Goal: Task Accomplishment & Management: Manage account settings

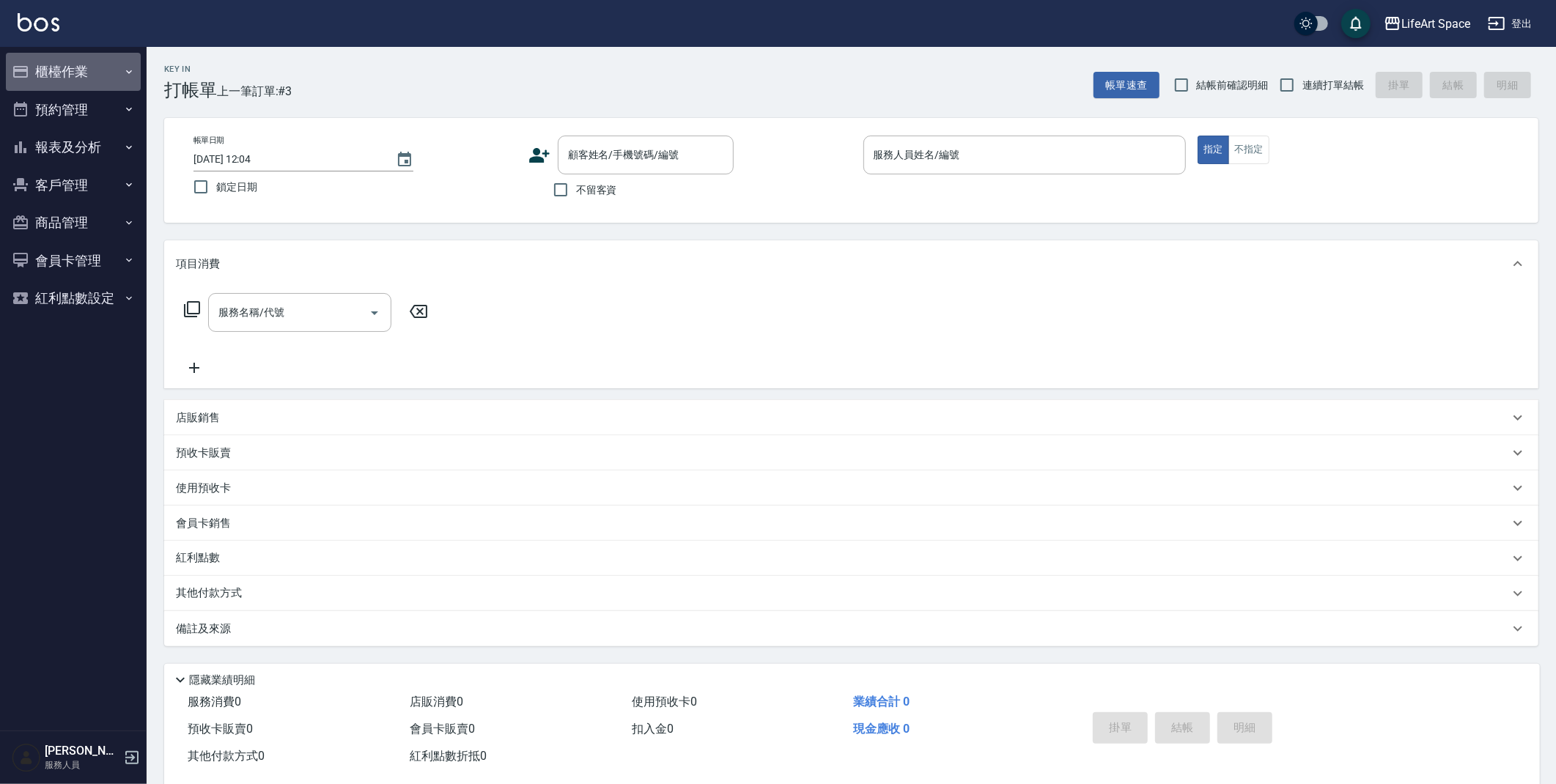
click at [104, 67] on button "櫃檯作業" at bounding box center [74, 72] width 135 height 38
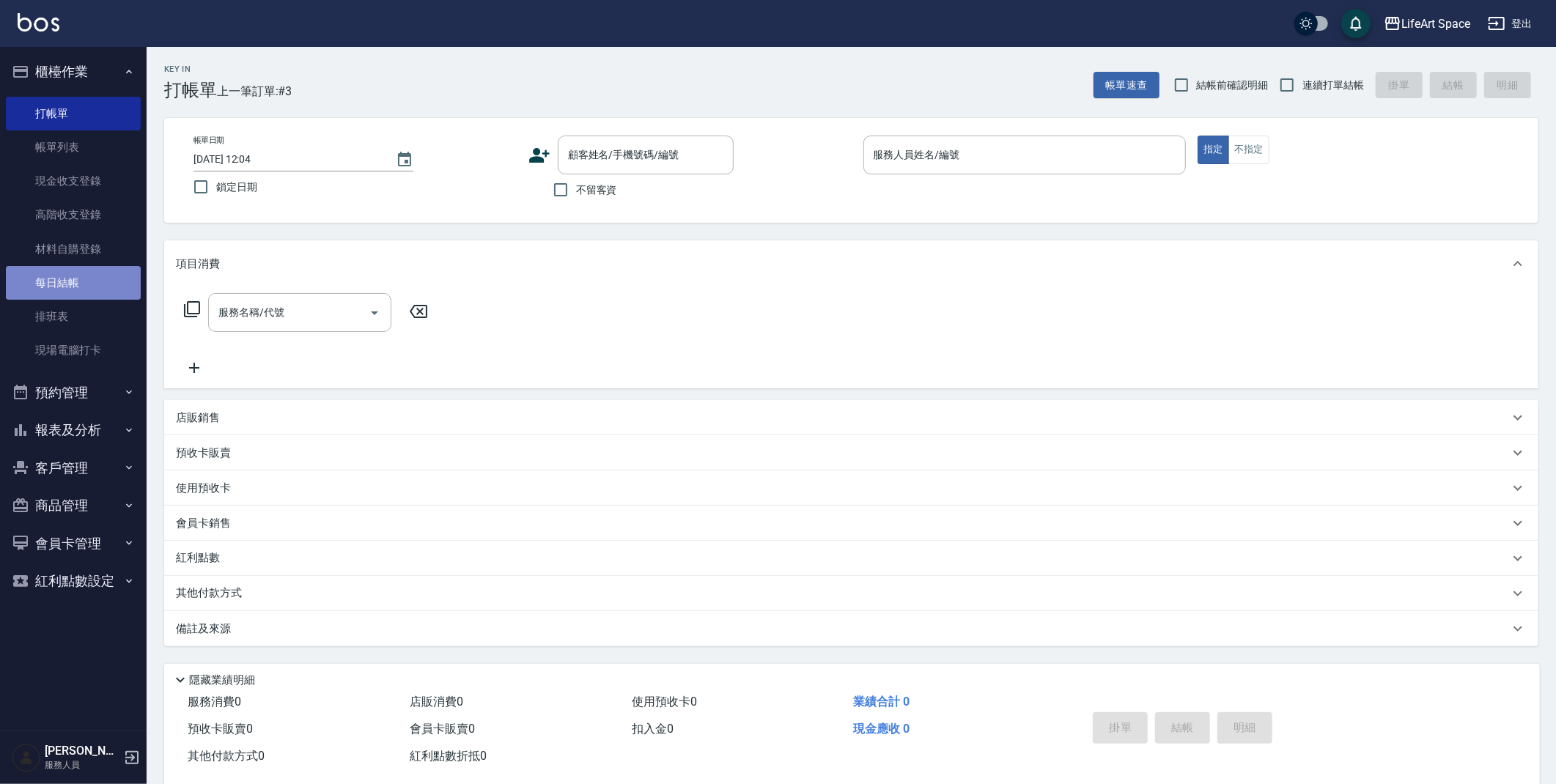
click at [78, 287] on link "每日結帳" at bounding box center [74, 282] width 135 height 33
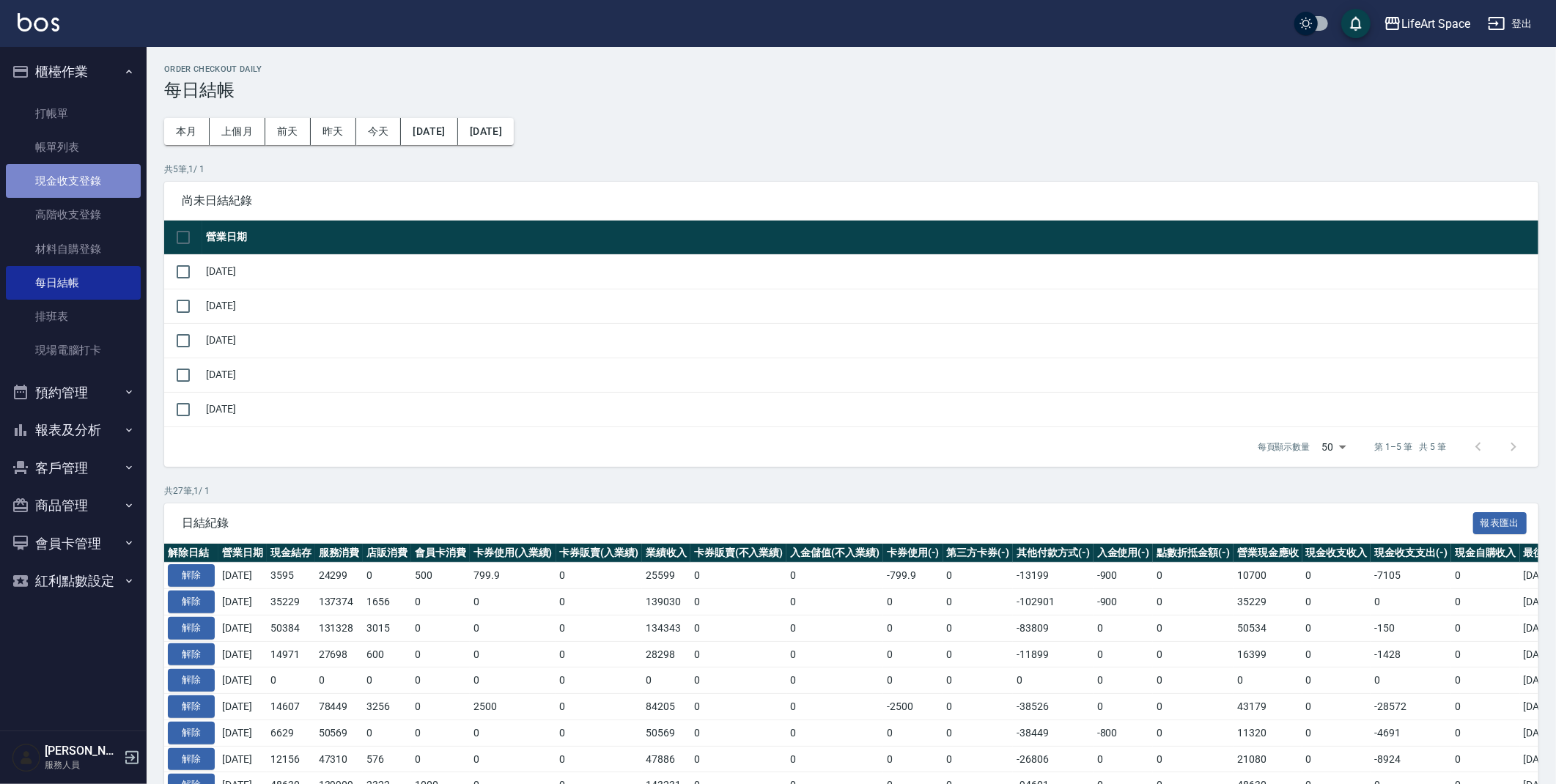
click at [85, 178] on link "現金收支登錄" at bounding box center [74, 180] width 135 height 33
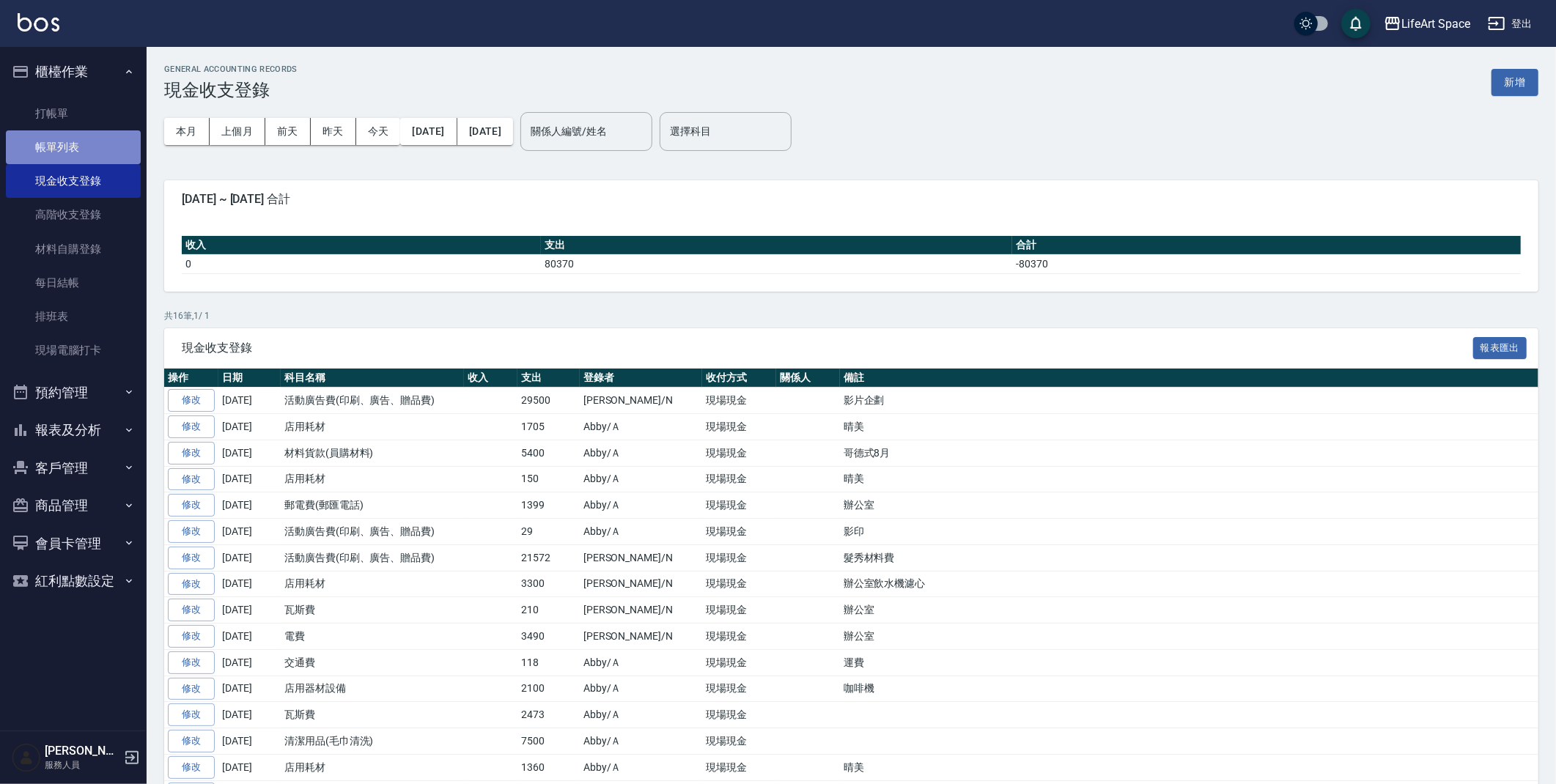
click at [103, 147] on link "帳單列表" at bounding box center [74, 147] width 135 height 33
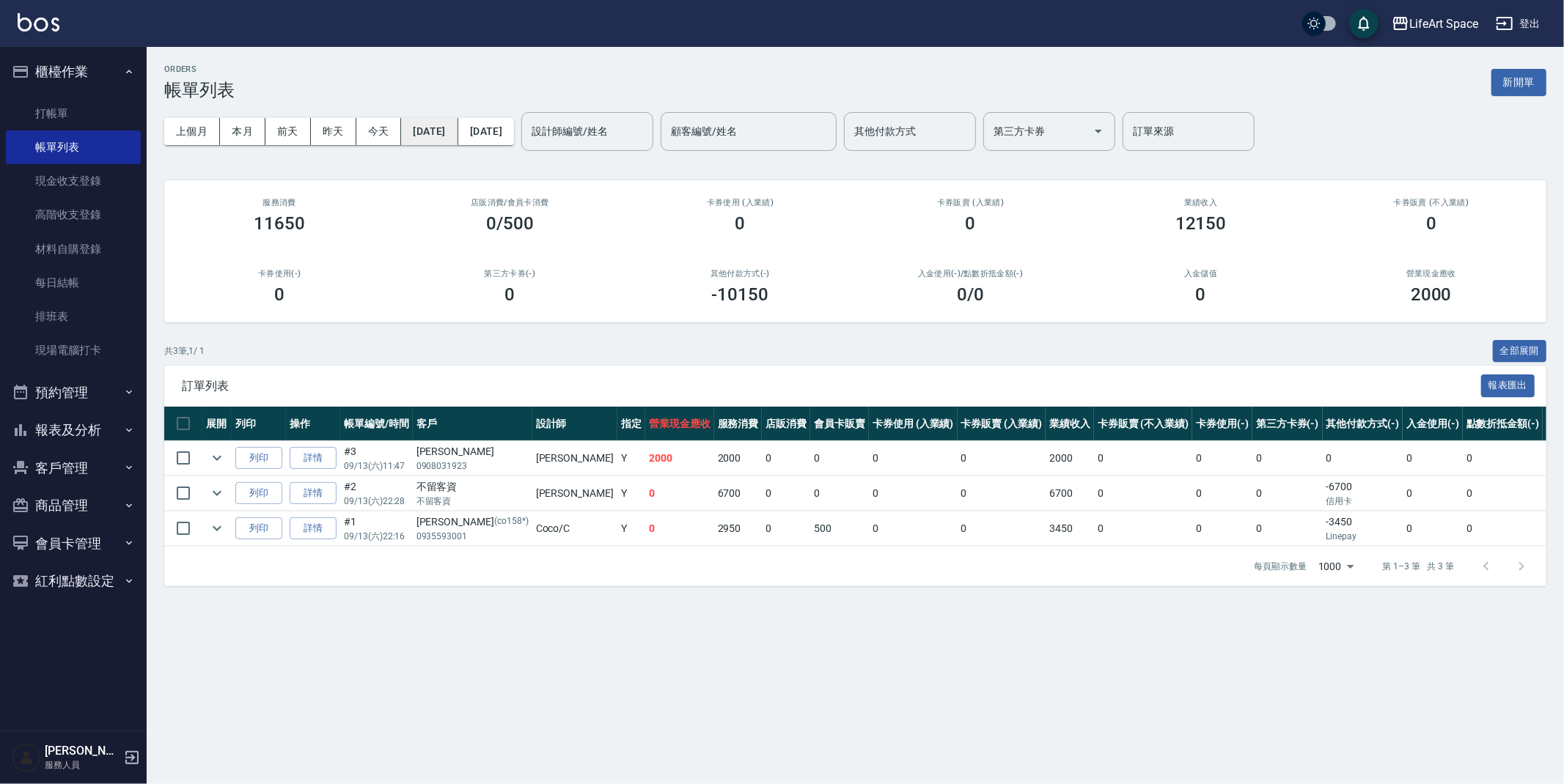
click at [458, 138] on button "[DATE]" at bounding box center [429, 131] width 57 height 27
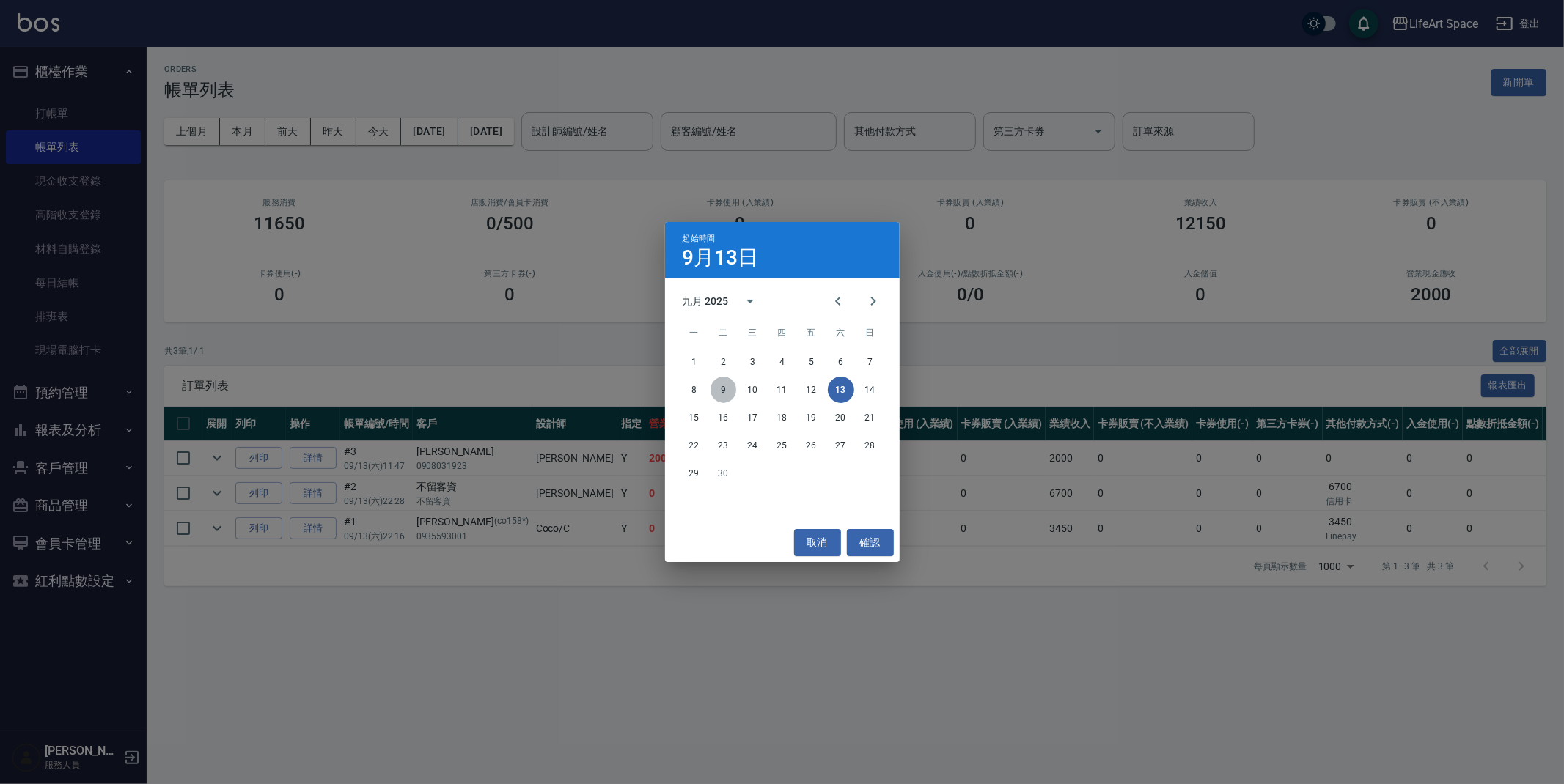
click at [733, 390] on button "9" at bounding box center [723, 389] width 26 height 26
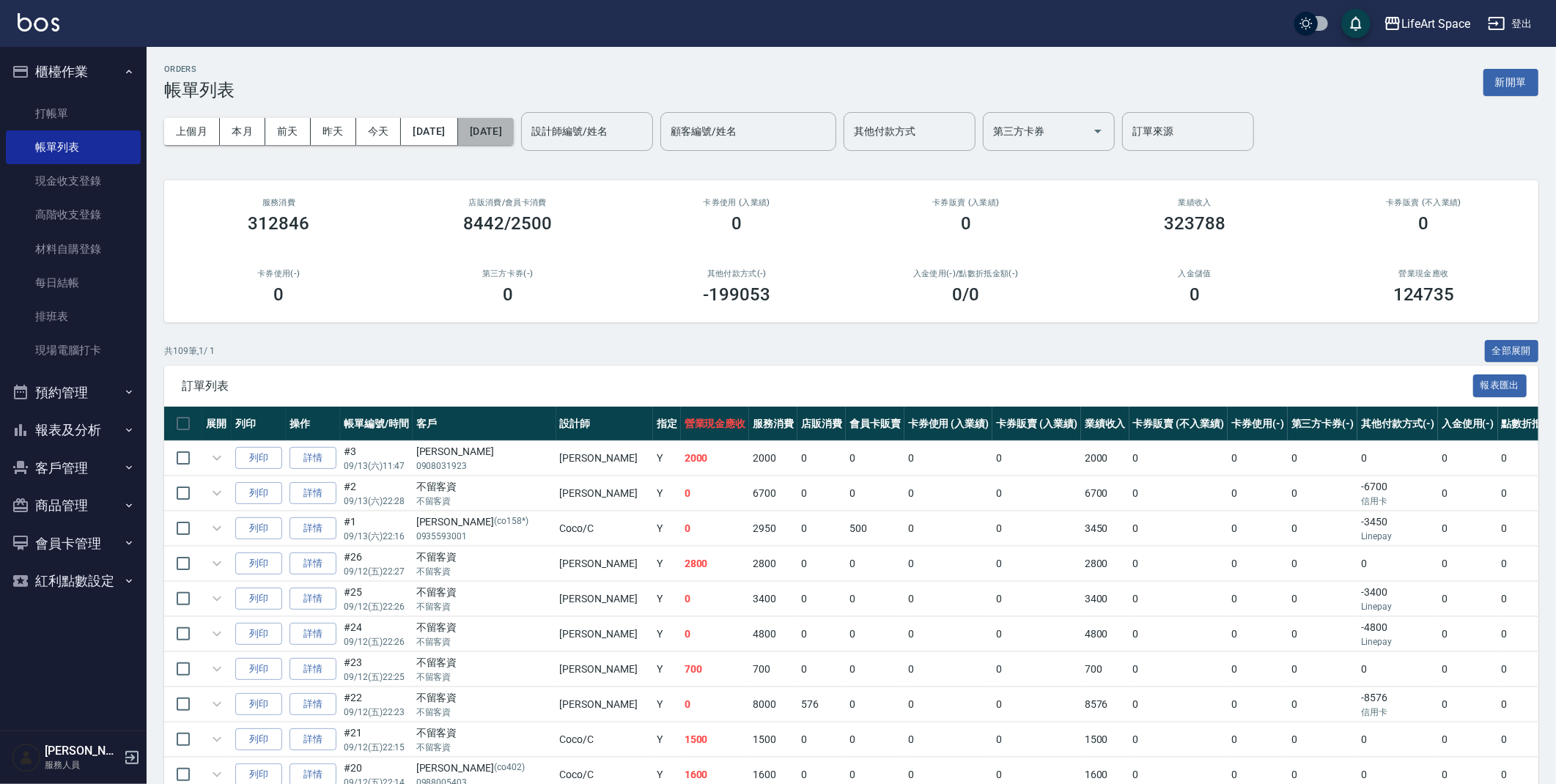
click at [514, 135] on button "[DATE]" at bounding box center [485, 131] width 56 height 27
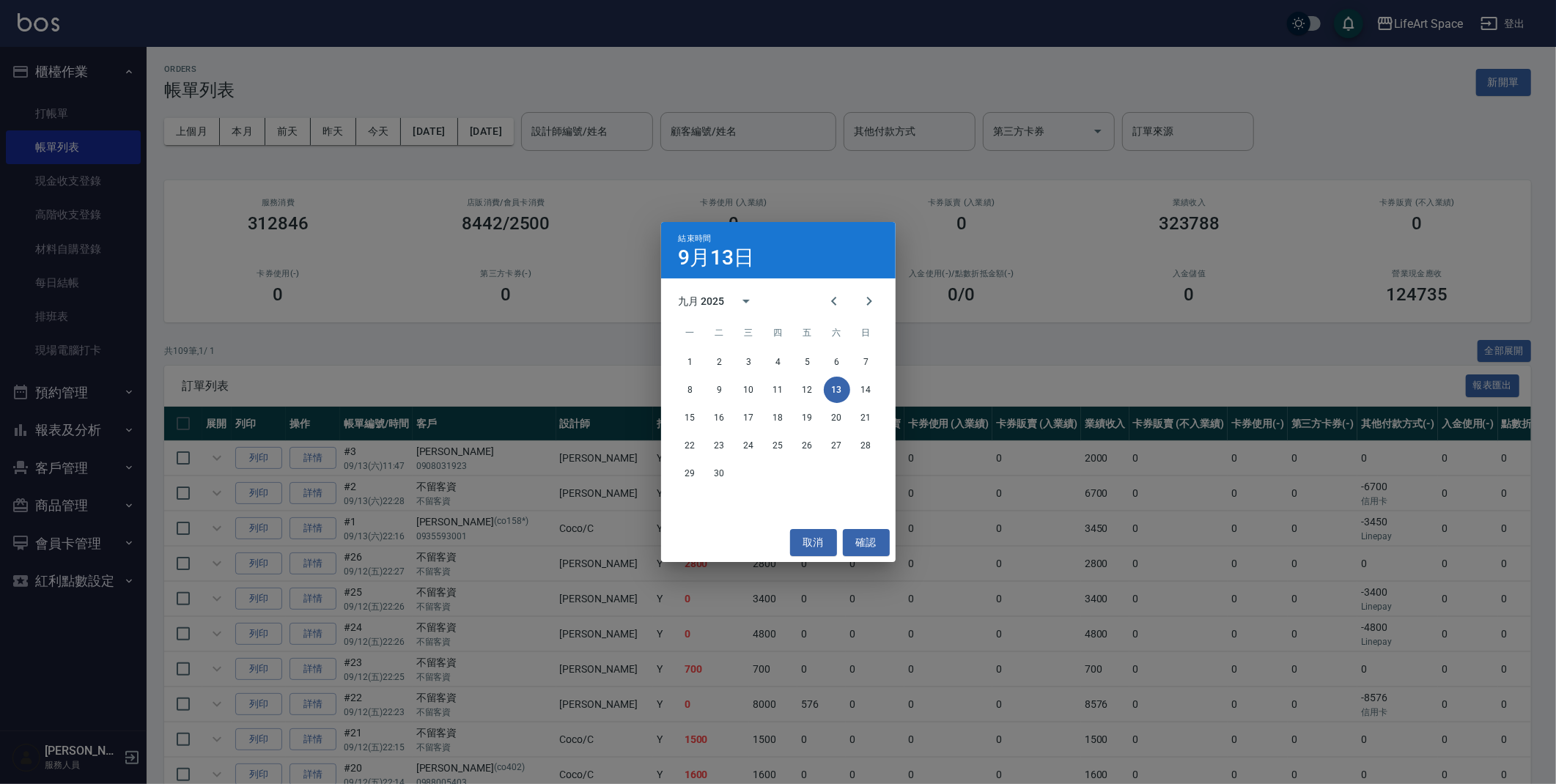
click at [719, 391] on span "訂單列表" at bounding box center [824, 386] width 1284 height 15
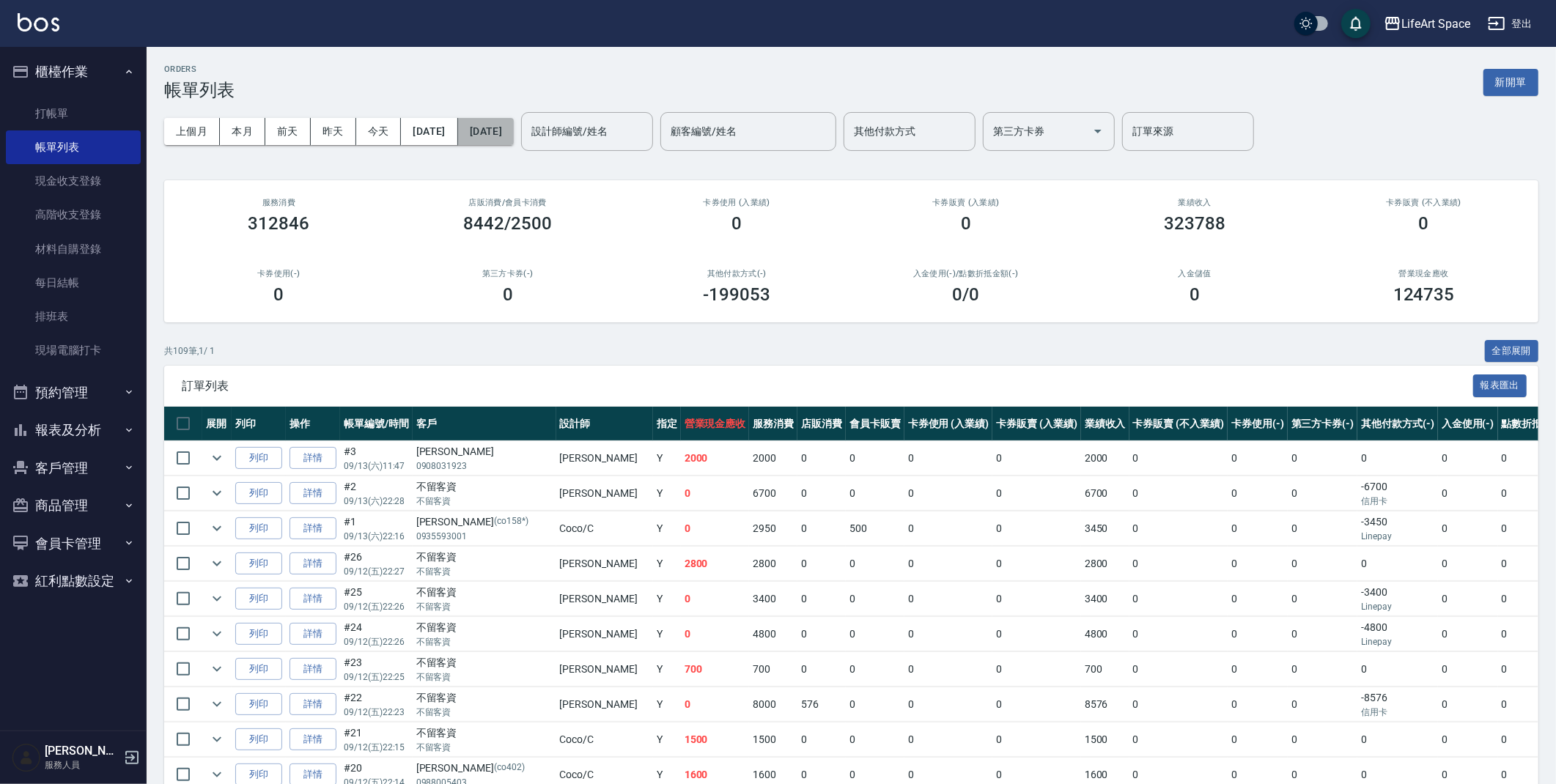
click at [514, 136] on button "[DATE]" at bounding box center [485, 131] width 56 height 27
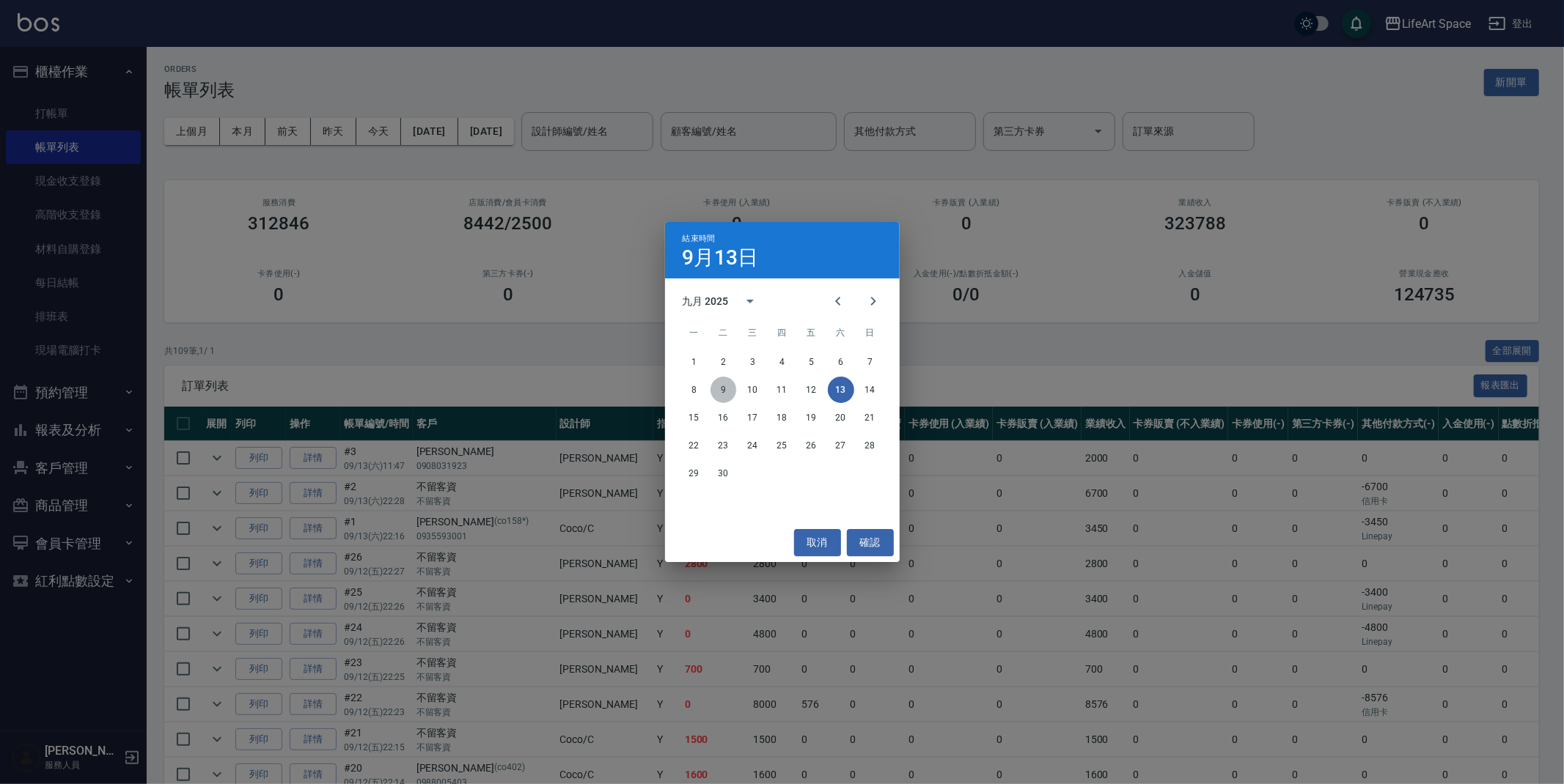
click at [725, 385] on button "9" at bounding box center [723, 389] width 26 height 26
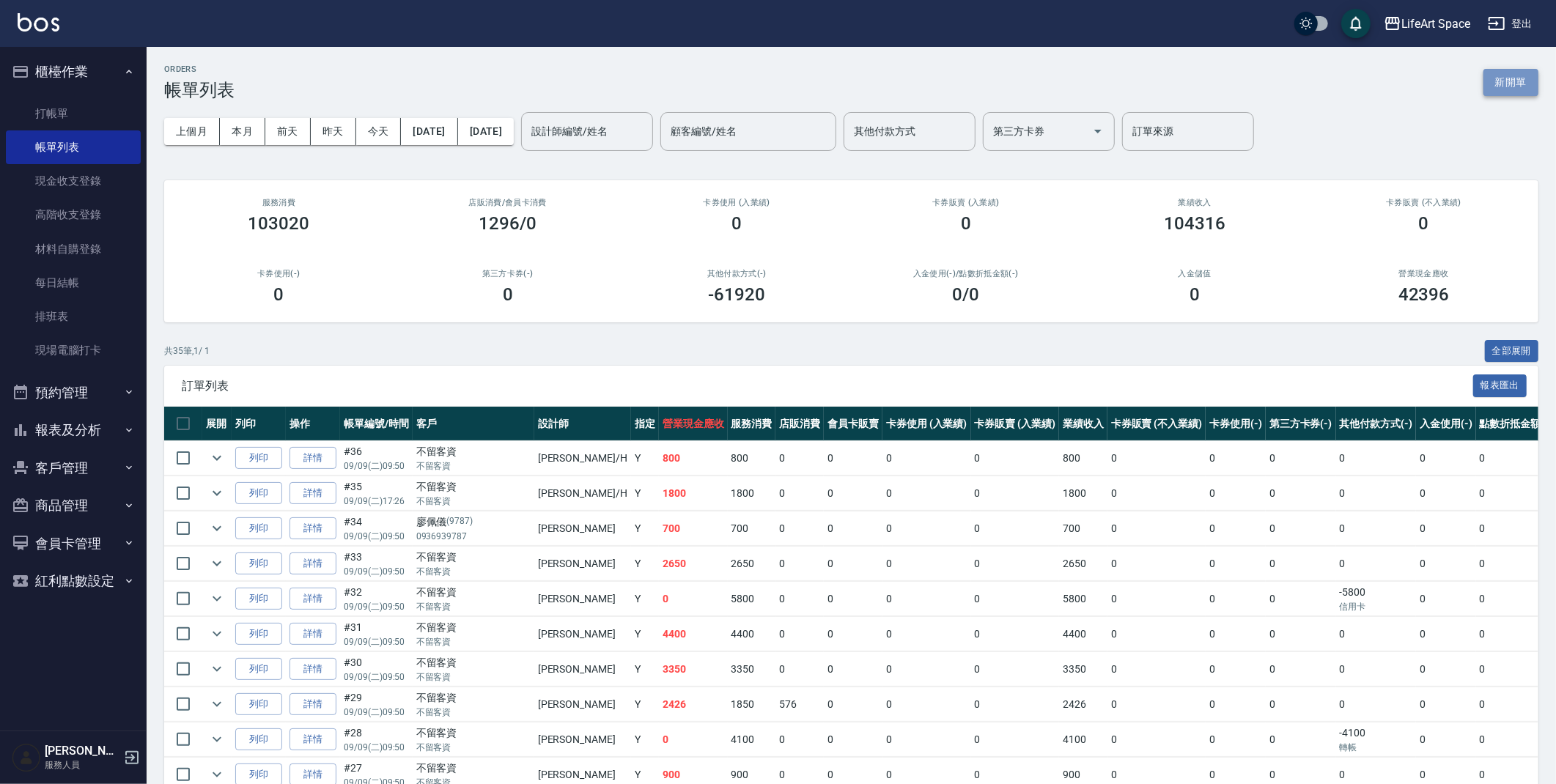
click at [1527, 79] on button "新開單" at bounding box center [1511, 82] width 55 height 27
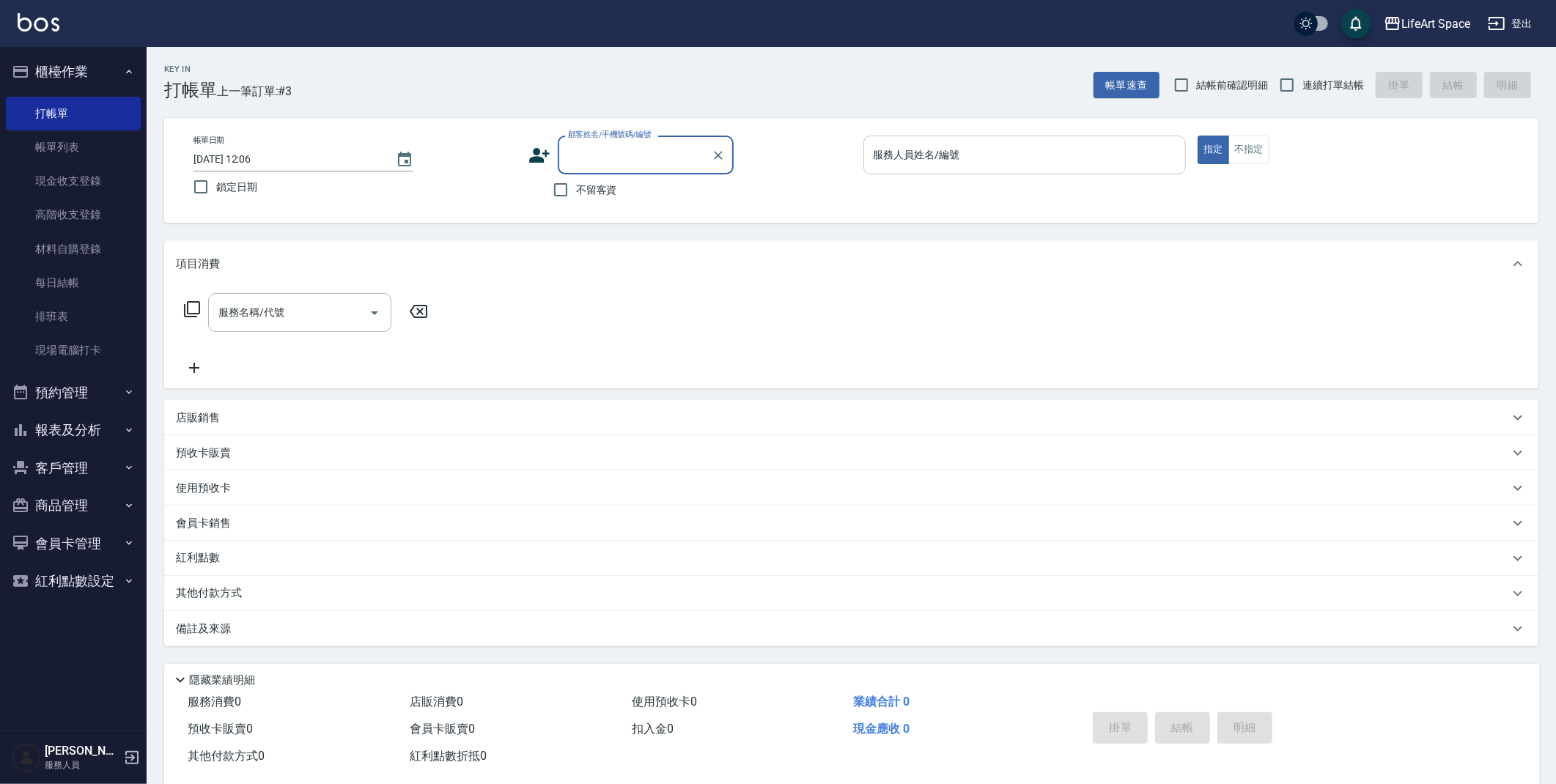
click at [1017, 149] on input "服務人員姓名/編號" at bounding box center [1025, 155] width 310 height 25
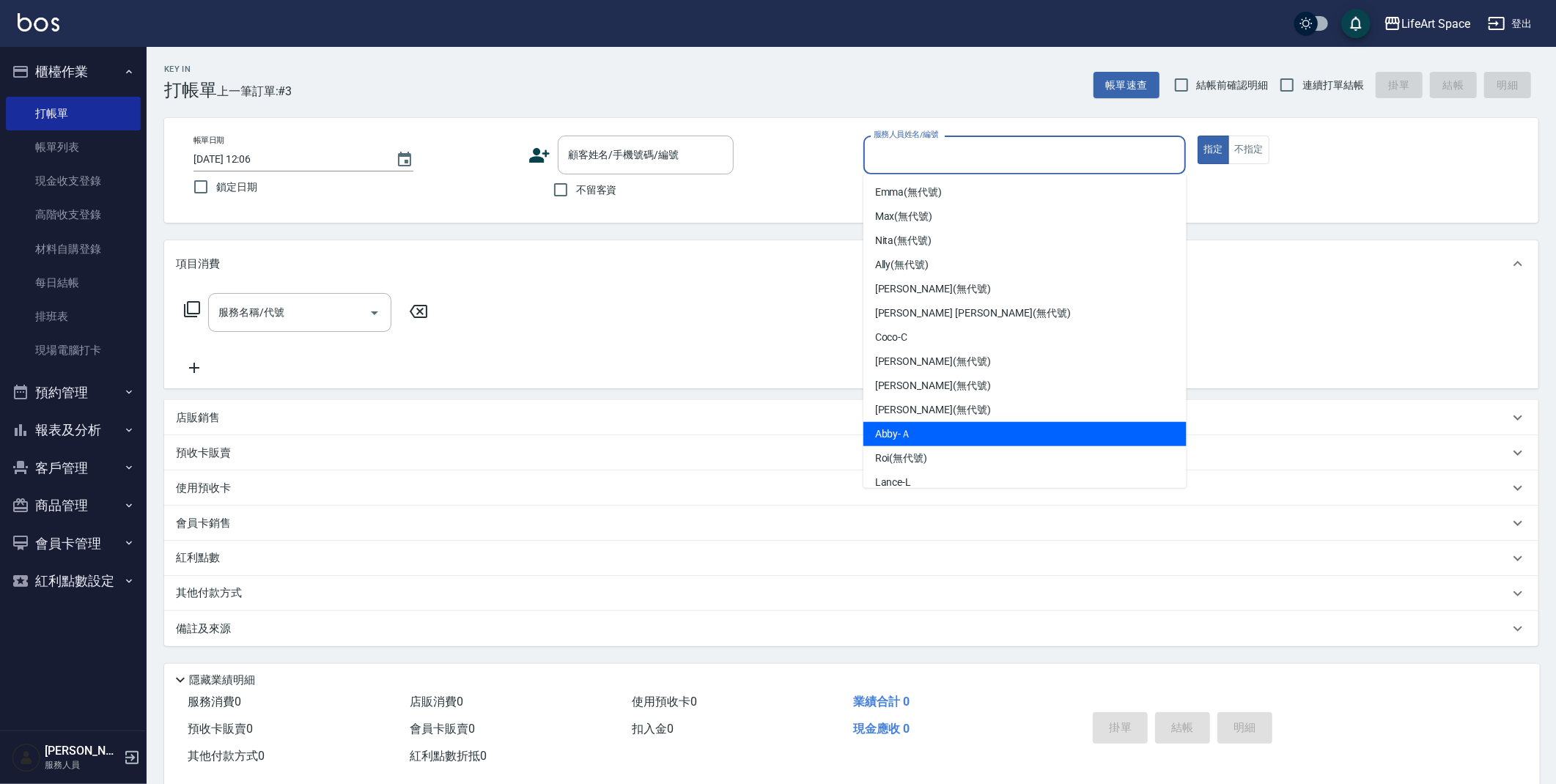
click at [914, 428] on div "Abby -Ａ" at bounding box center [1026, 434] width 324 height 24
type input "Abby-Ａ"
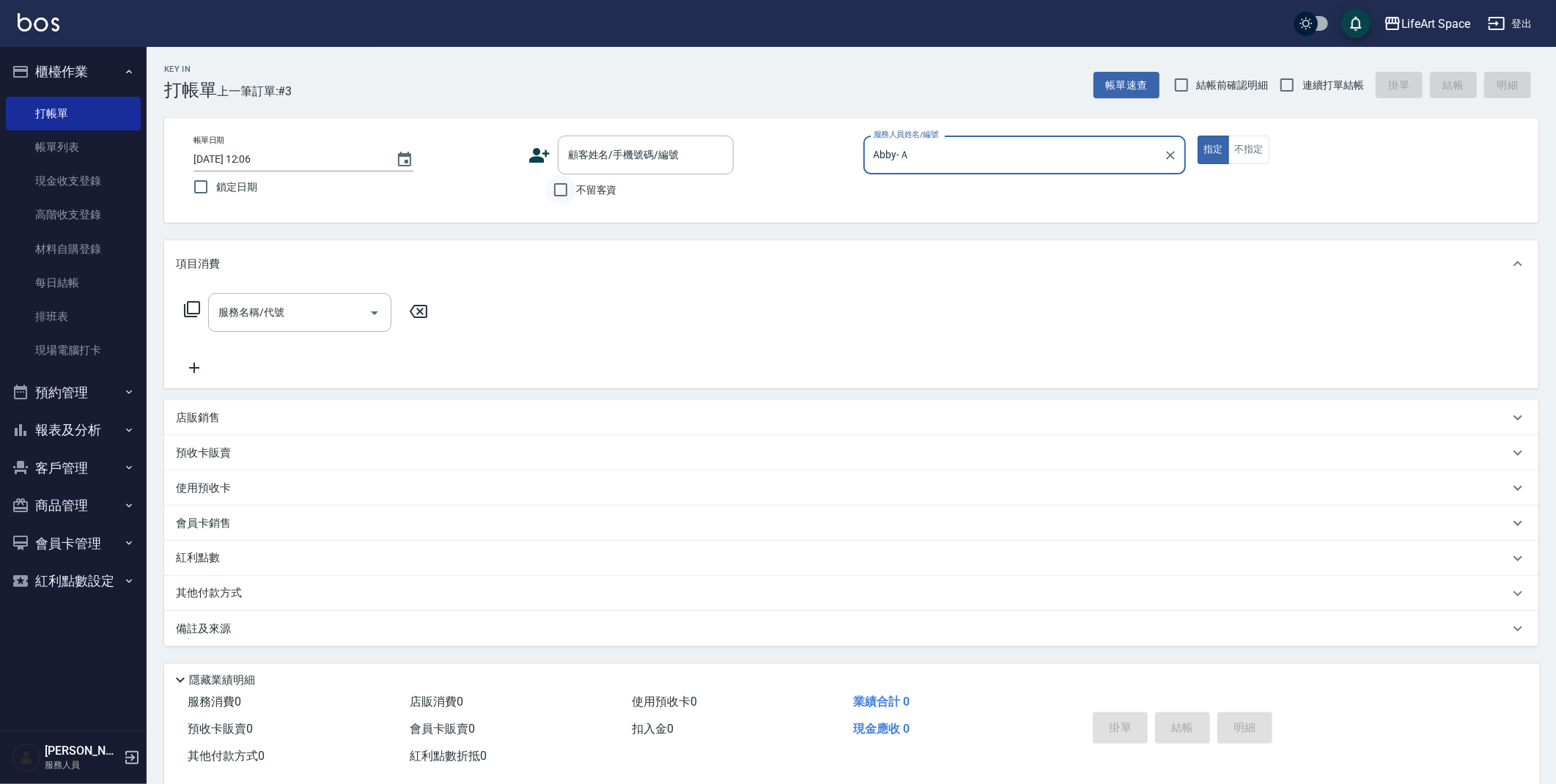
click at [557, 188] on input "不留客資" at bounding box center [560, 189] width 30 height 30
checkbox input "true"
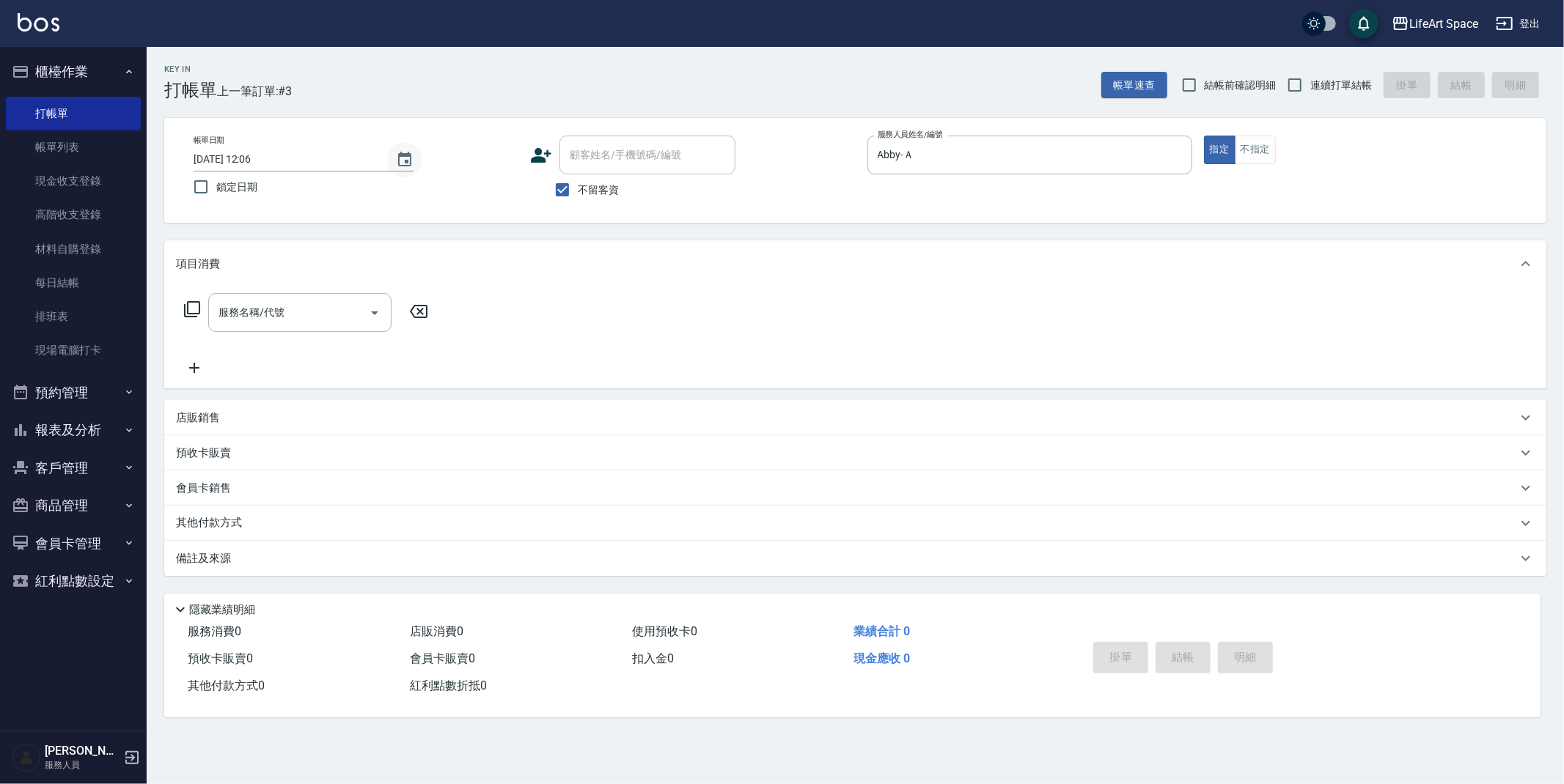
click at [388, 168] on div "2025/09/13 12:06" at bounding box center [303, 159] width 220 height 24
drag, startPoint x: 399, startPoint y: 160, endPoint x: 408, endPoint y: 151, distance: 12.7
click at [399, 160] on icon "Choose date, selected date is 2025-09-13" at bounding box center [405, 160] width 18 height 18
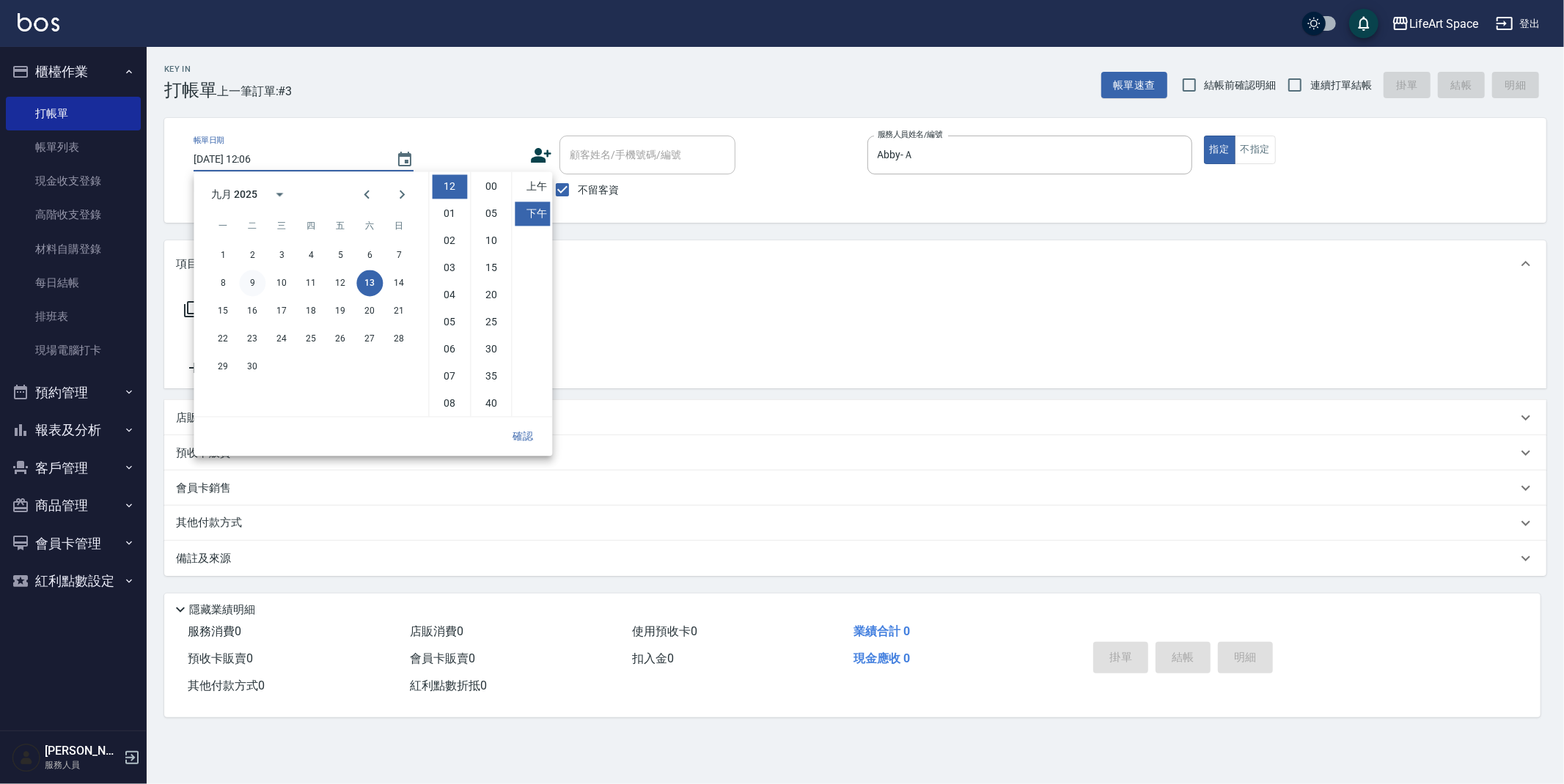
click at [252, 283] on button "9" at bounding box center [252, 282] width 26 height 26
type input "2025/09/09 12:06"
click at [522, 437] on button "確認" at bounding box center [523, 436] width 47 height 27
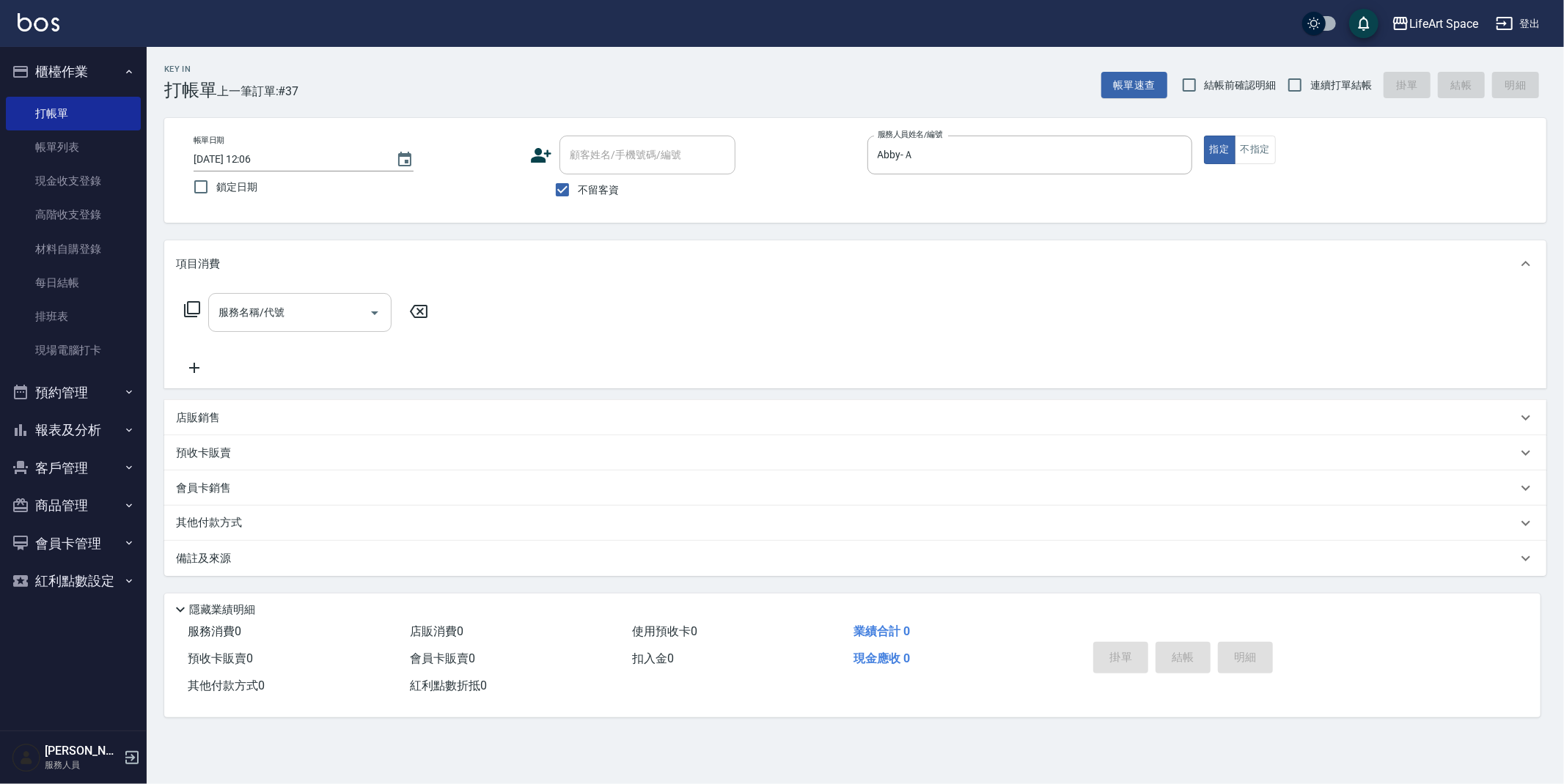
click at [251, 328] on div "服務名稱/代號" at bounding box center [299, 313] width 183 height 39
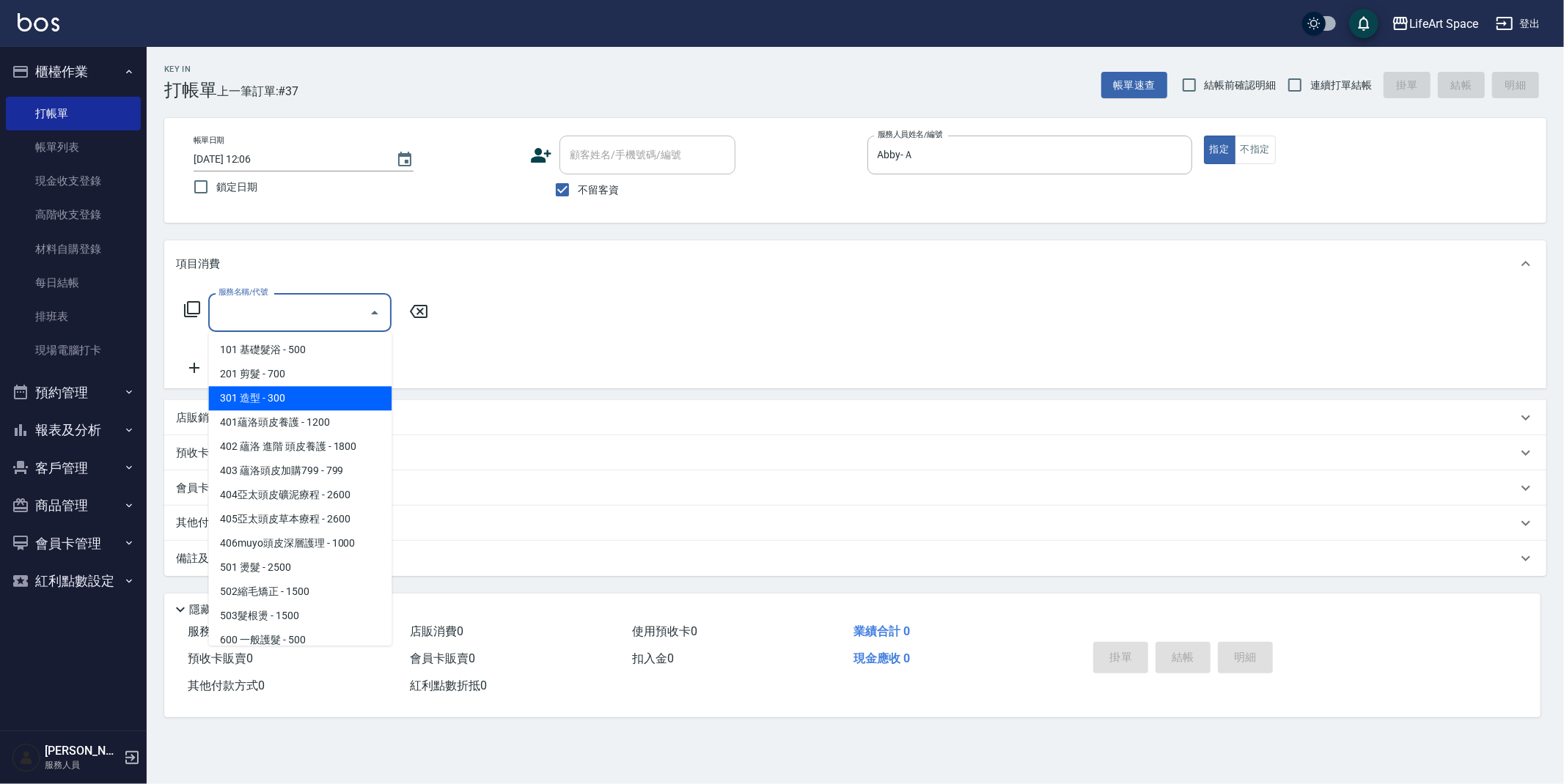
click at [302, 386] on span "301 造型 - 300" at bounding box center [299, 398] width 183 height 24
type input "301 造型(301)"
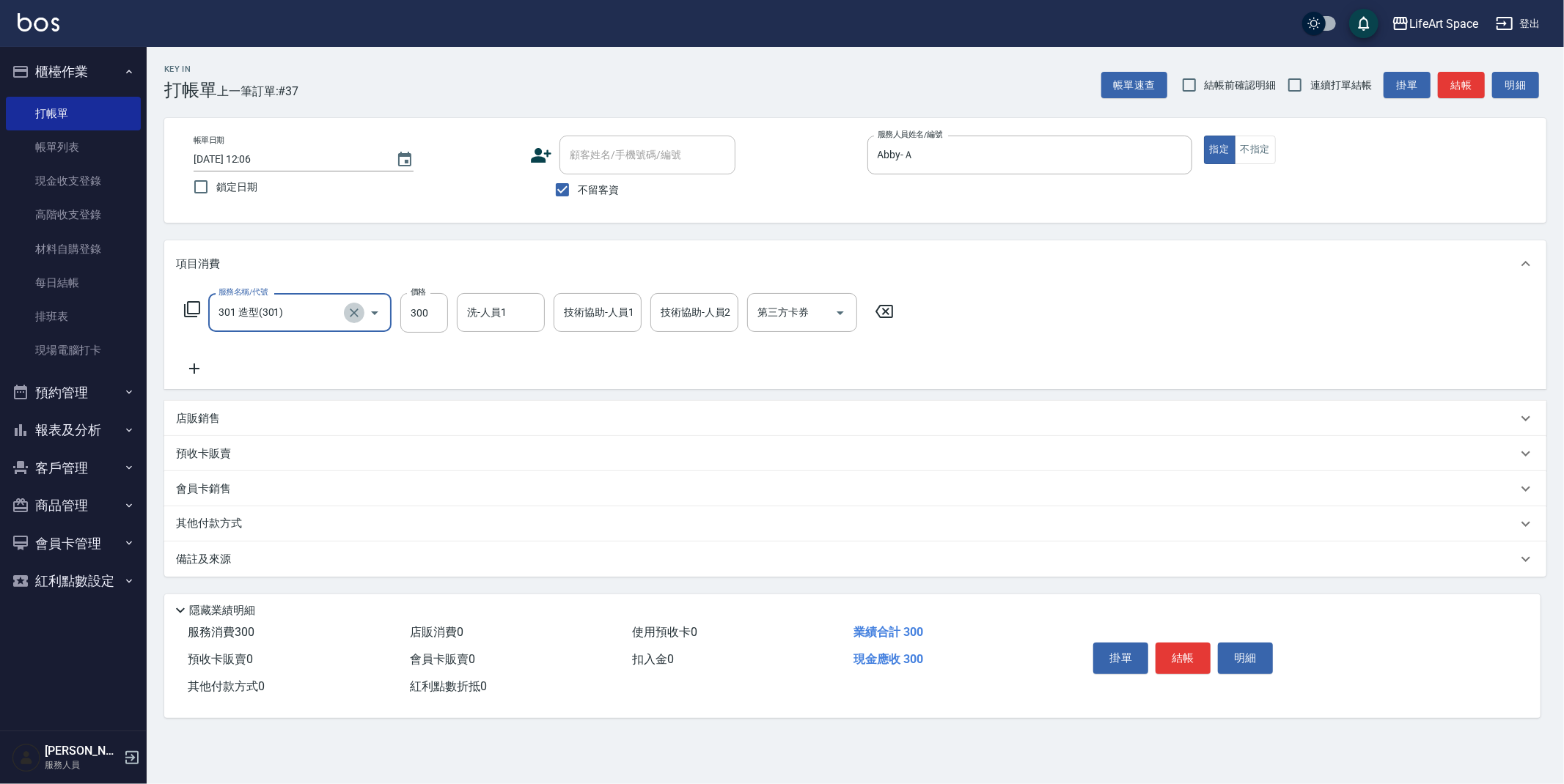
click at [359, 314] on button "Clear" at bounding box center [354, 313] width 21 height 21
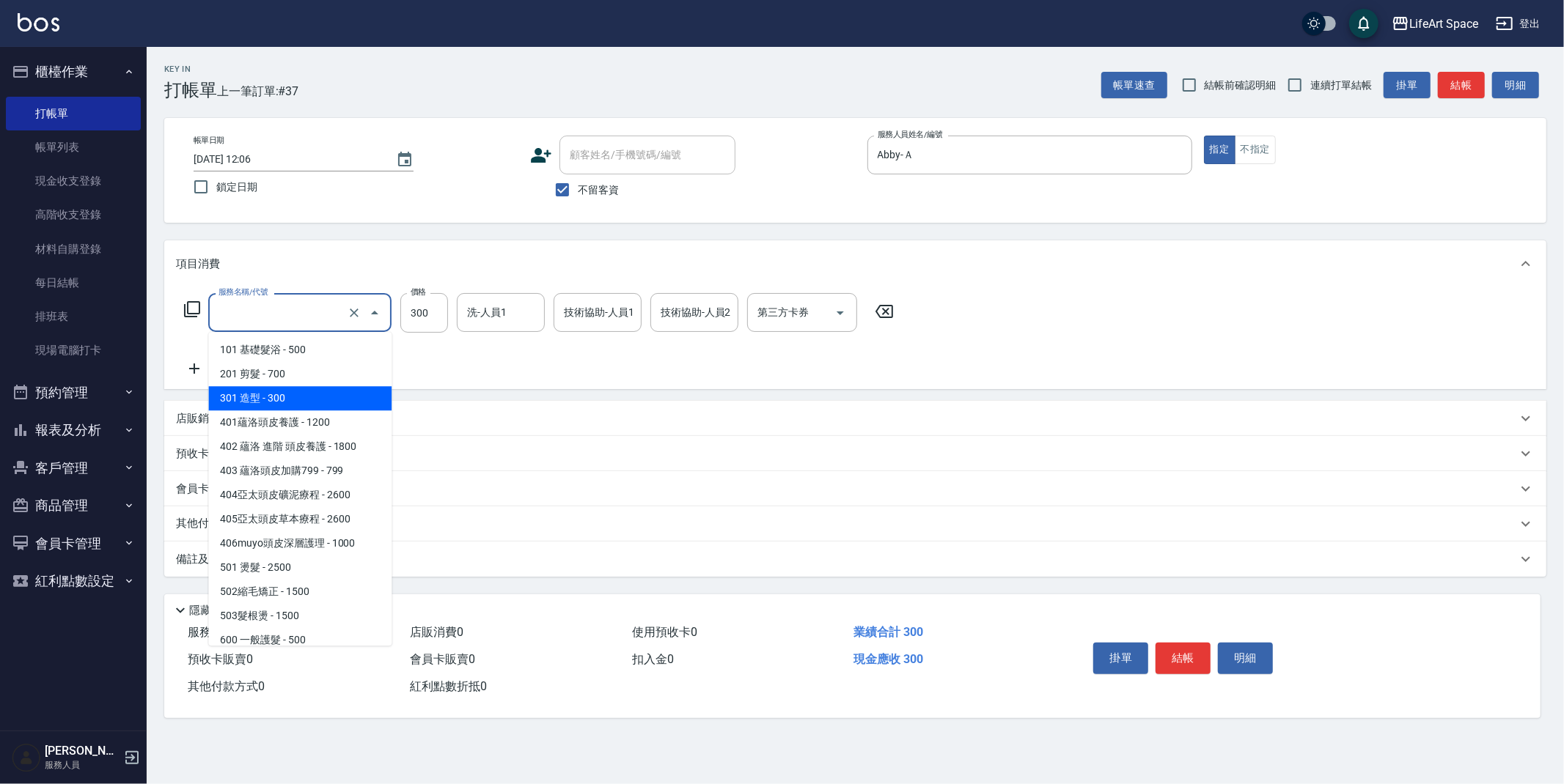
click at [316, 313] on input "服務名稱/代號" at bounding box center [279, 313] width 129 height 25
click at [306, 377] on span "201 剪髮 - 700" at bounding box center [299, 373] width 183 height 24
type input "201 剪髮(201)"
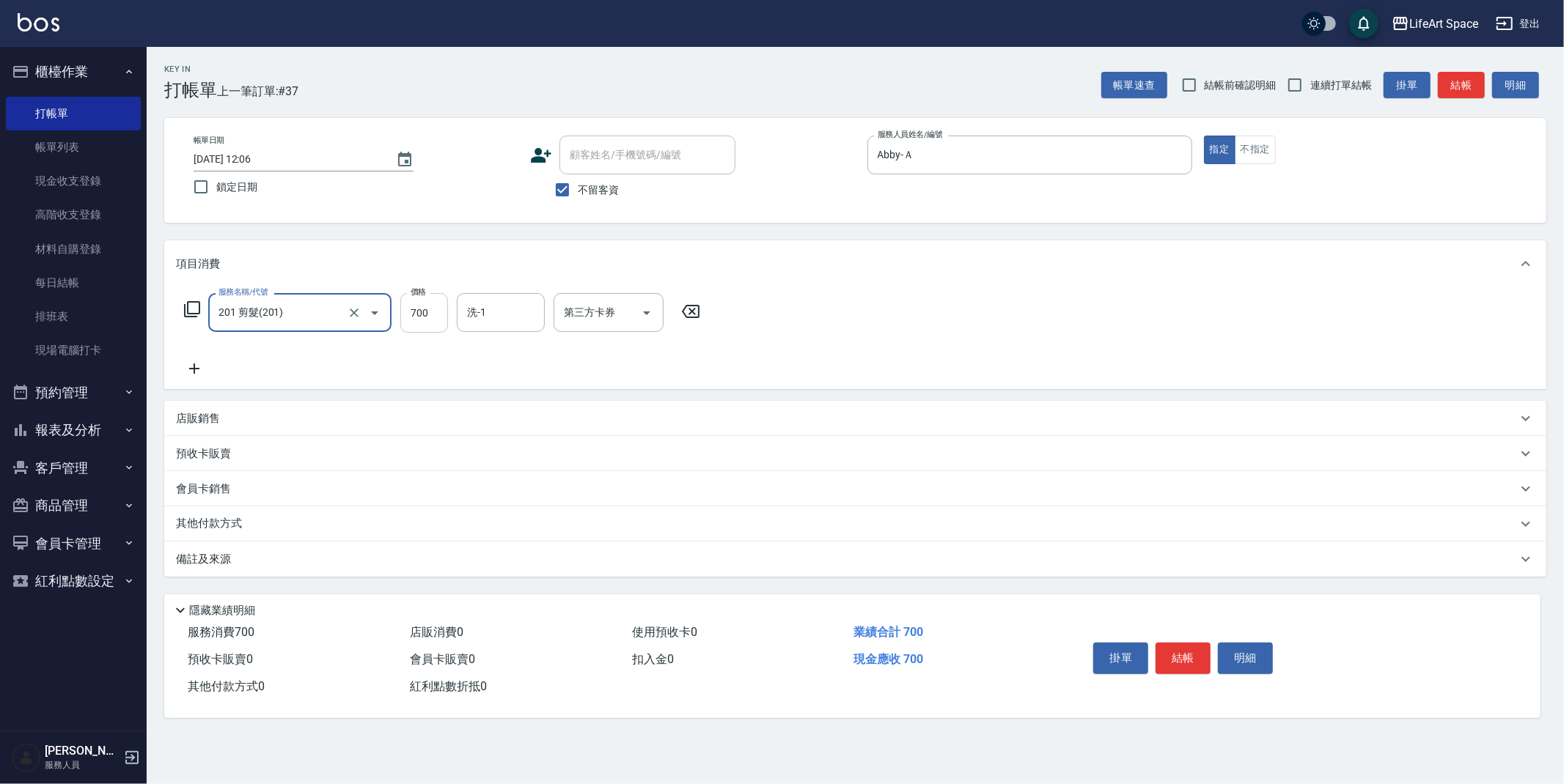
click at [434, 319] on input "700" at bounding box center [424, 313] width 48 height 39
type input "800"
click at [266, 564] on div "備註及來源" at bounding box center [845, 560] width 1340 height 16
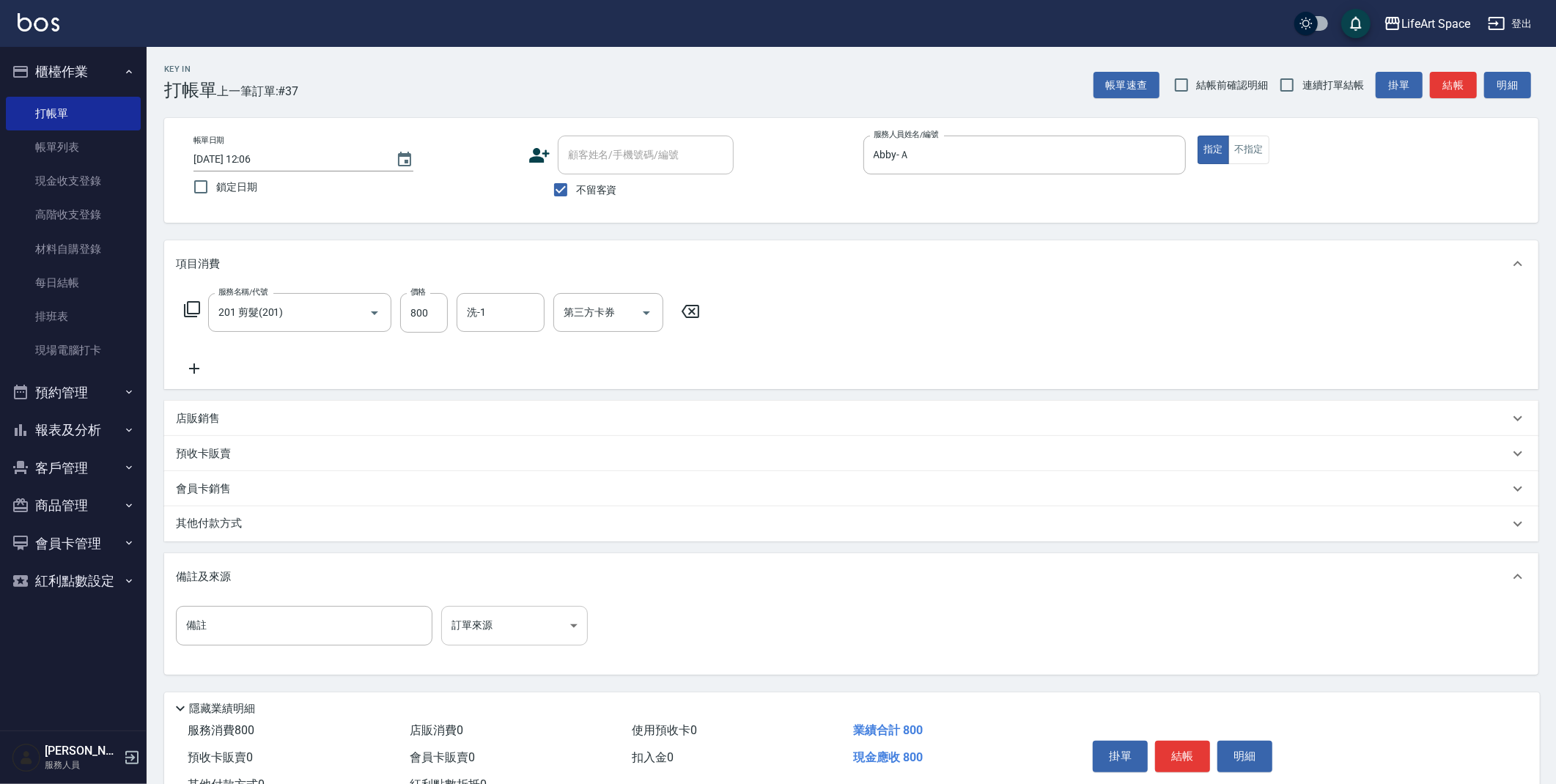
click at [504, 634] on body "LifeArt Space 登出 櫃檯作業 打帳單 帳單列表 現金收支登錄 高階收支登錄 材料自購登錄 每日結帳 排班表 現場電腦打卡 預約管理 預約管理 單…" at bounding box center [778, 416] width 1556 height 834
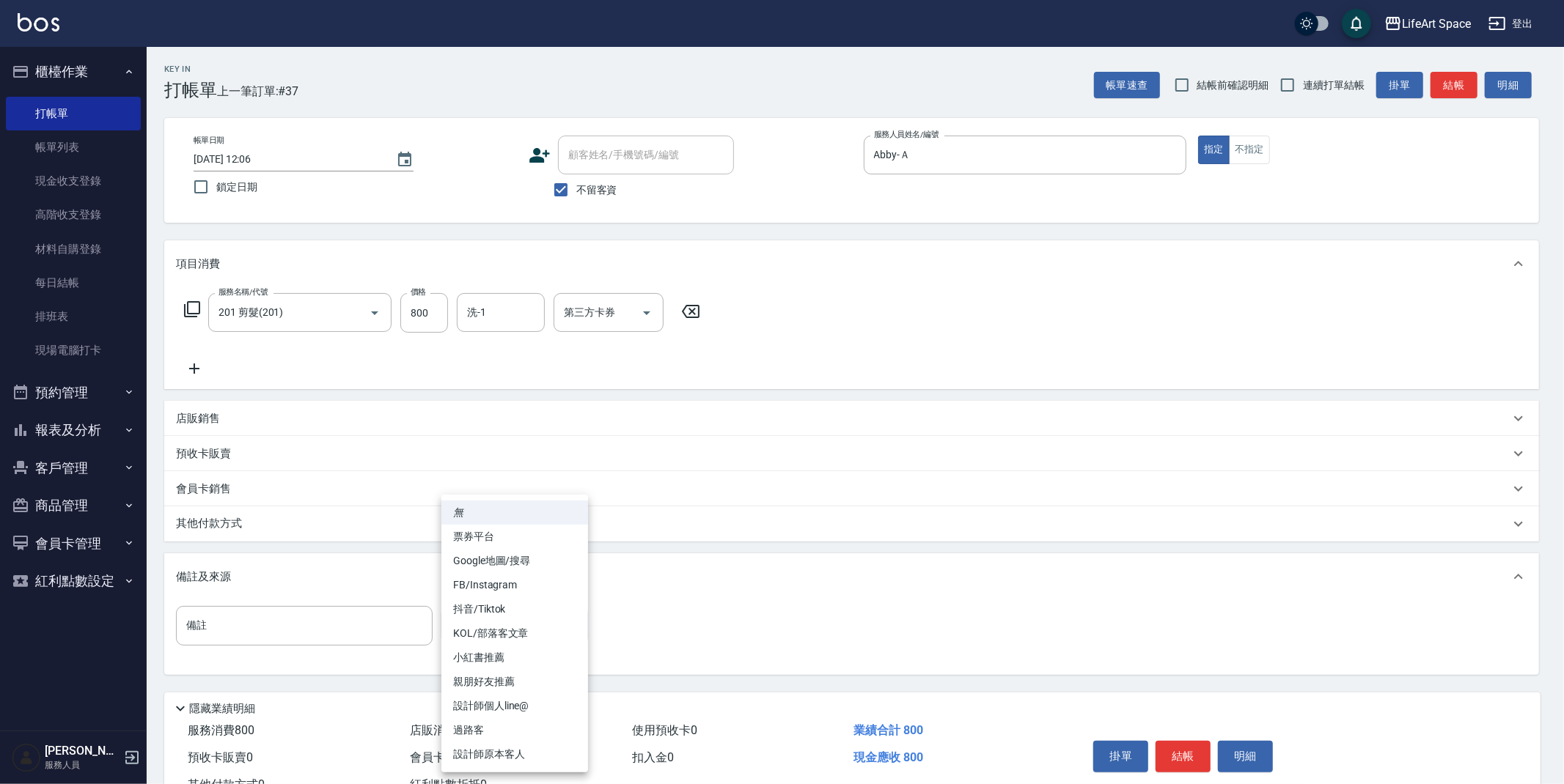
click at [510, 748] on li "設計師原本客人" at bounding box center [515, 754] width 147 height 24
type input "設計師原本客人"
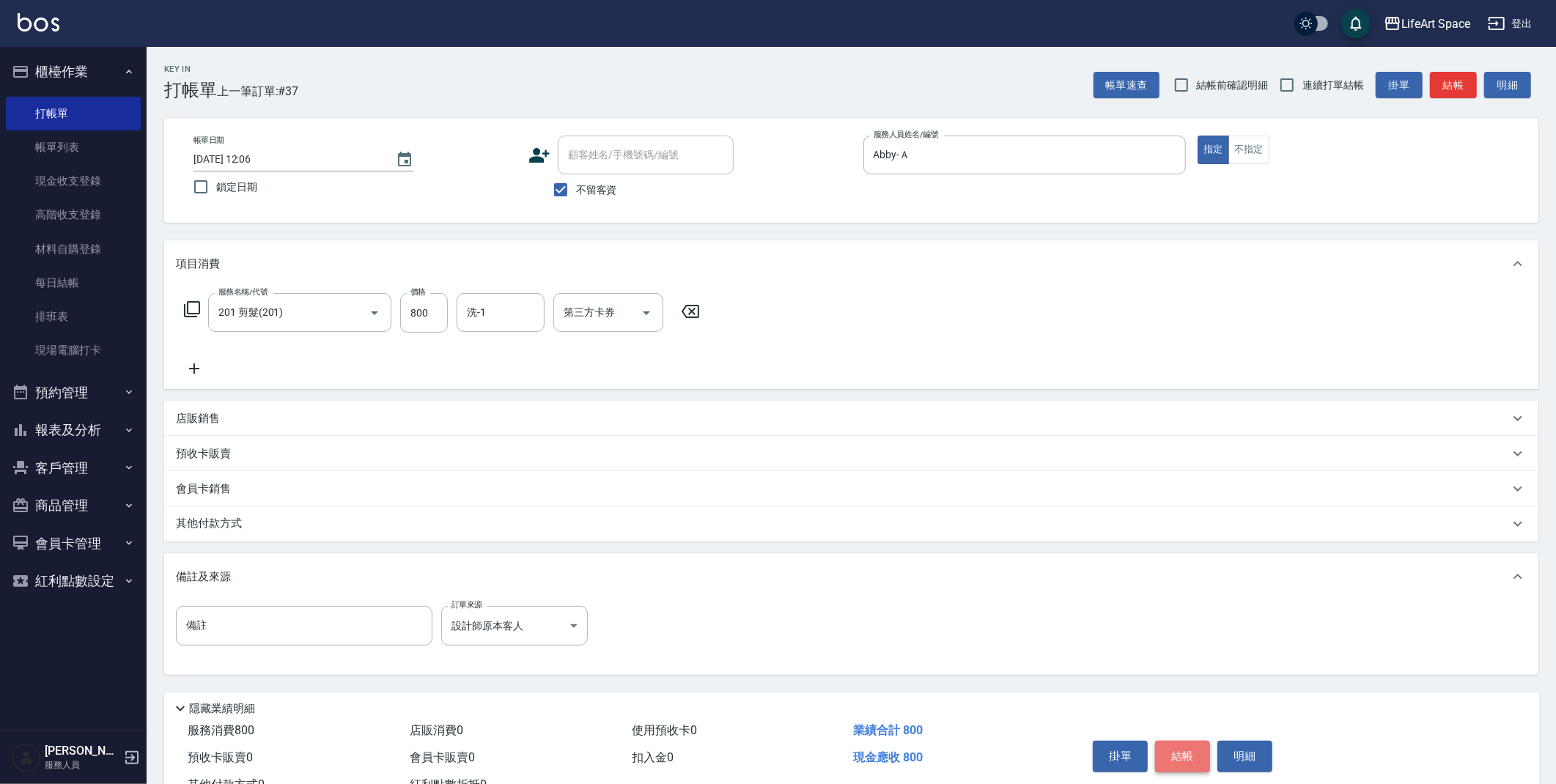
click at [1198, 757] on button "結帳" at bounding box center [1182, 756] width 55 height 30
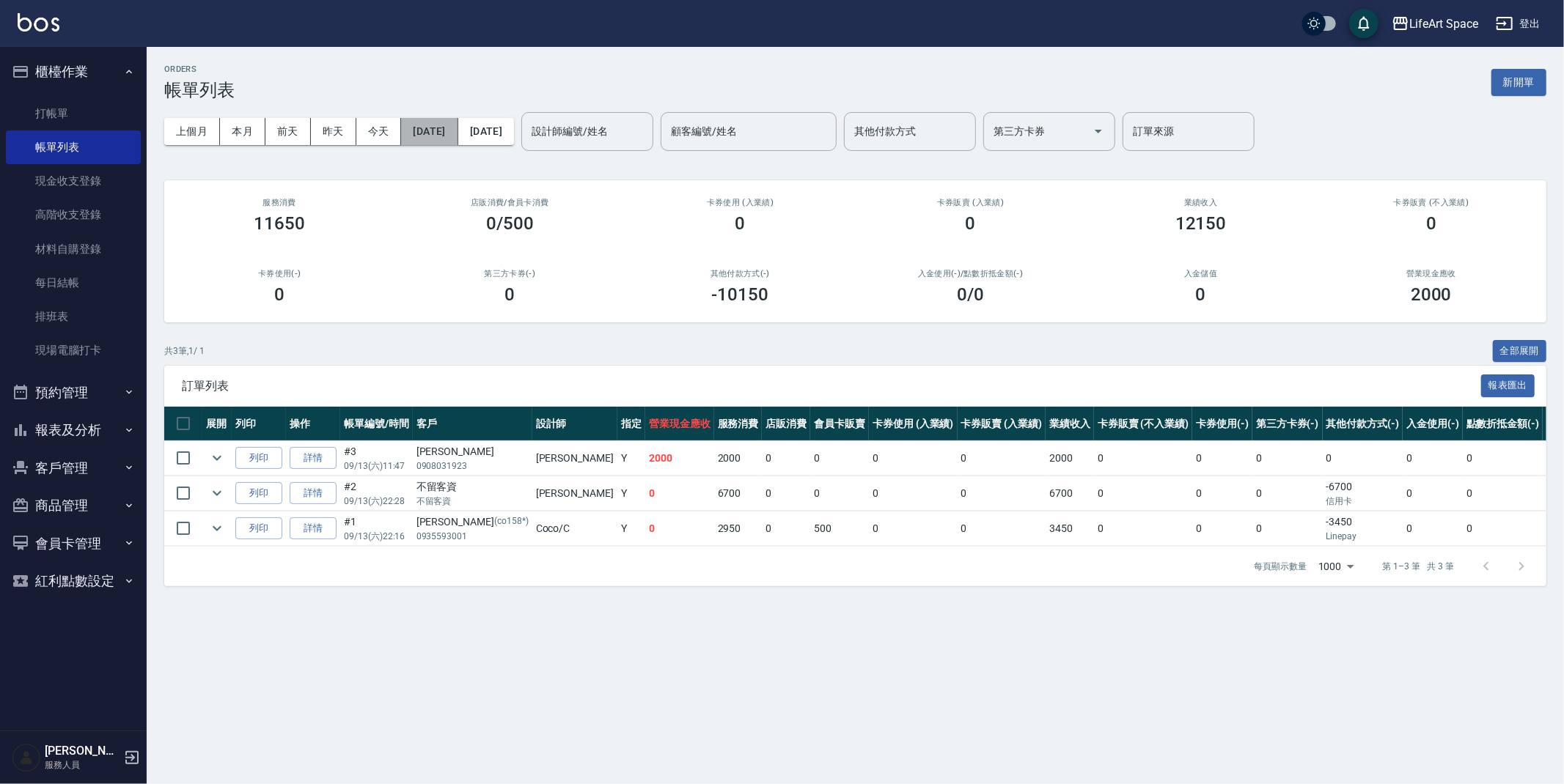
click at [458, 127] on button "[DATE]" at bounding box center [429, 131] width 57 height 27
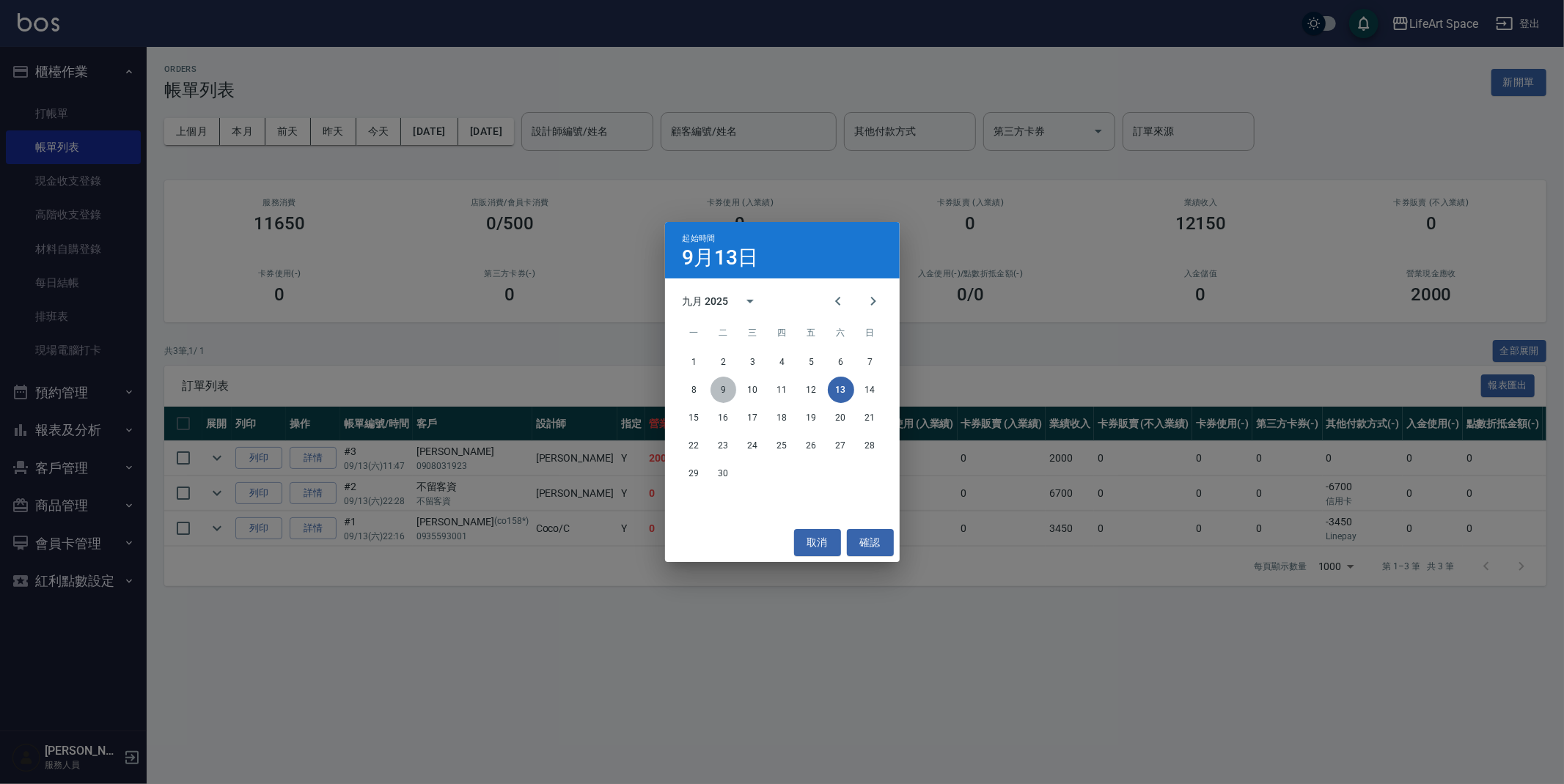
click at [719, 386] on button "9" at bounding box center [723, 389] width 26 height 26
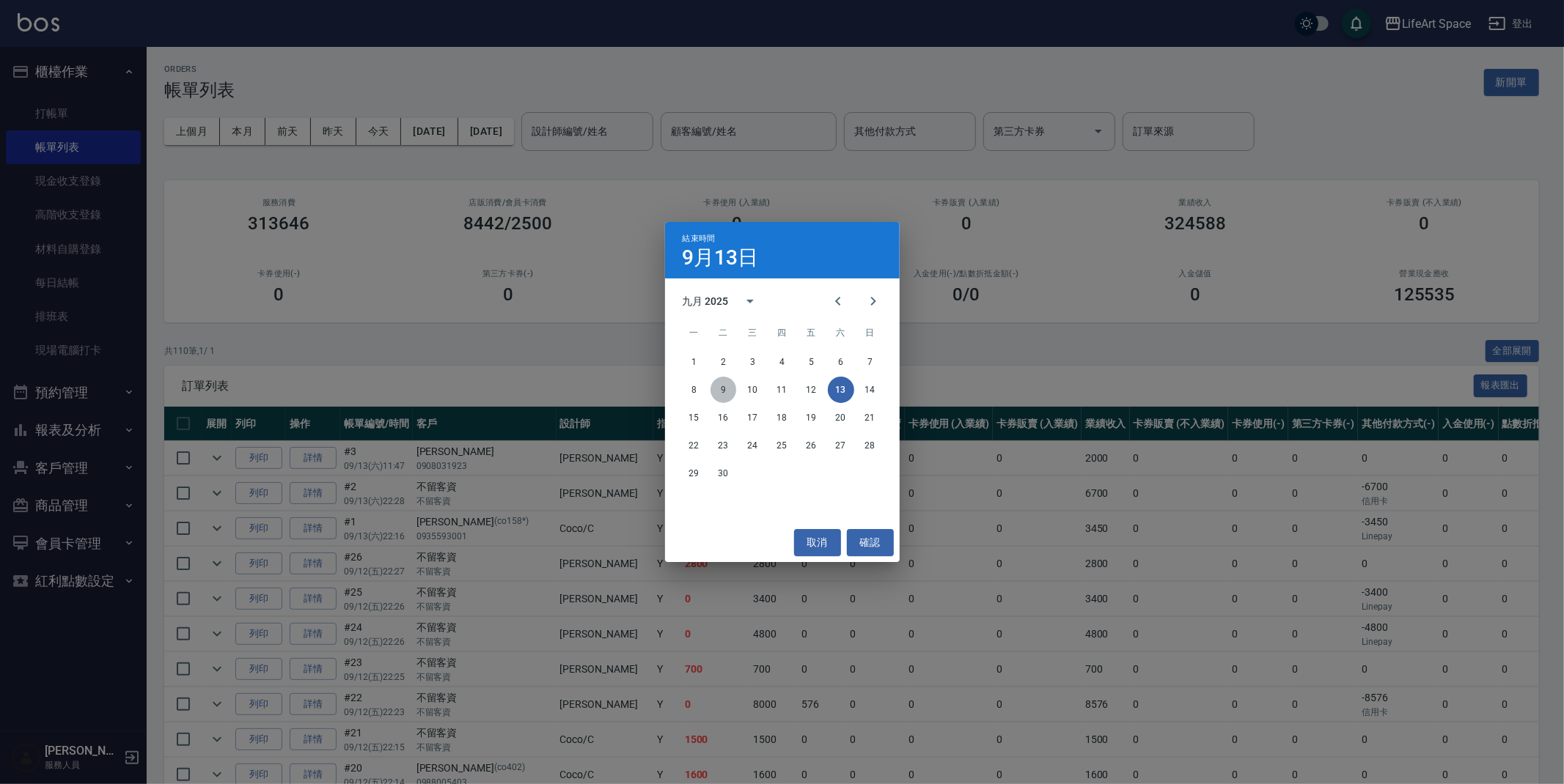
click at [726, 387] on button "9" at bounding box center [723, 389] width 26 height 26
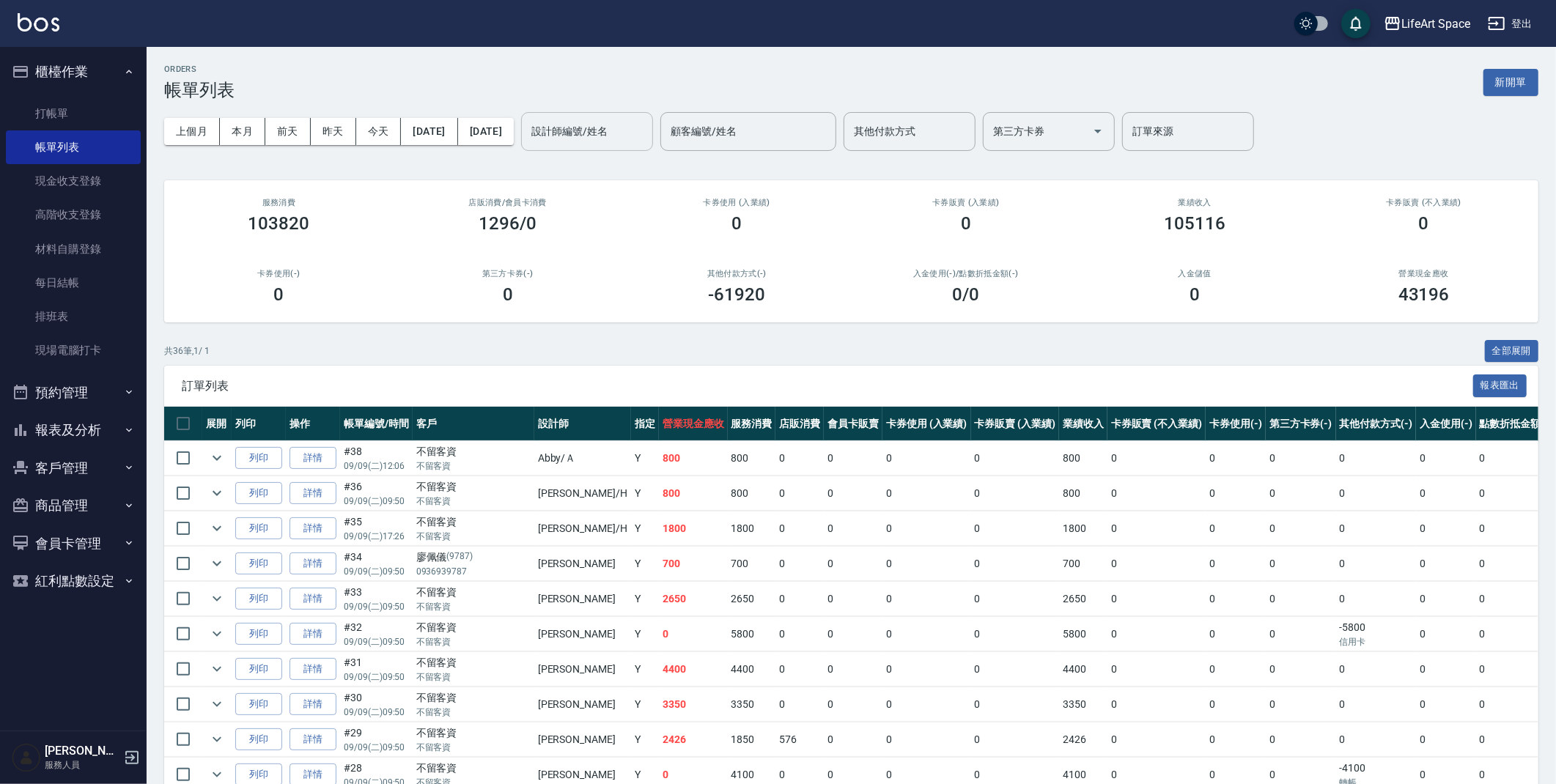
click at [624, 126] on input "設計師編號/姓名" at bounding box center [586, 131] width 119 height 25
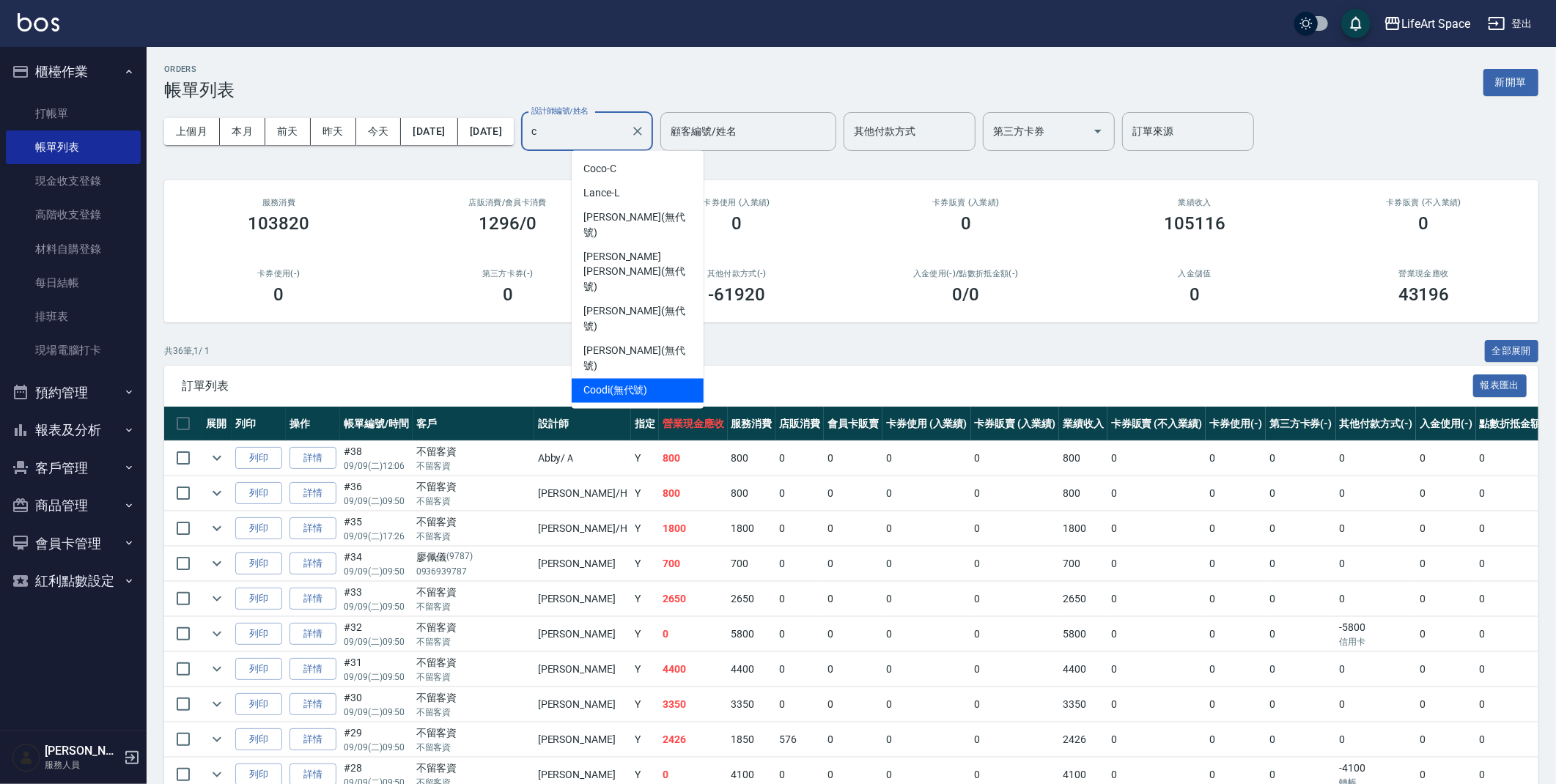
click at [645, 326] on ul "Coco -C Lance -L Nicole (無代號) Nick wu (無代號) Joyce (無代號) Chloe (無代號) Coodi (無代號)" at bounding box center [637, 279] width 132 height 258
click at [643, 383] on span "Coodi (無代號)" at bounding box center [616, 391] width 65 height 16
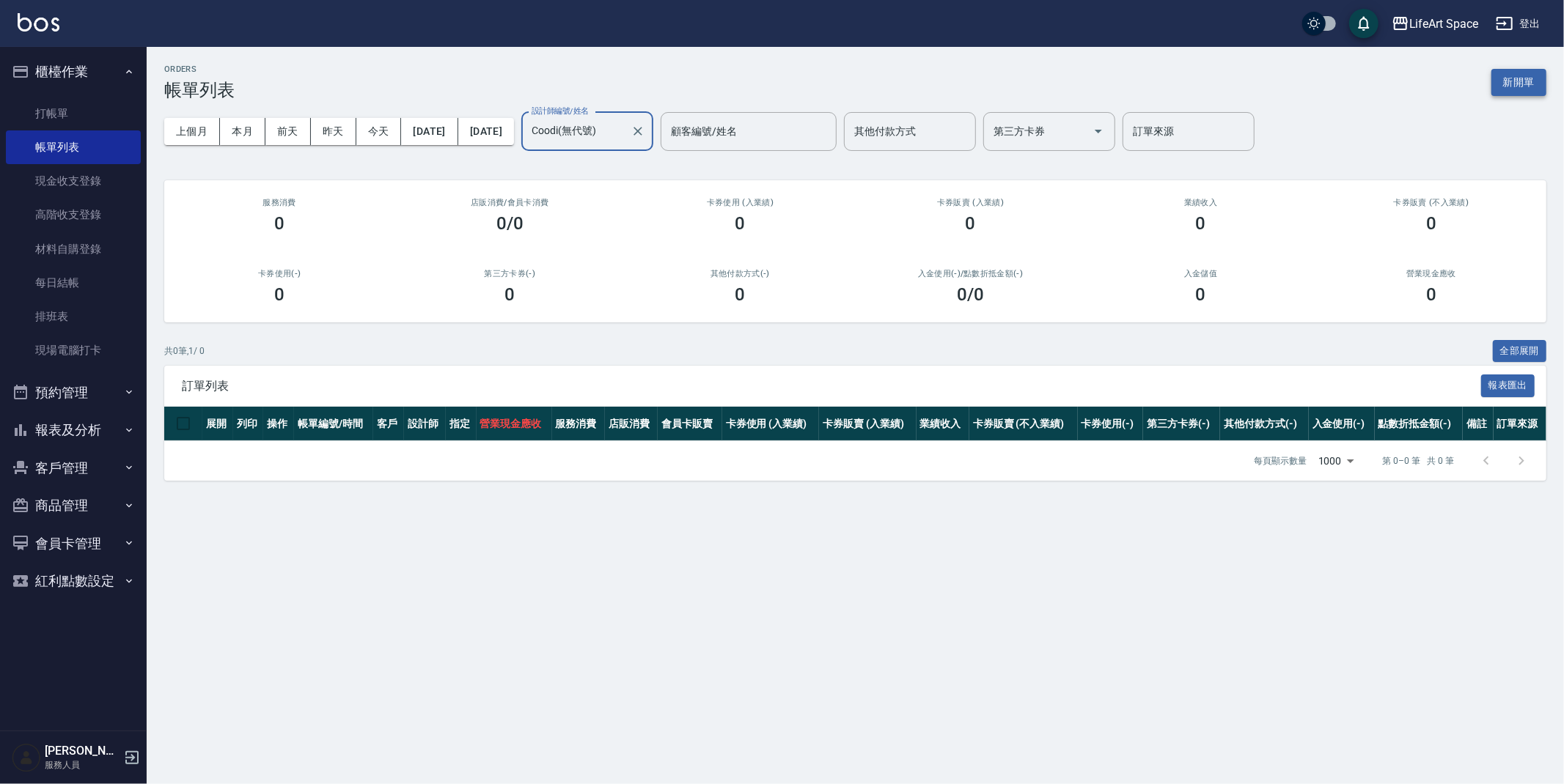
type input "Coodi(無代號)"
click at [1506, 77] on button "新開單" at bounding box center [1519, 82] width 55 height 27
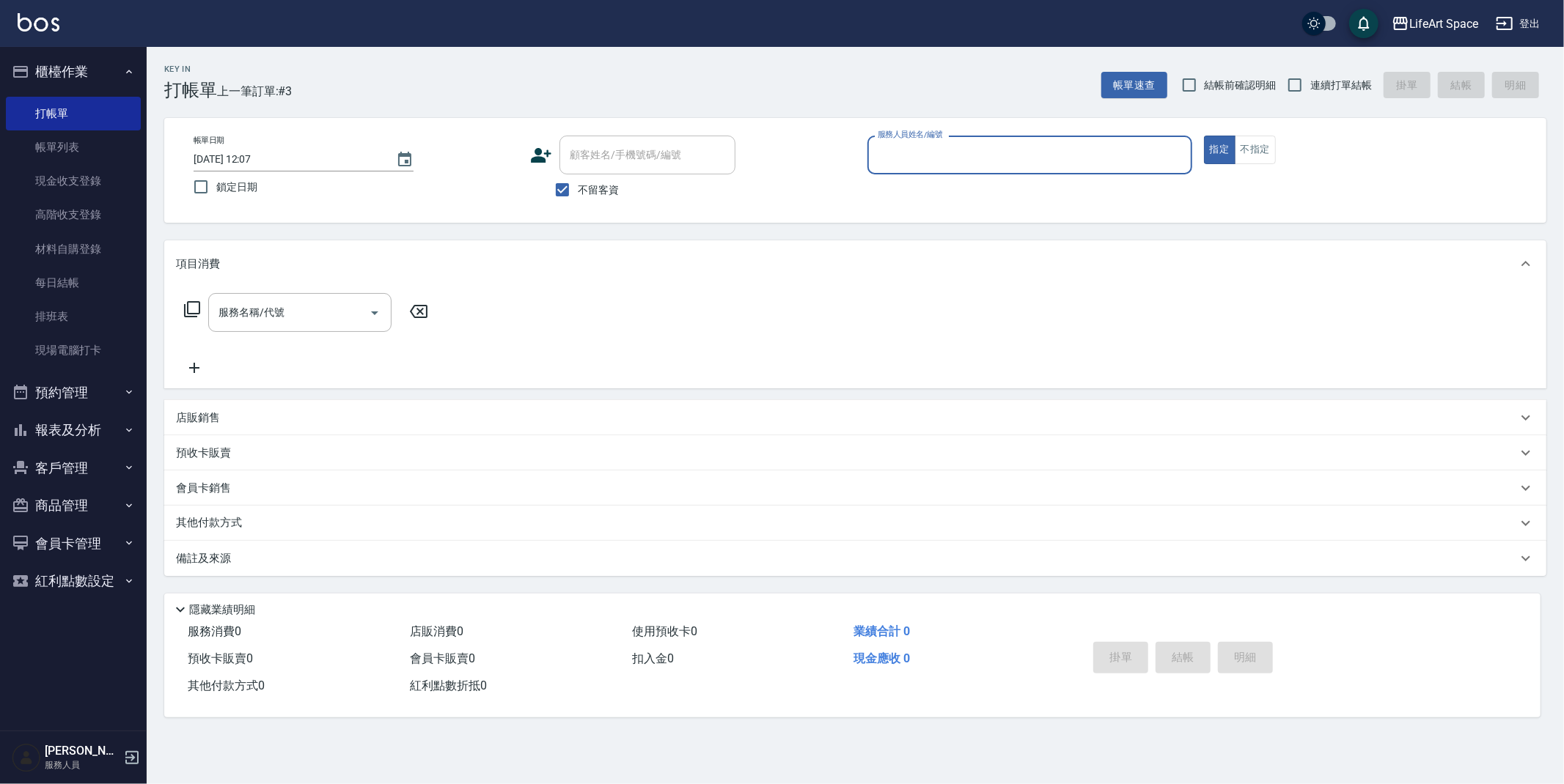
click at [968, 166] on input "服務人員姓名/編號" at bounding box center [1030, 155] width 312 height 25
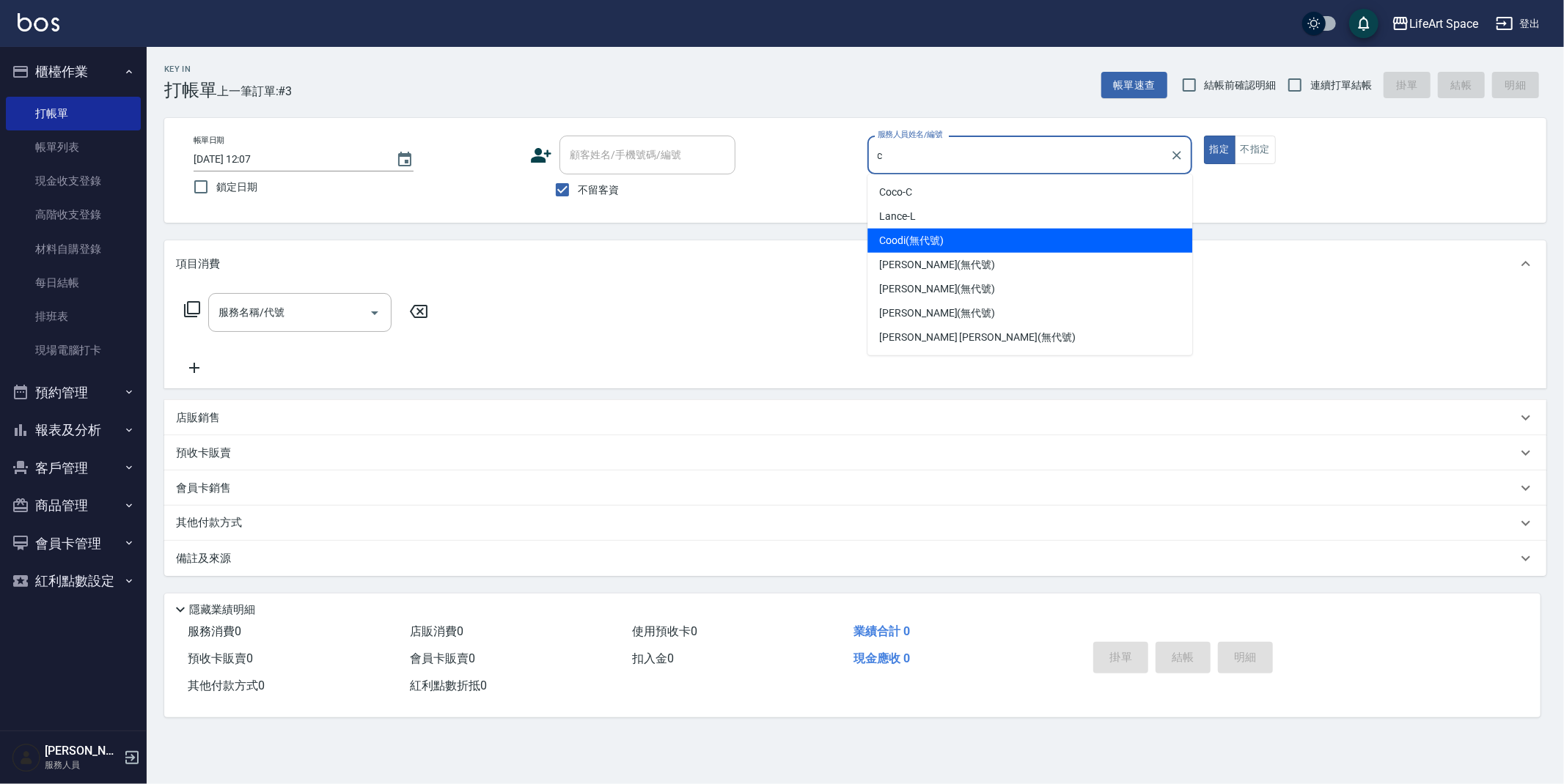
click at [911, 245] on span "Coodi (無代號)" at bounding box center [911, 241] width 65 height 16
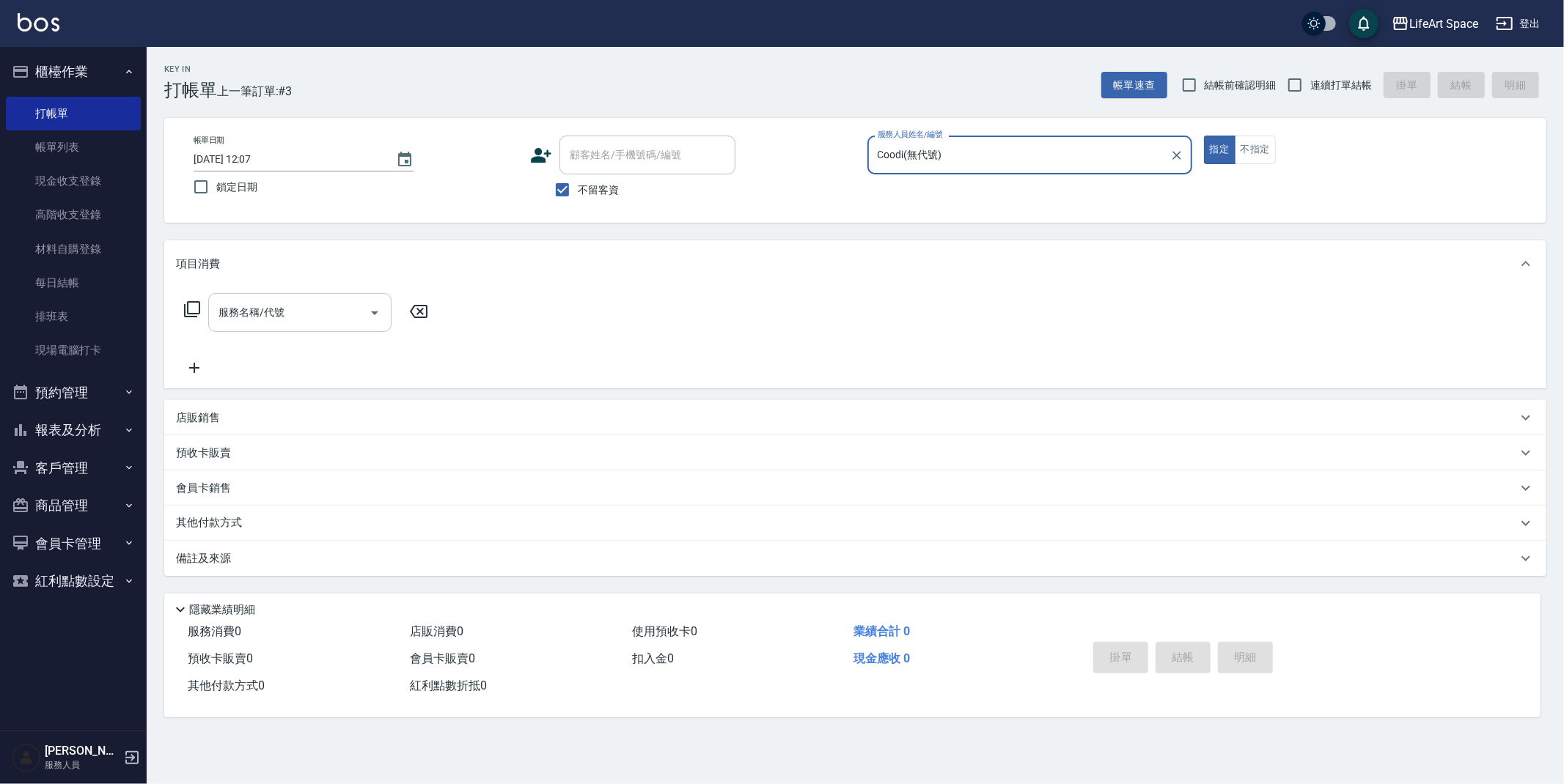
type input "Coodi(無代號)"
click at [259, 322] on input "服務名稱/代號" at bounding box center [288, 313] width 148 height 25
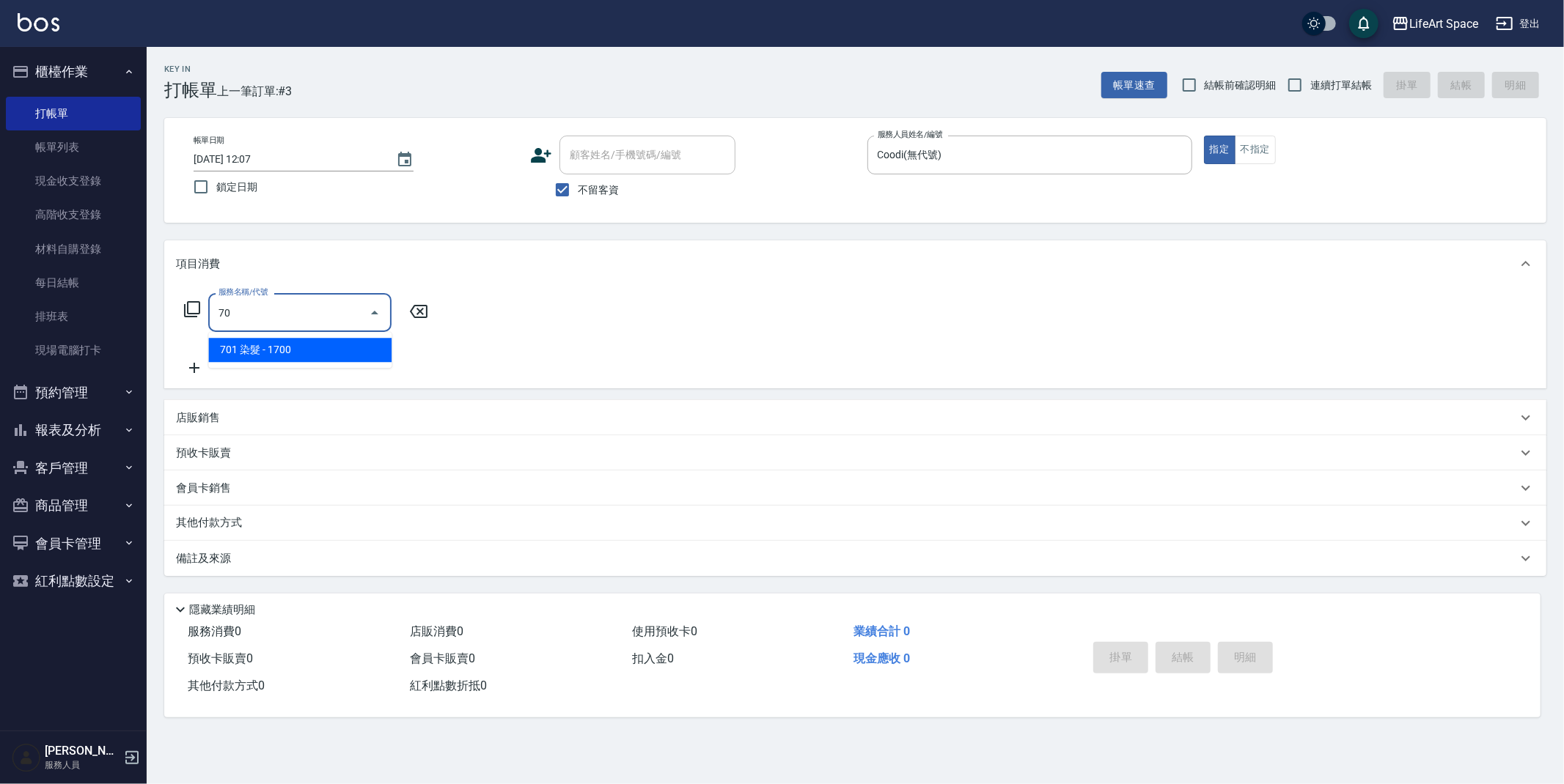
click at [316, 345] on span "701 染髮 - 1700" at bounding box center [299, 350] width 183 height 24
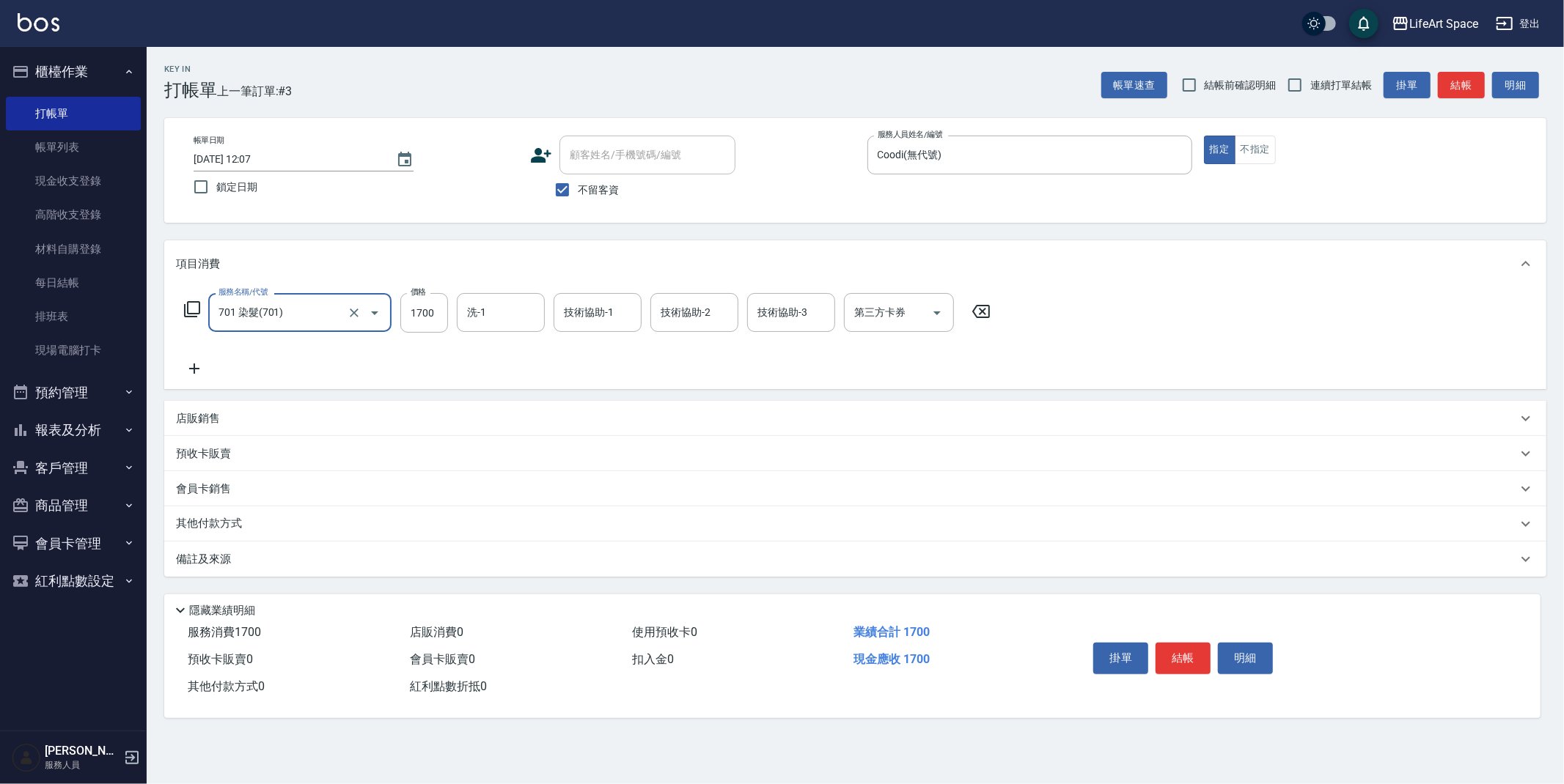
type input "701 染髮(701)"
click at [242, 568] on div "備註及來源" at bounding box center [854, 559] width 1382 height 35
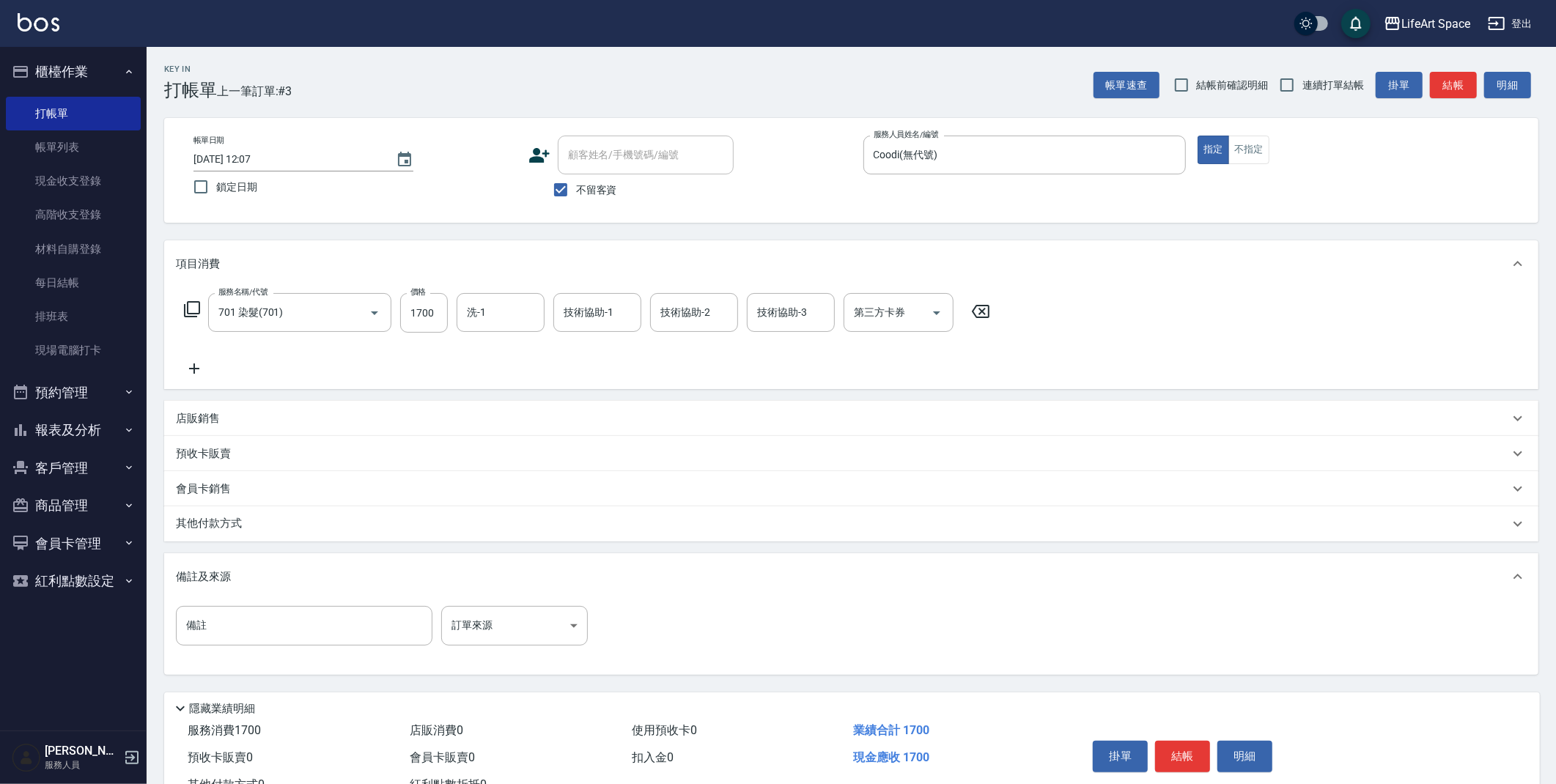
click at [534, 547] on div "項目消費 服務名稱/代號 701 染髮(701) 服務名稱/代號 價格 1700 價格 洗-1 洗-1 技術協助-1 技術協助-1 技術協助-2 技術協助-2…" at bounding box center [851, 457] width 1375 height 434
click at [433, 320] on input "1700" at bounding box center [424, 313] width 48 height 39
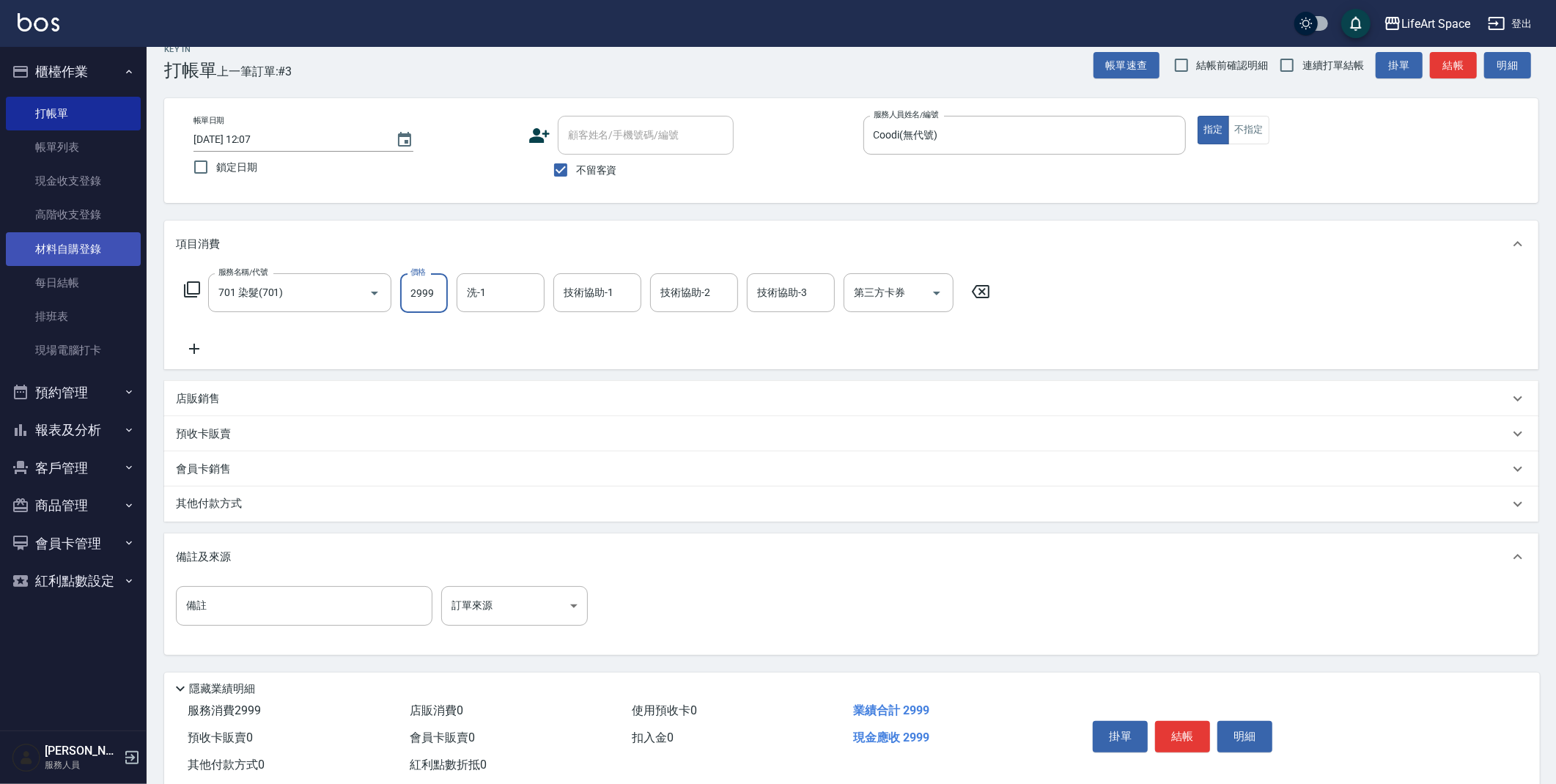
scroll to position [11, 0]
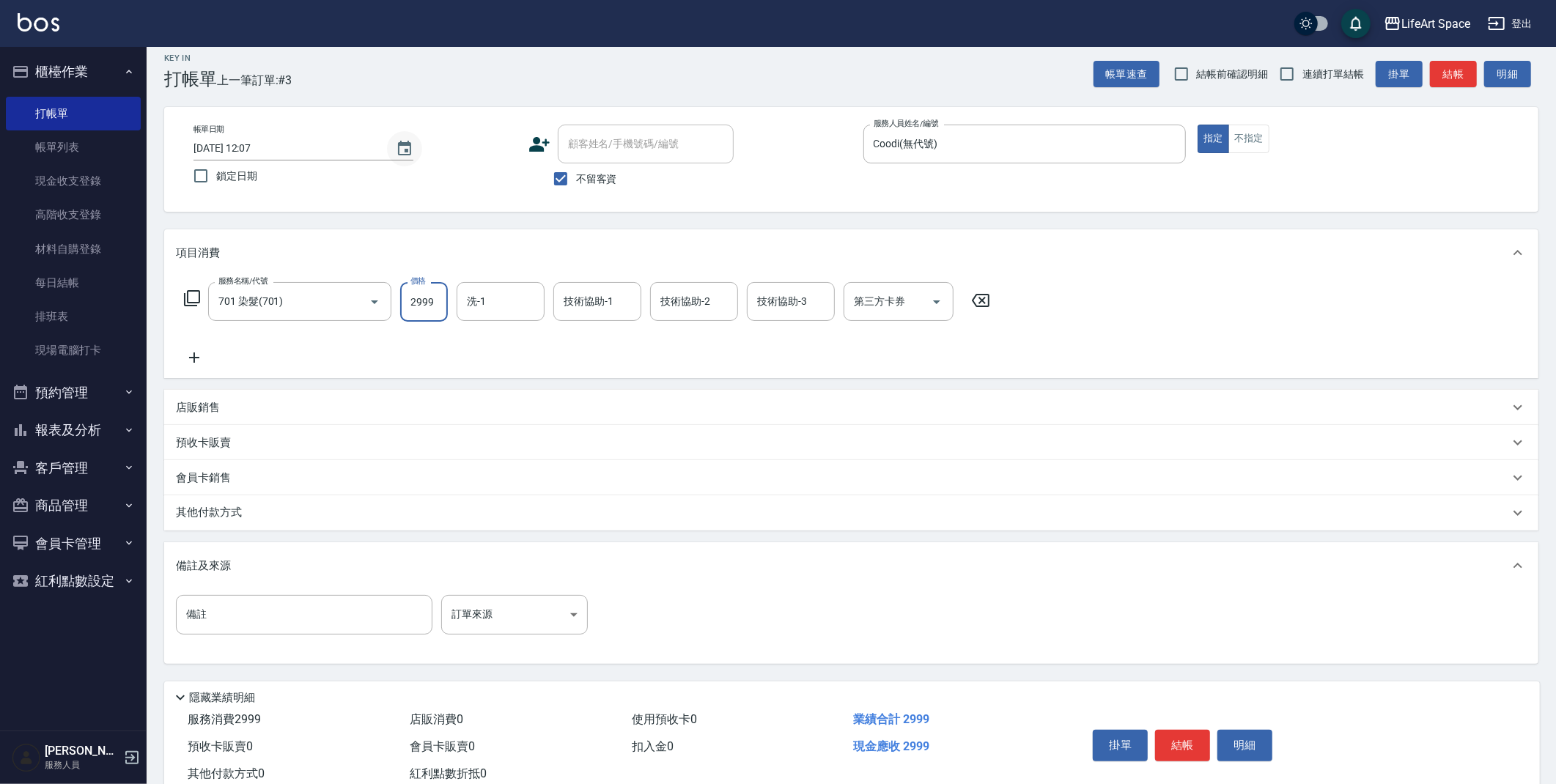
type input "2999"
click at [402, 147] on icon "Choose date, selected date is 2025-09-13" at bounding box center [405, 149] width 18 height 18
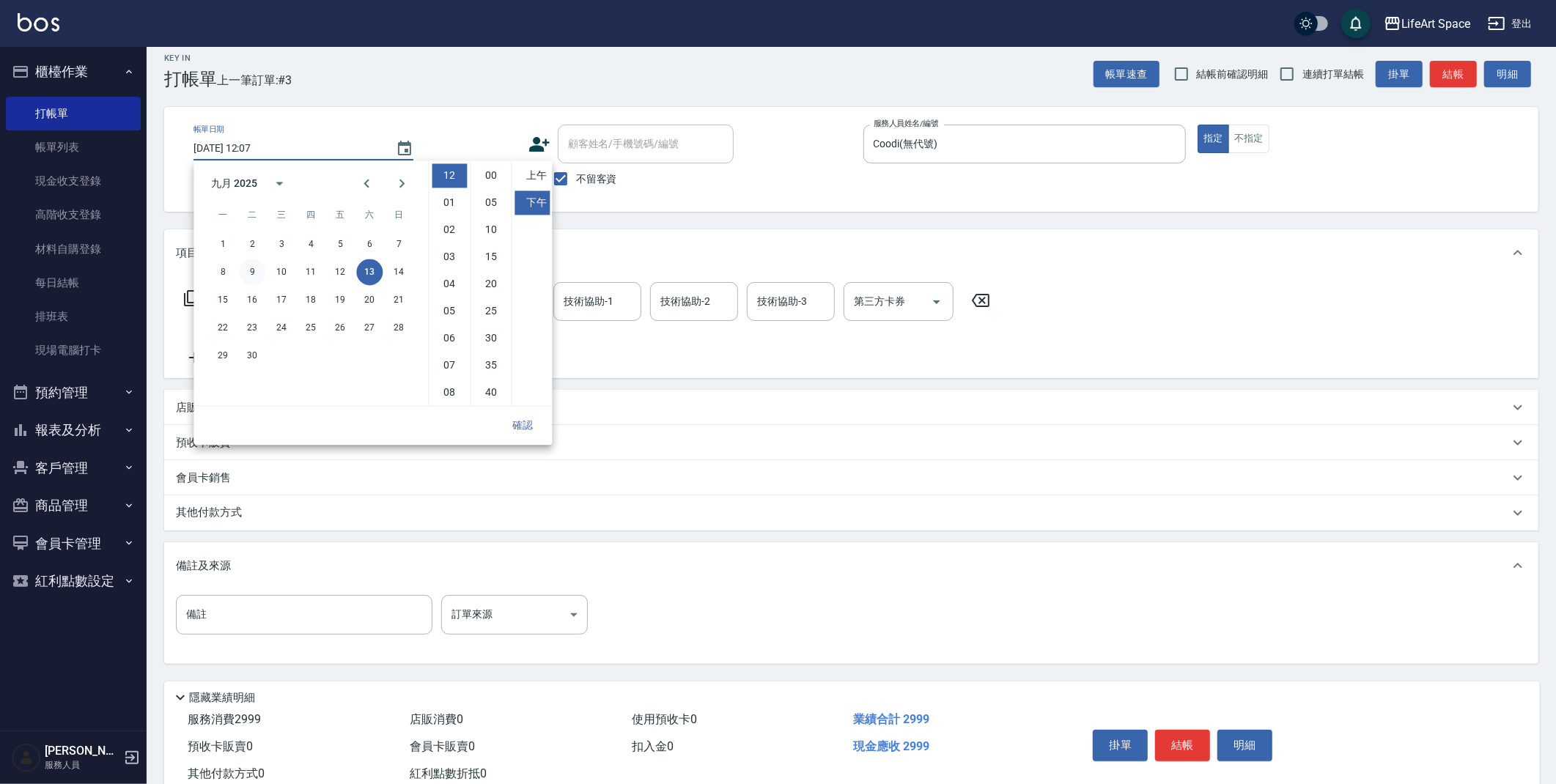
click at [241, 271] on button "9" at bounding box center [252, 271] width 26 height 26
type input "2025/09/09 12:07"
click at [515, 411] on div "確認" at bounding box center [373, 425] width 359 height 39
click at [517, 420] on button "確認" at bounding box center [523, 425] width 47 height 27
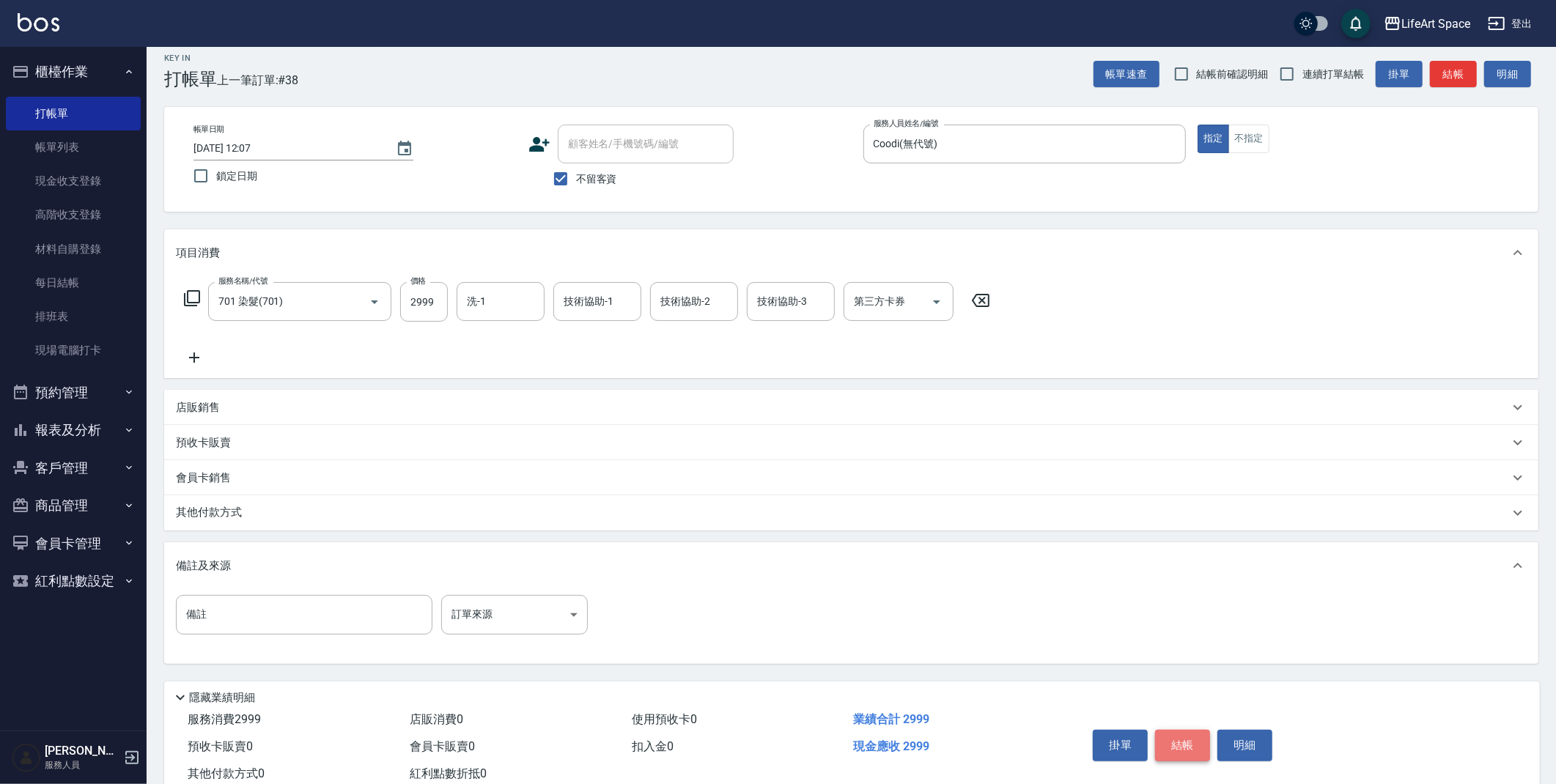
click at [1195, 748] on button "結帳" at bounding box center [1182, 745] width 55 height 30
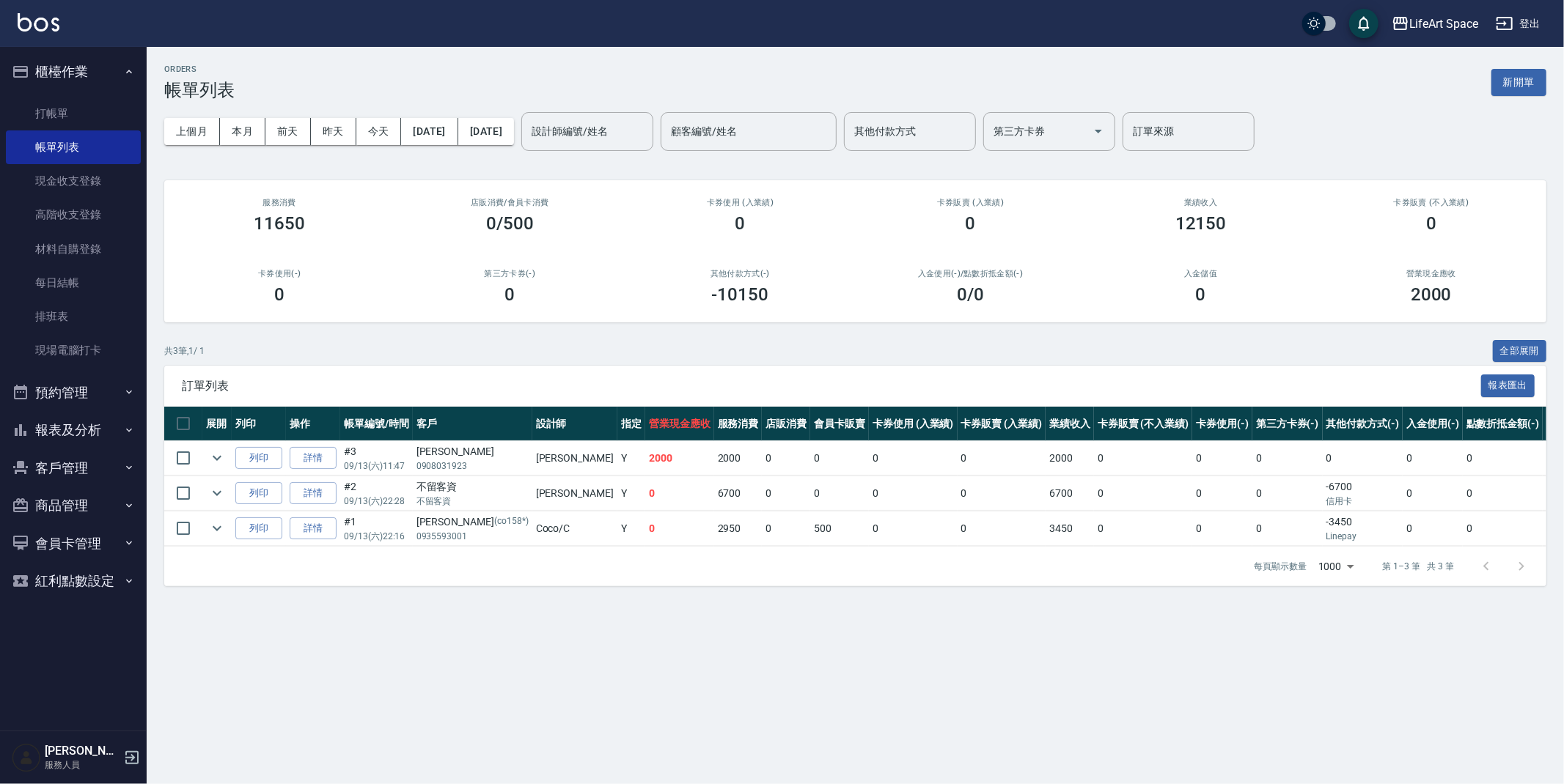
click at [486, 107] on div "上個月 本月 前天 昨天 今天 2025/09/13 2025/09/13 設計師編號/姓名 設計師編號/姓名 顧客編號/姓名 顧客編號/姓名 其他付款方式 …" at bounding box center [854, 131] width 1382 height 63
click at [446, 132] on button "[DATE]" at bounding box center [429, 131] width 57 height 27
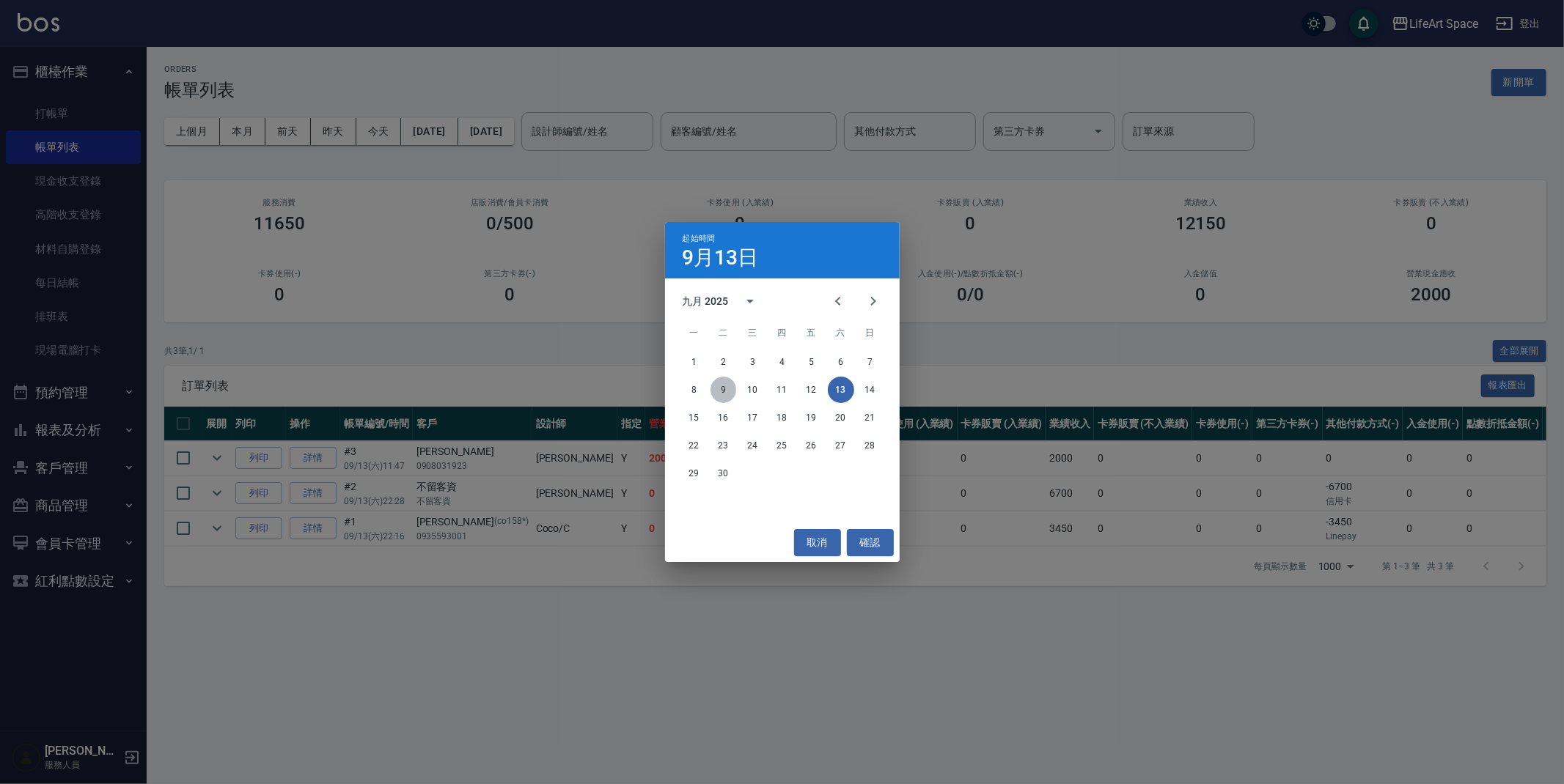
click at [731, 390] on button "9" at bounding box center [723, 389] width 26 height 26
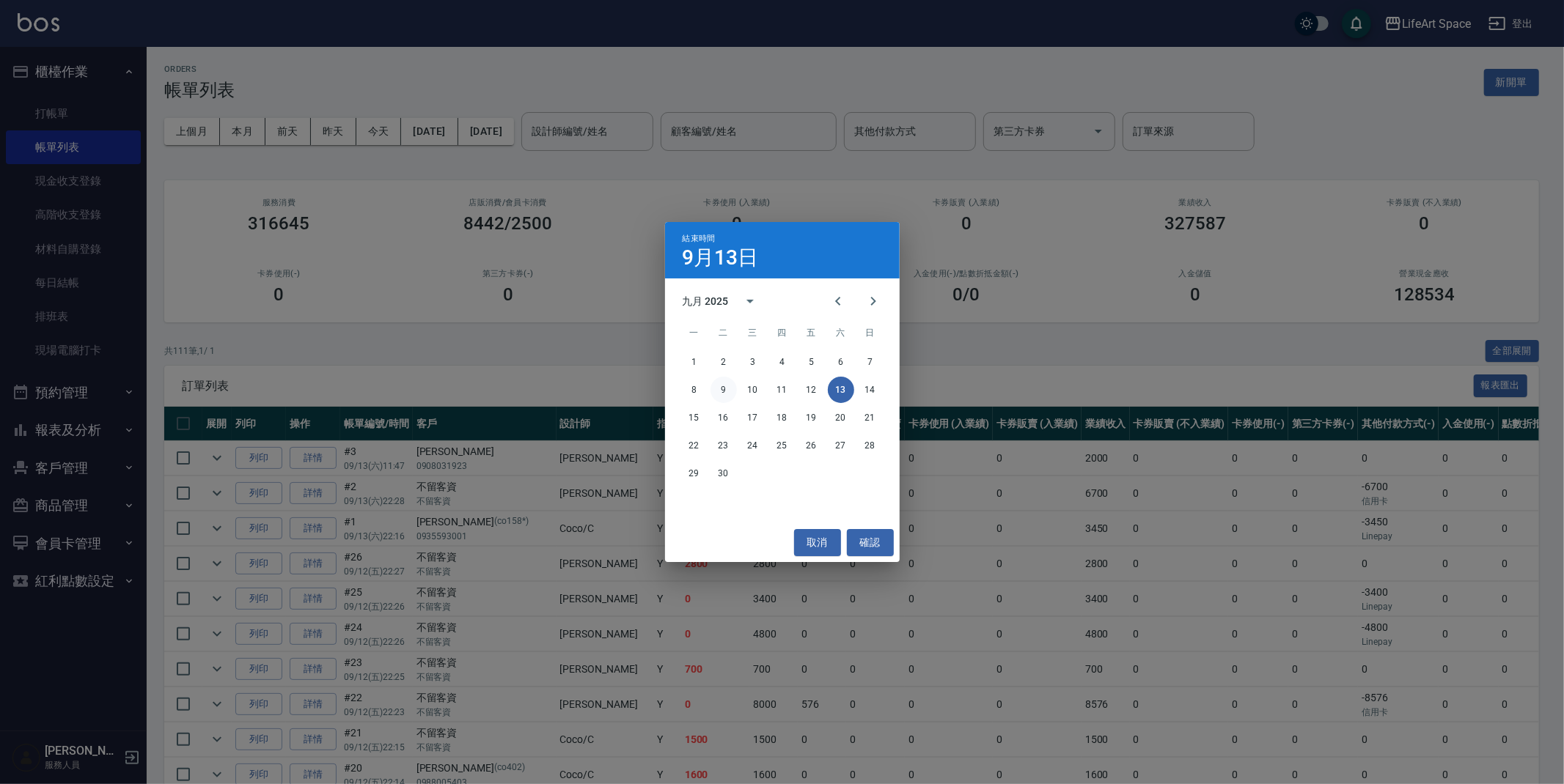
click at [723, 392] on button "9" at bounding box center [723, 389] width 26 height 26
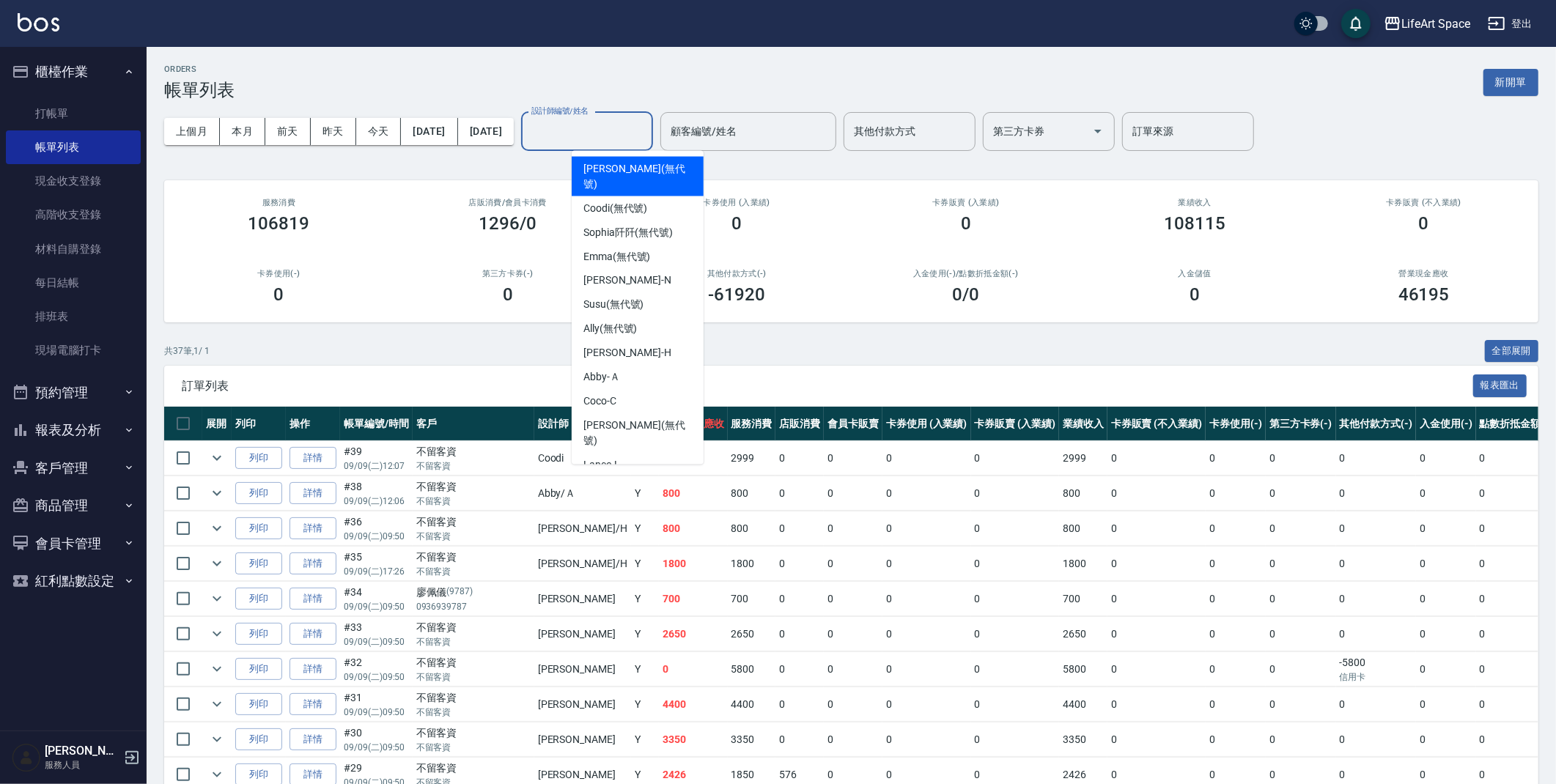
click at [608, 138] on input "設計師編號/姓名" at bounding box center [586, 131] width 119 height 25
click at [659, 631] on td "2650" at bounding box center [693, 633] width 69 height 34
click at [634, 119] on div "設計師編號/姓名 設計師編號/姓名" at bounding box center [587, 131] width 132 height 39
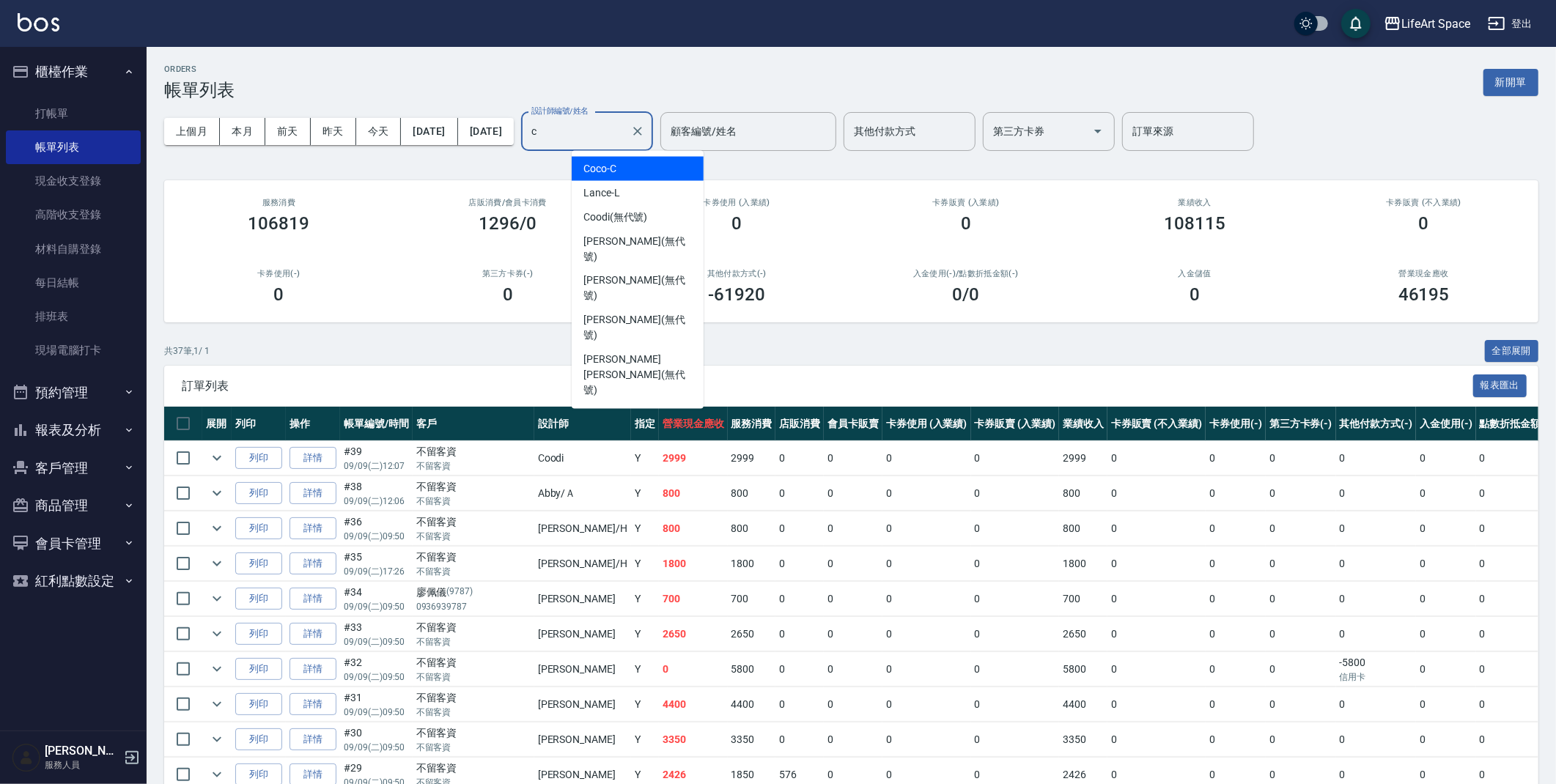
click at [663, 157] on div "Coco -C" at bounding box center [637, 169] width 132 height 24
type input "Coco-C"
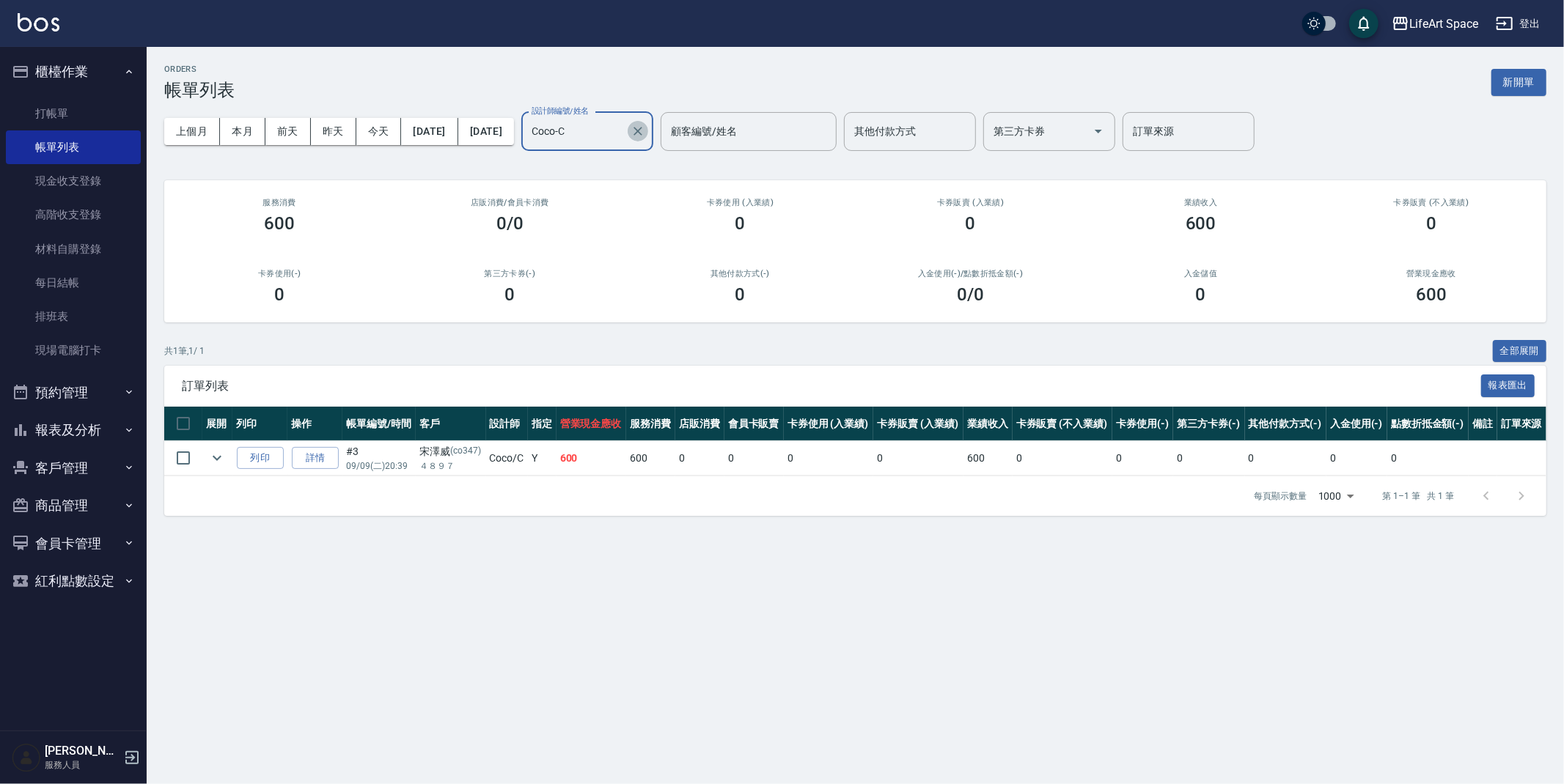
click at [645, 133] on icon "Clear" at bounding box center [637, 130] width 15 height 15
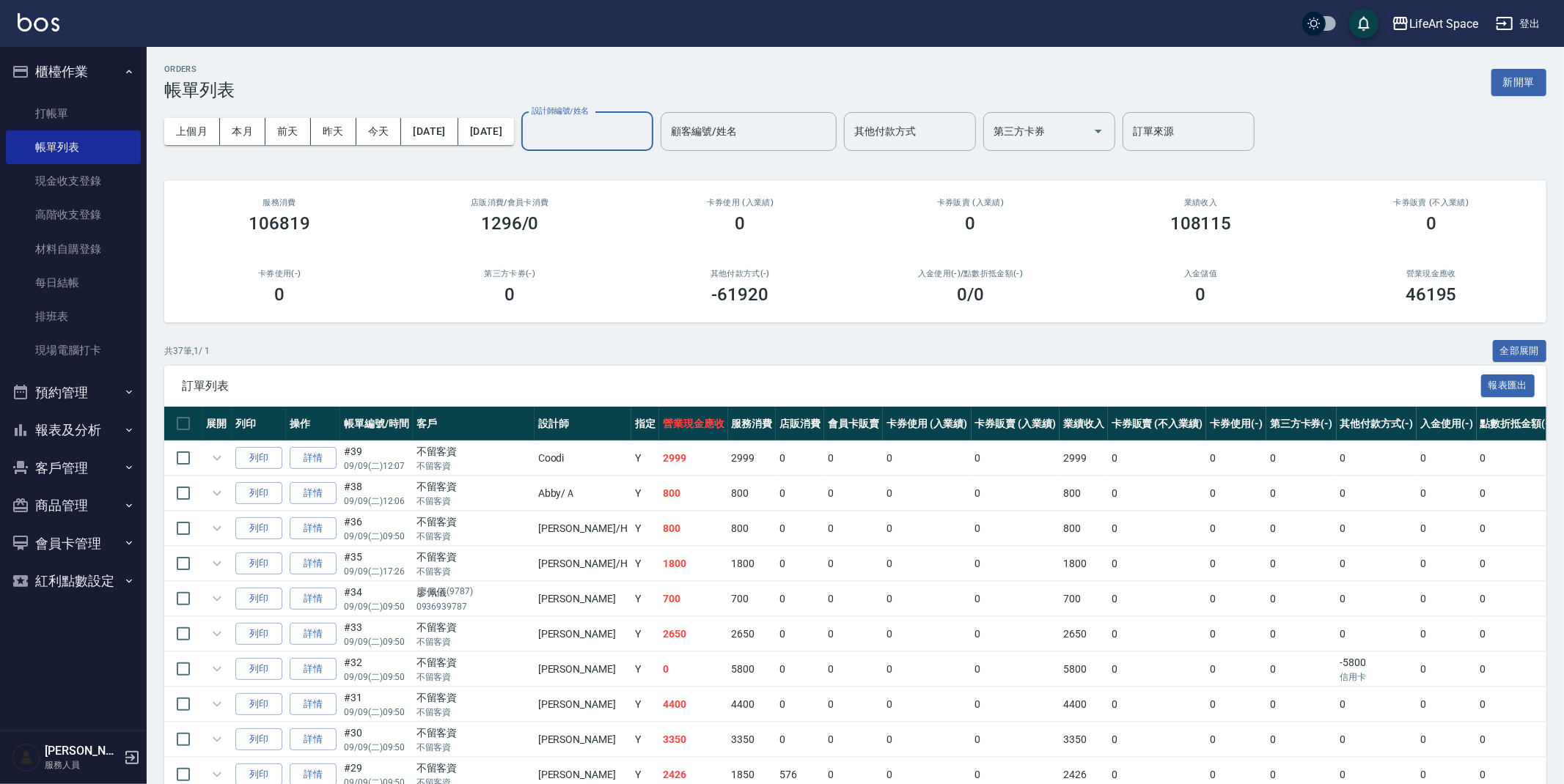
click at [595, 103] on div "上個月 本月 前天 昨天 今天 2025/09/09 2025/09/09 設計師編號/姓名 設計師編號/姓名 顧客編號/姓名 顧客編號/姓名 其他付款方式 …" at bounding box center [854, 131] width 1382 height 63
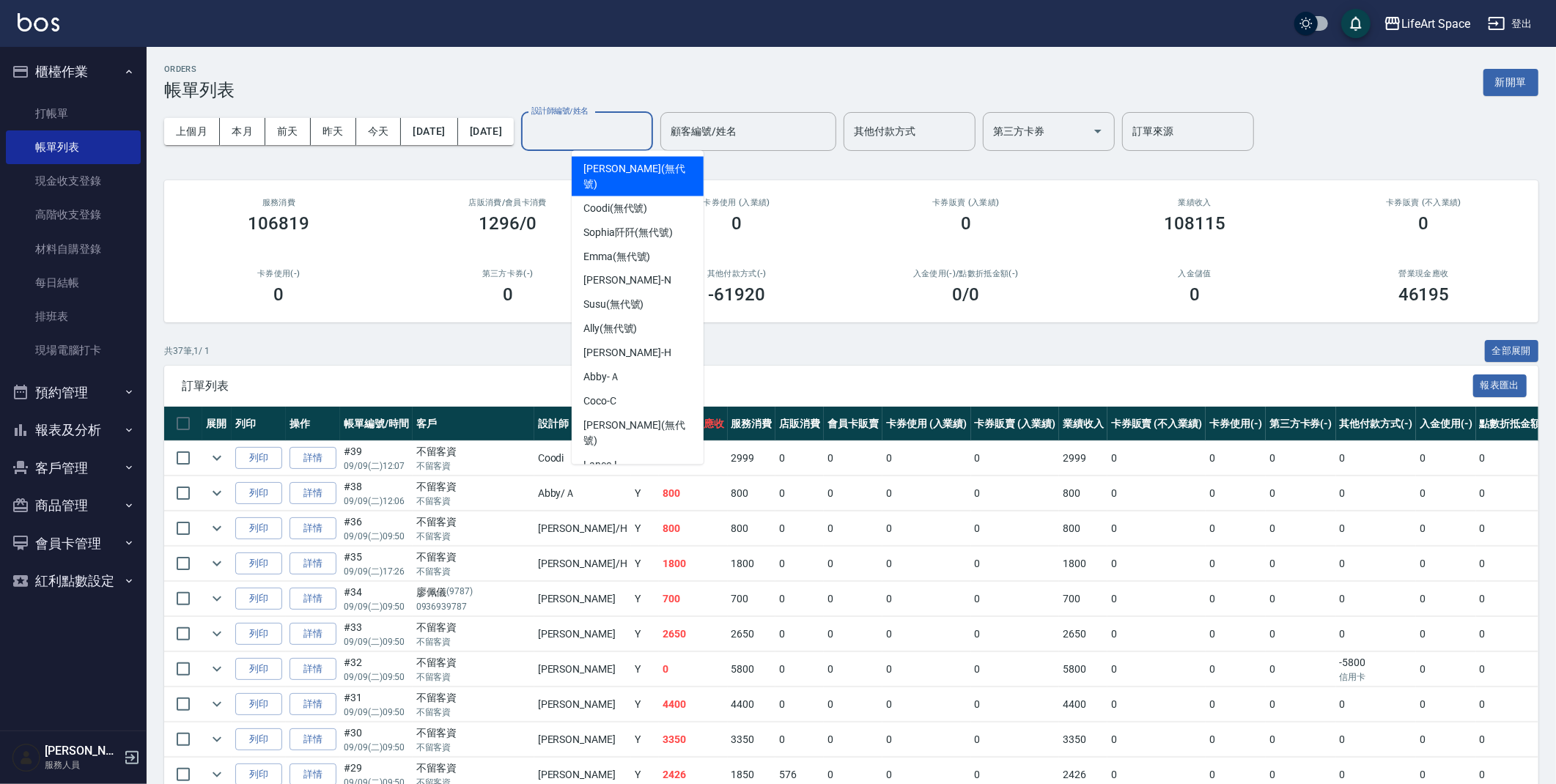
click at [618, 125] on input "設計師編號/姓名" at bounding box center [586, 131] width 119 height 25
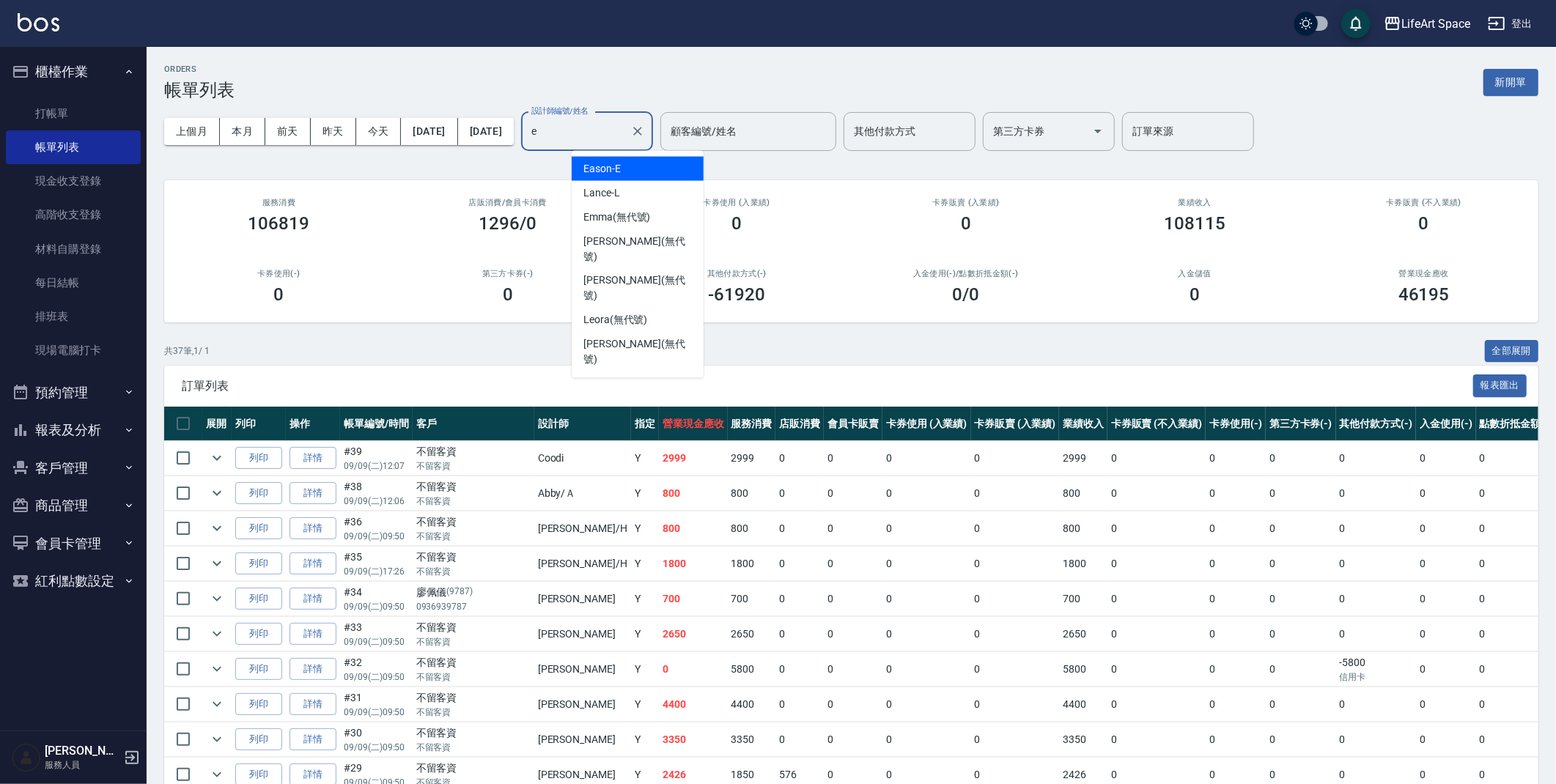
click at [623, 164] on div "Eason -E" at bounding box center [637, 169] width 132 height 24
type input "Eason-E"
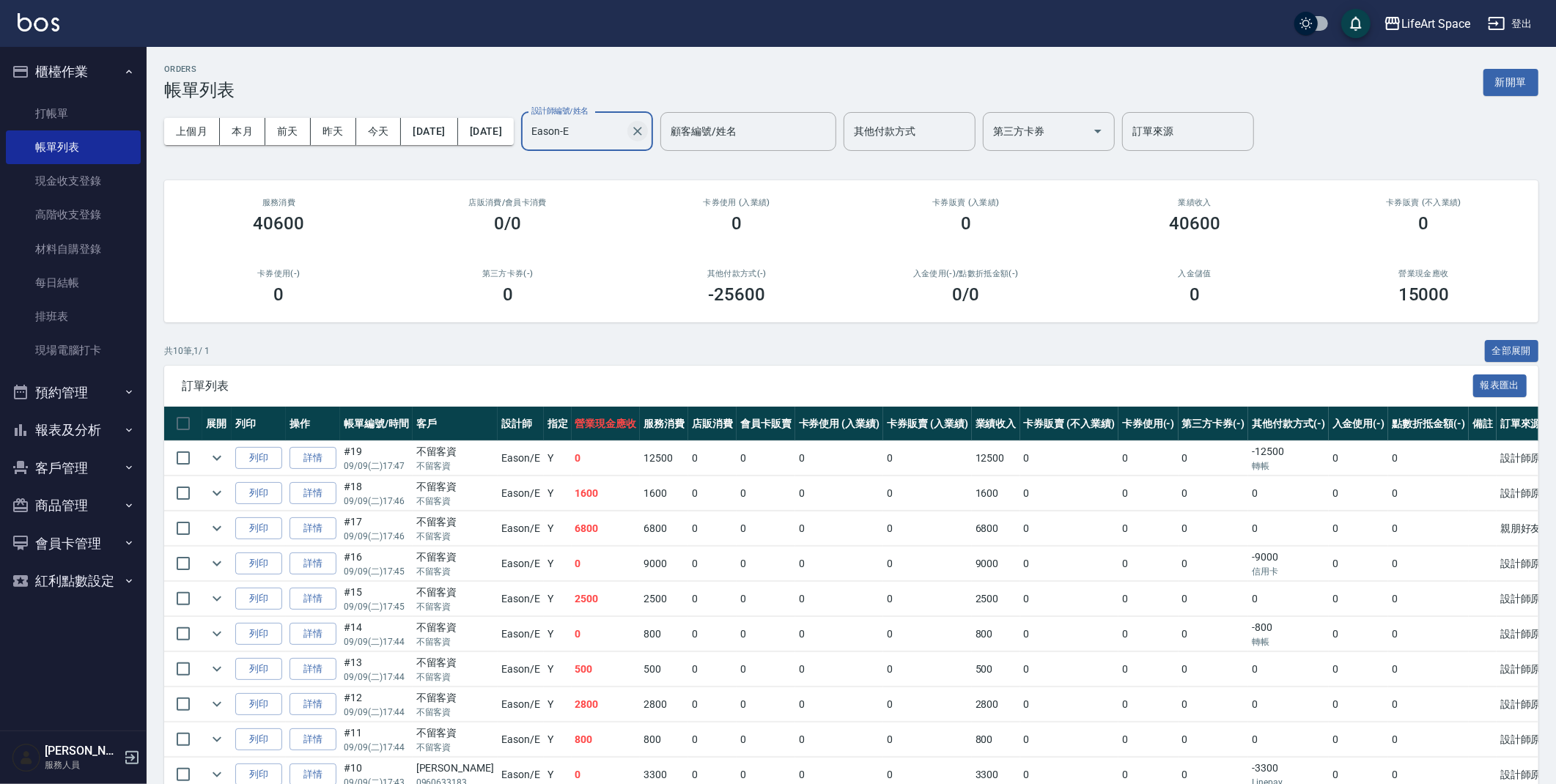
click at [645, 134] on icon "Clear" at bounding box center [637, 130] width 15 height 15
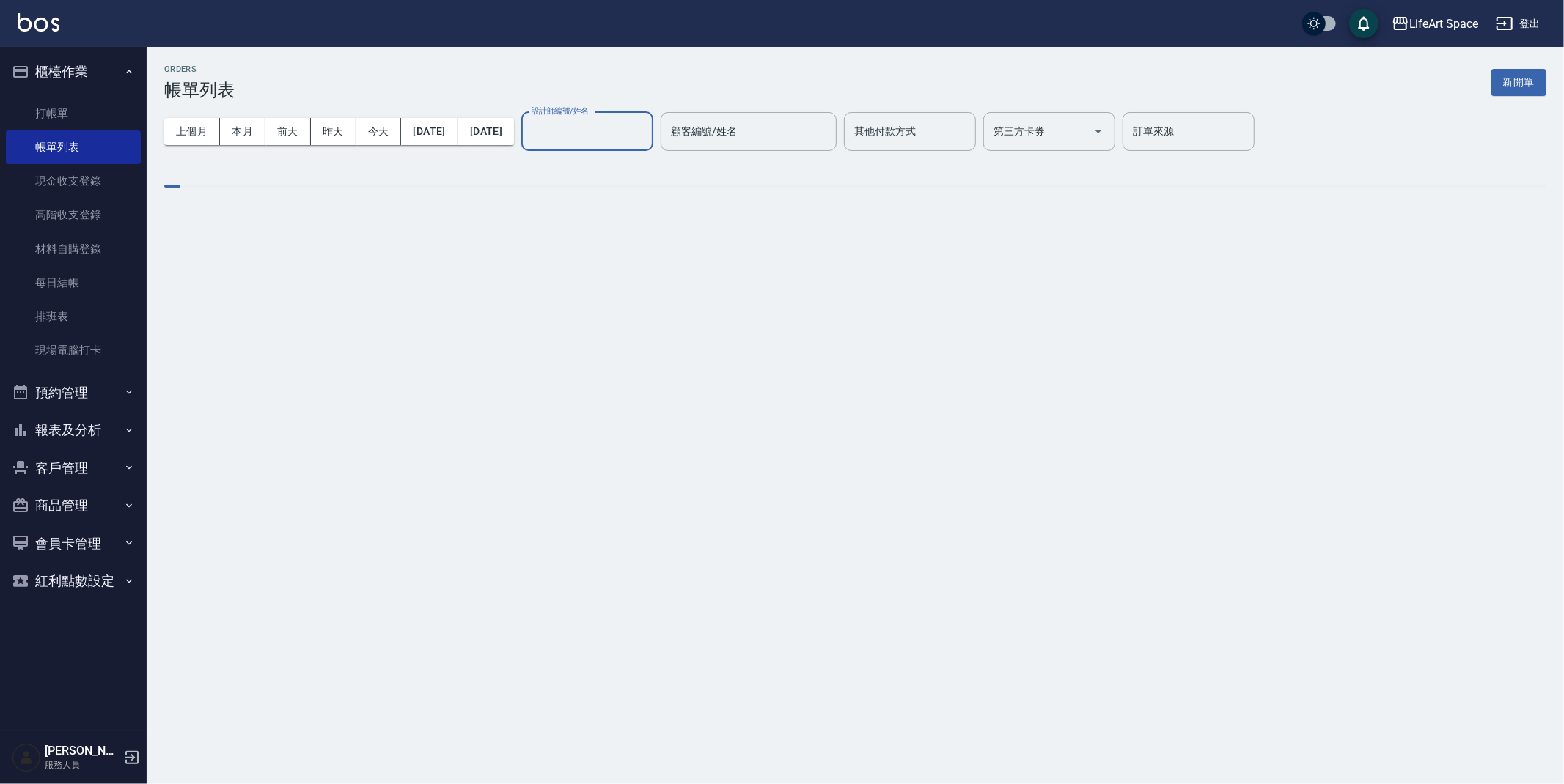
click at [646, 130] on input "設計師編號/姓名" at bounding box center [586, 131] width 119 height 25
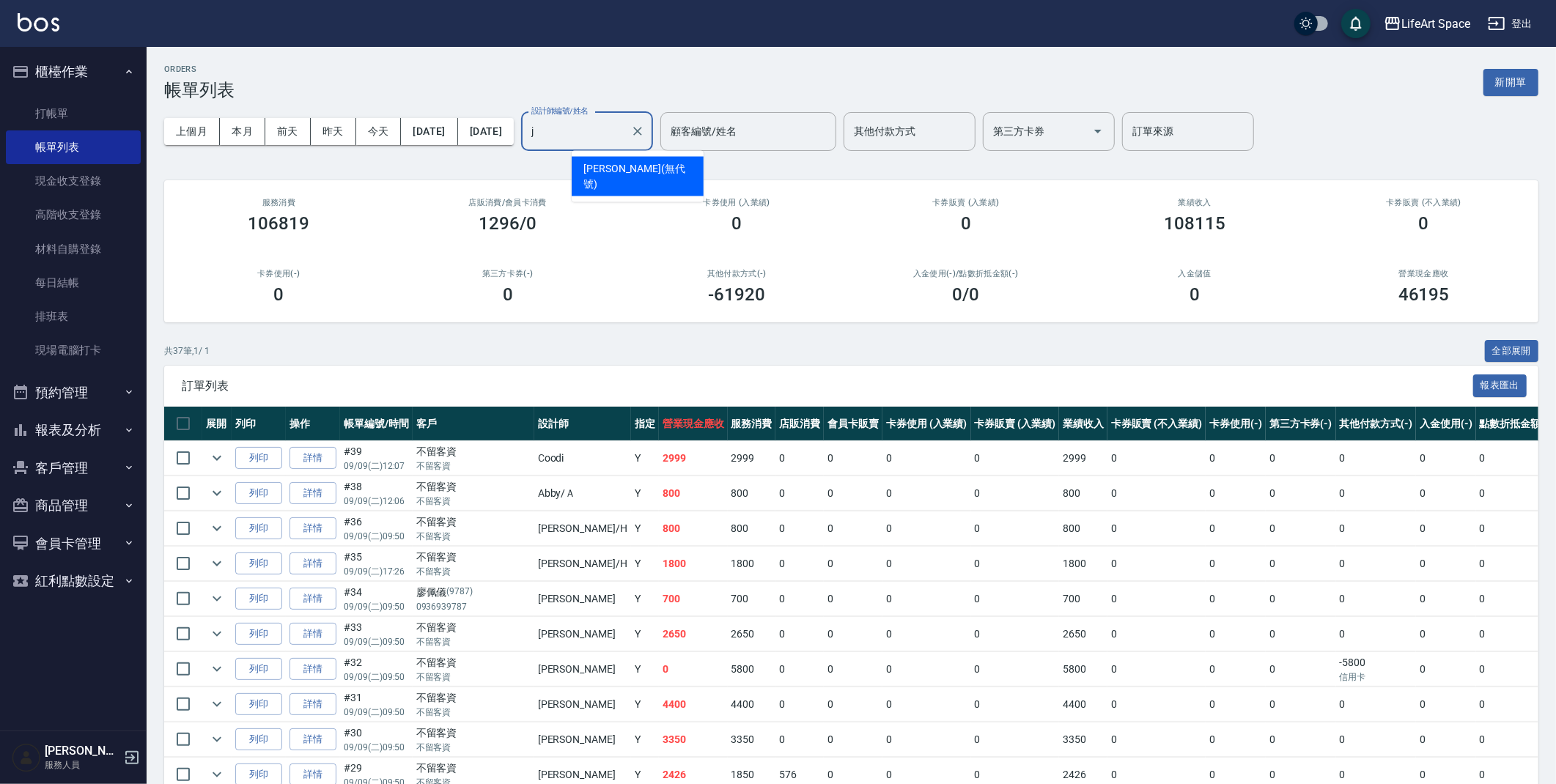
click at [601, 165] on span "Joyce (無代號)" at bounding box center [637, 175] width 109 height 30
type input "Joyce(無代號)"
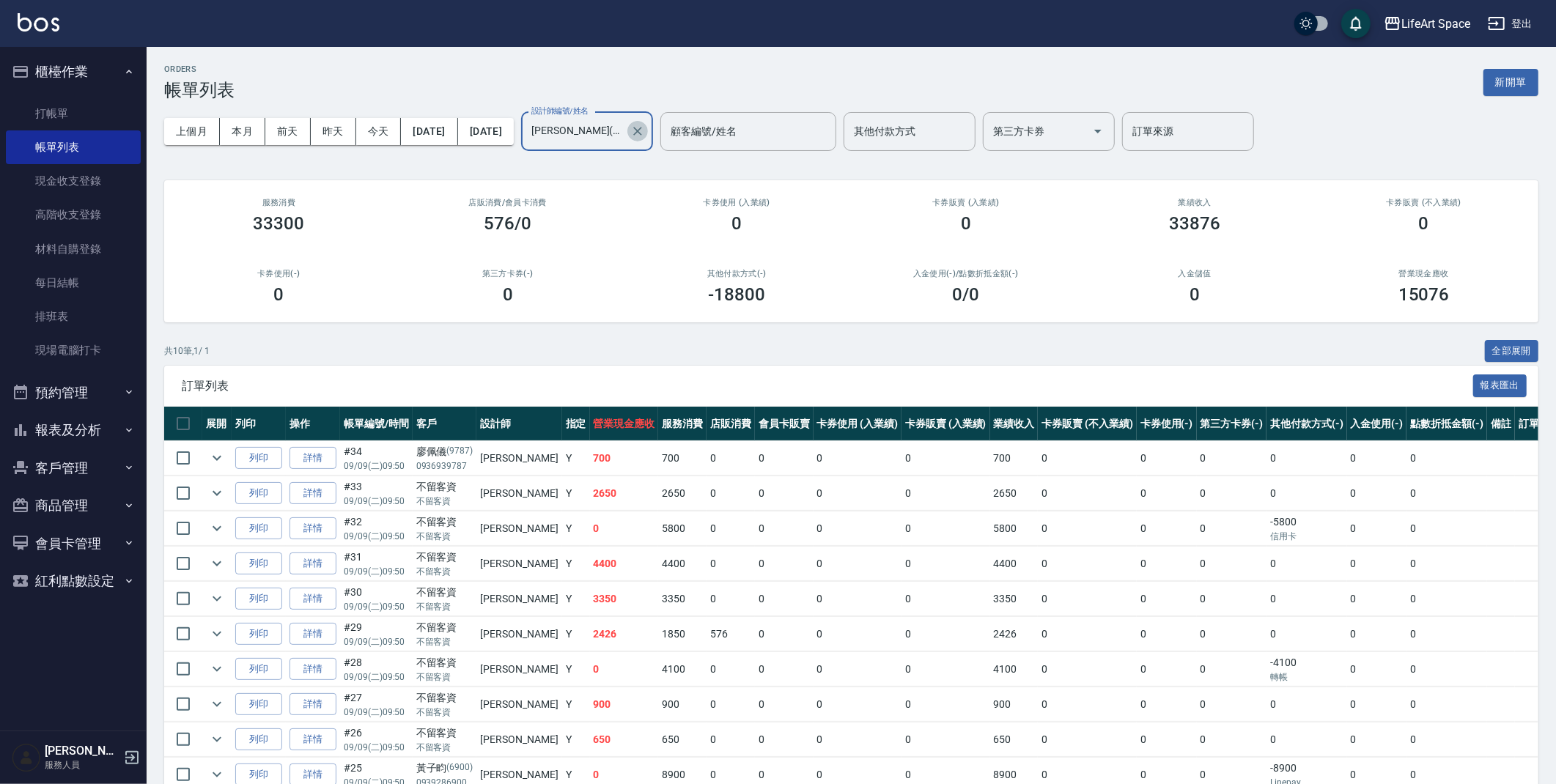
click at [648, 126] on button "Clear" at bounding box center [637, 130] width 21 height 21
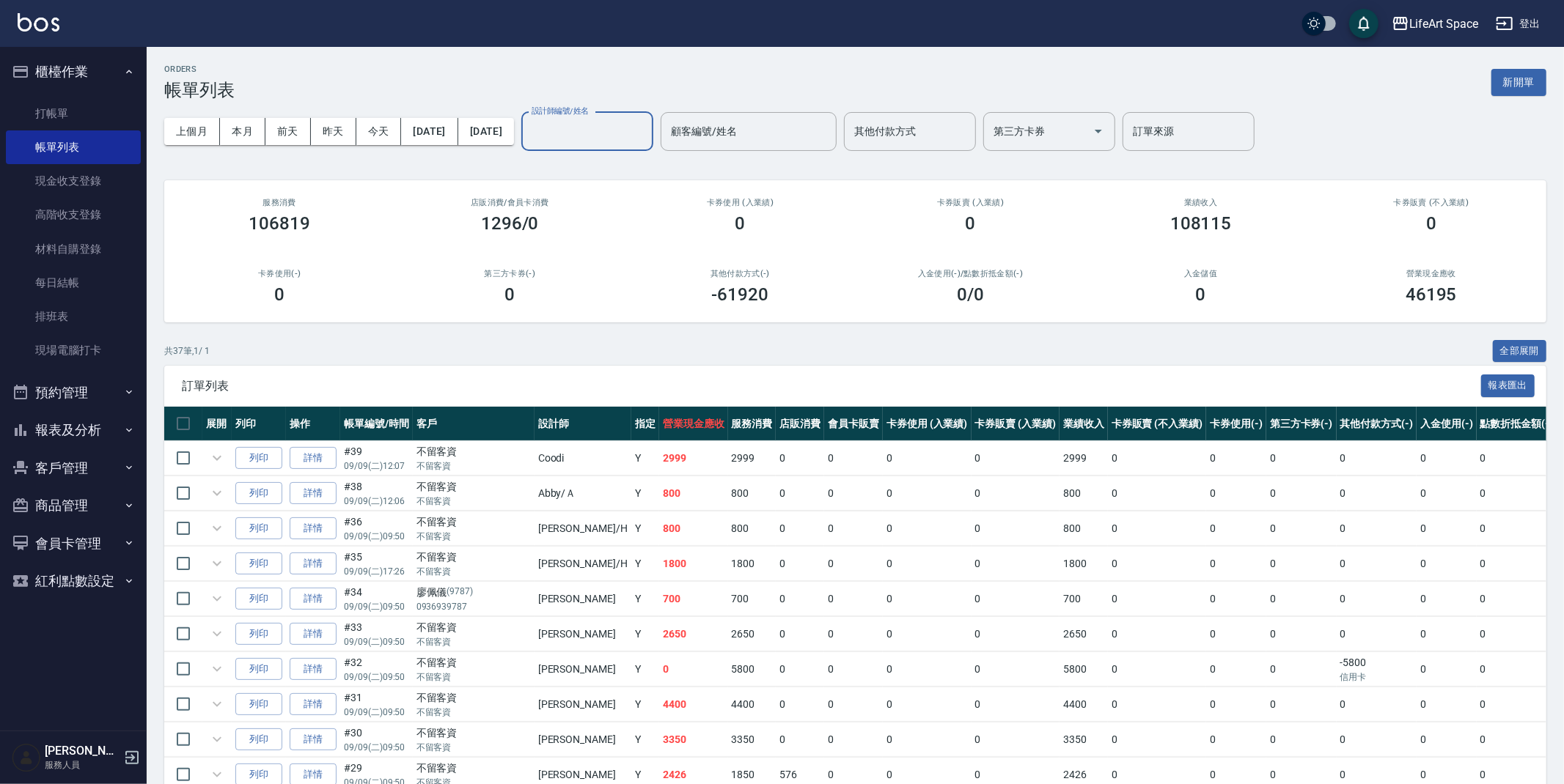
click at [646, 135] on input "設計師編號/姓名" at bounding box center [586, 131] width 119 height 25
click at [643, 157] on div "Roi (無代號)" at bounding box center [637, 169] width 132 height 24
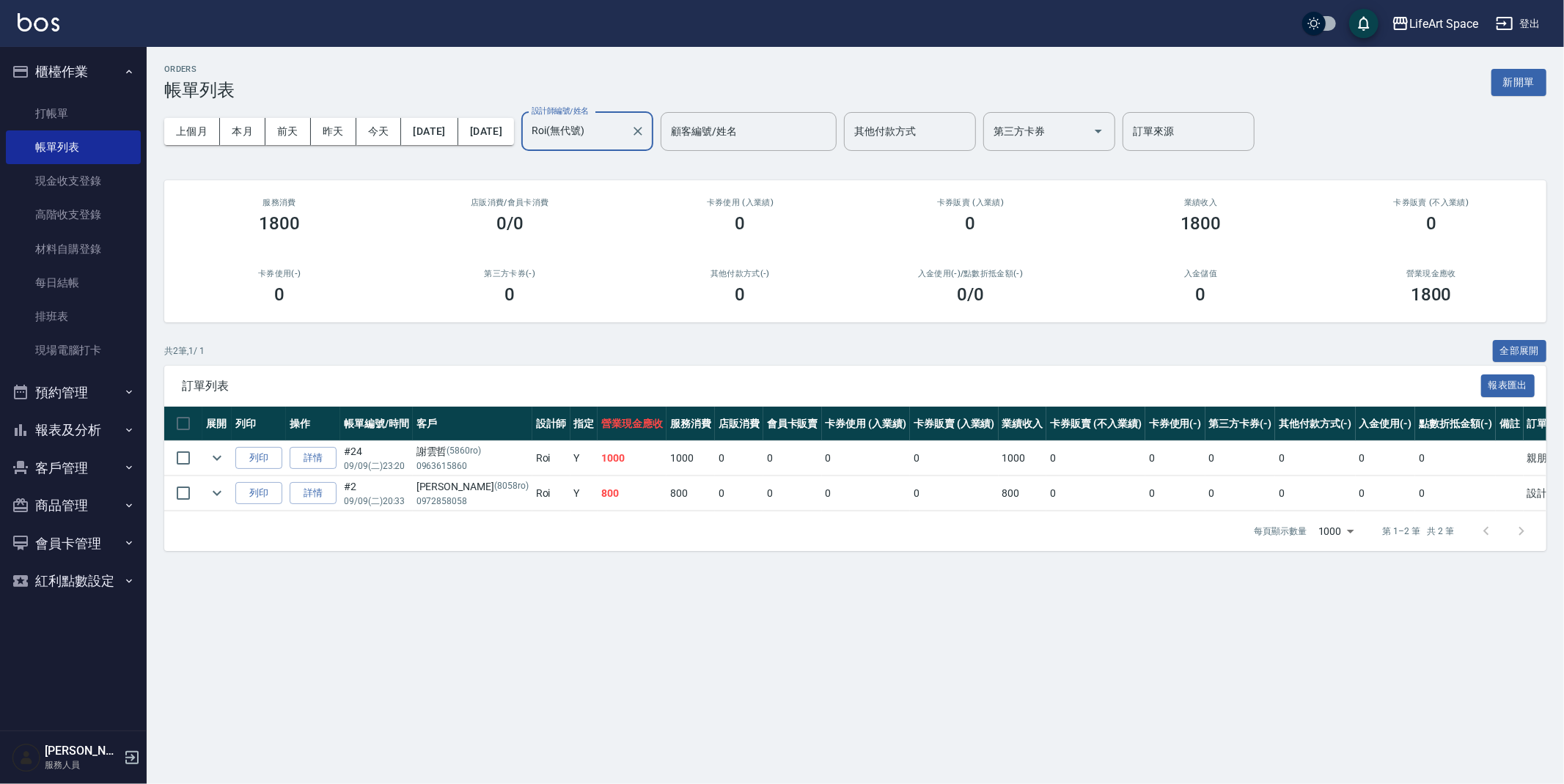
click at [625, 142] on input "Roi(無代號)" at bounding box center [576, 131] width 97 height 25
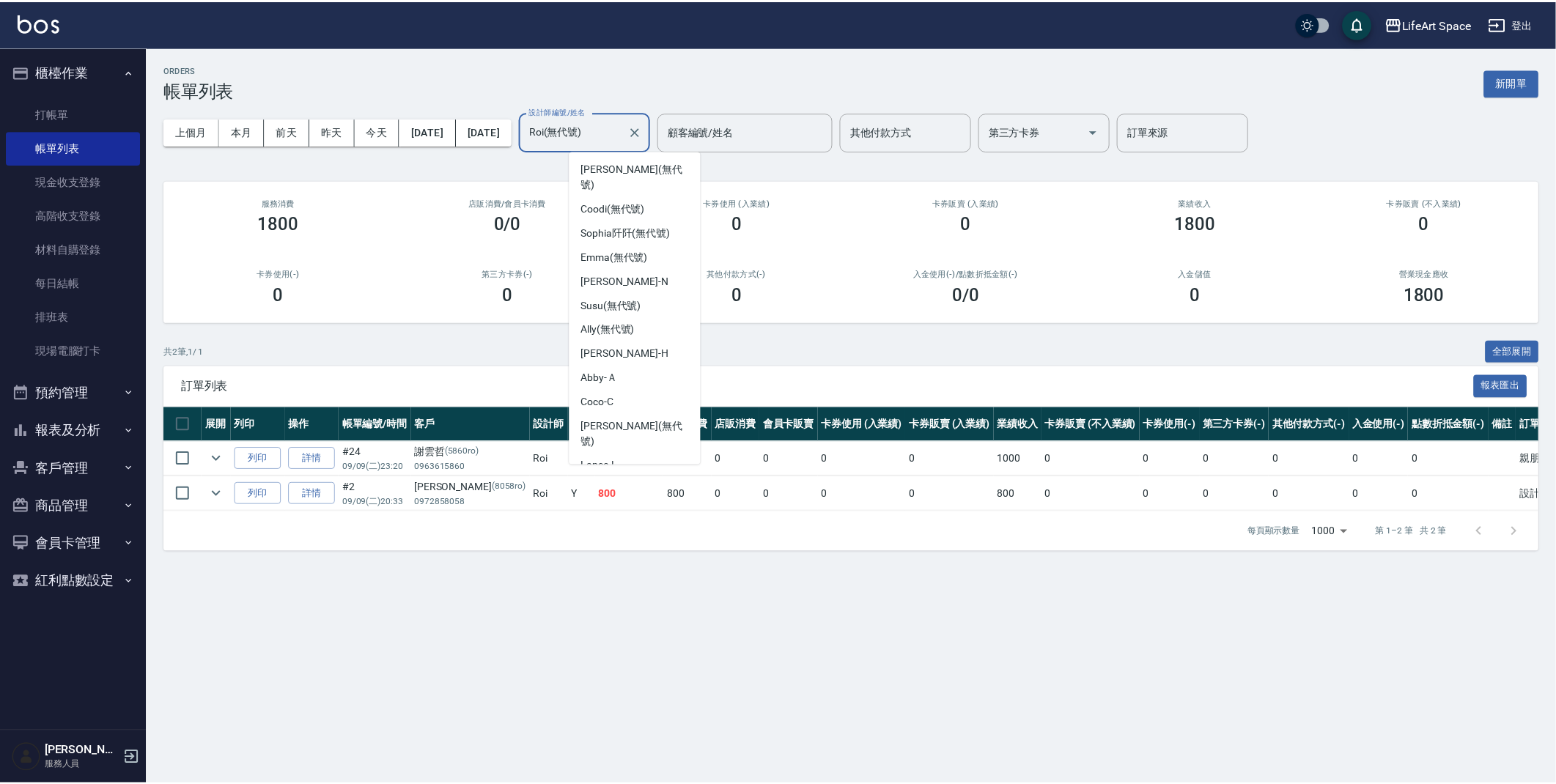
scroll to position [30, 0]
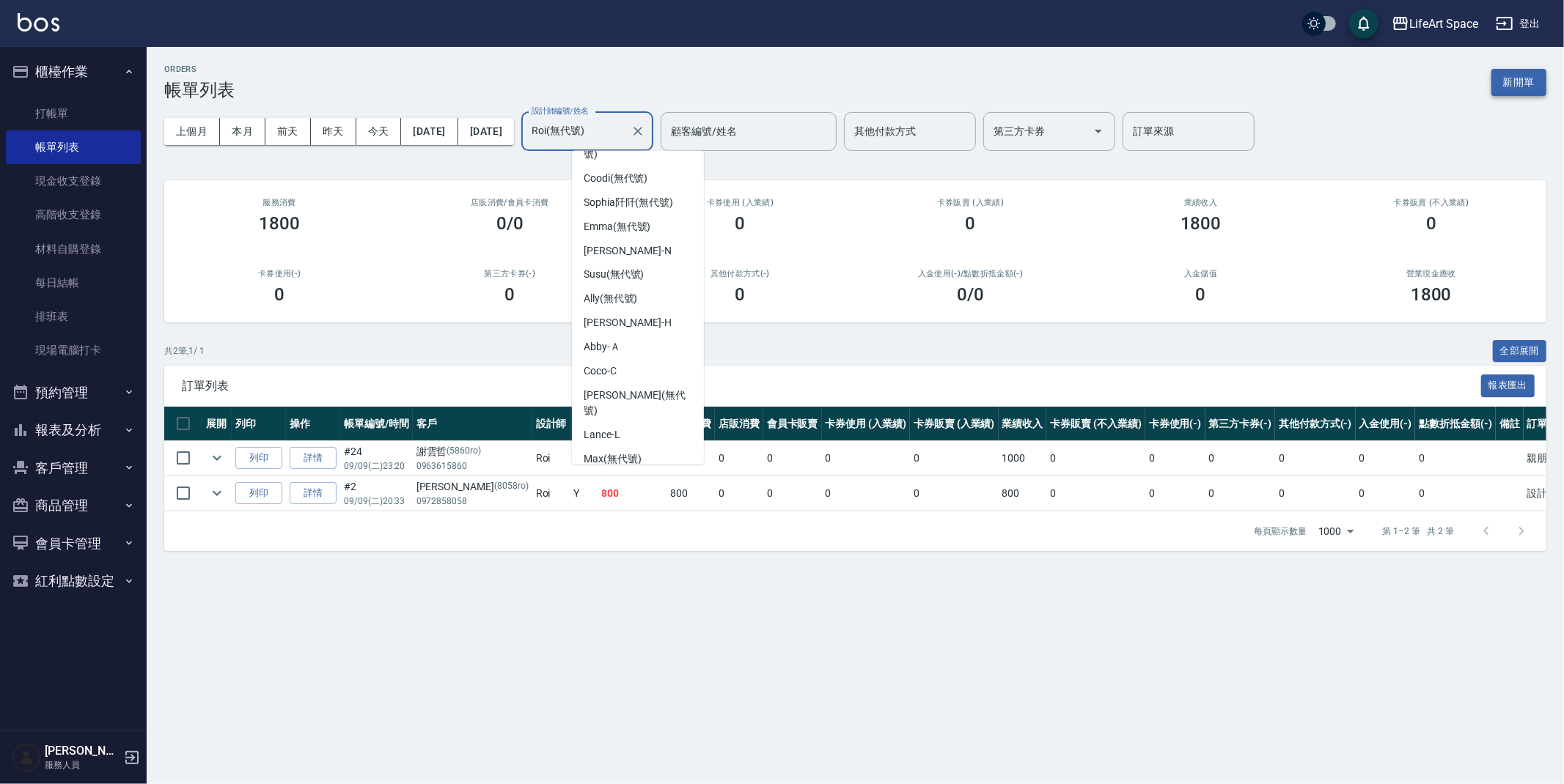
type input "Roi(無代號)"
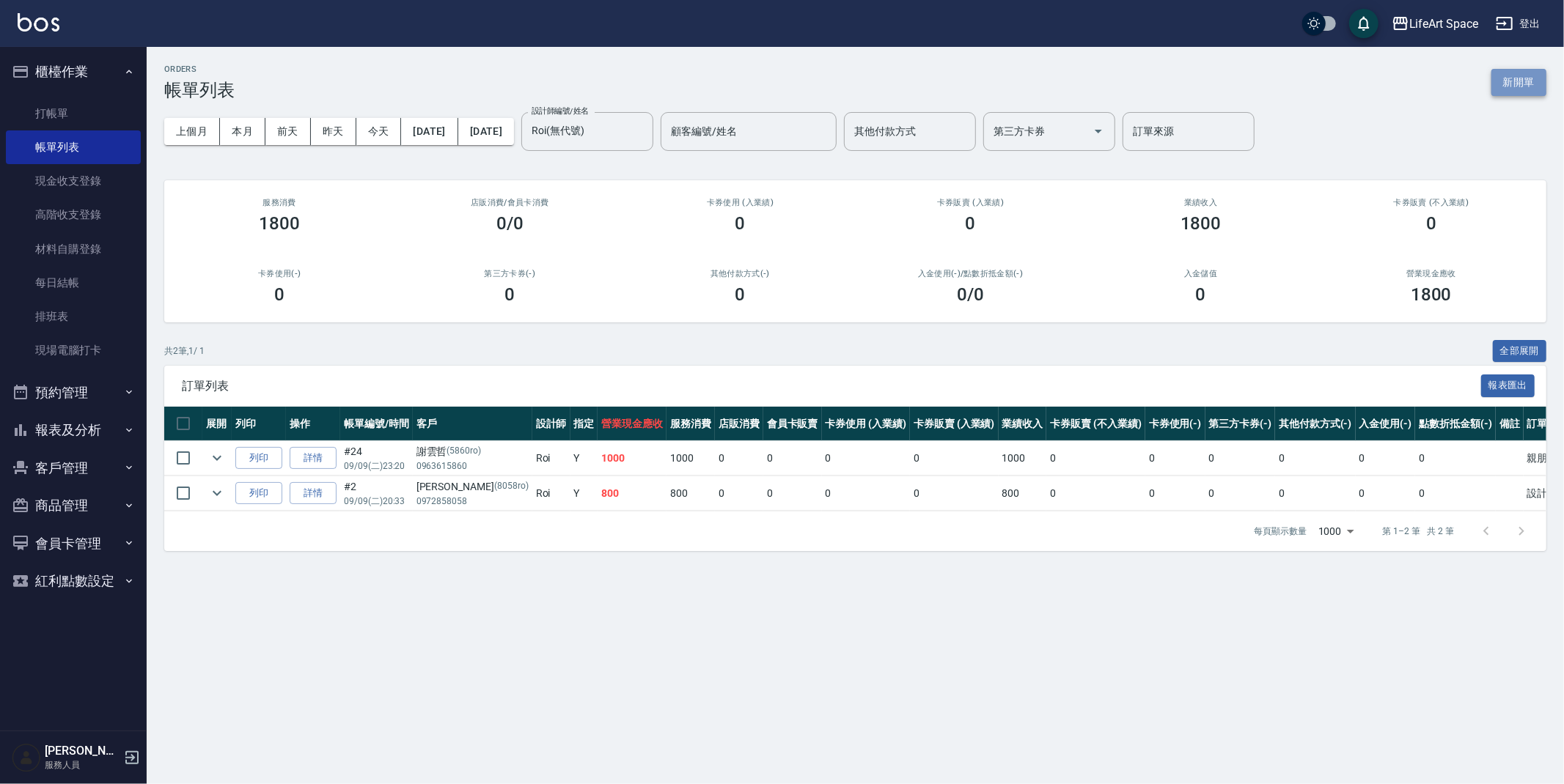
click at [1535, 80] on button "新開單" at bounding box center [1519, 82] width 55 height 27
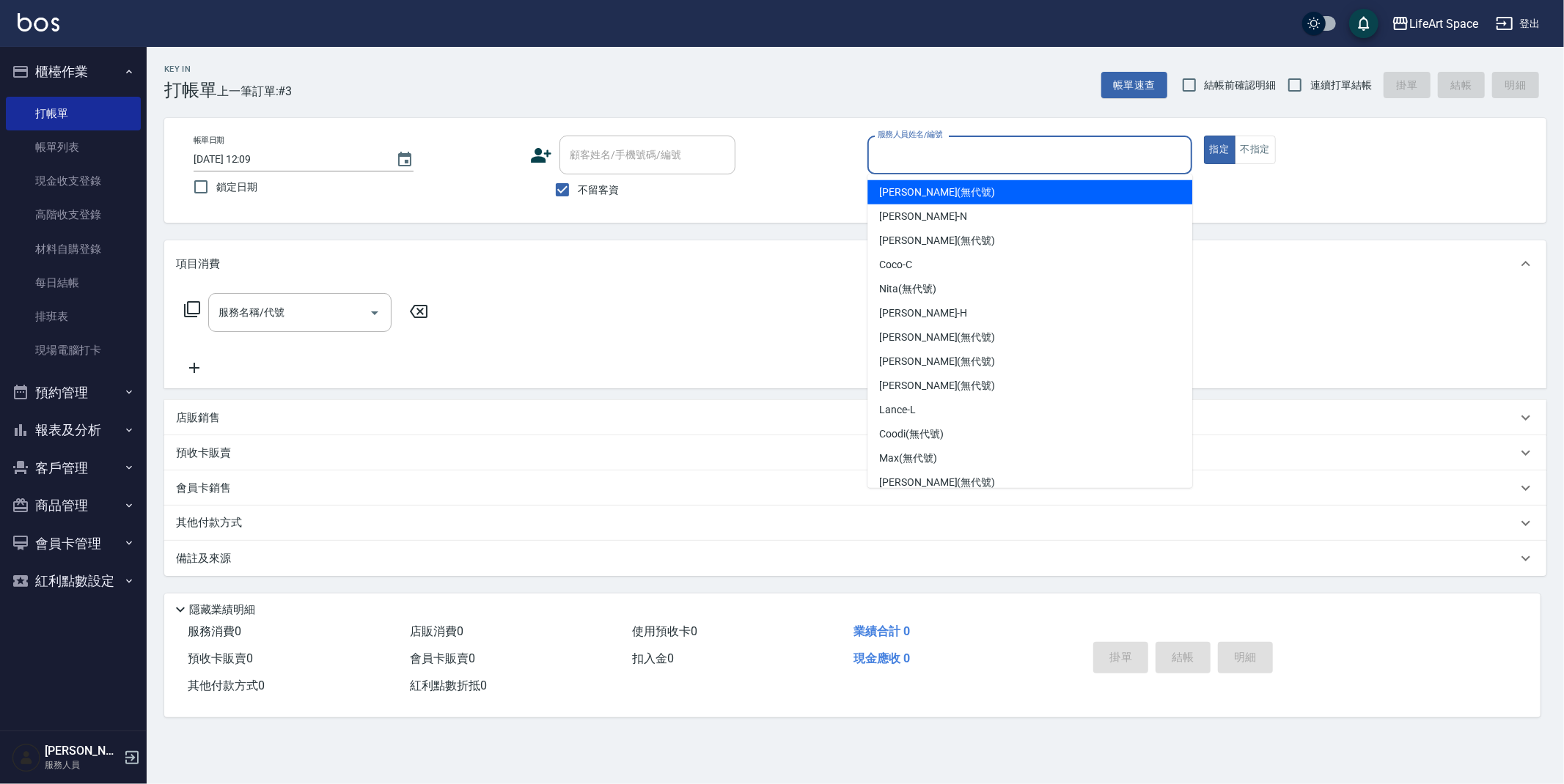
click at [885, 152] on input "服務人員姓名/編號" at bounding box center [1030, 155] width 312 height 25
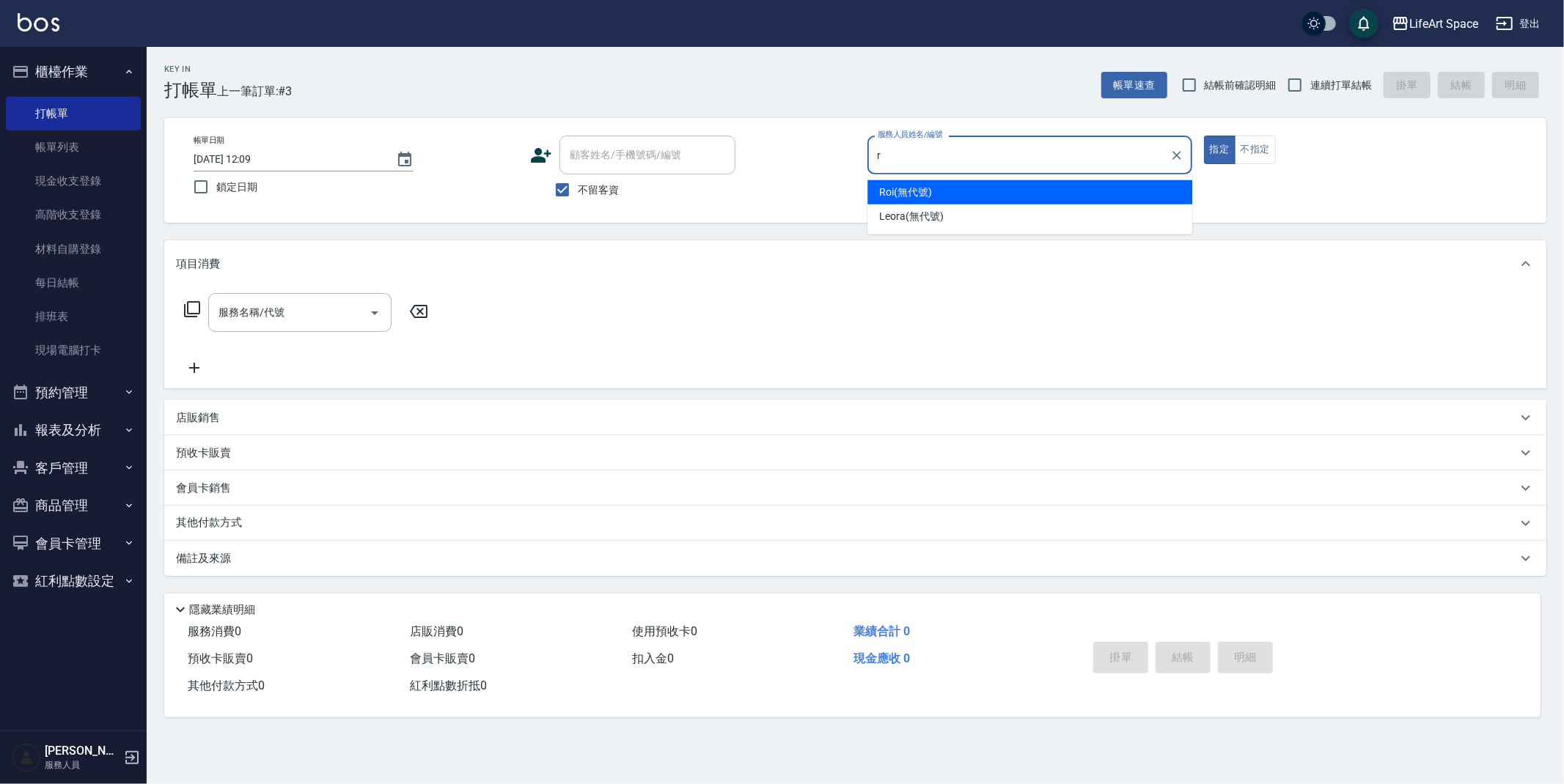
click at [1051, 196] on div "Roi (無代號)" at bounding box center [1029, 192] width 325 height 24
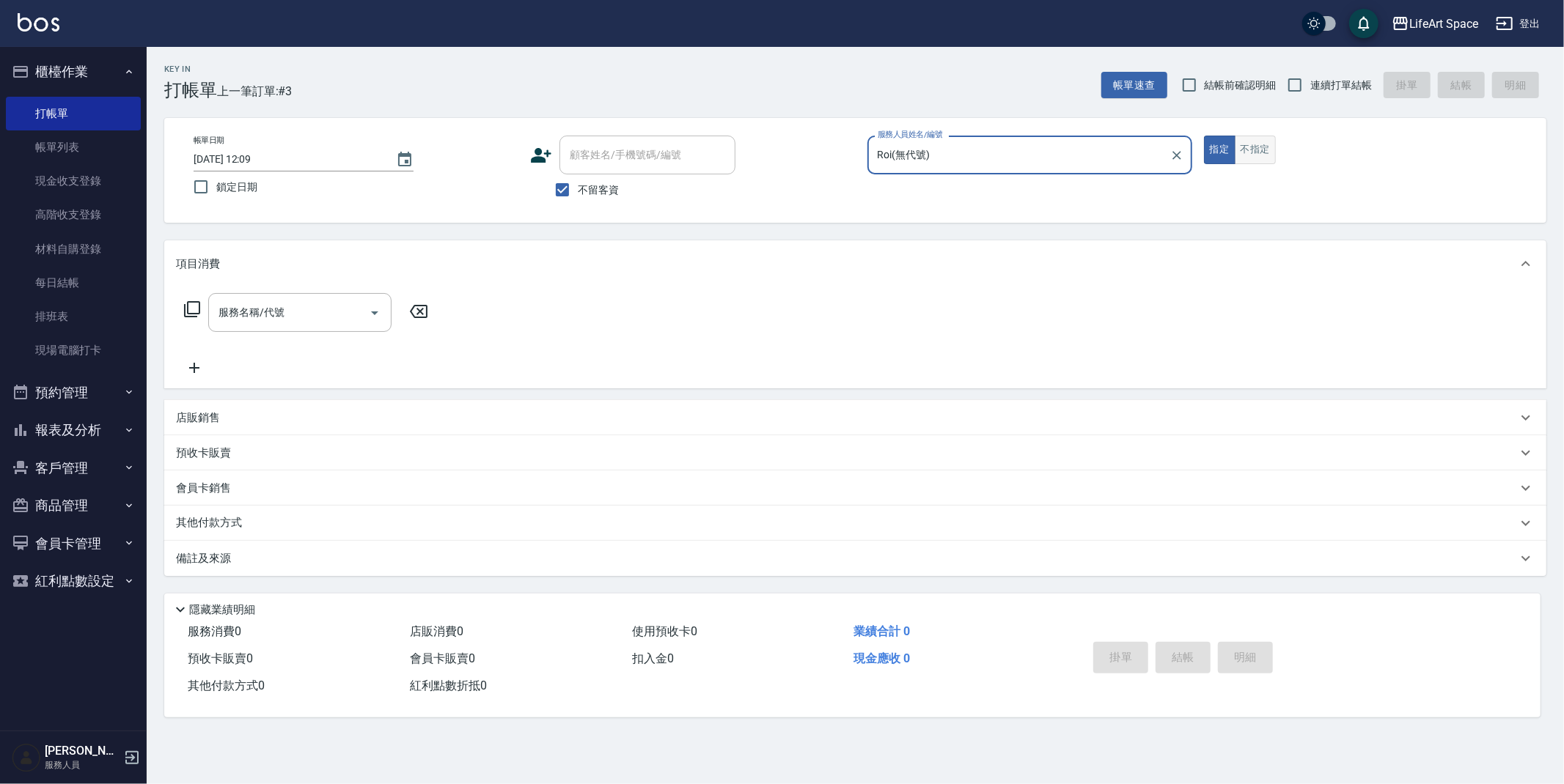
type input "Roi(無代號)"
click at [1236, 143] on button "不指定" at bounding box center [1255, 149] width 41 height 28
click at [300, 300] on input "服務名稱/代號" at bounding box center [288, 313] width 148 height 25
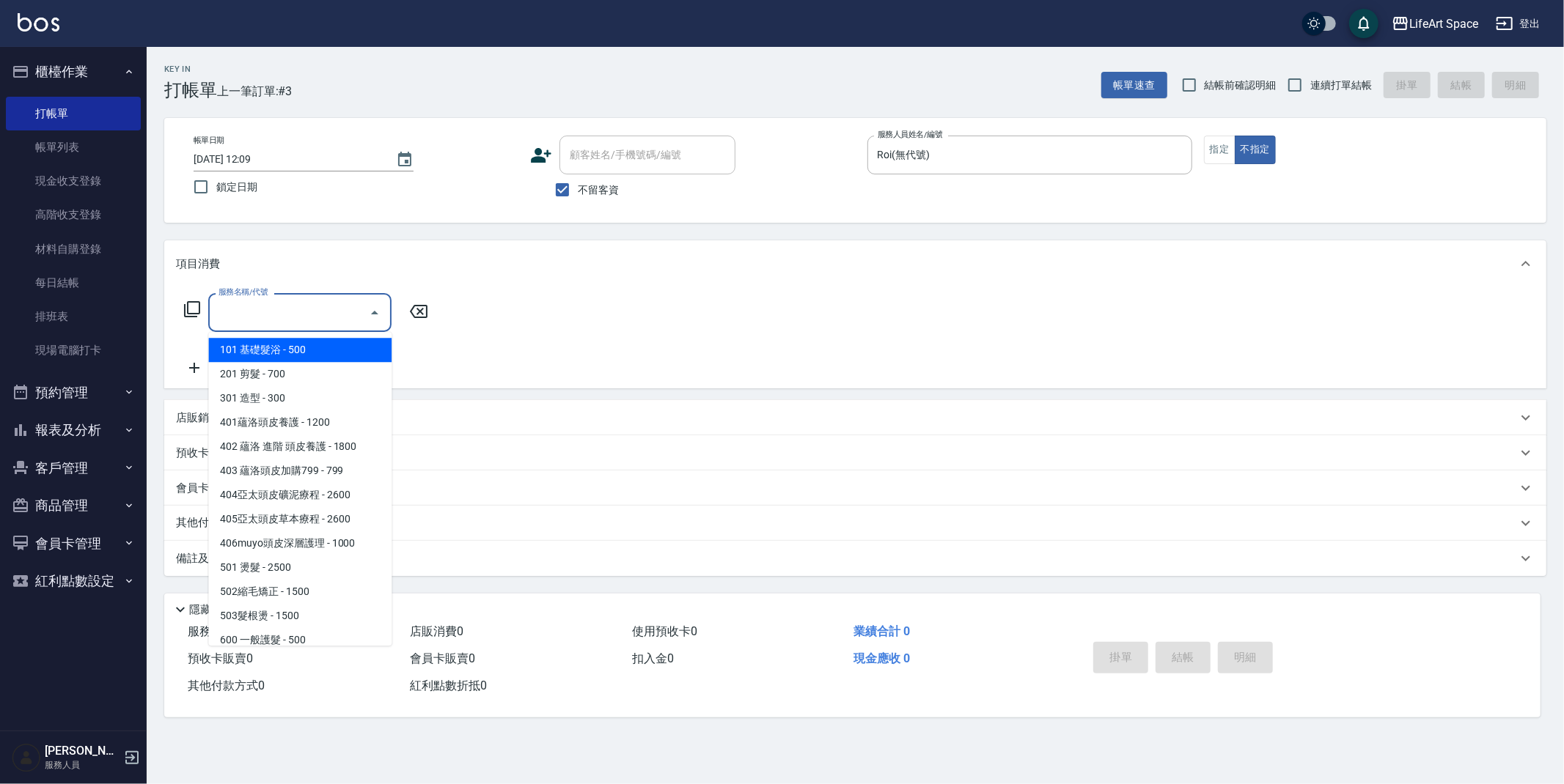
click at [275, 356] on span "101 基礎髮浴 - 500" at bounding box center [299, 350] width 183 height 24
type input "101 基礎髮浴 (101)"
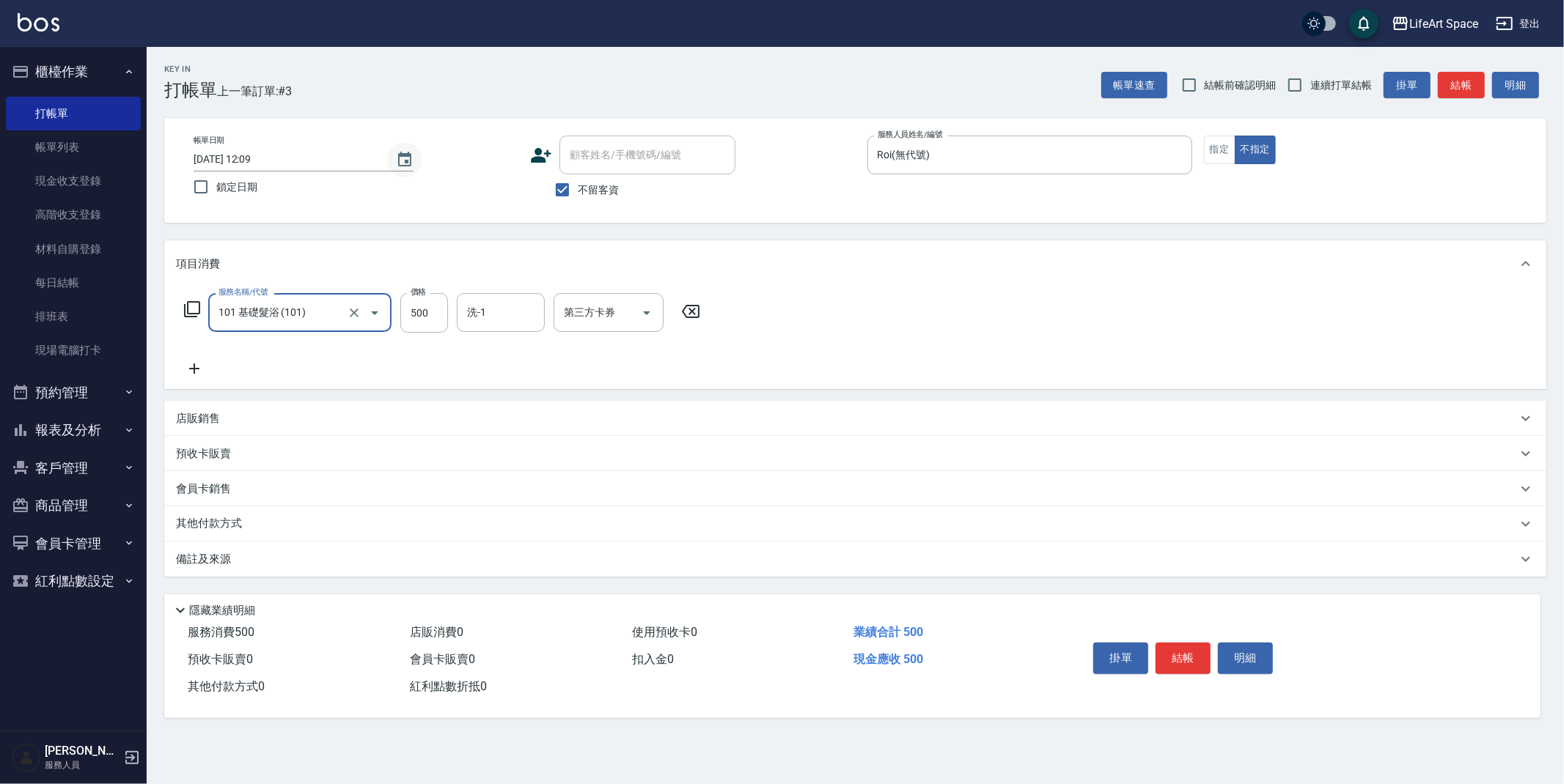
click at [394, 166] on button "Choose date, selected date is 2025-09-13" at bounding box center [405, 160] width 35 height 35
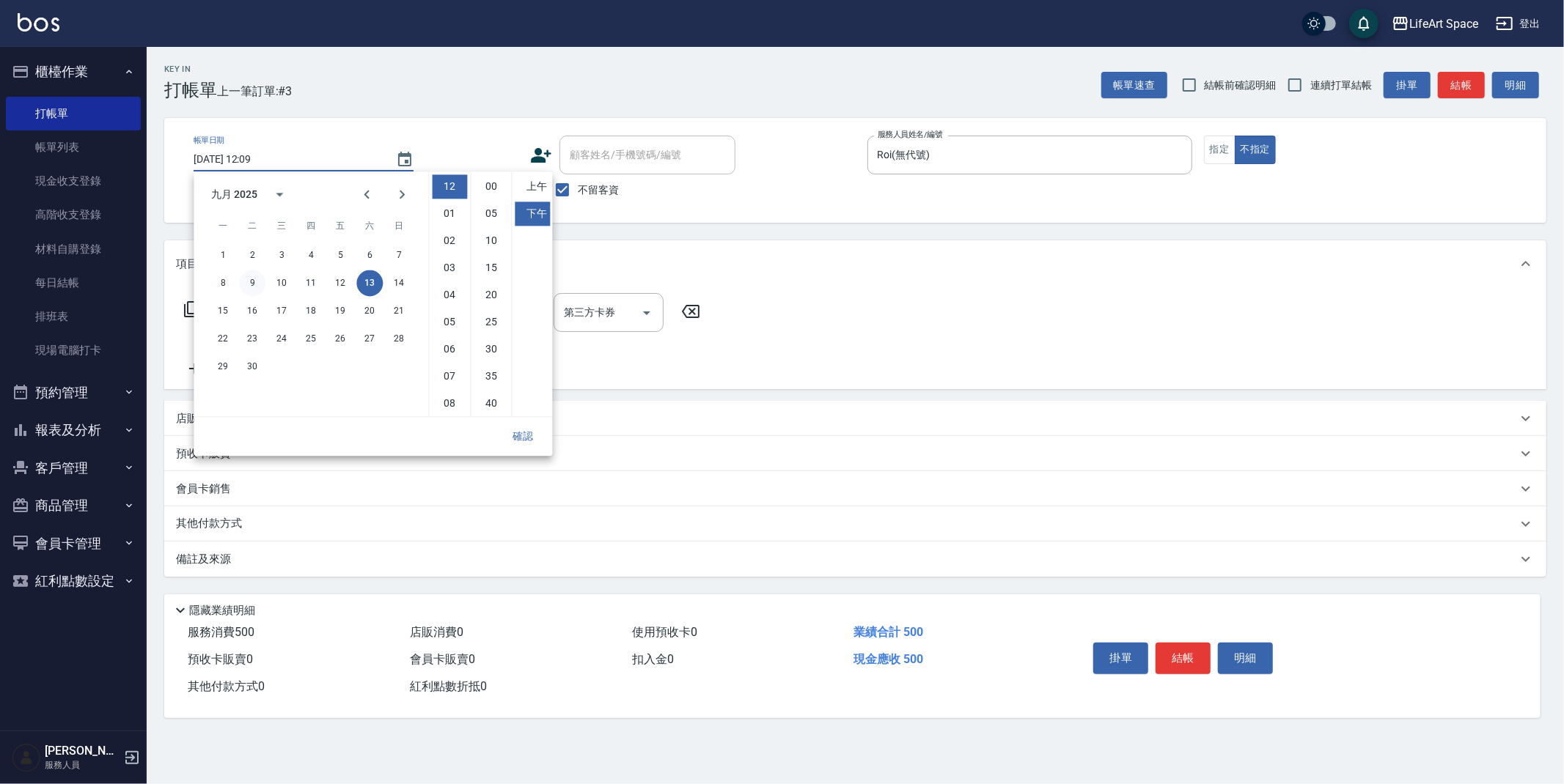
click at [257, 274] on button "9" at bounding box center [252, 282] width 26 height 26
type input "2025/09/09 12:09"
click at [511, 434] on button "確認" at bounding box center [523, 436] width 47 height 27
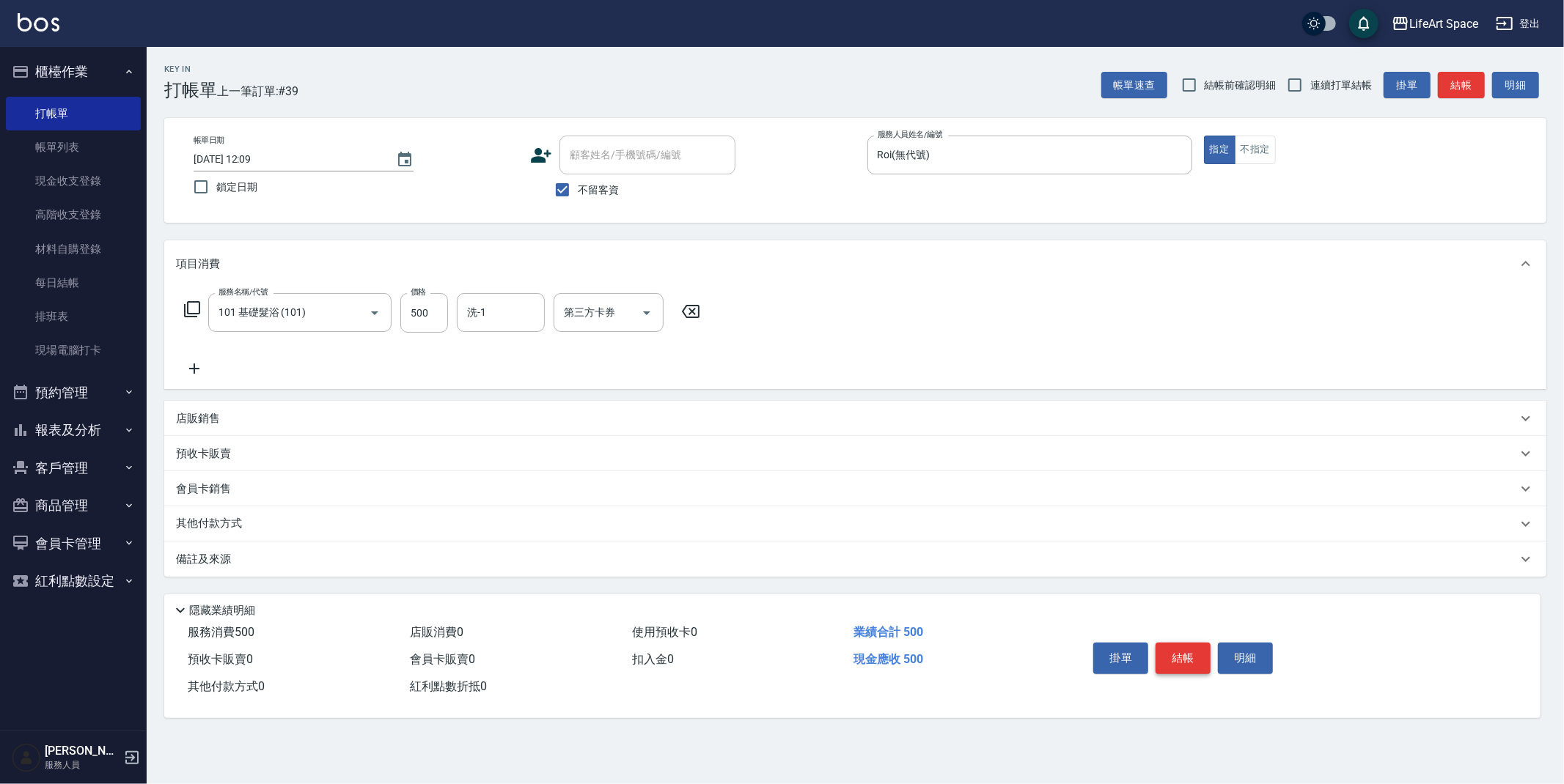
click at [1184, 661] on button "結帳" at bounding box center [1183, 658] width 55 height 30
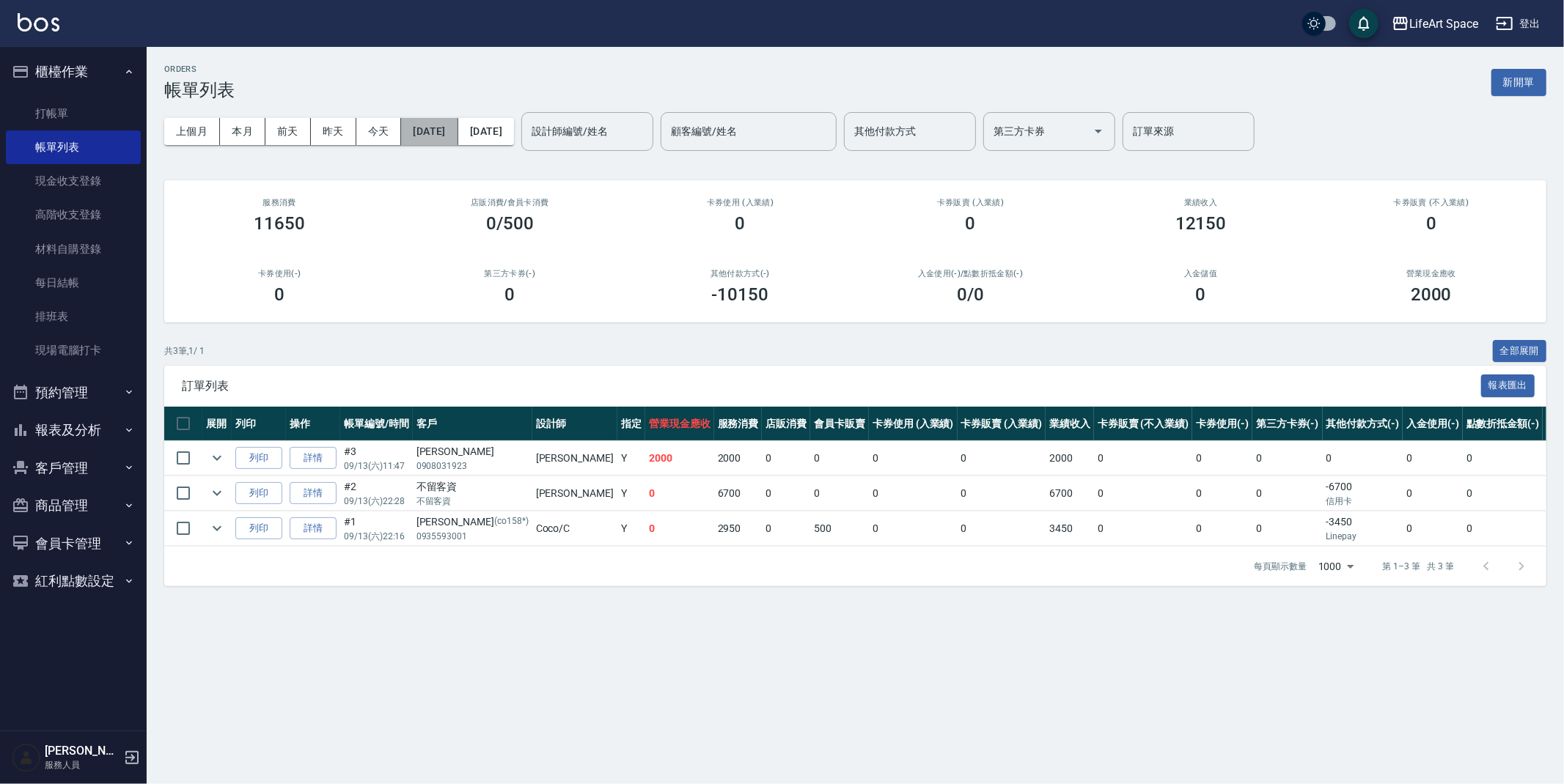
click at [447, 126] on button "[DATE]" at bounding box center [429, 131] width 57 height 27
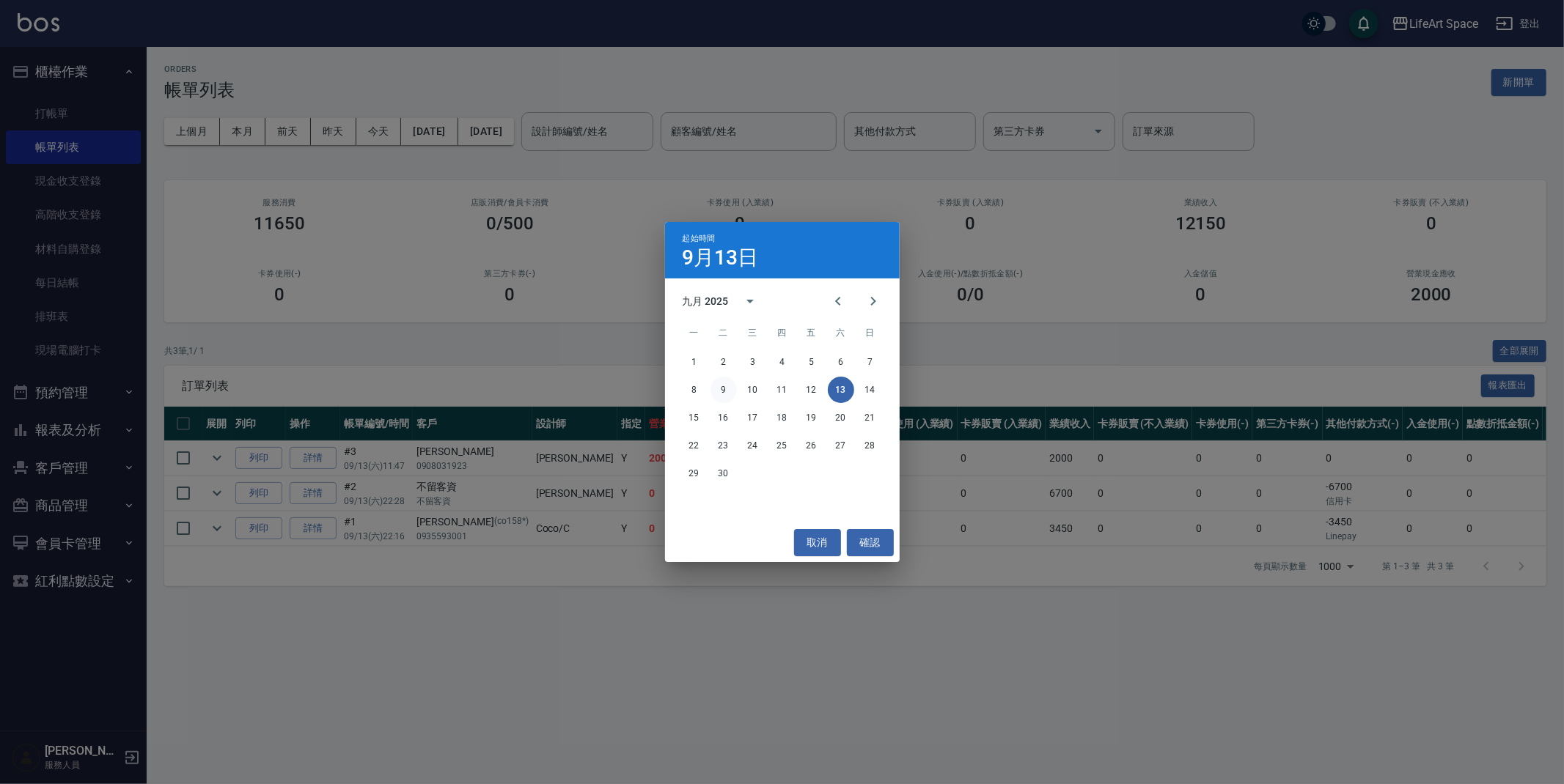
click at [730, 388] on button "9" at bounding box center [723, 389] width 26 height 26
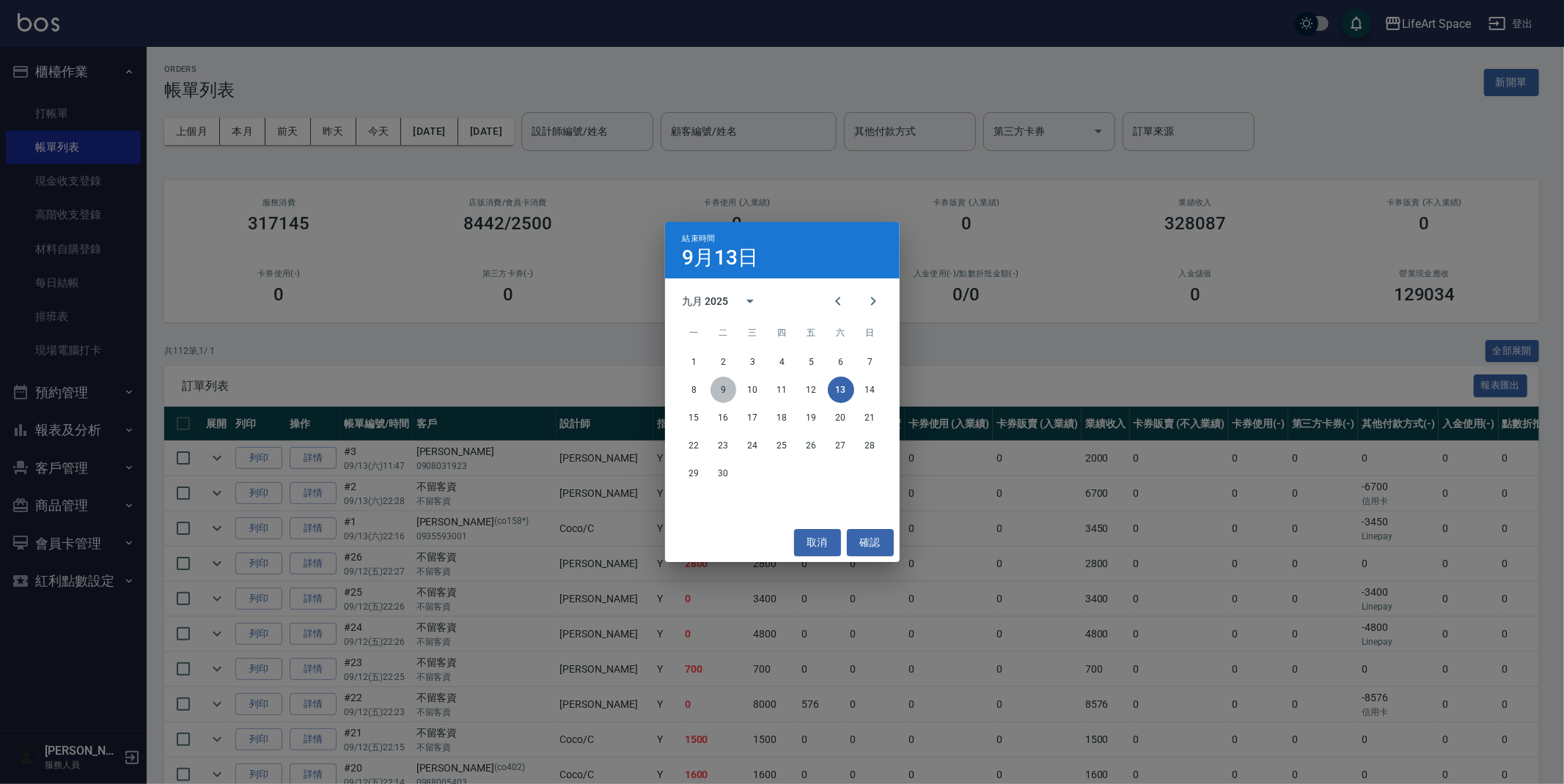
click at [728, 391] on button "9" at bounding box center [723, 389] width 26 height 26
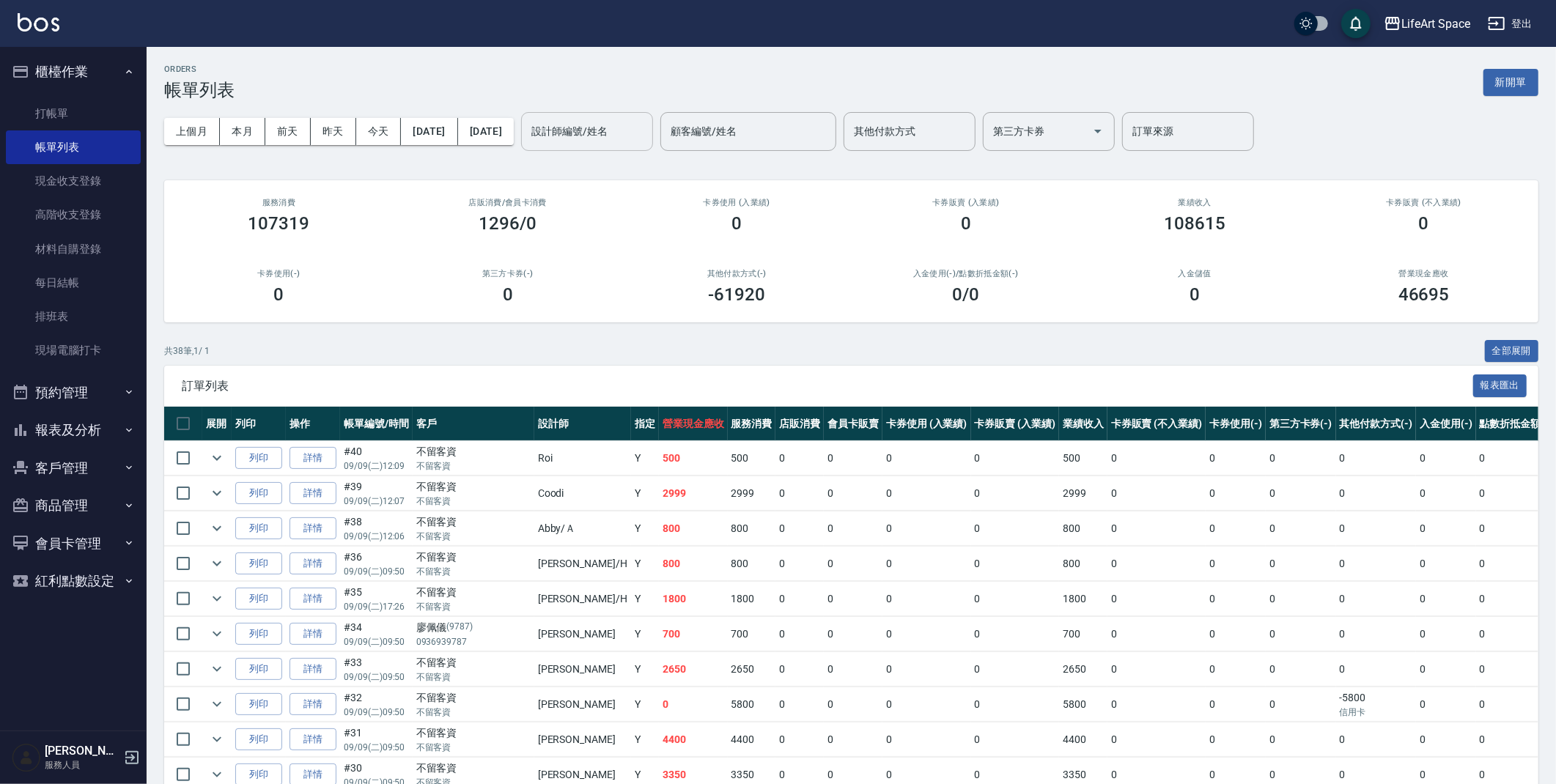
click at [634, 141] on input "設計師編號/姓名" at bounding box center [586, 131] width 119 height 25
click at [652, 162] on div "Hannah -H" at bounding box center [637, 169] width 132 height 24
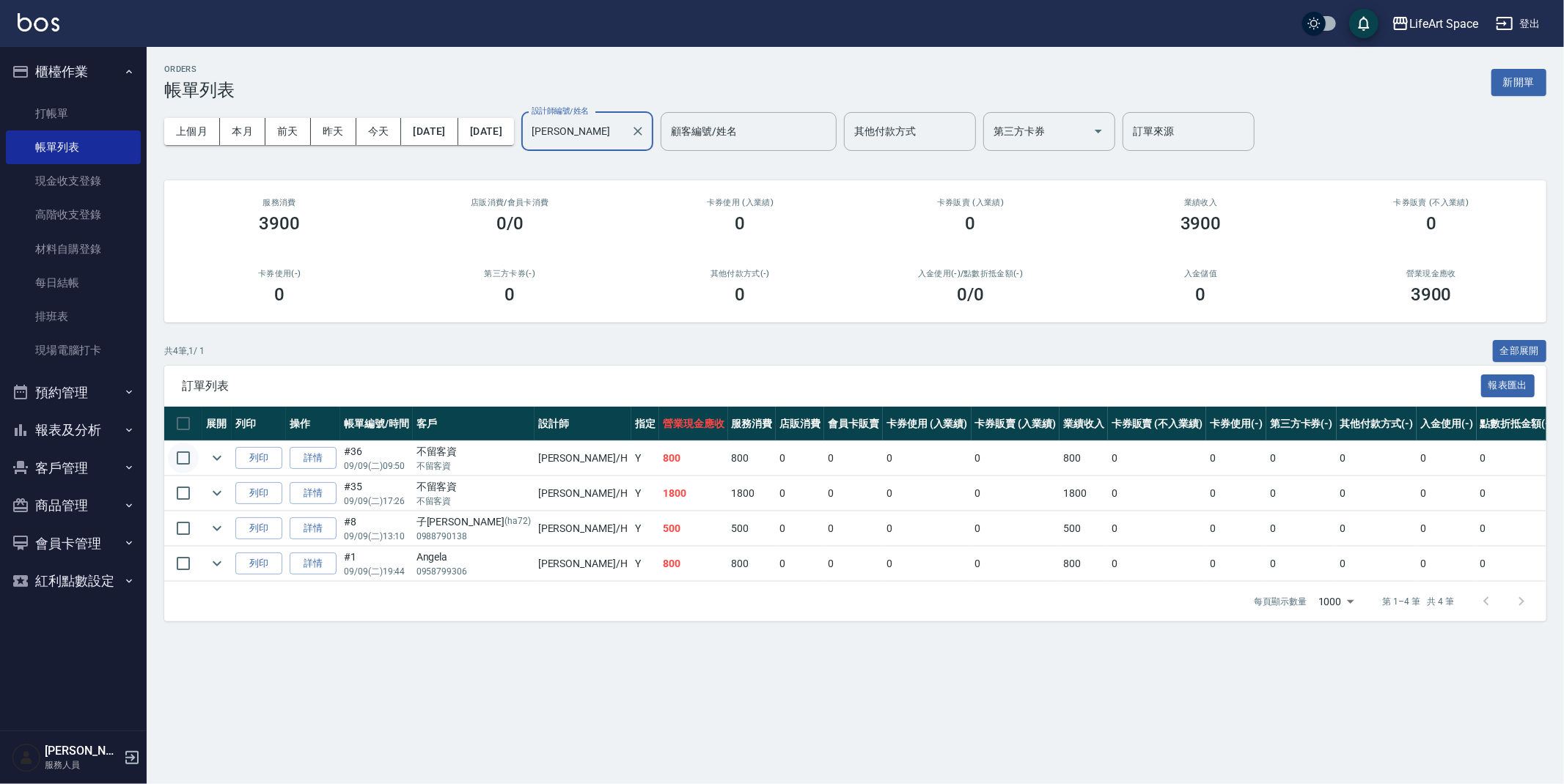
type input "Hannah-H"
click at [174, 458] on input "checkbox" at bounding box center [182, 458] width 30 height 30
checkbox input "true"
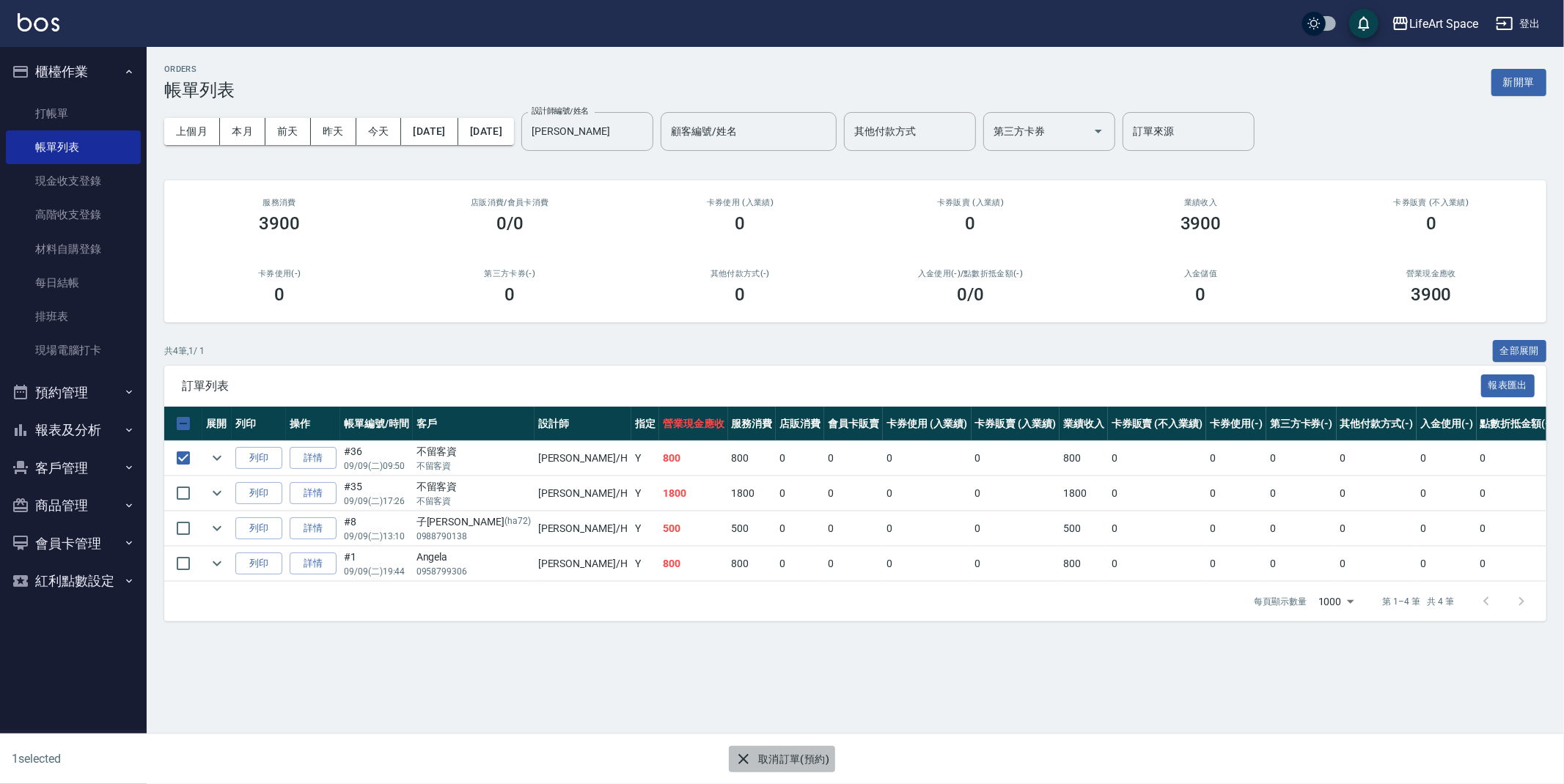
click at [777, 761] on button "取消訂單(預約)" at bounding box center [782, 760] width 106 height 27
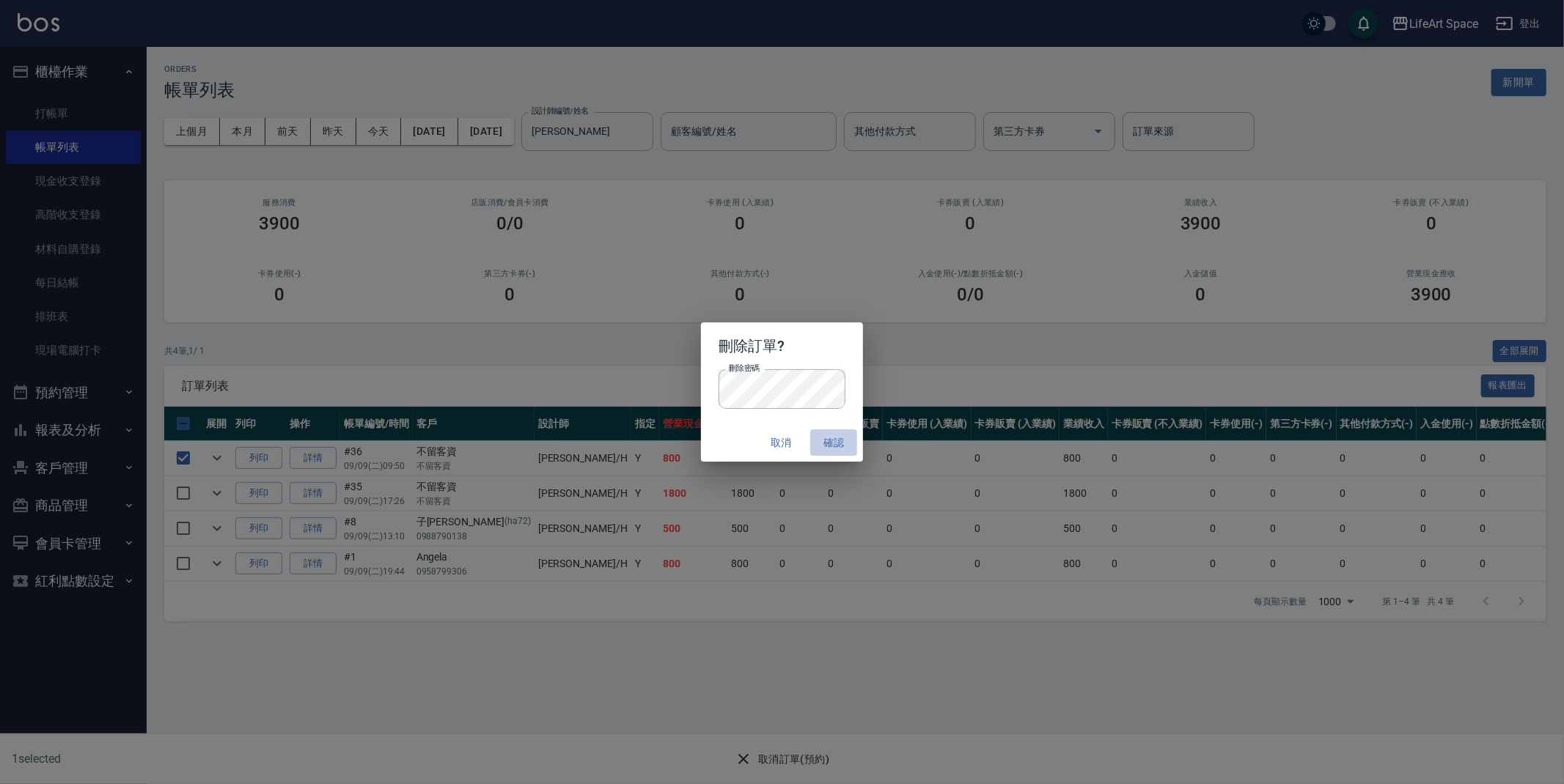
click at [832, 448] on button "確認" at bounding box center [833, 443] width 47 height 27
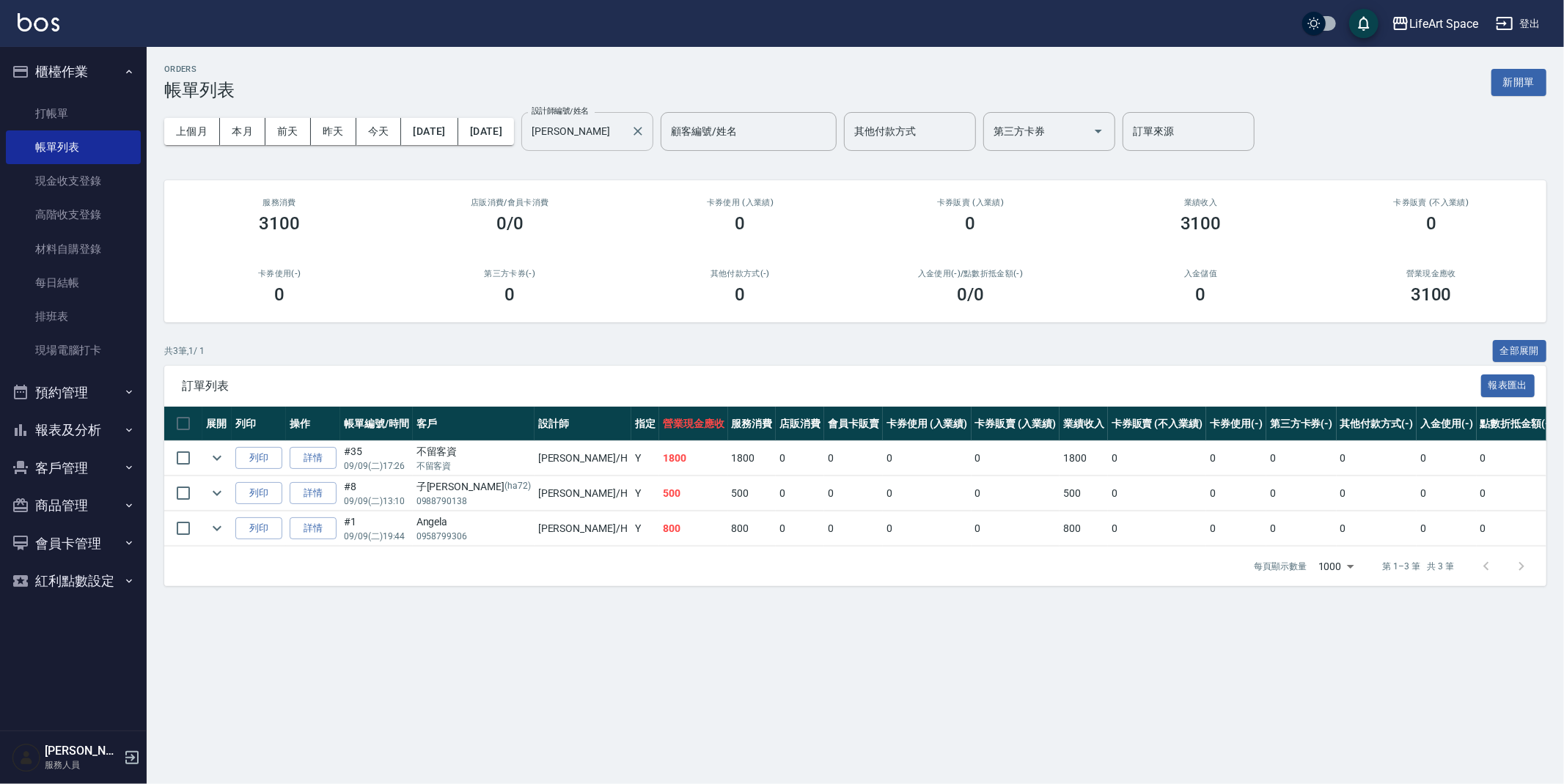
click at [645, 126] on icon "Clear" at bounding box center [637, 130] width 15 height 15
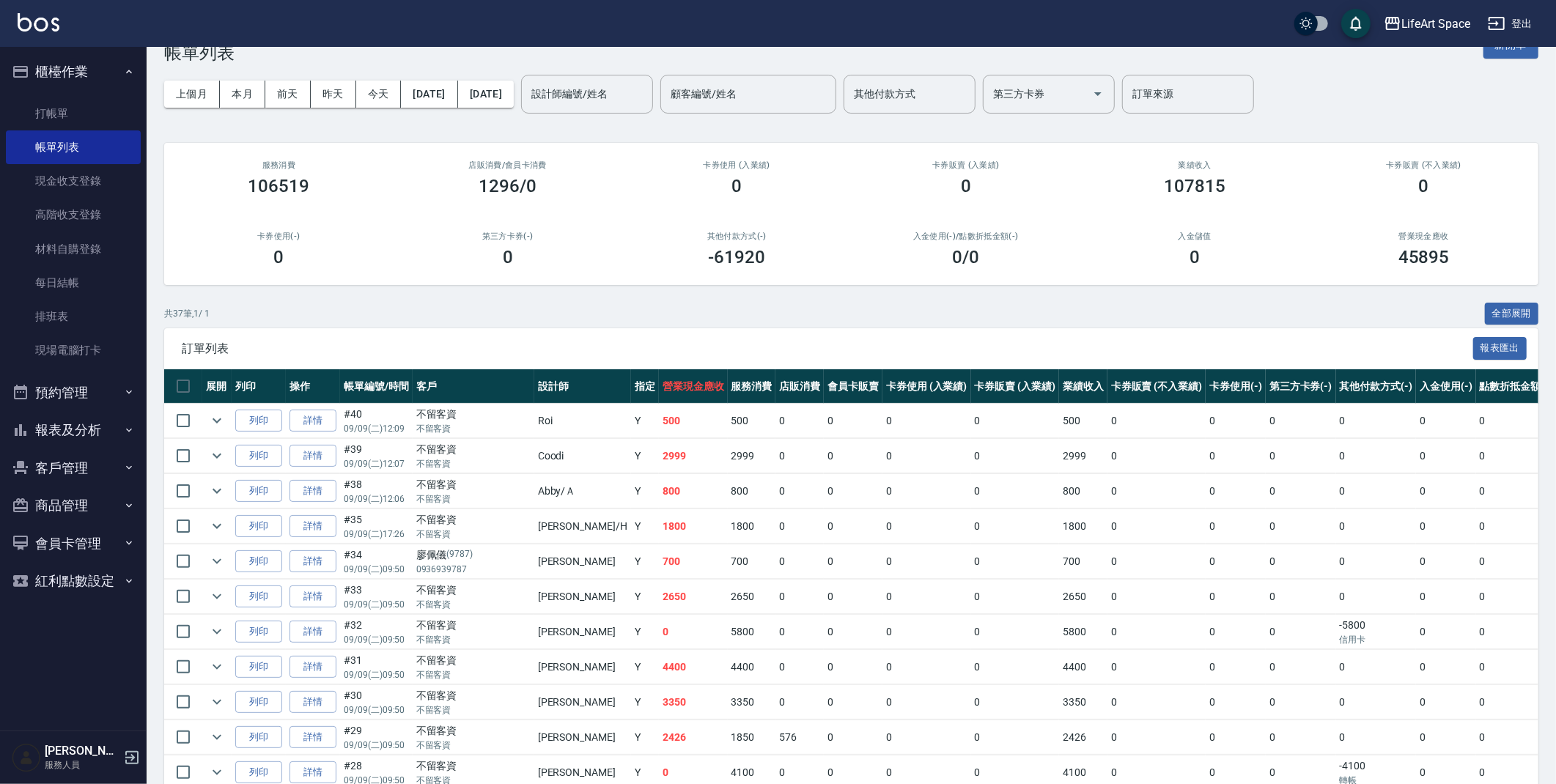
scroll to position [40, 0]
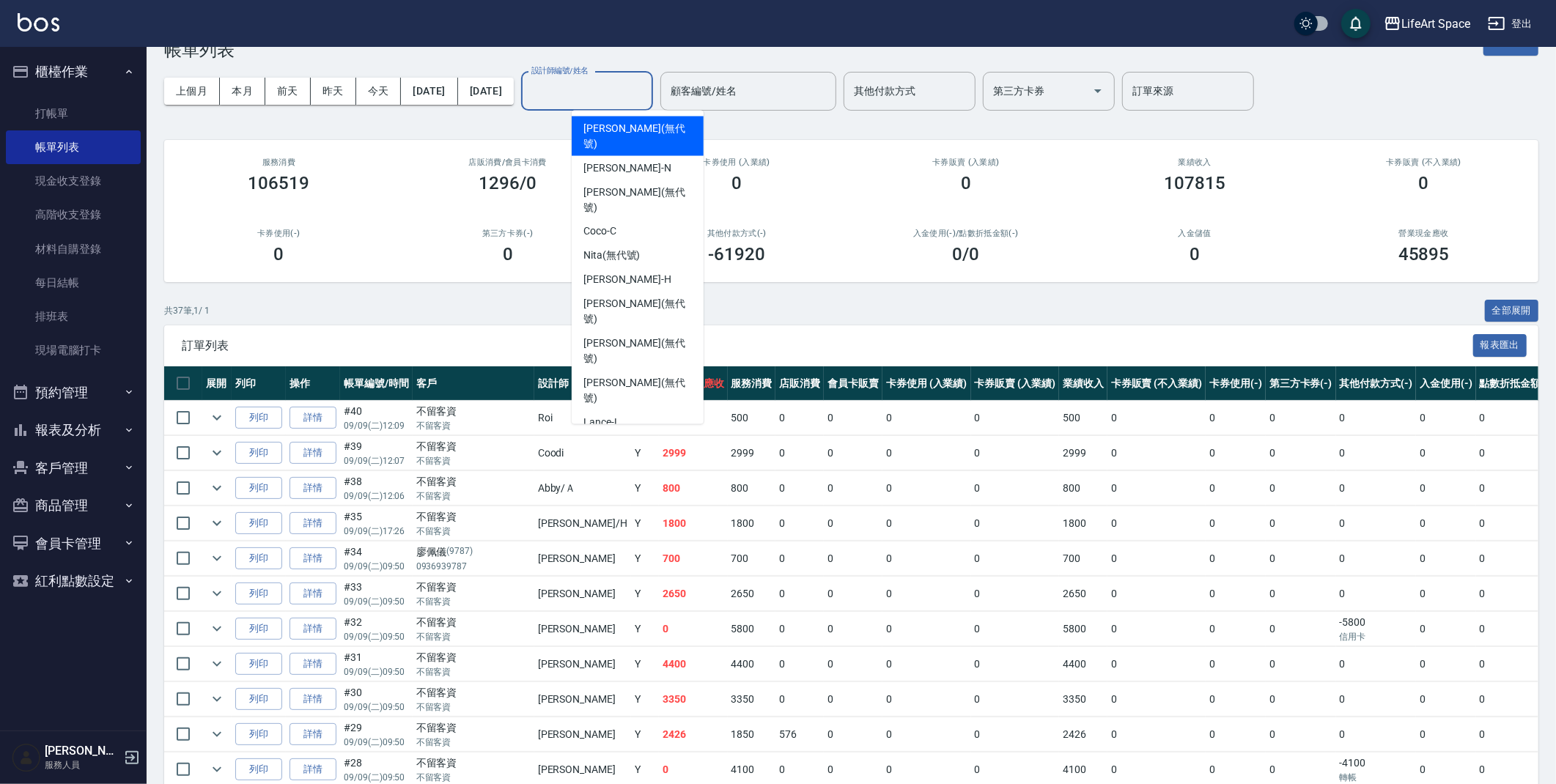
click at [619, 98] on input "設計師編號/姓名" at bounding box center [586, 91] width 119 height 25
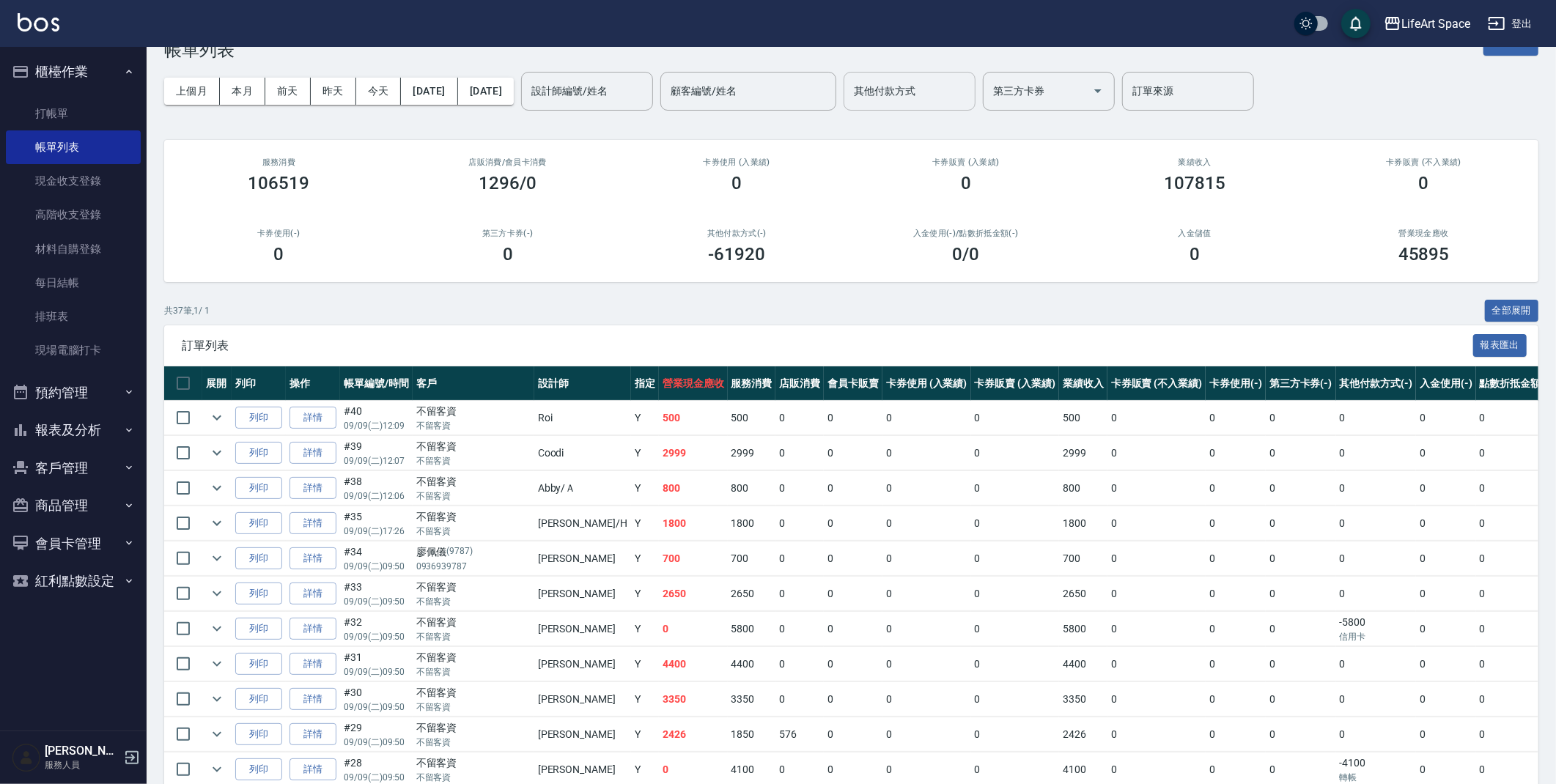
click at [920, 75] on div "其他付款方式" at bounding box center [910, 91] width 132 height 39
click at [947, 128] on span "轉帳" at bounding box center [960, 128] width 132 height 24
type input "轉帳"
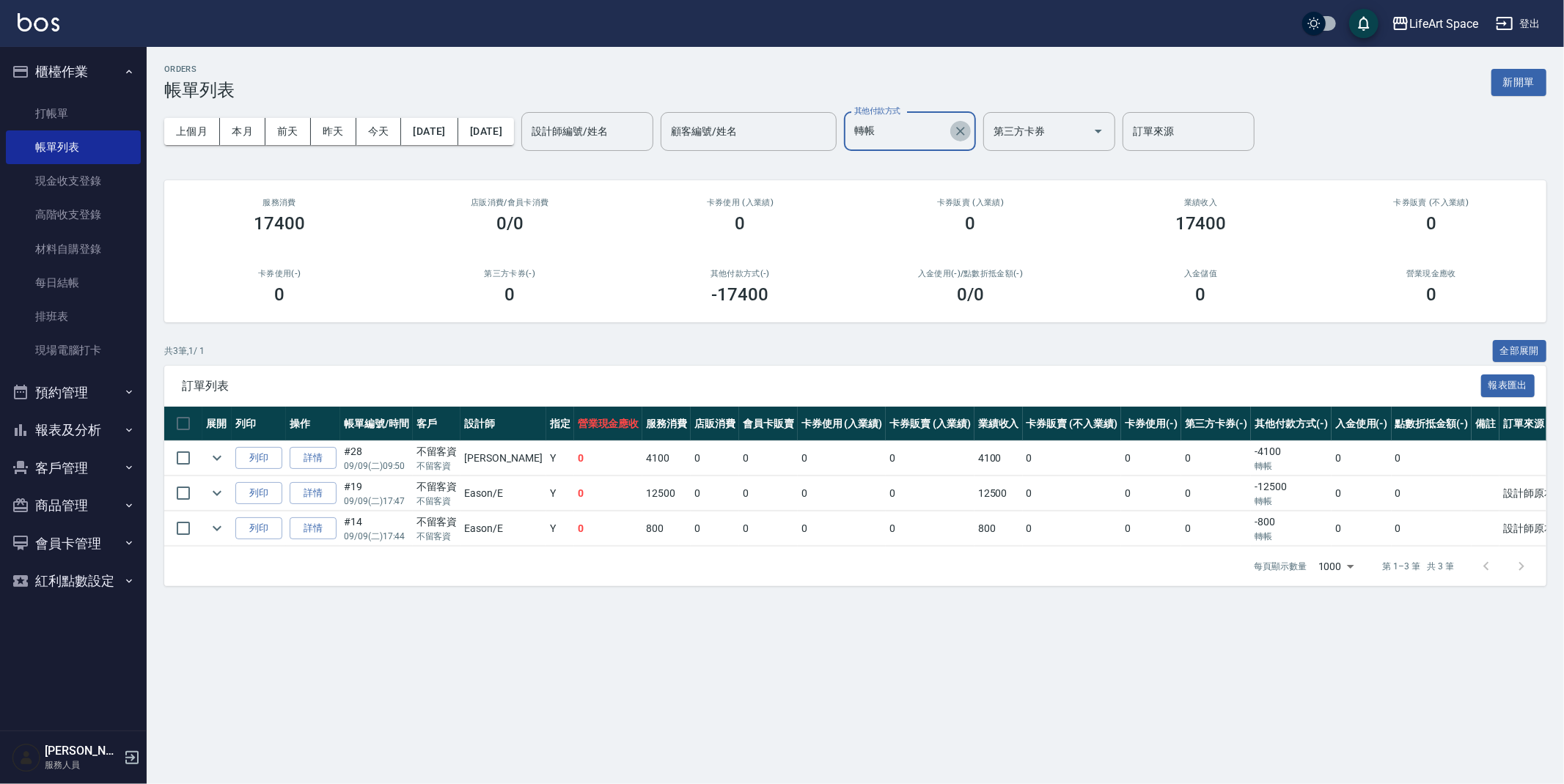
click at [968, 129] on icon "Clear" at bounding box center [960, 130] width 15 height 15
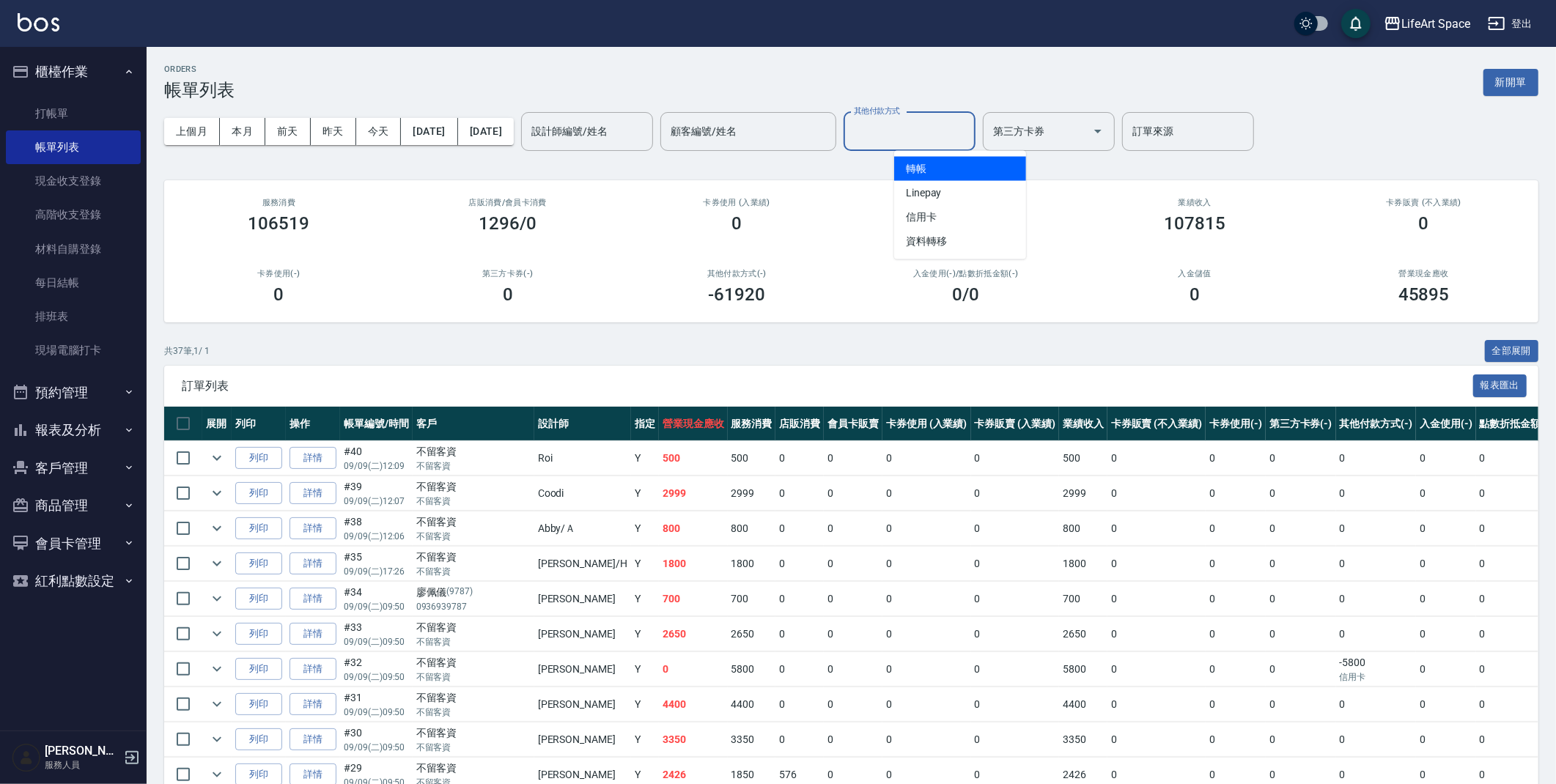
click at [939, 138] on input "其他付款方式" at bounding box center [909, 131] width 119 height 25
click at [944, 189] on span "Linepay" at bounding box center [960, 193] width 132 height 24
type input "Linepay"
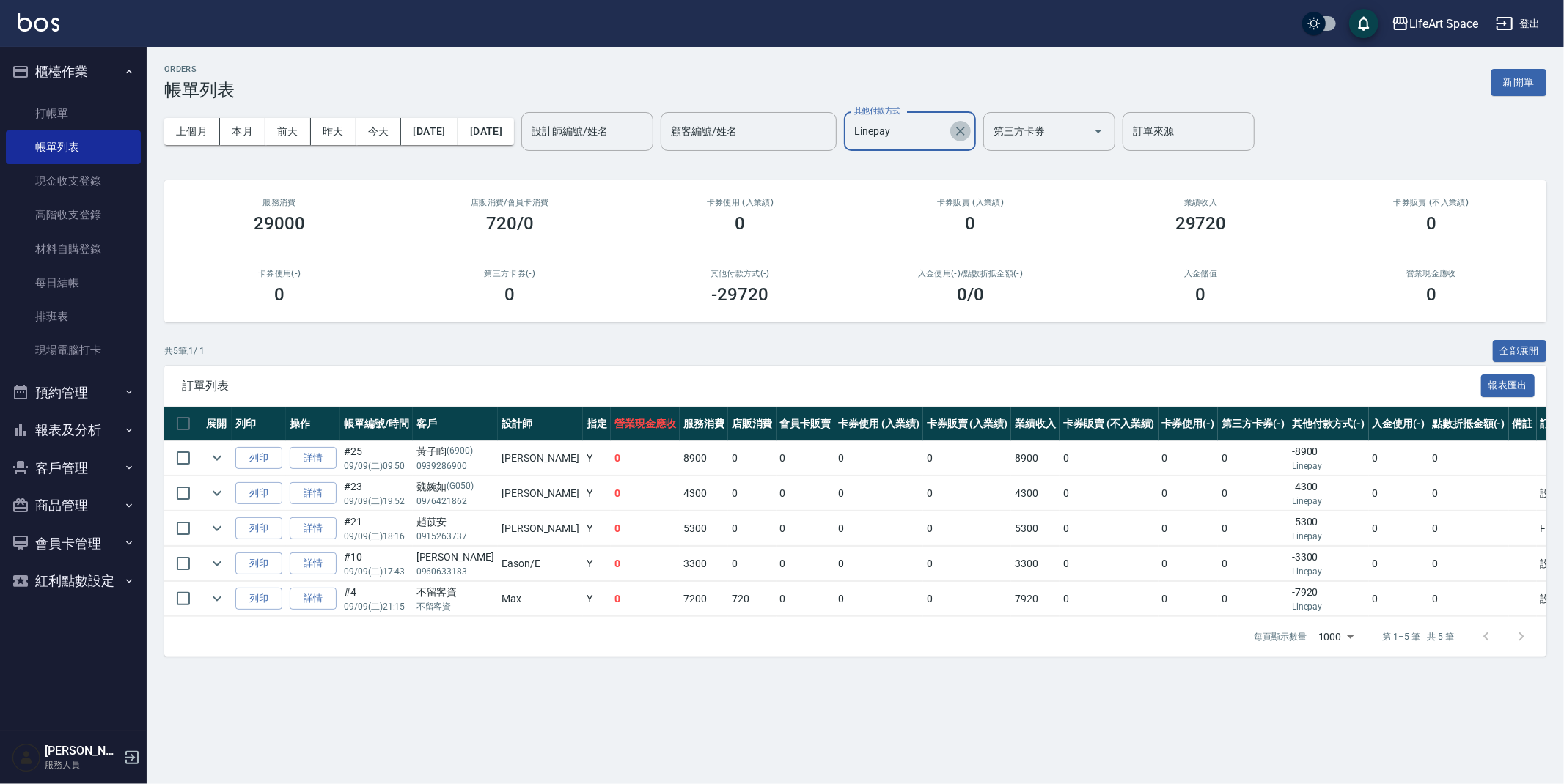
click at [968, 126] on icon "Clear" at bounding box center [960, 130] width 15 height 15
click at [928, 147] on div "其他付款方式" at bounding box center [910, 131] width 132 height 39
click at [929, 141] on input "其他付款方式" at bounding box center [898, 131] width 97 height 25
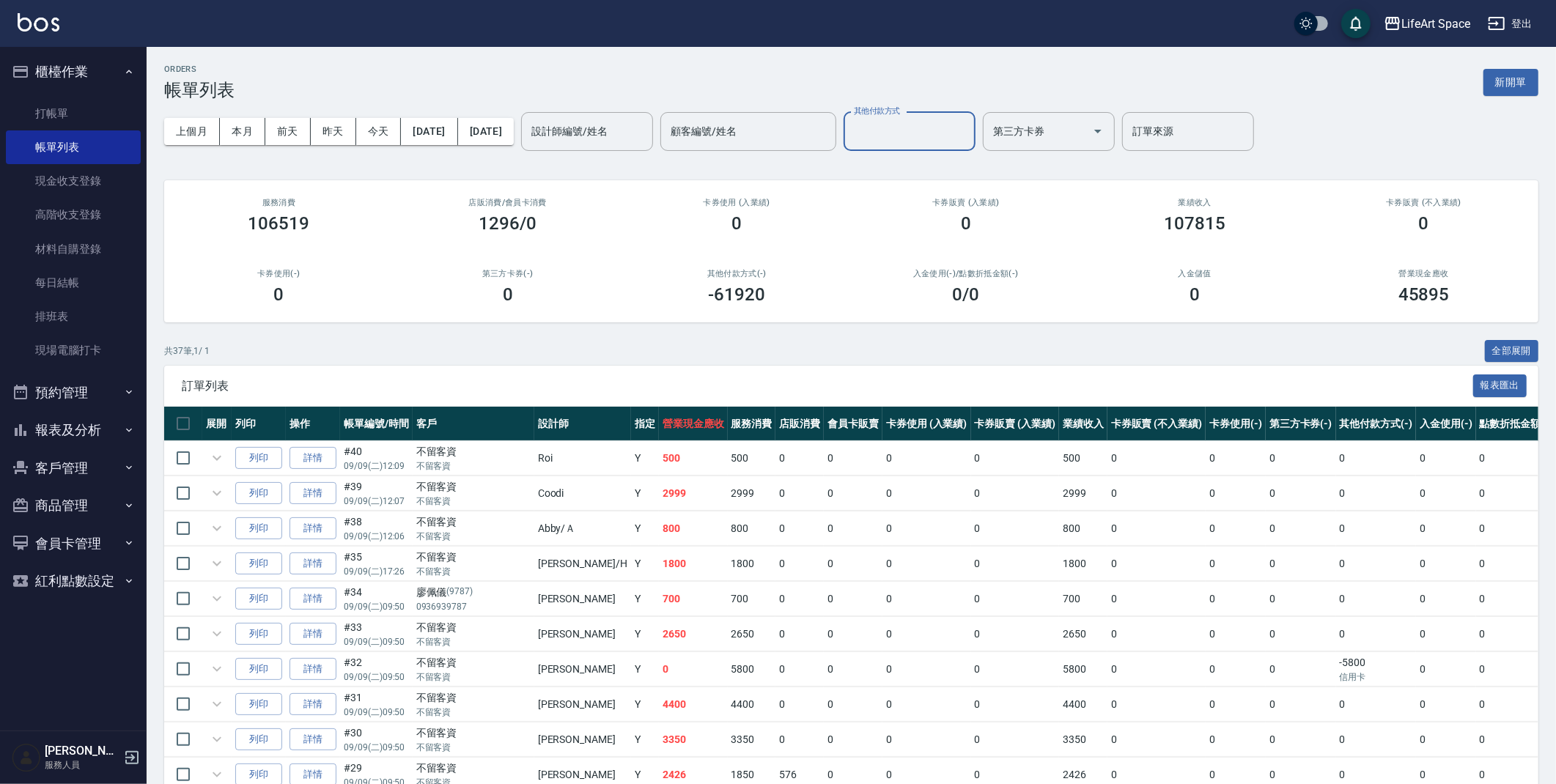
click at [918, 129] on input "其他付款方式" at bounding box center [909, 131] width 119 height 25
click at [920, 128] on input "其他付款方式" at bounding box center [909, 131] width 119 height 25
click at [923, 130] on input "其他付款方式" at bounding box center [909, 131] width 119 height 25
click at [925, 214] on span "信用卡" at bounding box center [960, 217] width 132 height 24
type input "信用卡"
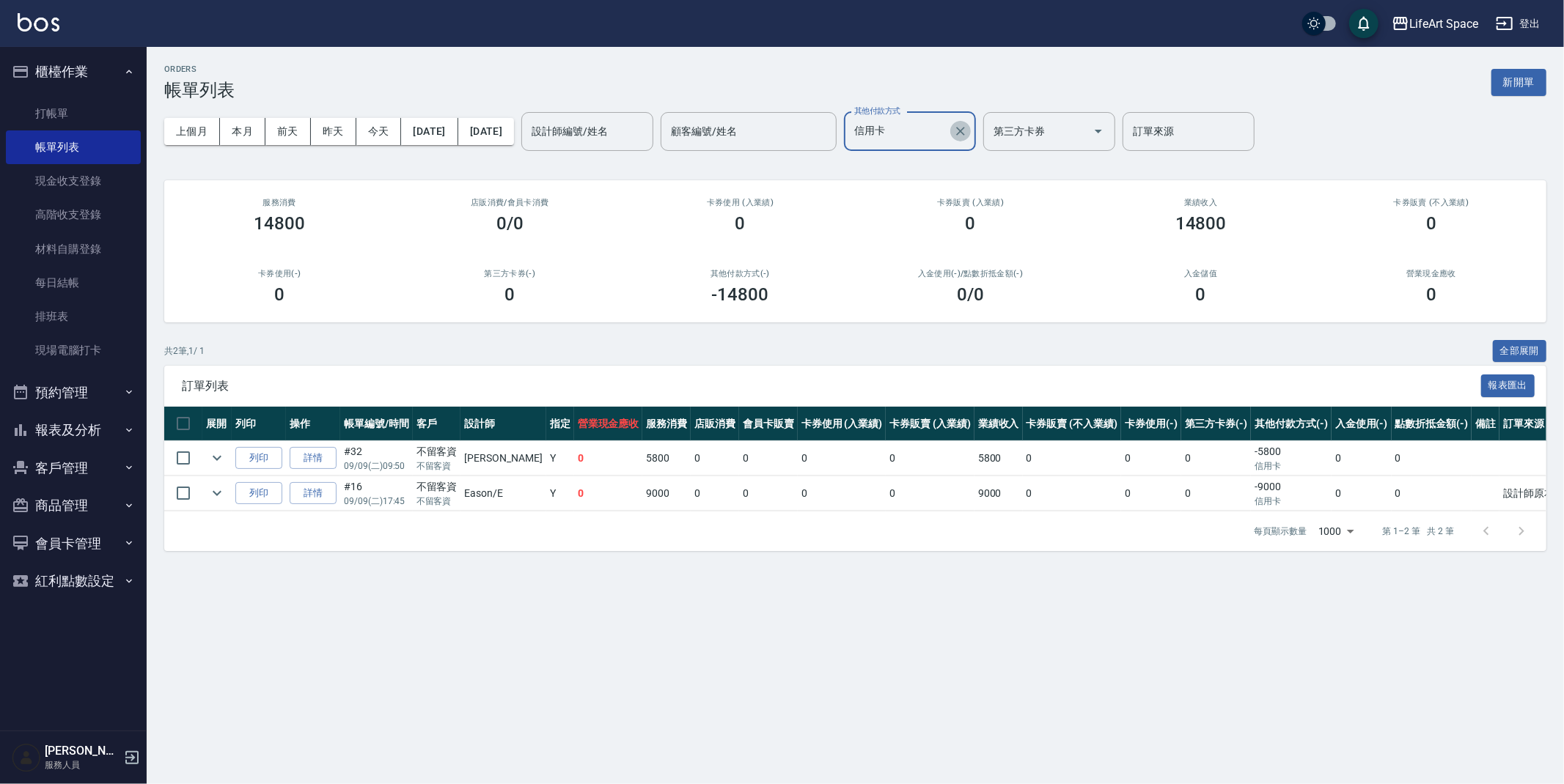
click at [971, 135] on button "Clear" at bounding box center [960, 130] width 21 height 21
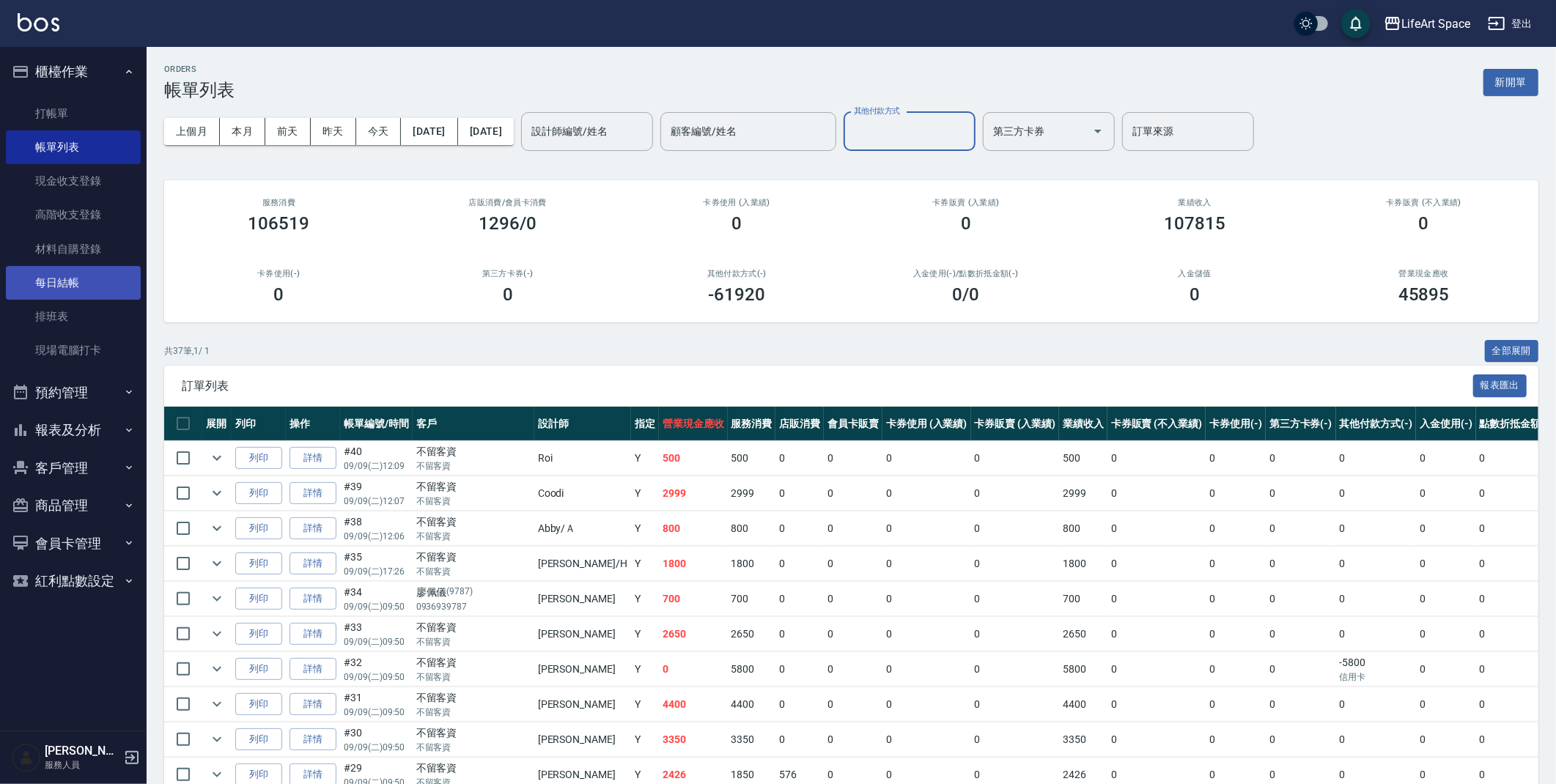
click at [48, 284] on link "每日結帳" at bounding box center [74, 282] width 135 height 33
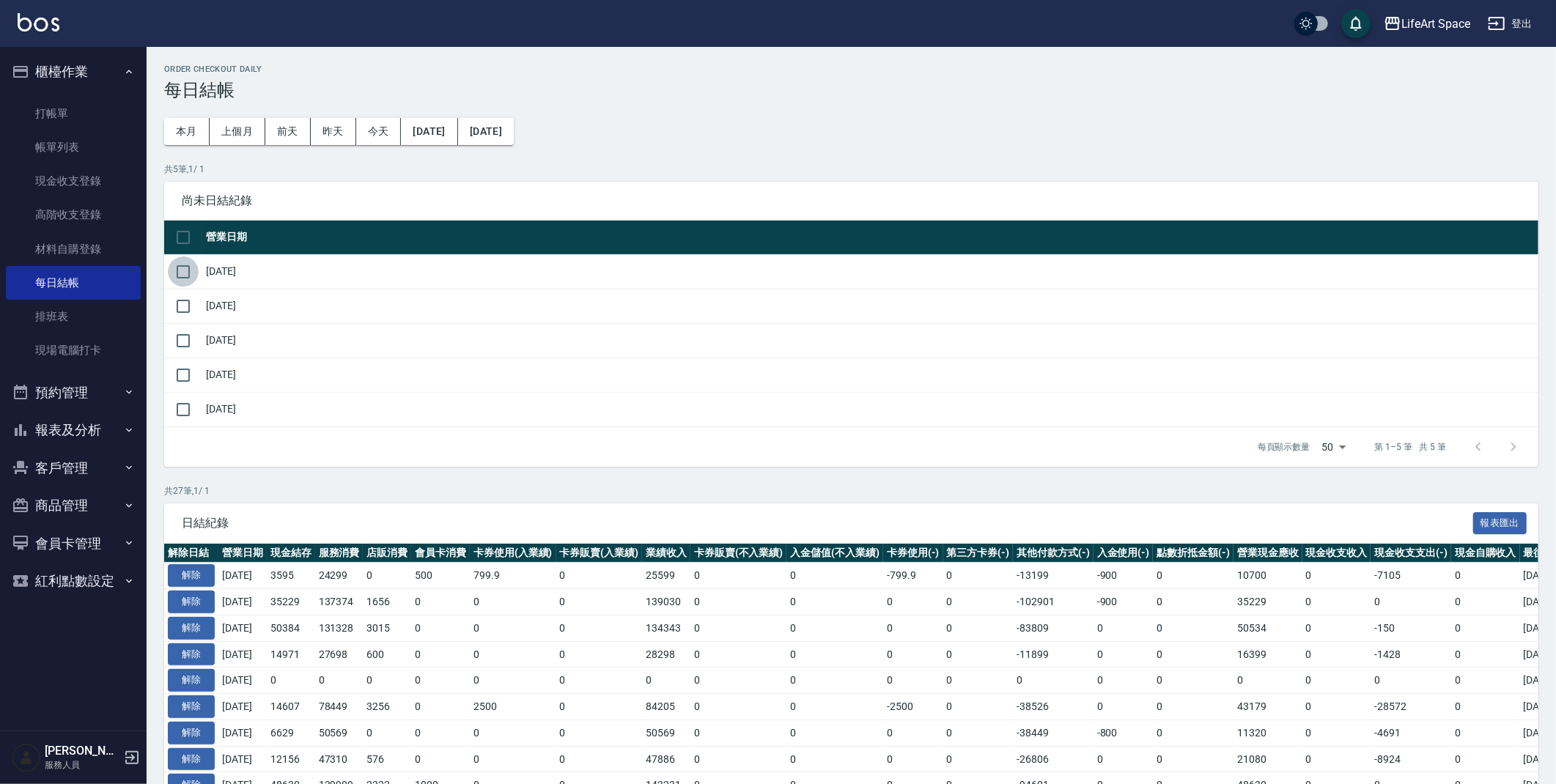
click at [173, 271] on input "checkbox" at bounding box center [182, 271] width 30 height 30
checkbox input "true"
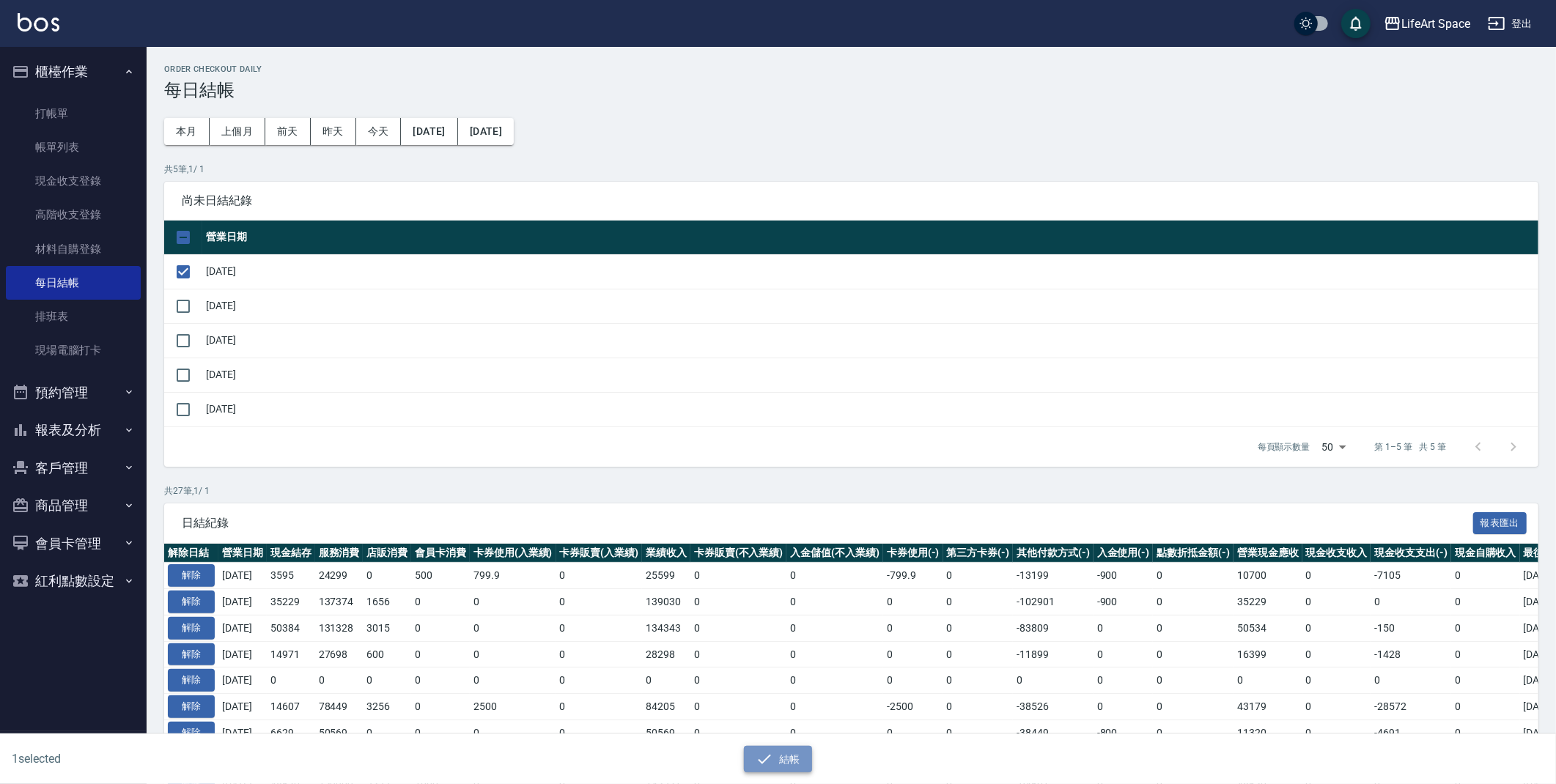
click at [778, 751] on button "結帳" at bounding box center [778, 760] width 69 height 27
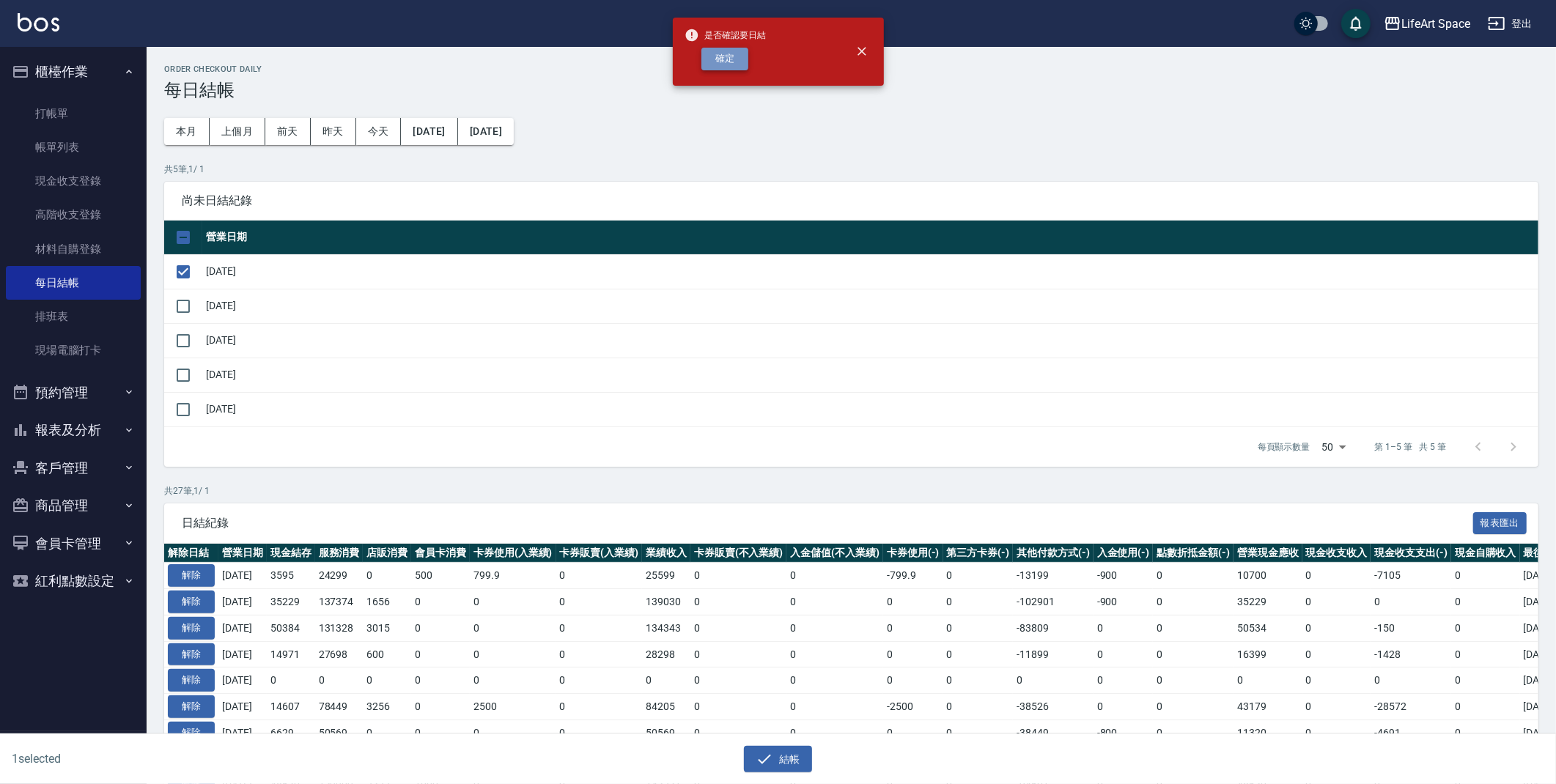
click at [732, 68] on button "確定" at bounding box center [725, 59] width 47 height 23
checkbox input "false"
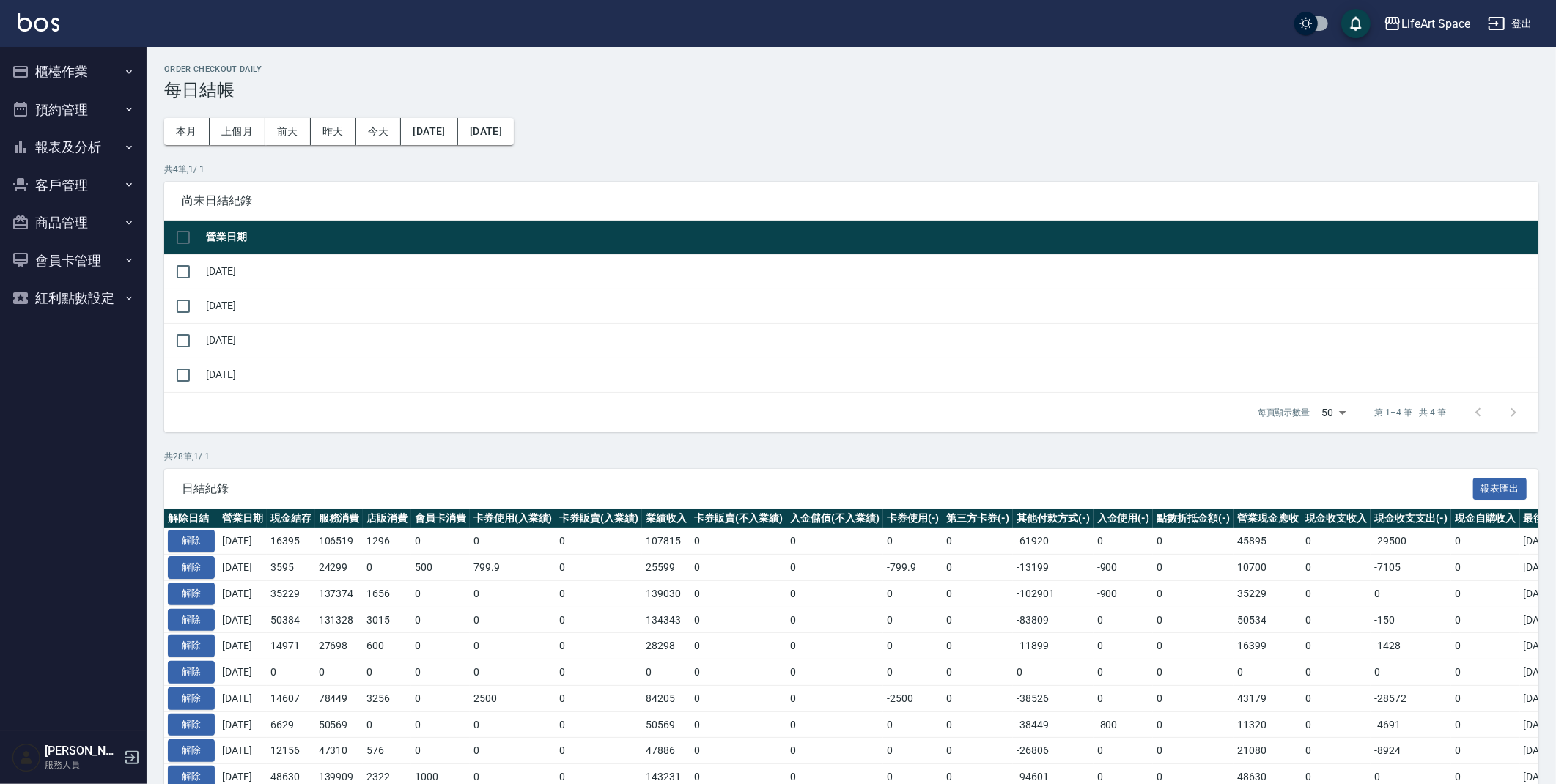
click at [76, 79] on button "櫃檯作業" at bounding box center [74, 72] width 135 height 38
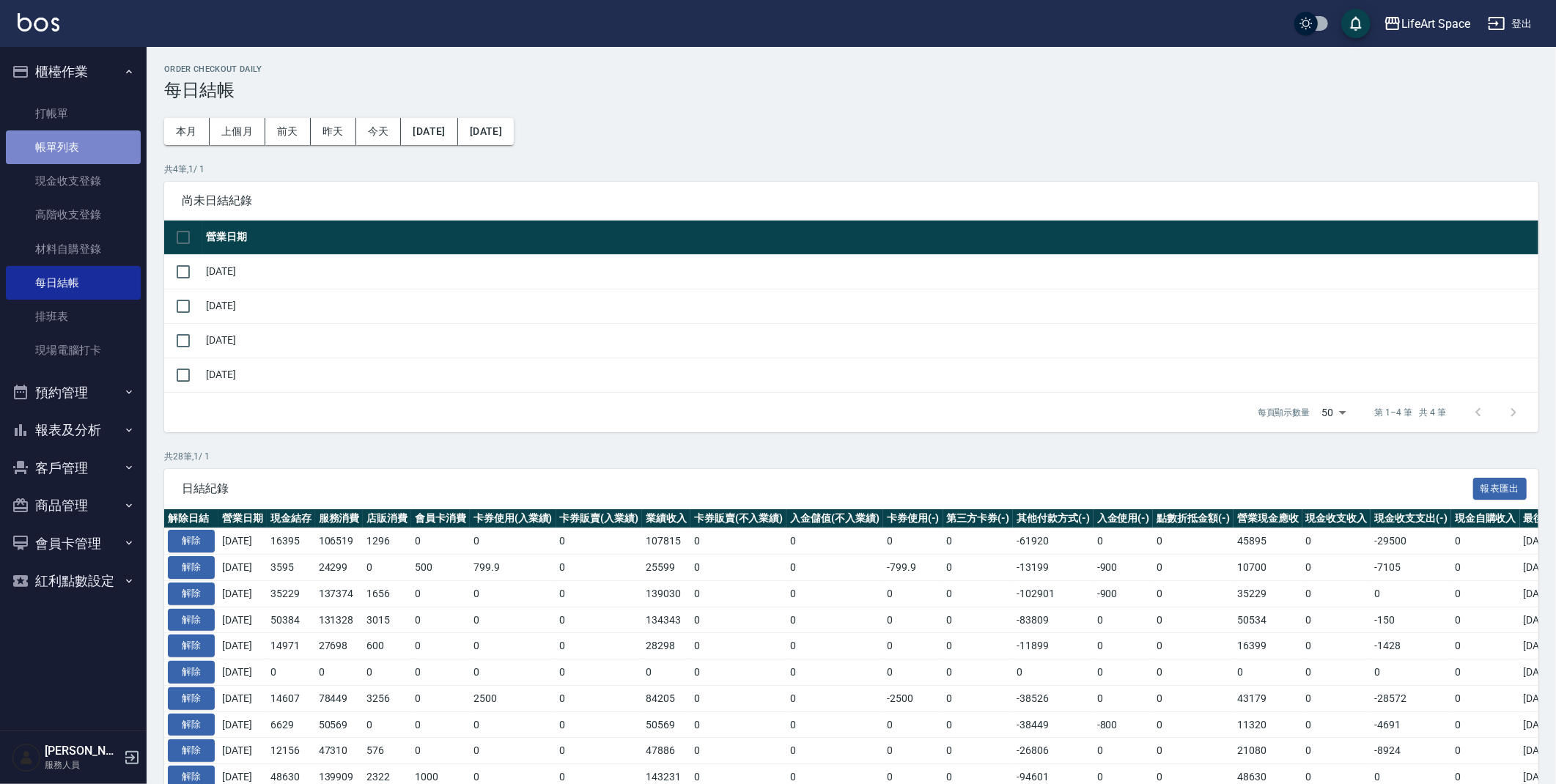
click at [91, 138] on link "帳單列表" at bounding box center [74, 147] width 135 height 33
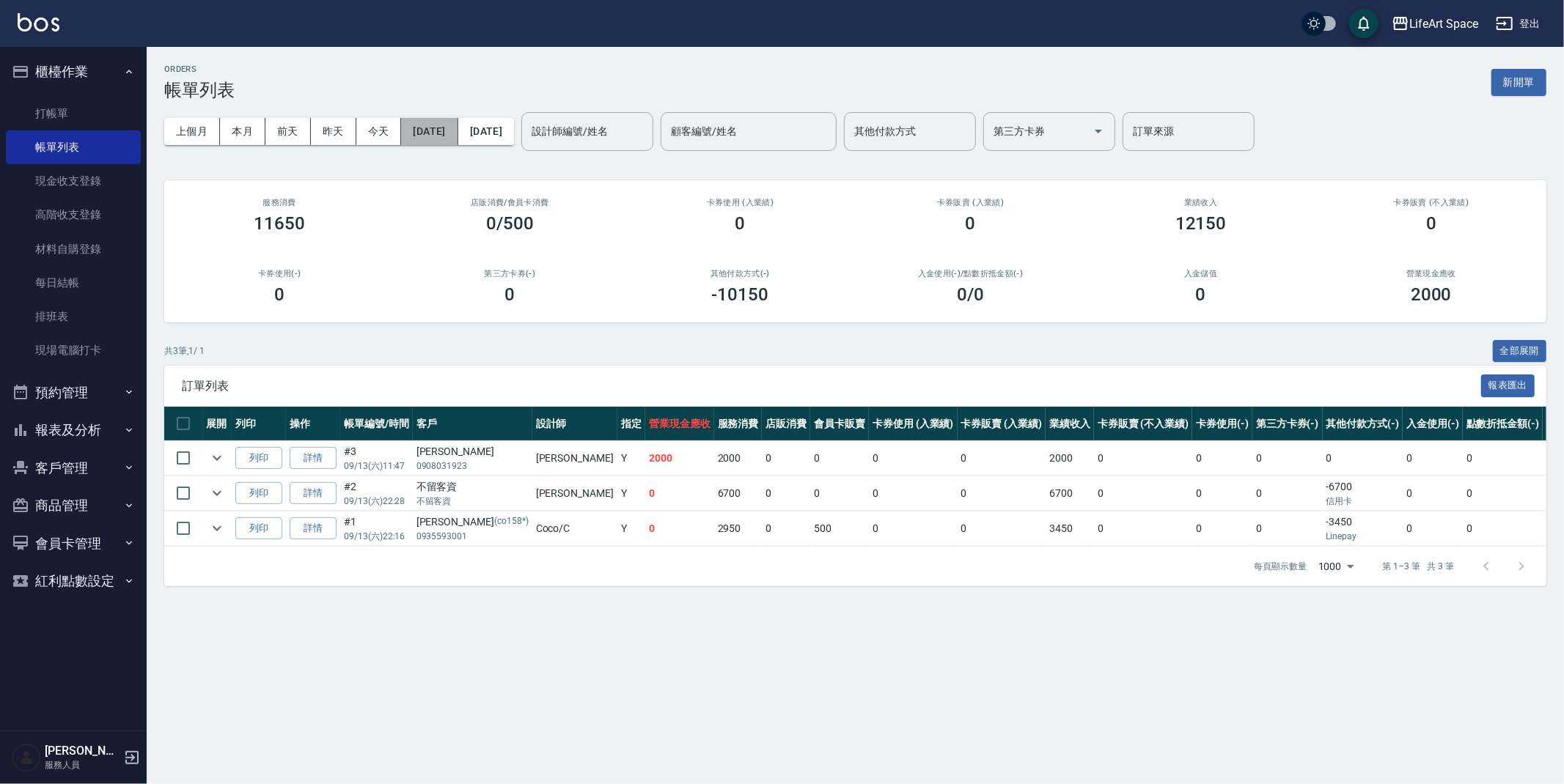
click at [458, 129] on button "[DATE]" at bounding box center [429, 131] width 57 height 27
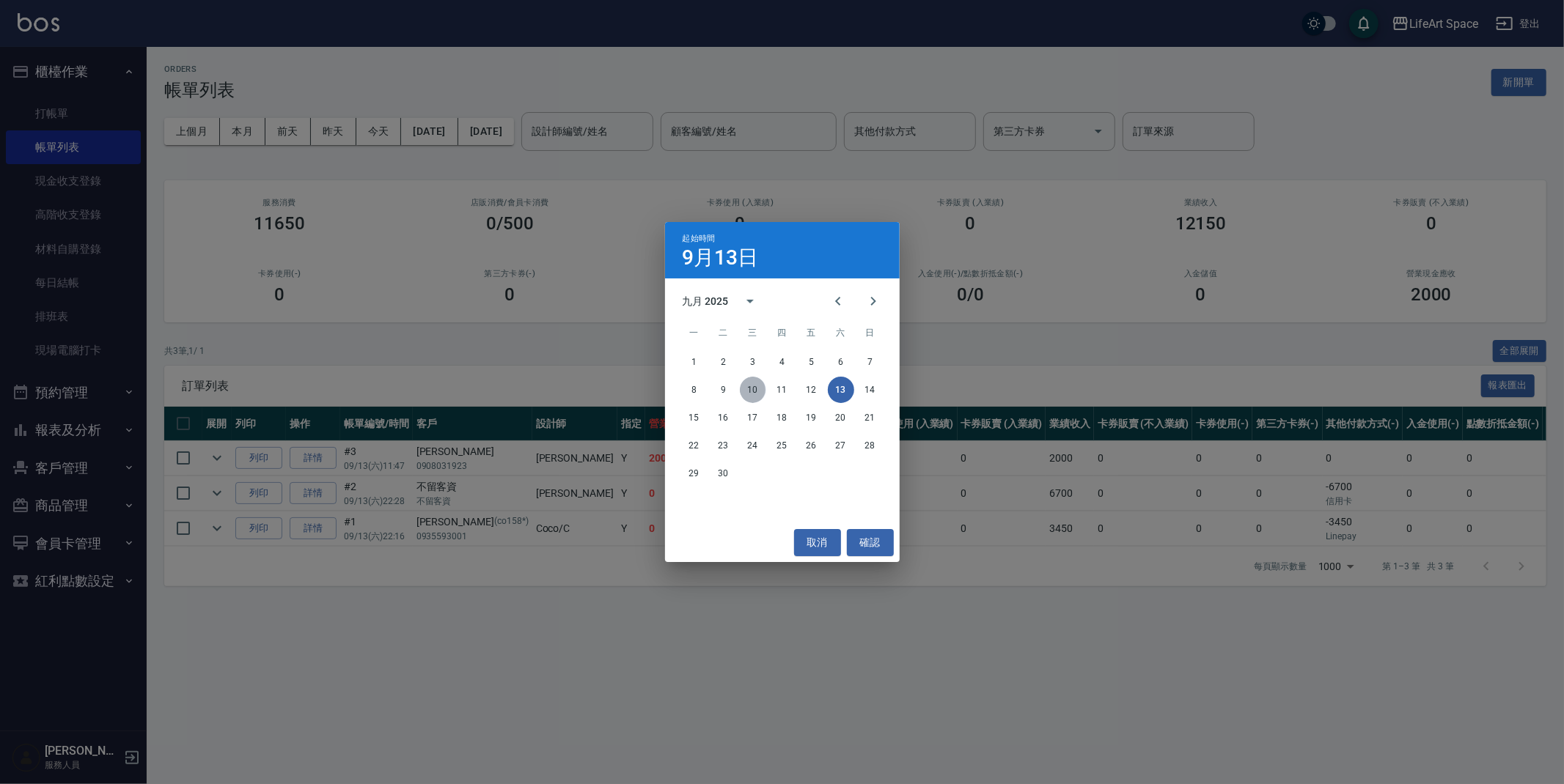
drag, startPoint x: 760, startPoint y: 388, endPoint x: 766, endPoint y: 395, distance: 9.2
click at [765, 395] on div "8 9 10 11 12 13 14" at bounding box center [782, 389] width 234 height 26
click at [861, 530] on button "確認" at bounding box center [871, 543] width 47 height 27
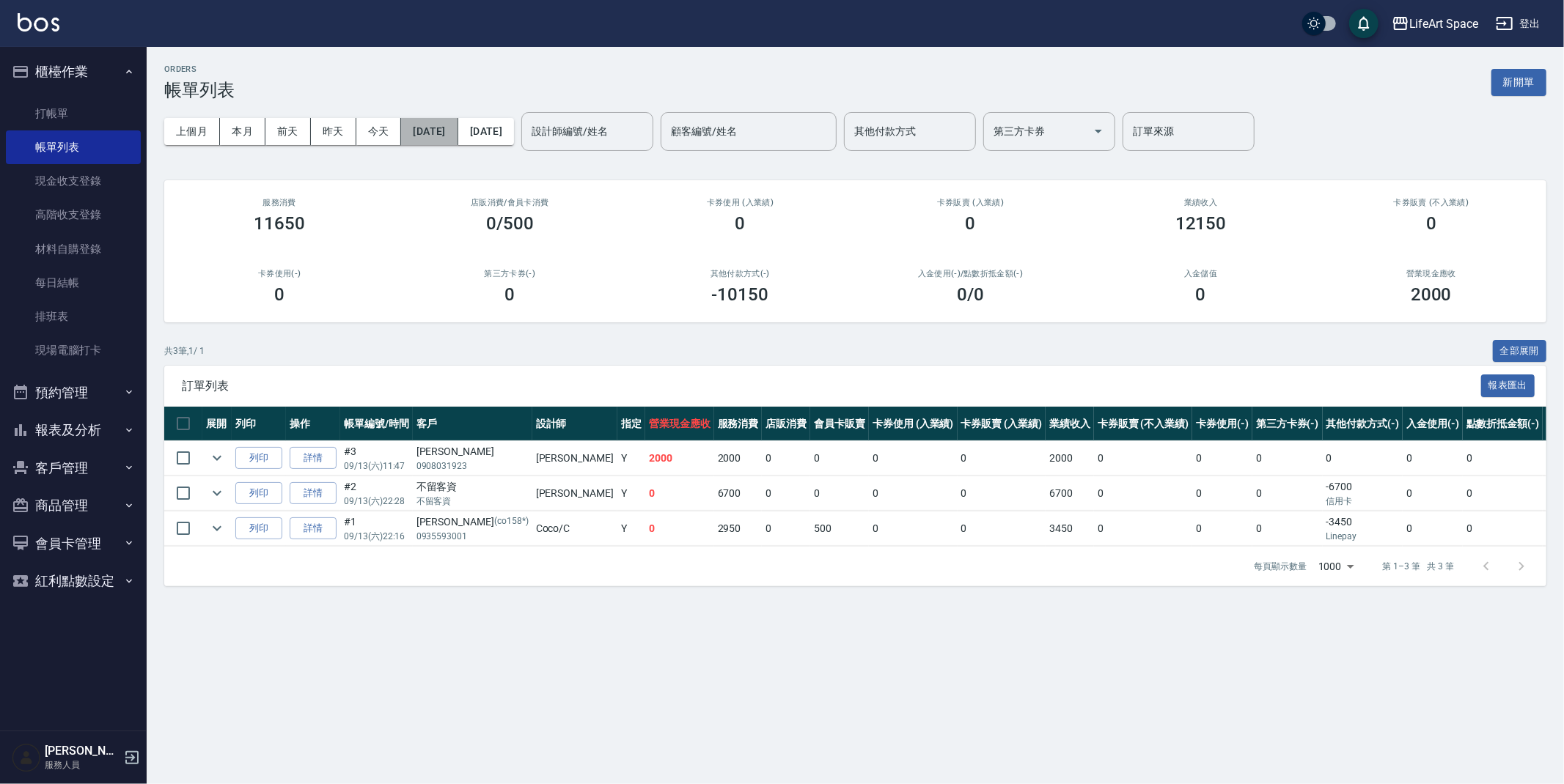
click at [446, 135] on button "[DATE]" at bounding box center [429, 131] width 57 height 27
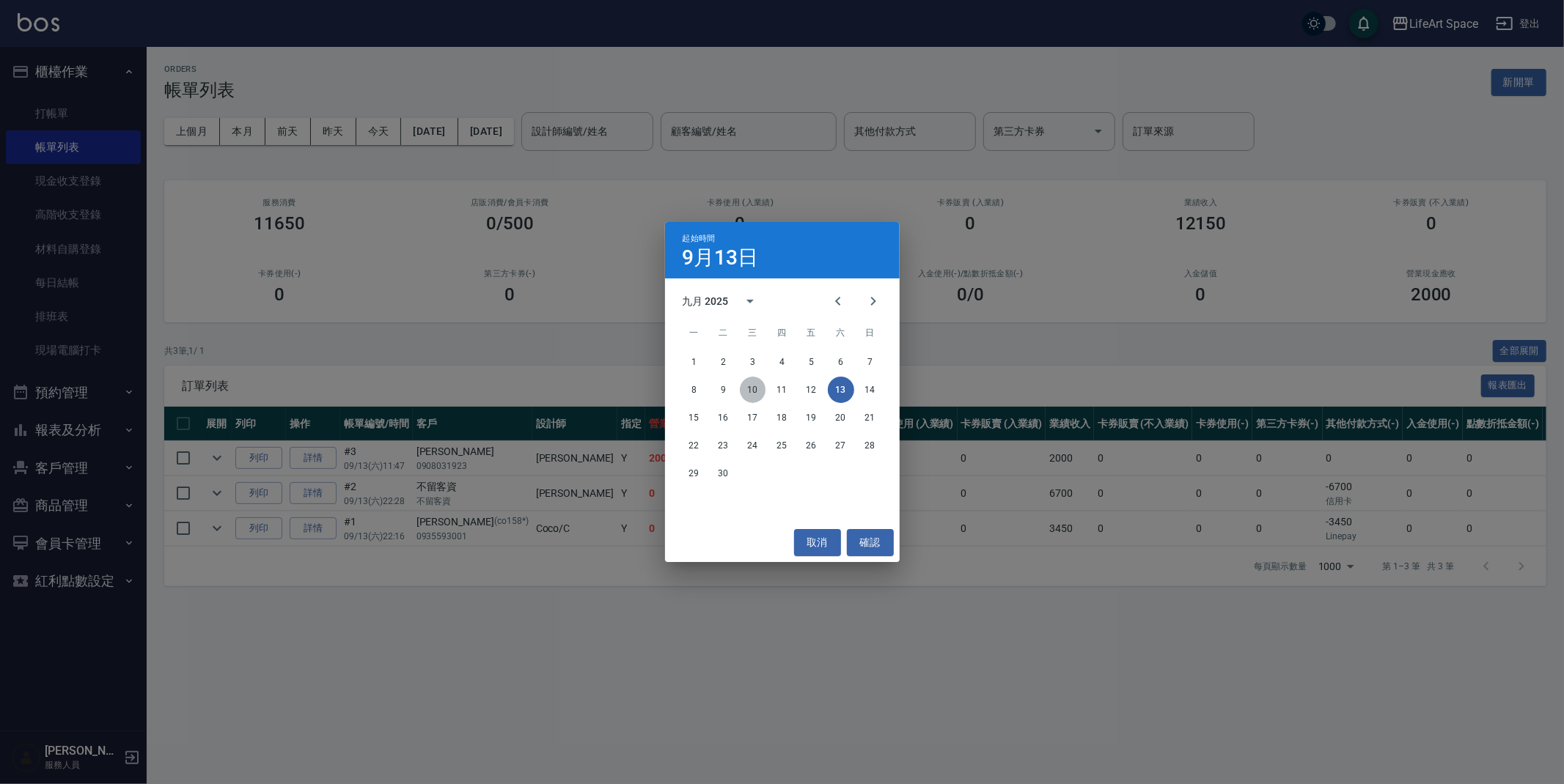
click at [761, 390] on button "10" at bounding box center [752, 389] width 26 height 26
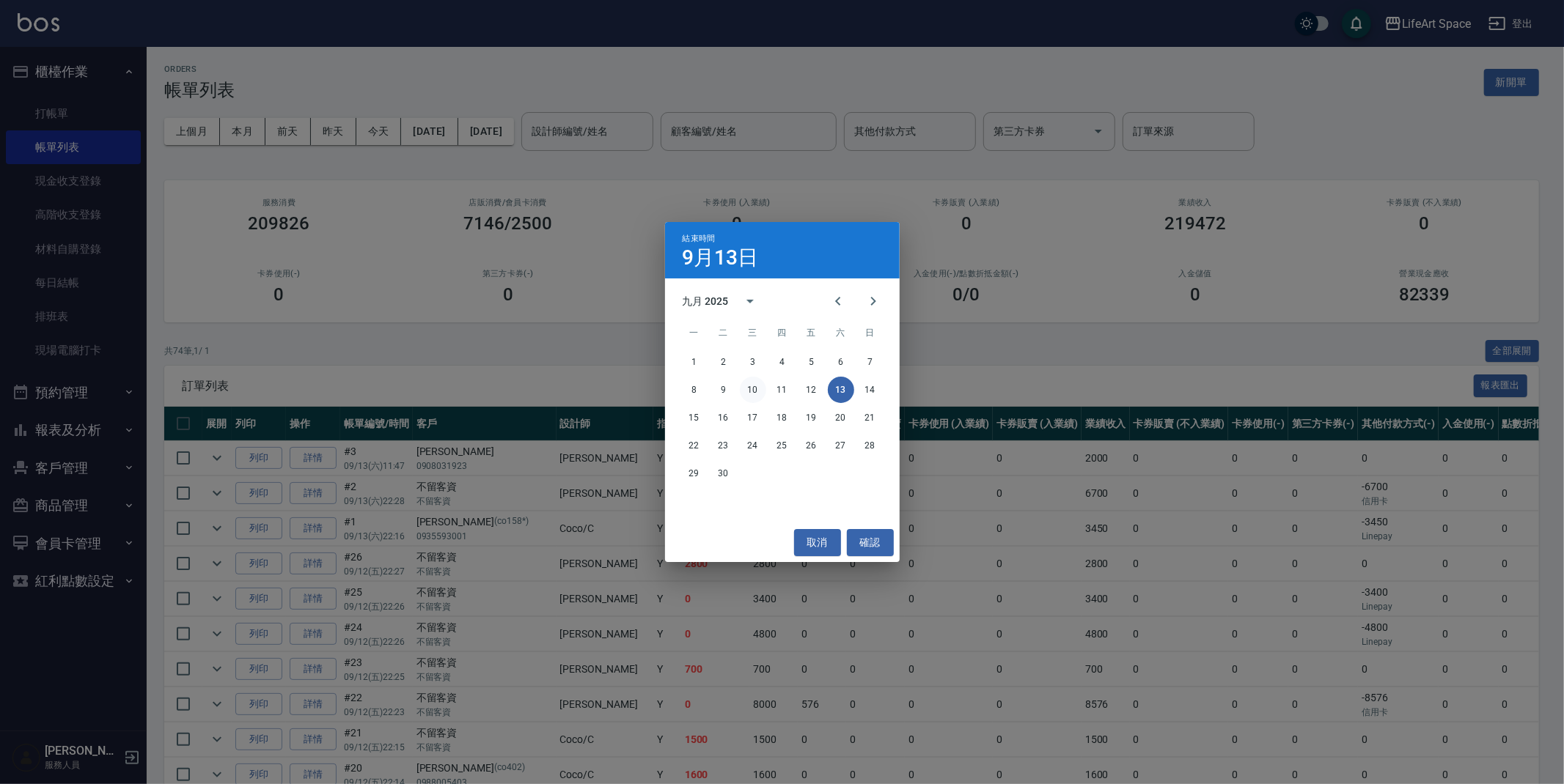
click at [742, 384] on button "10" at bounding box center [752, 389] width 26 height 26
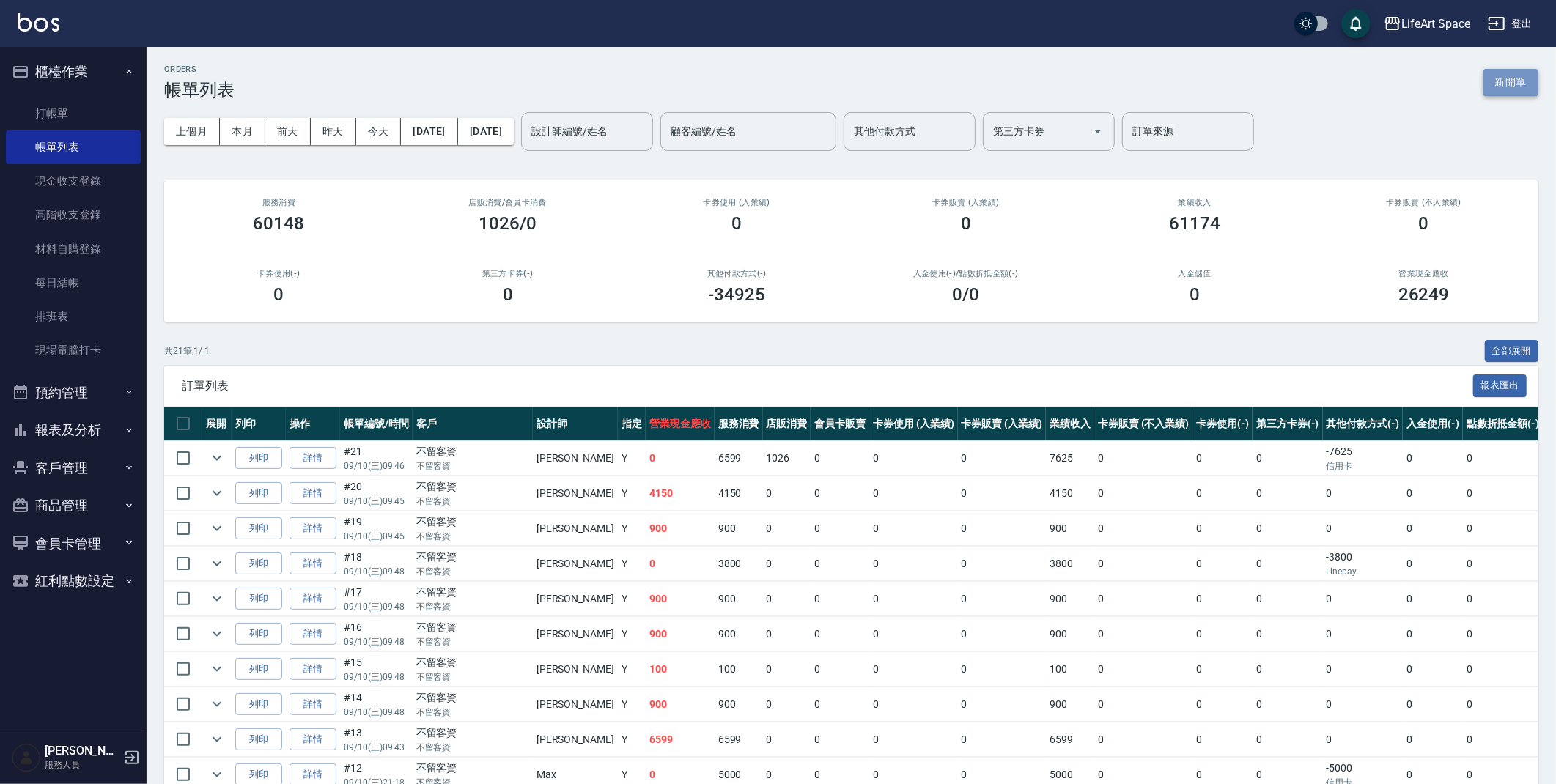
click at [1490, 87] on button "新開單" at bounding box center [1511, 82] width 55 height 27
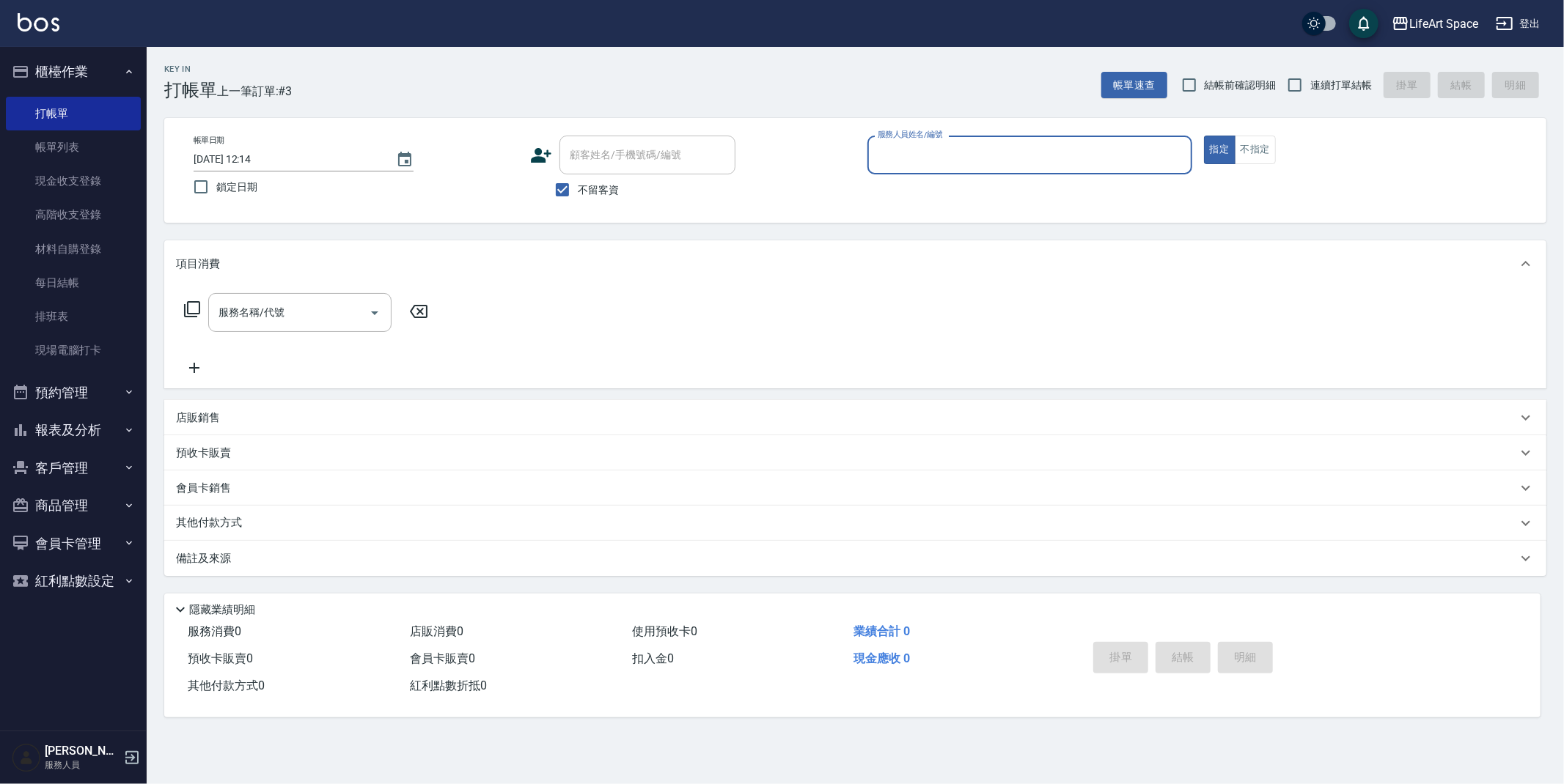
click at [956, 159] on input "服務人員姓名/編號" at bounding box center [1030, 155] width 312 height 25
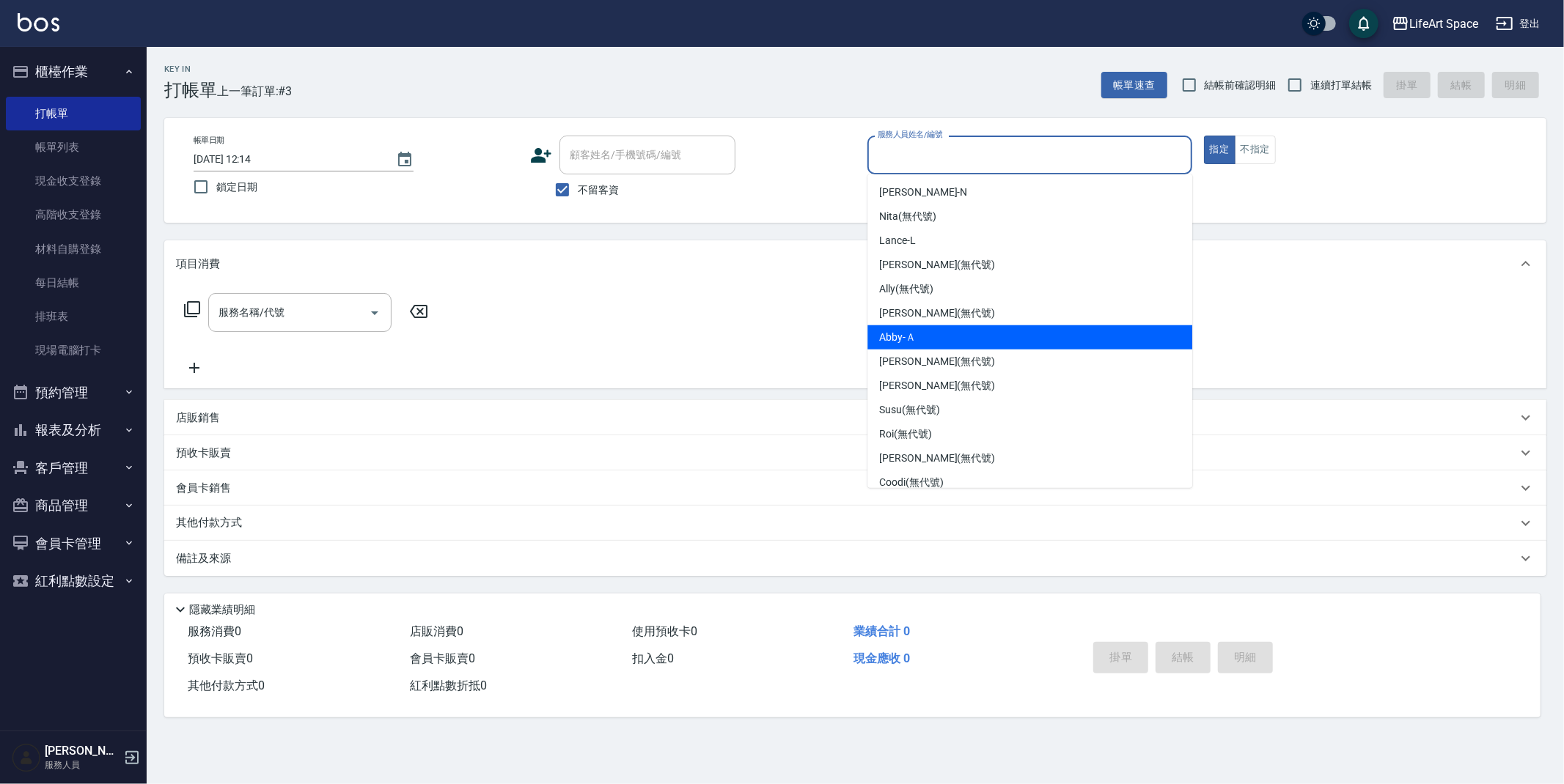
click at [899, 338] on span "Abby -Ａ" at bounding box center [896, 337] width 36 height 16
type input "Abby-Ａ"
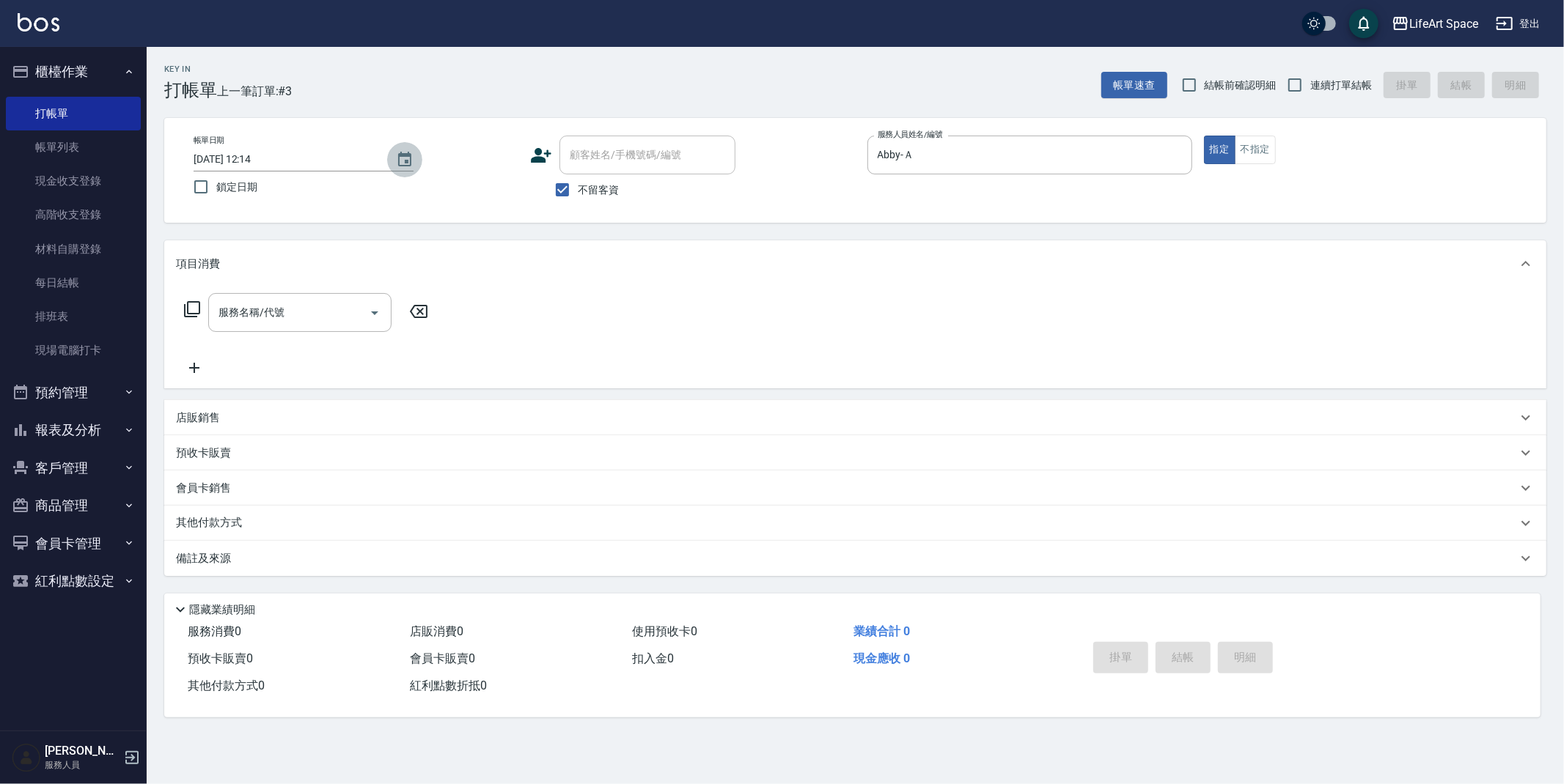
click at [415, 160] on button "Choose date, selected date is 2025-09-13" at bounding box center [405, 160] width 35 height 35
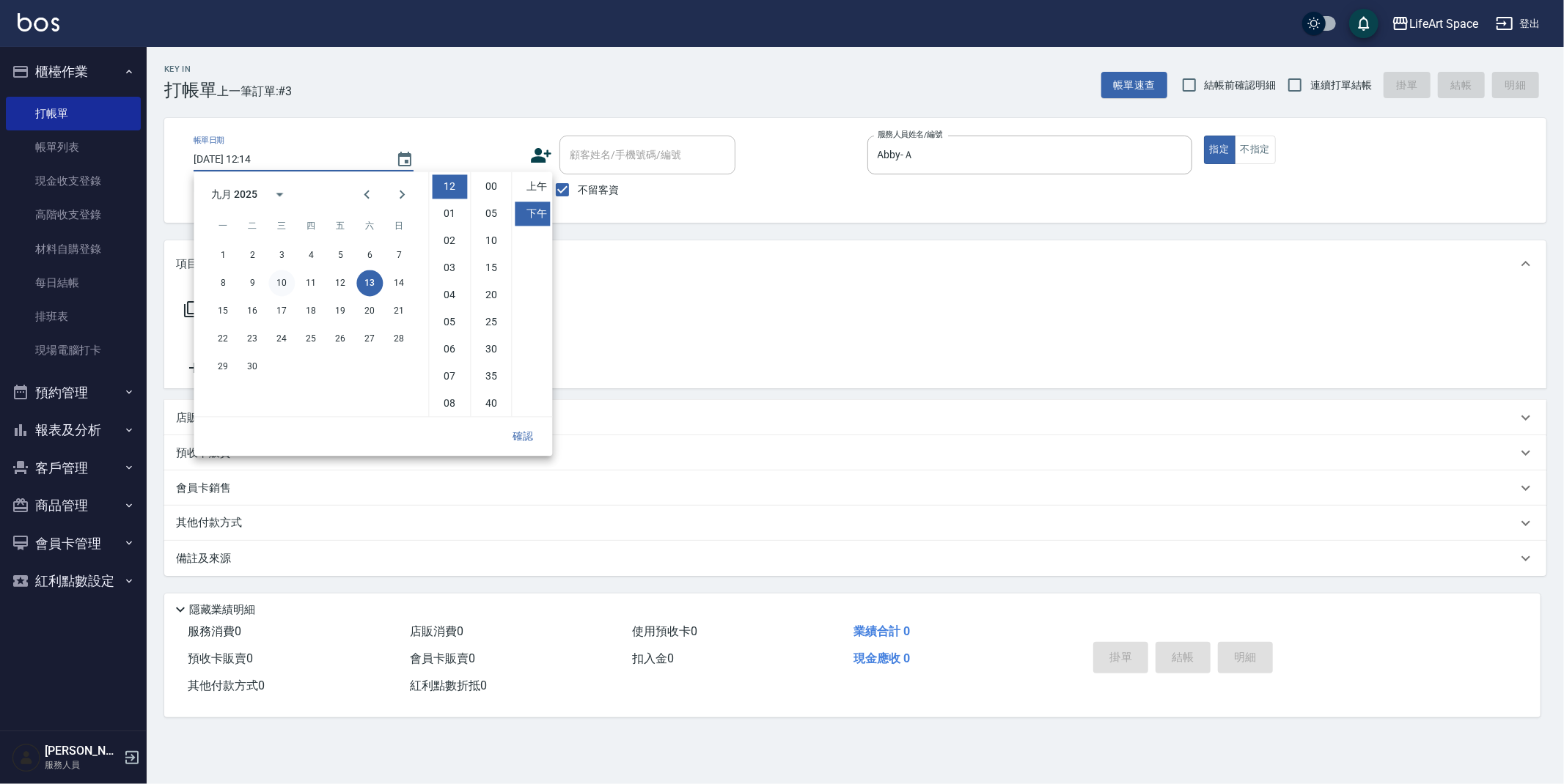
click at [284, 287] on button "10" at bounding box center [281, 282] width 26 height 26
type input "2025/09/10 12:14"
click at [529, 436] on button "確認" at bounding box center [523, 436] width 47 height 27
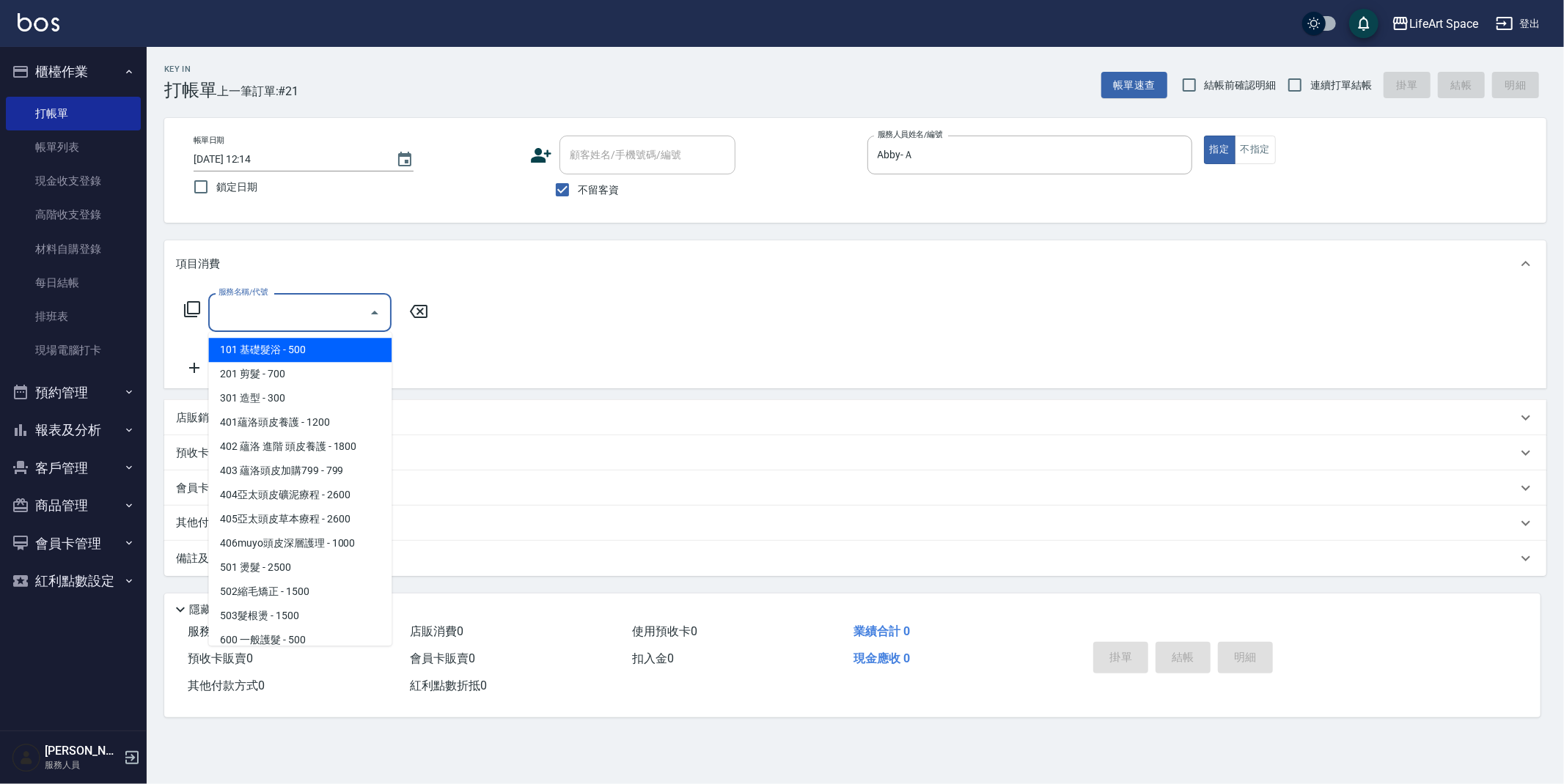
click at [324, 314] on input "服務名稱/代號" at bounding box center [288, 313] width 148 height 25
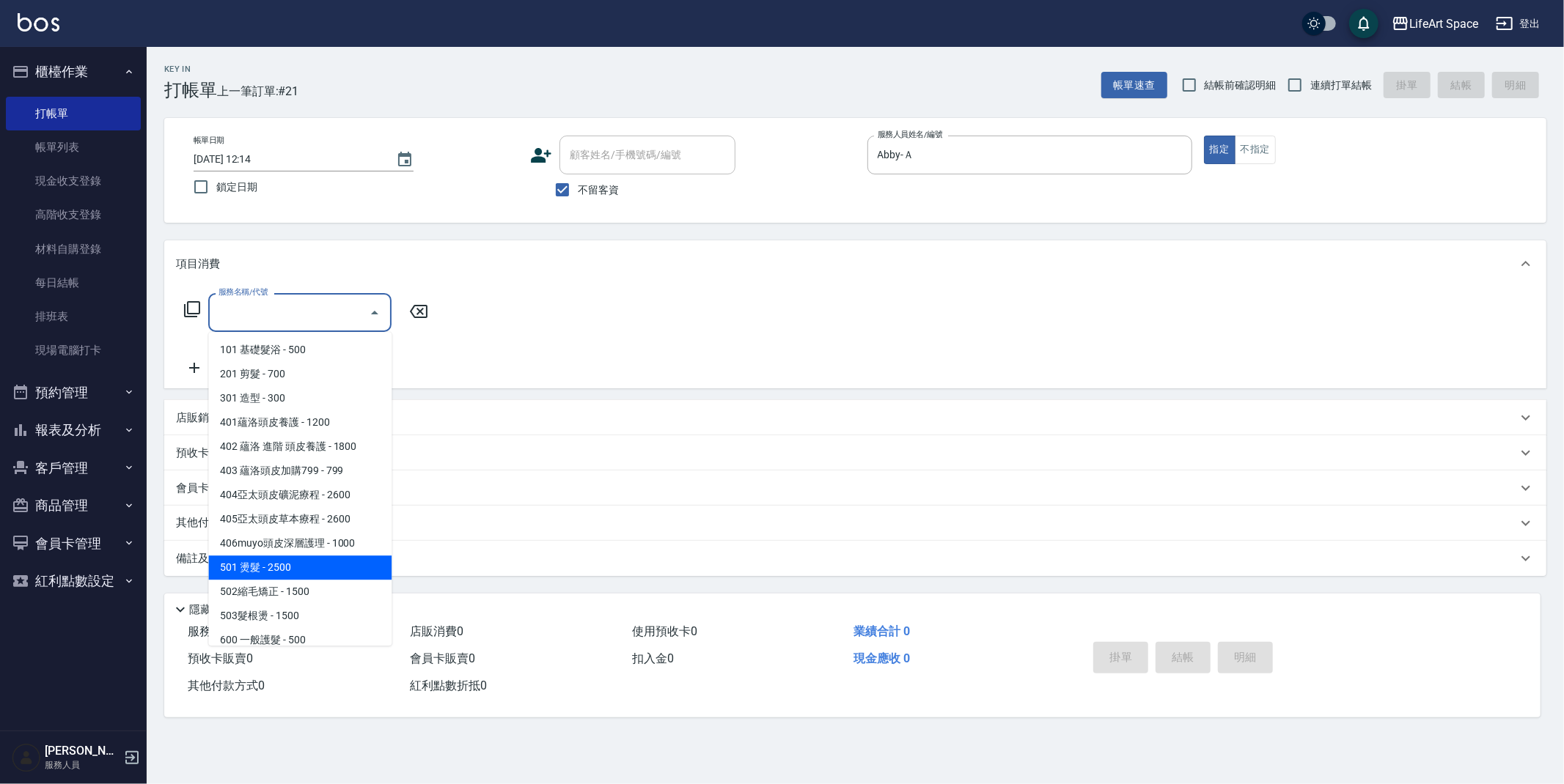
click at [313, 567] on span "501 燙髮 - 2500" at bounding box center [299, 567] width 183 height 24
type input "501 燙髮(501)"
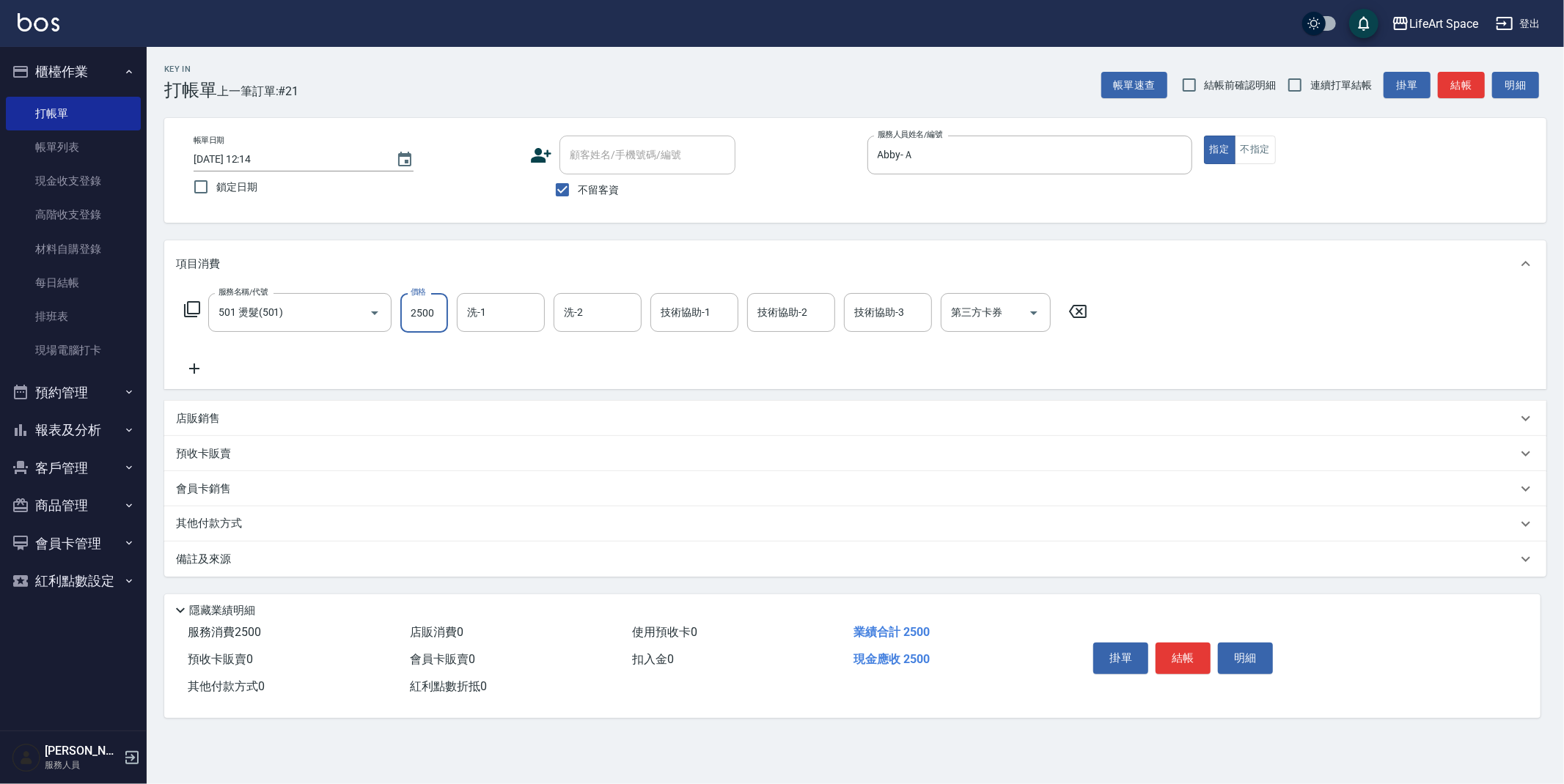
click at [435, 323] on input "2500" at bounding box center [424, 313] width 48 height 39
type input "4500"
click at [208, 559] on p "備註及來源" at bounding box center [203, 560] width 55 height 16
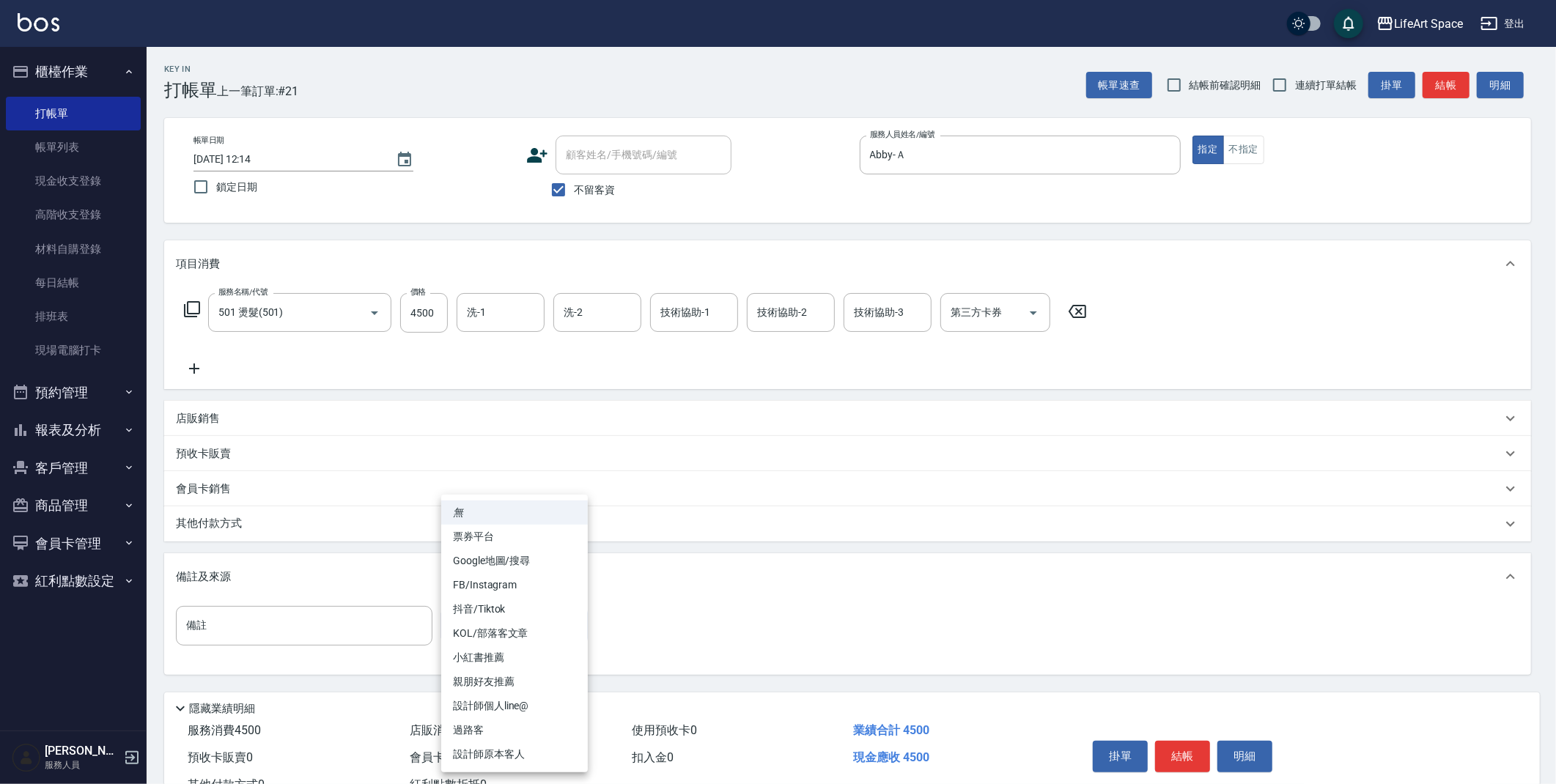
click at [472, 622] on body "LifeArt Space 登出 櫃檯作業 打帳單 帳單列表 現金收支登錄 高階收支登錄 材料自購登錄 每日結帳 排班表 現場電腦打卡 預約管理 預約管理 單…" at bounding box center [778, 416] width 1556 height 834
click at [508, 755] on li "設計師原本客人" at bounding box center [515, 754] width 147 height 24
type input "設計師原本客人"
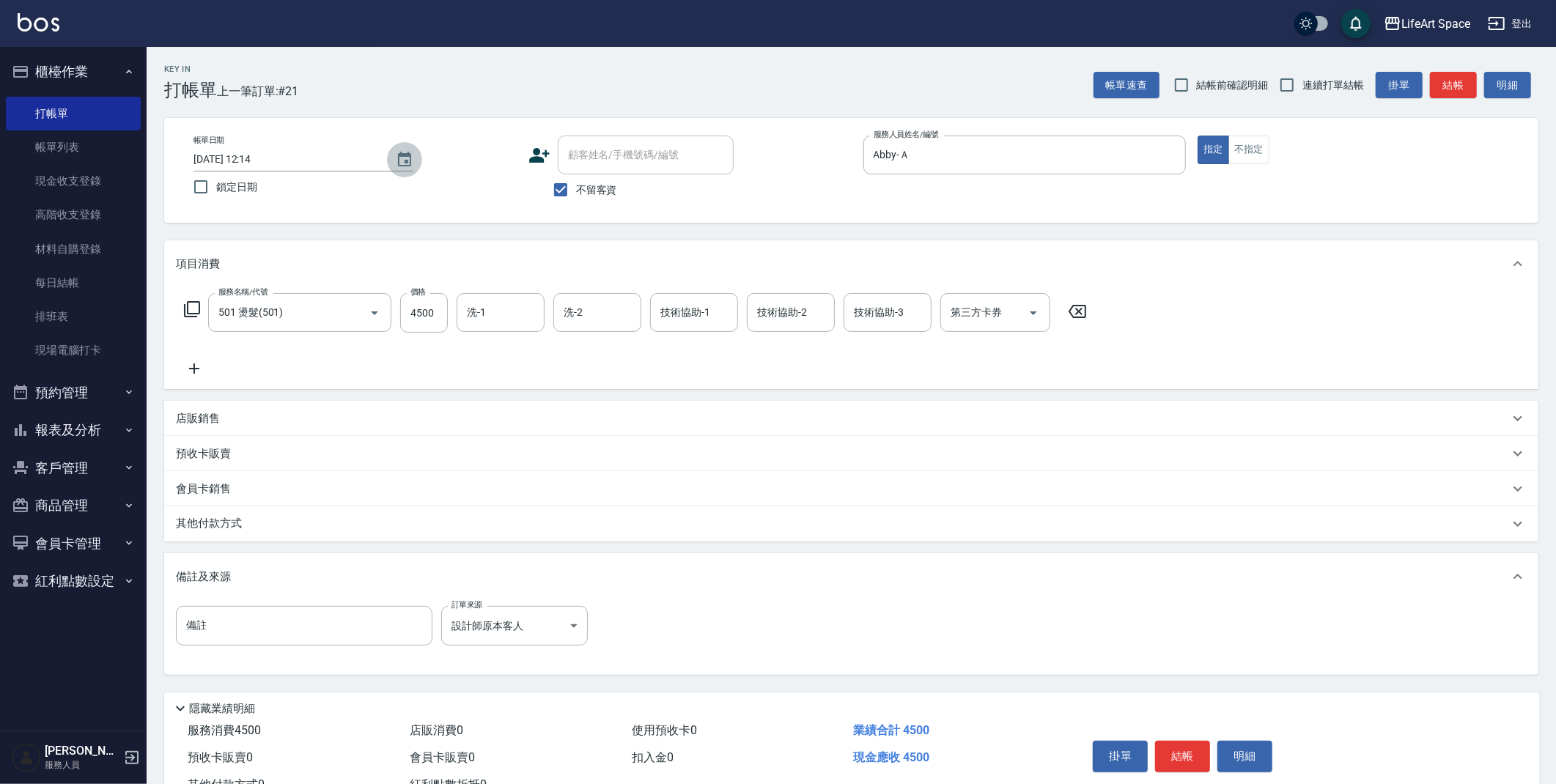
click at [402, 158] on icon "Choose date, selected date is 2025-09-10" at bounding box center [405, 160] width 18 height 18
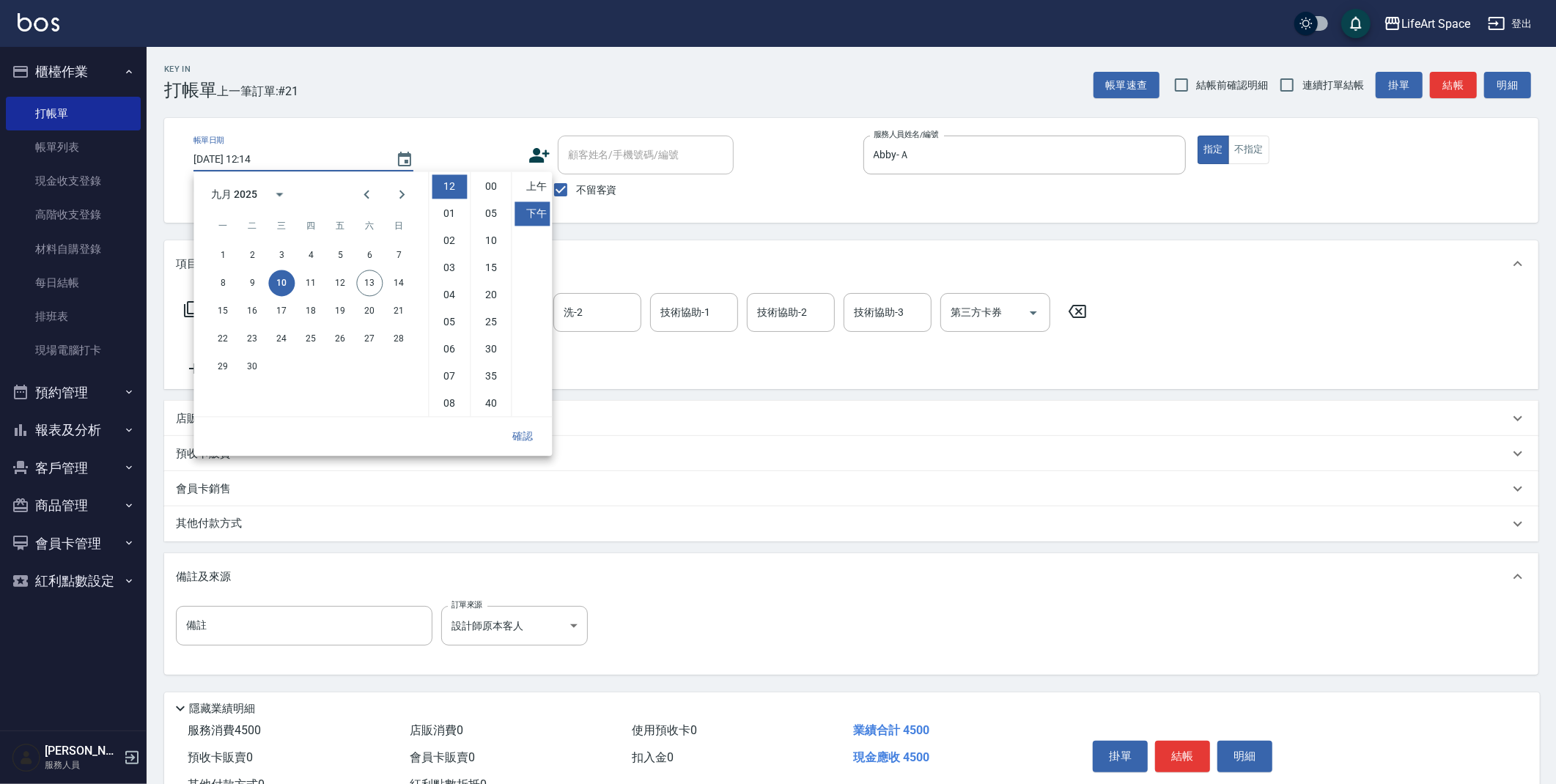
drag, startPoint x: 230, startPoint y: 526, endPoint x: 269, endPoint y: 559, distance: 51.1
click at [229, 527] on p "其他付款方式" at bounding box center [212, 523] width 74 height 16
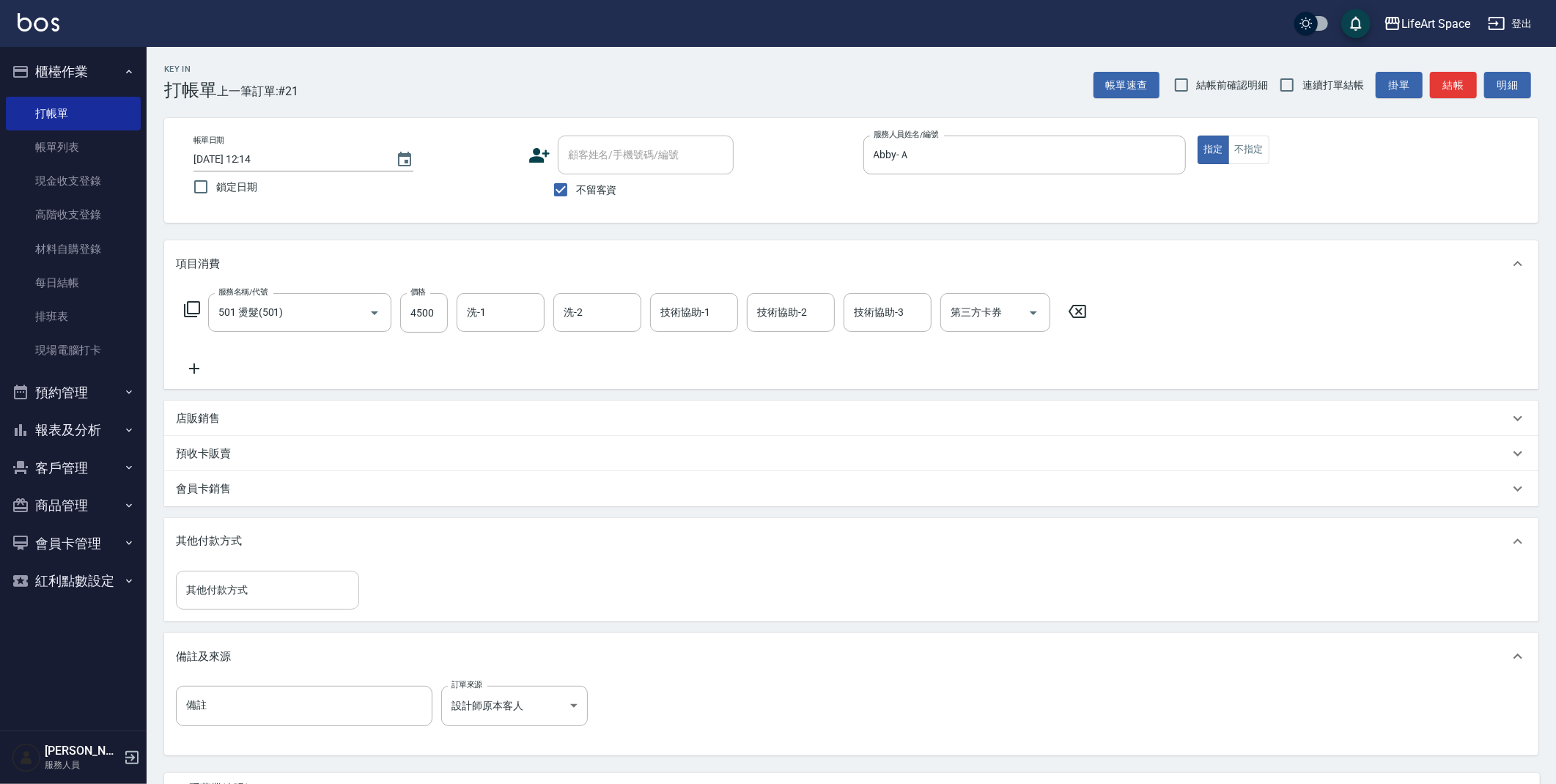
drag, startPoint x: 326, startPoint y: 583, endPoint x: 324, endPoint y: 601, distance: 18.1
click at [326, 583] on input "其他付款方式" at bounding box center [267, 590] width 170 height 25
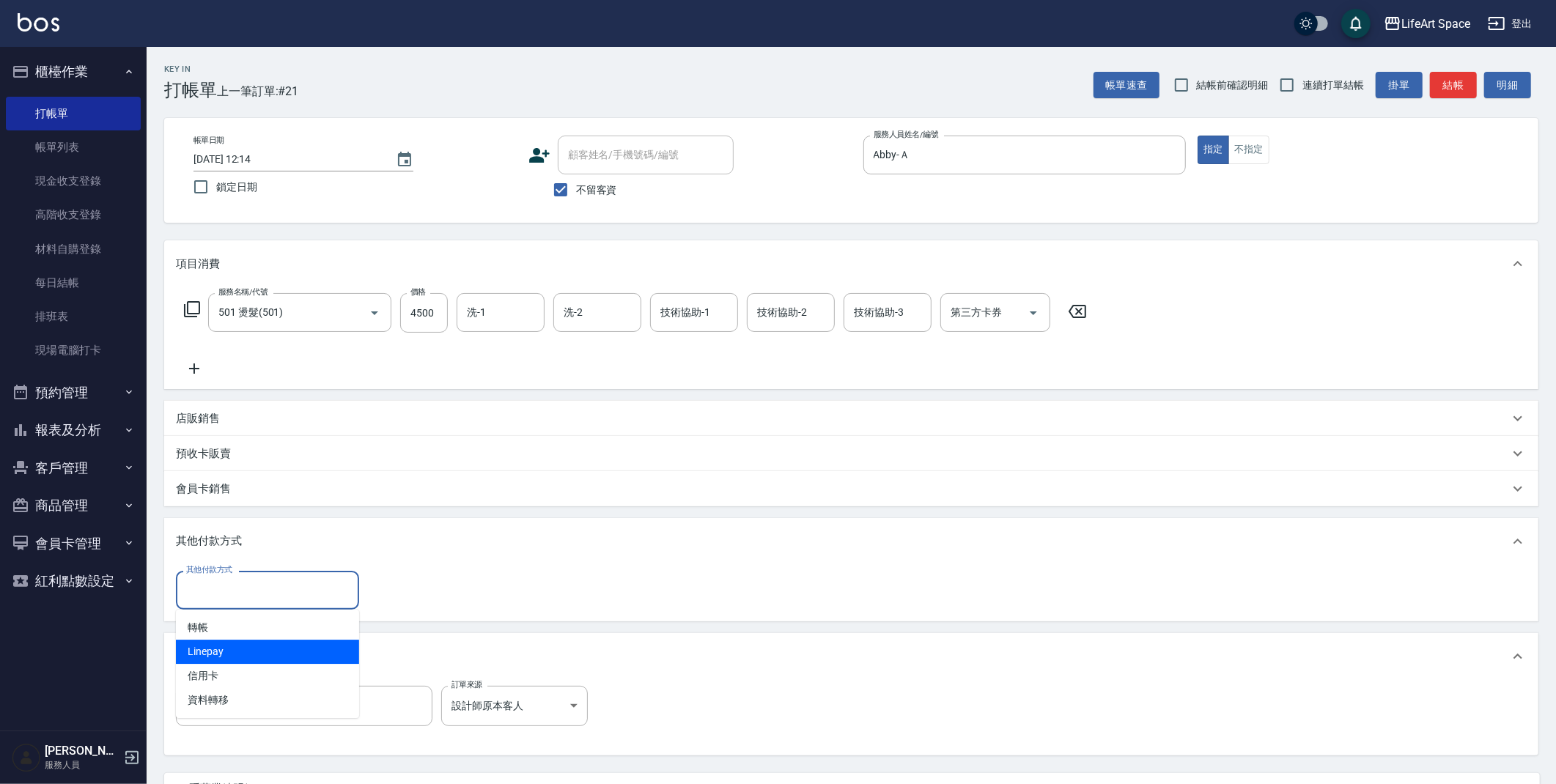
click at [265, 655] on span "Linepay" at bounding box center [267, 652] width 183 height 24
type input "Linepay"
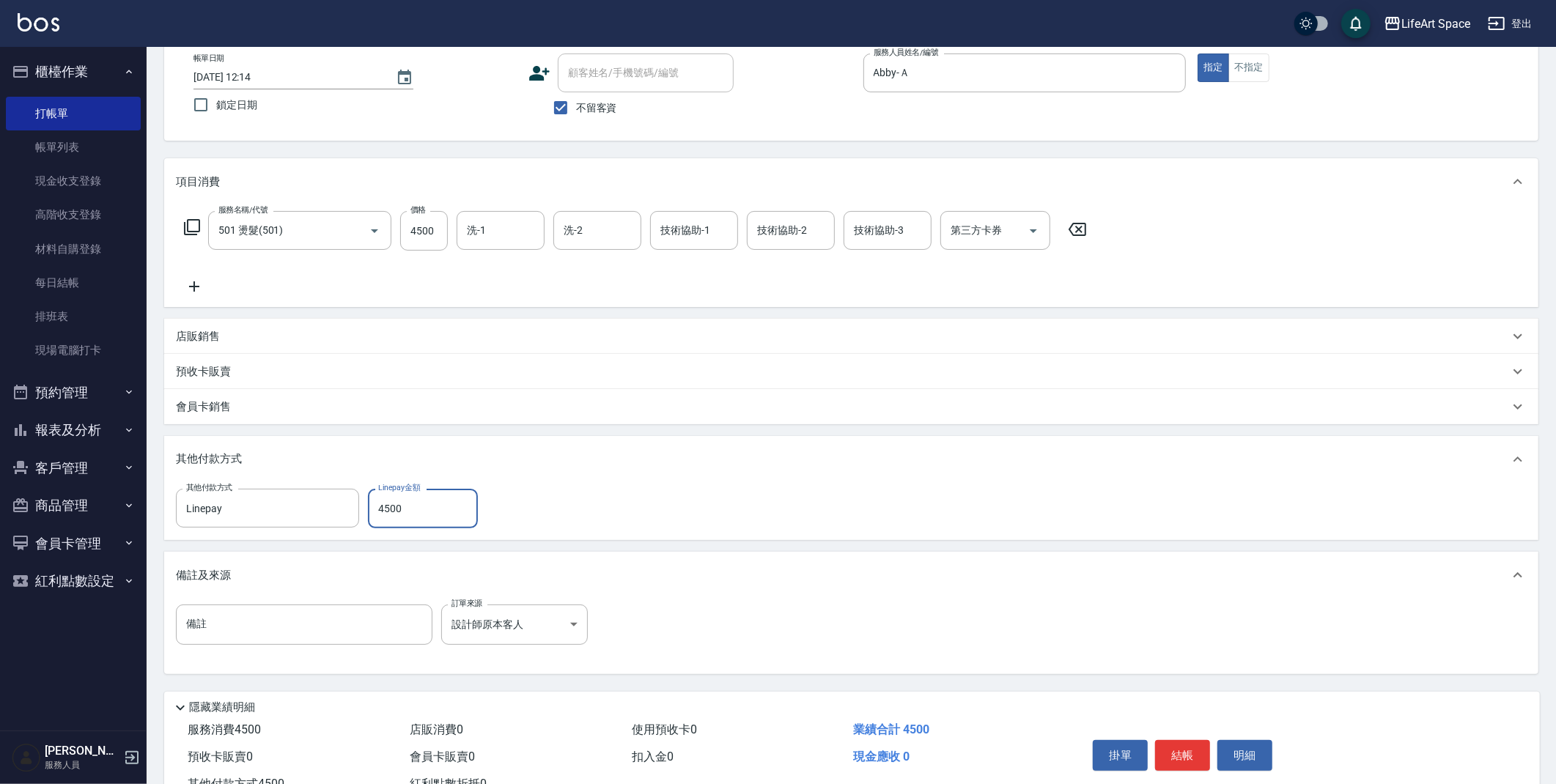
scroll to position [135, 0]
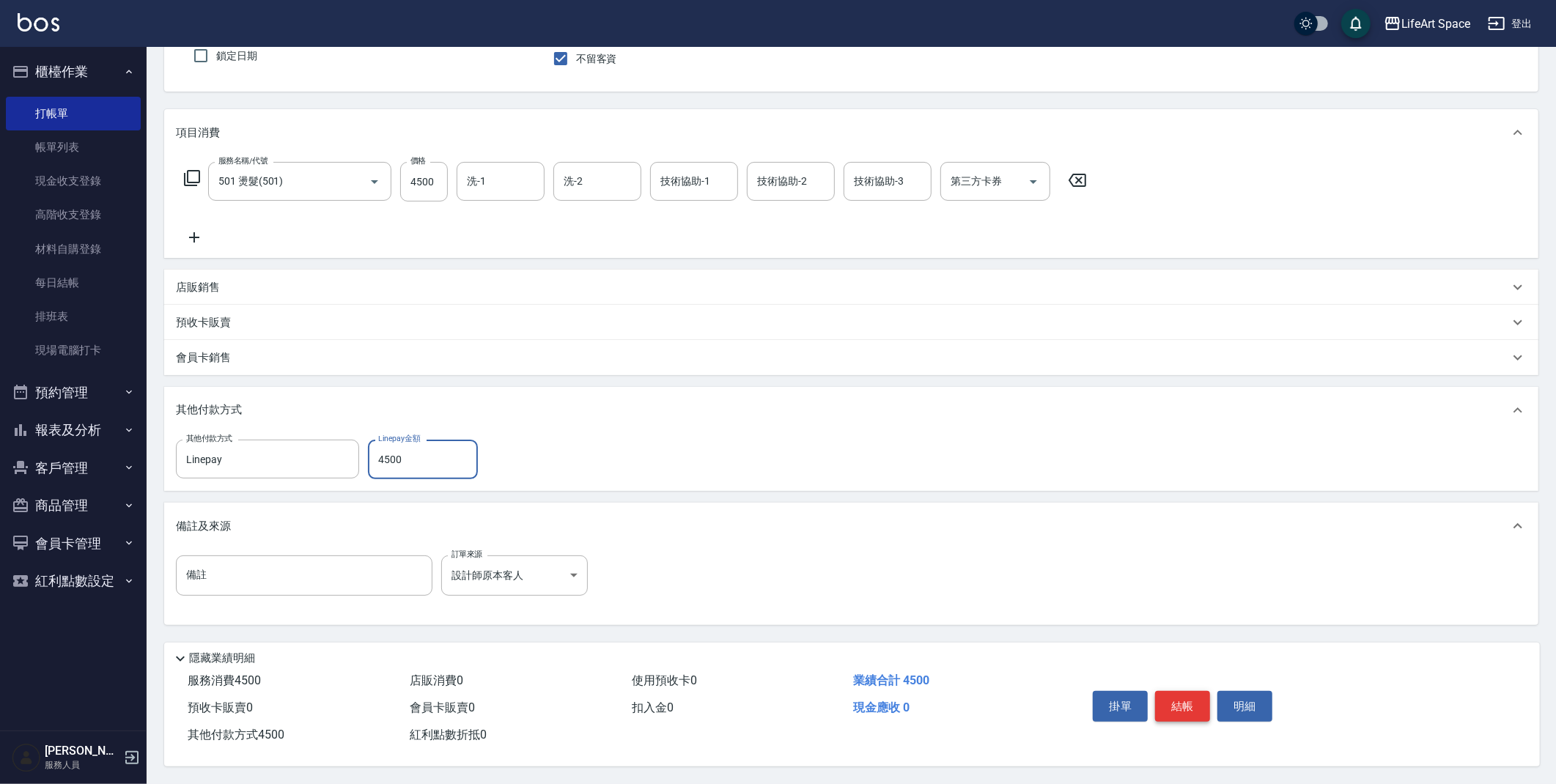
type input "4500"
click at [1208, 704] on button "結帳" at bounding box center [1182, 706] width 55 height 30
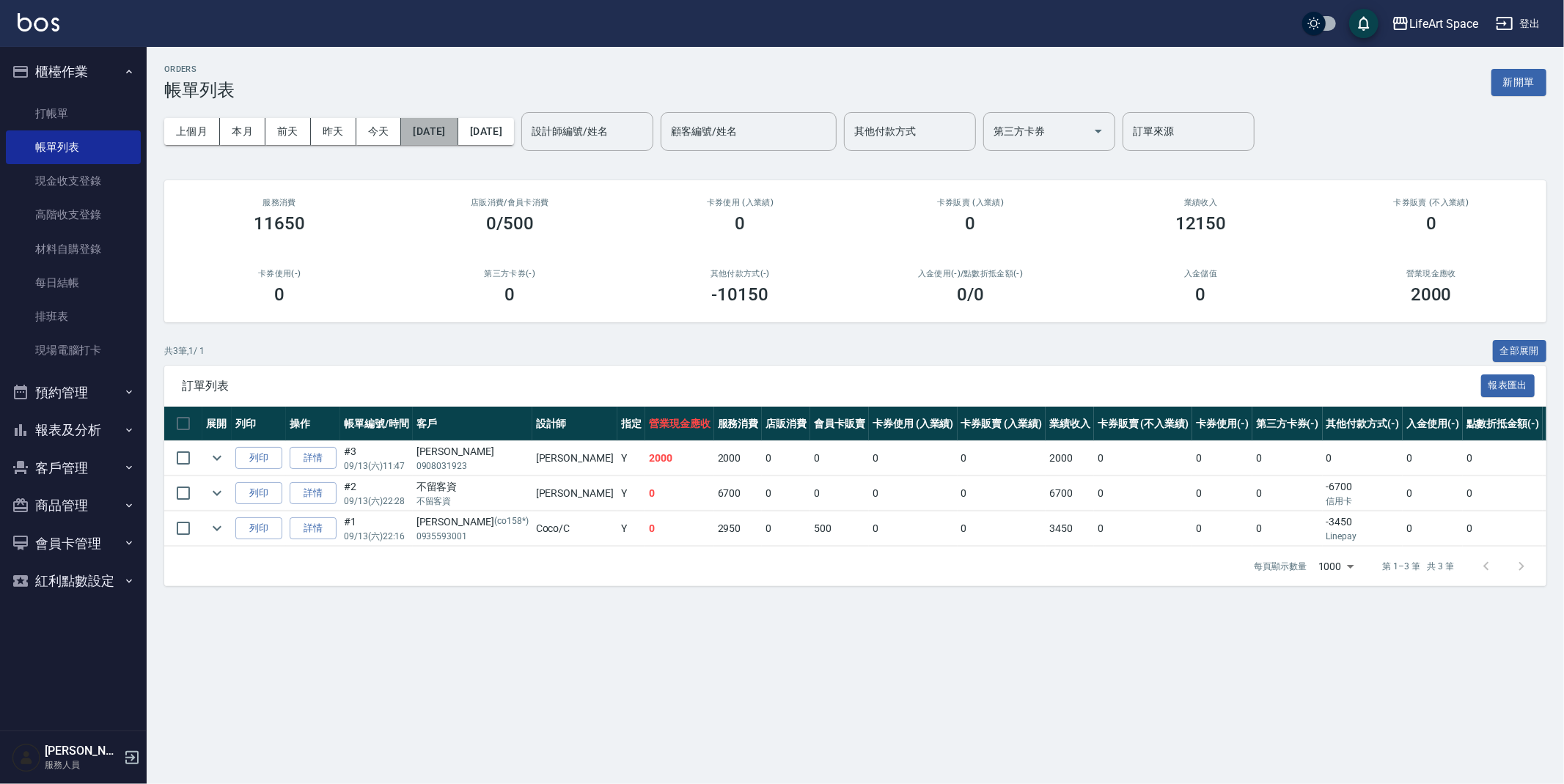
click at [446, 134] on button "[DATE]" at bounding box center [429, 131] width 57 height 27
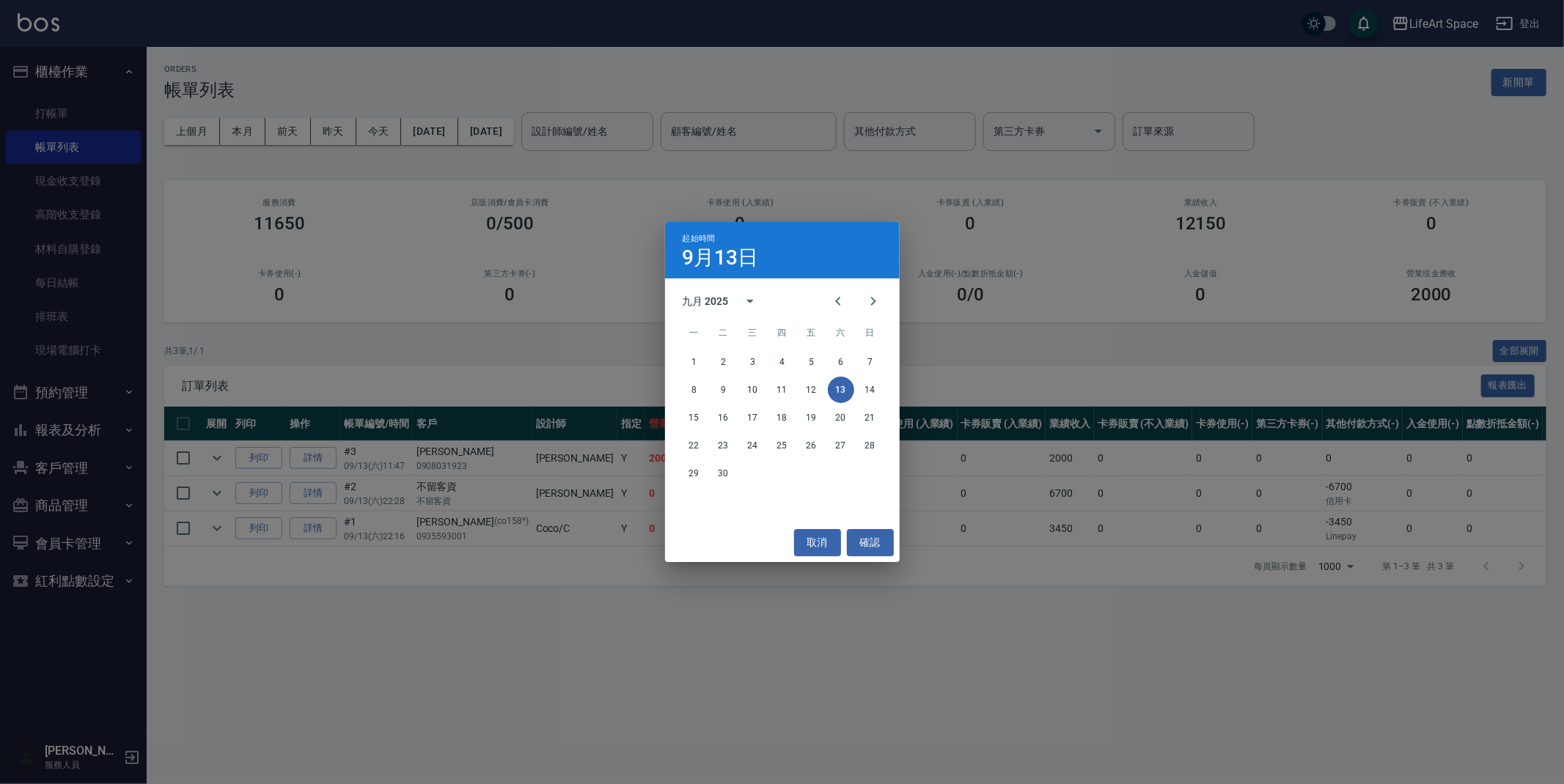
click at [736, 391] on div "8 9 10 11 12 13 14" at bounding box center [782, 389] width 234 height 26
click at [748, 389] on button "10" at bounding box center [752, 389] width 26 height 26
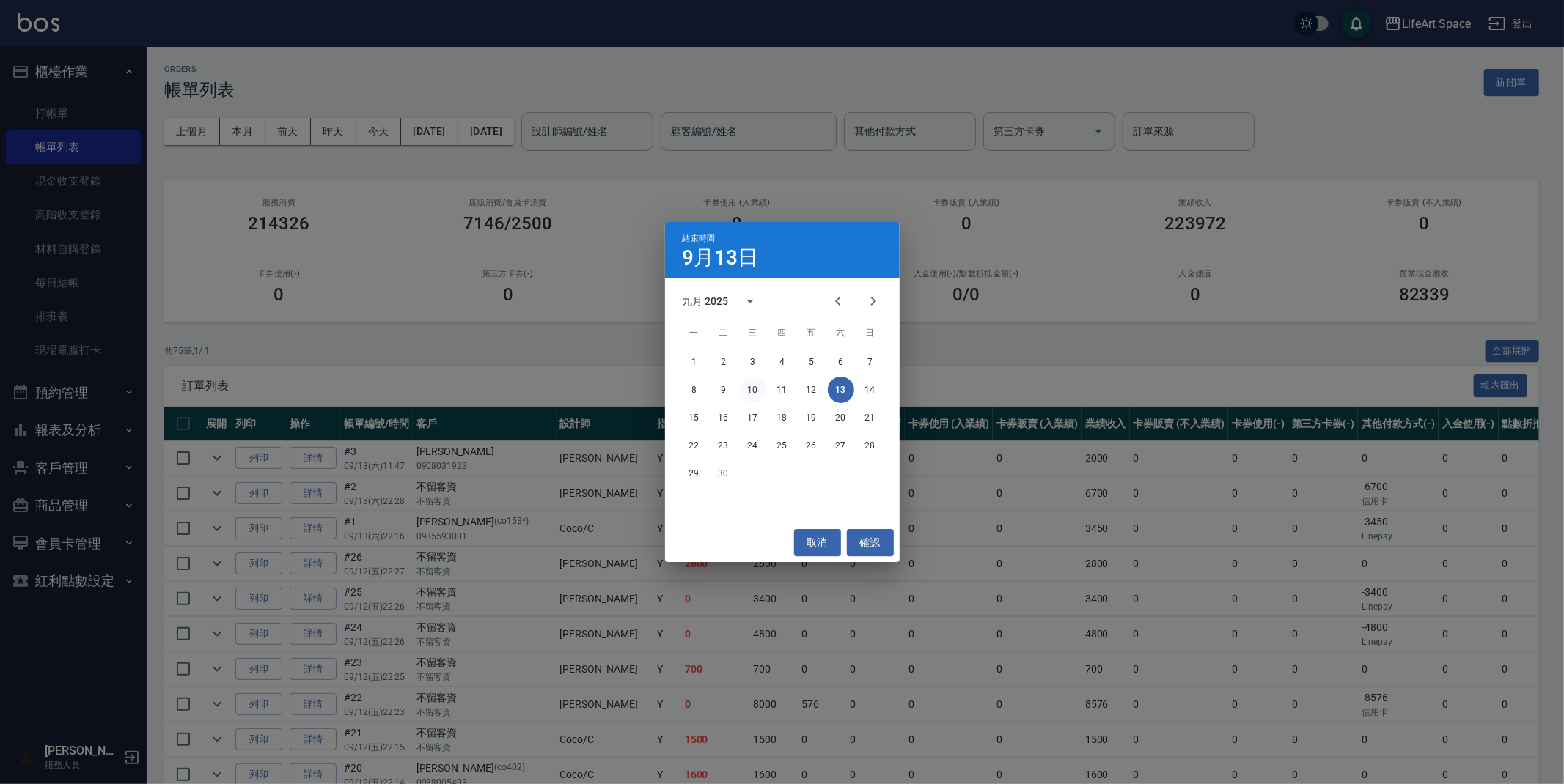
click at [756, 385] on button "10" at bounding box center [752, 389] width 26 height 26
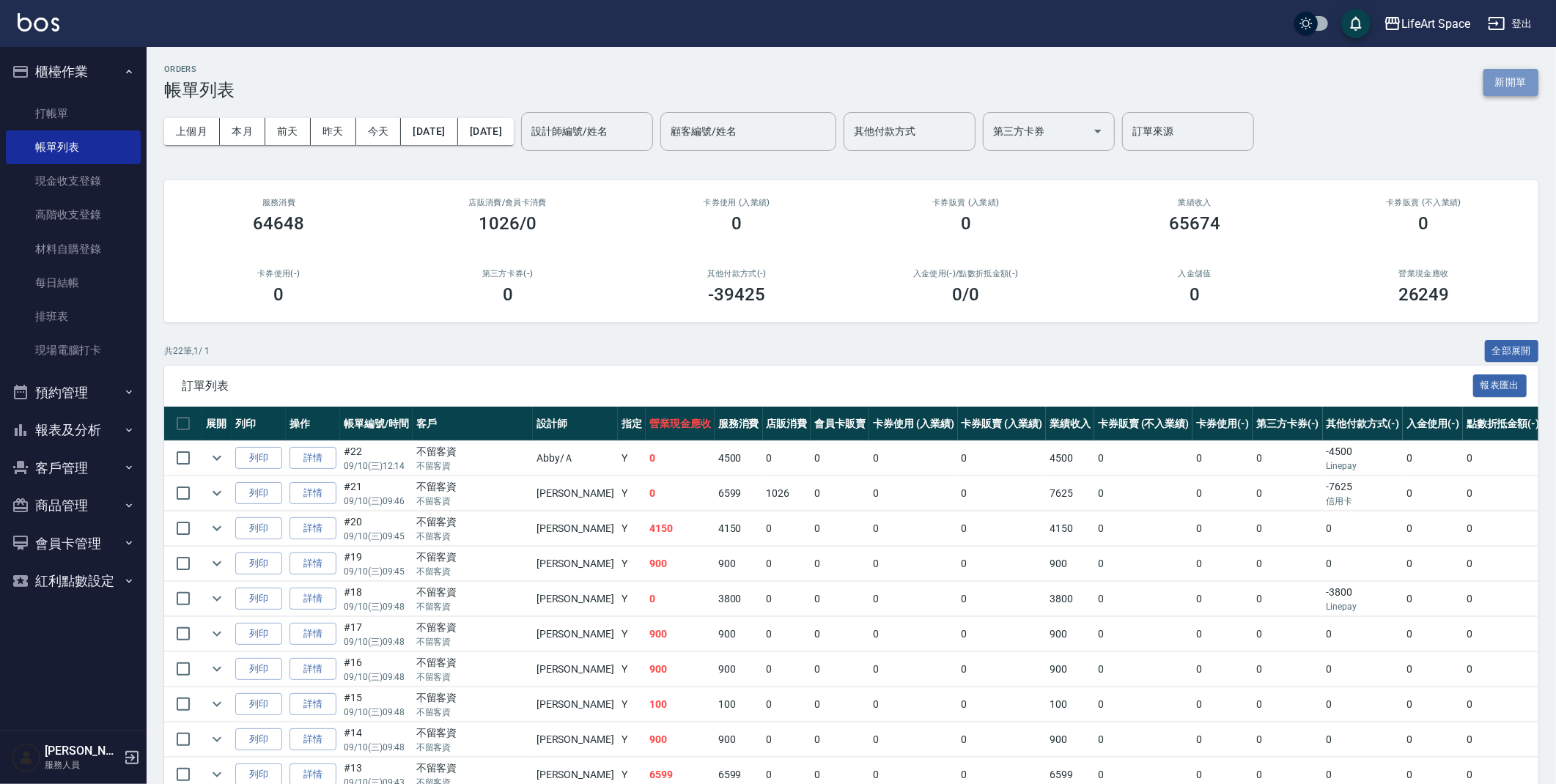
click at [1525, 87] on button "新開單" at bounding box center [1511, 82] width 55 height 27
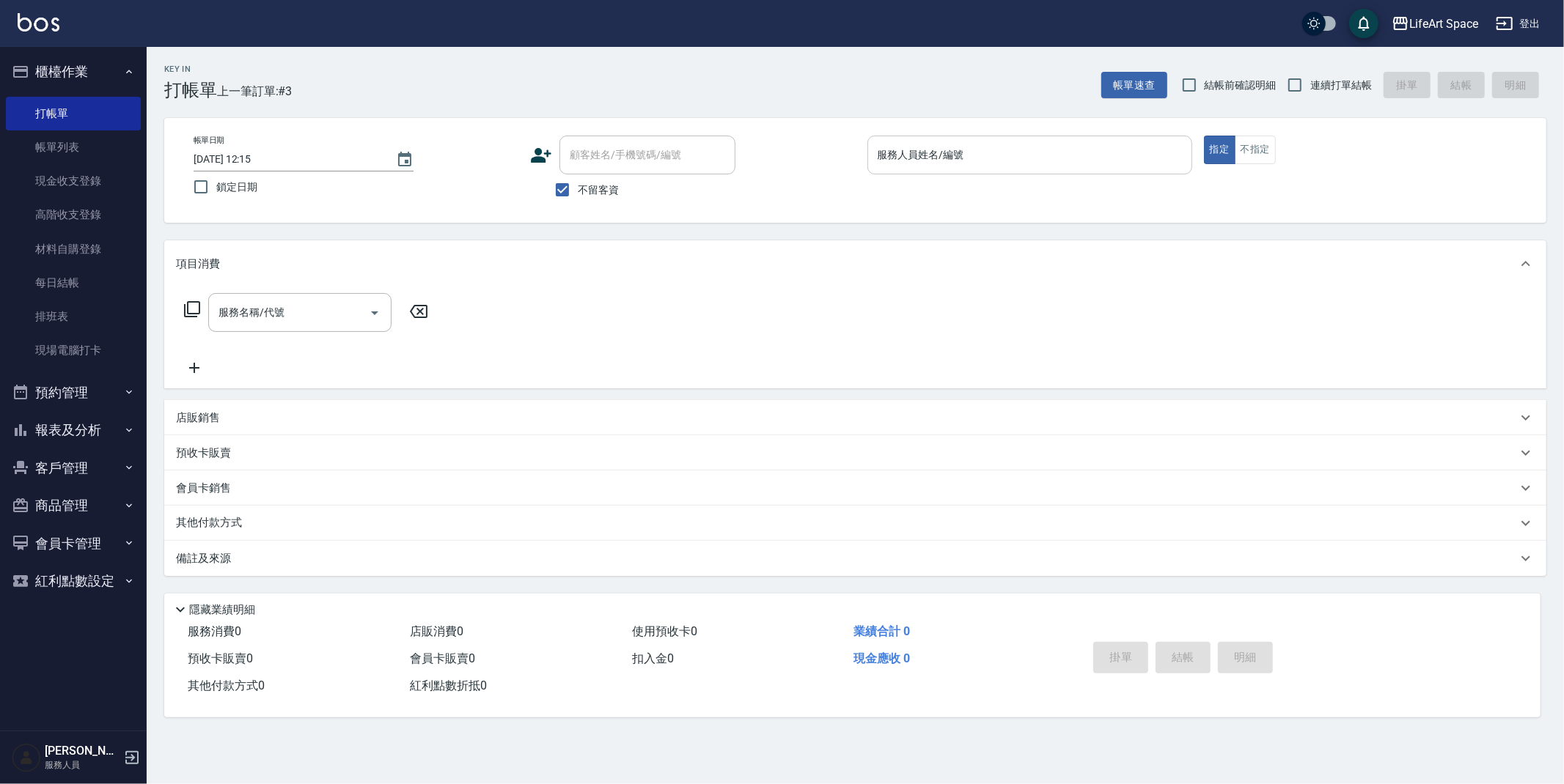
drag, startPoint x: 922, startPoint y: 175, endPoint x: 923, endPoint y: 166, distance: 9.1
click at [922, 175] on p at bounding box center [1029, 182] width 325 height 16
click at [923, 164] on input "服務人員姓名/編號" at bounding box center [1030, 155] width 312 height 25
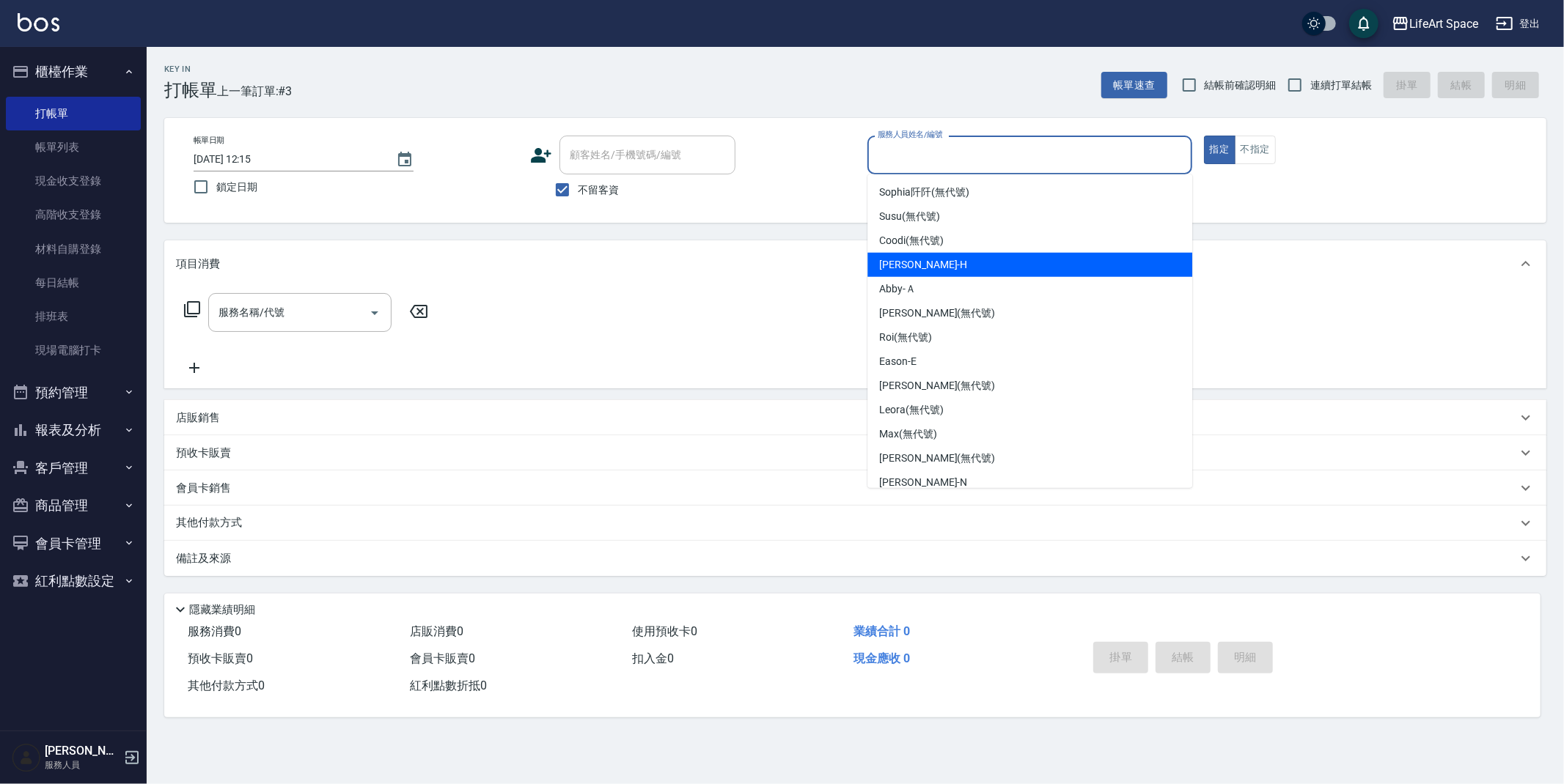
click at [928, 260] on div "Hannah -H" at bounding box center [1029, 265] width 325 height 24
type input "Hannah-H"
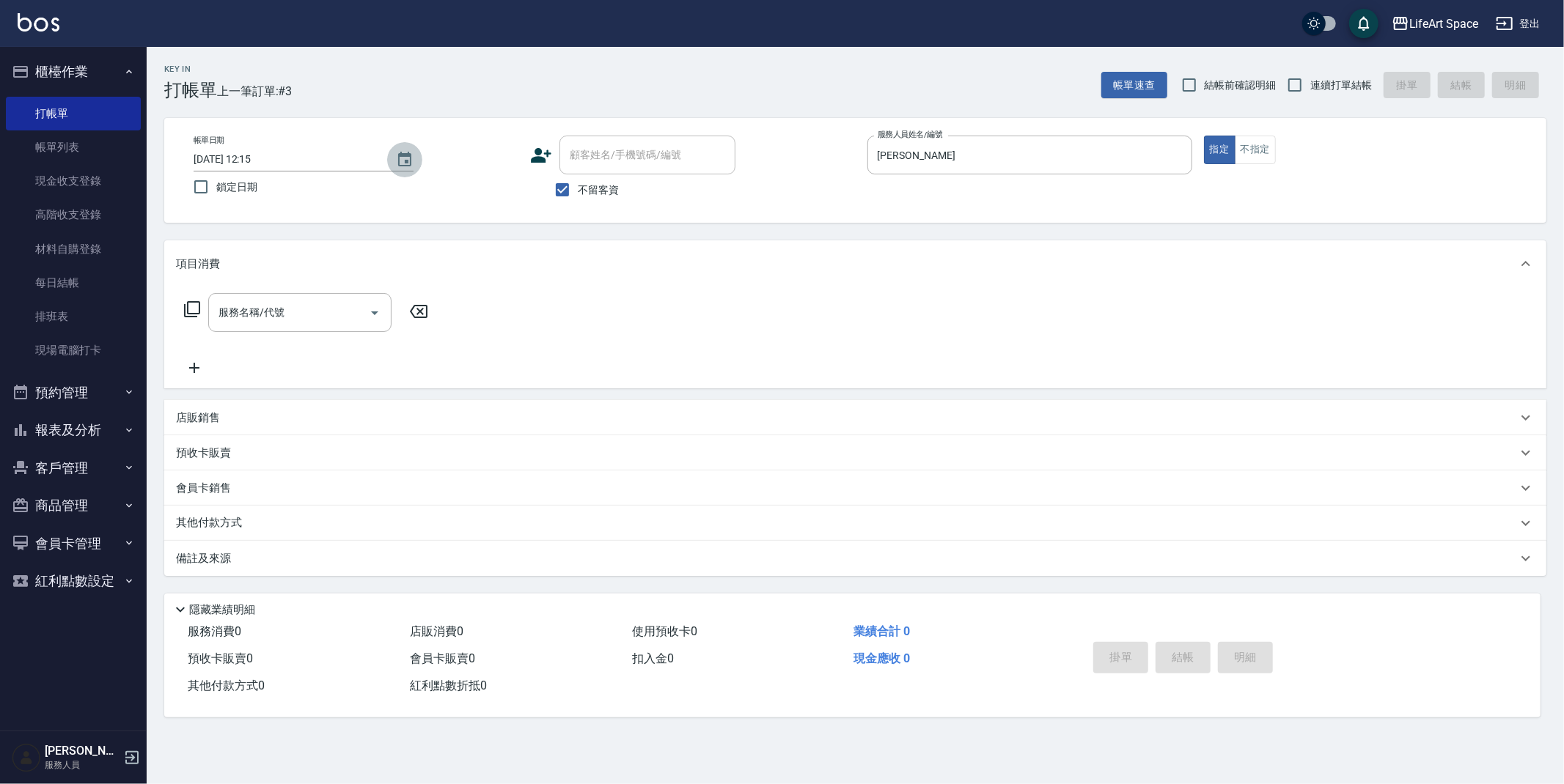
click at [404, 161] on icon "Choose date, selected date is 2025-09-13" at bounding box center [405, 160] width 18 height 18
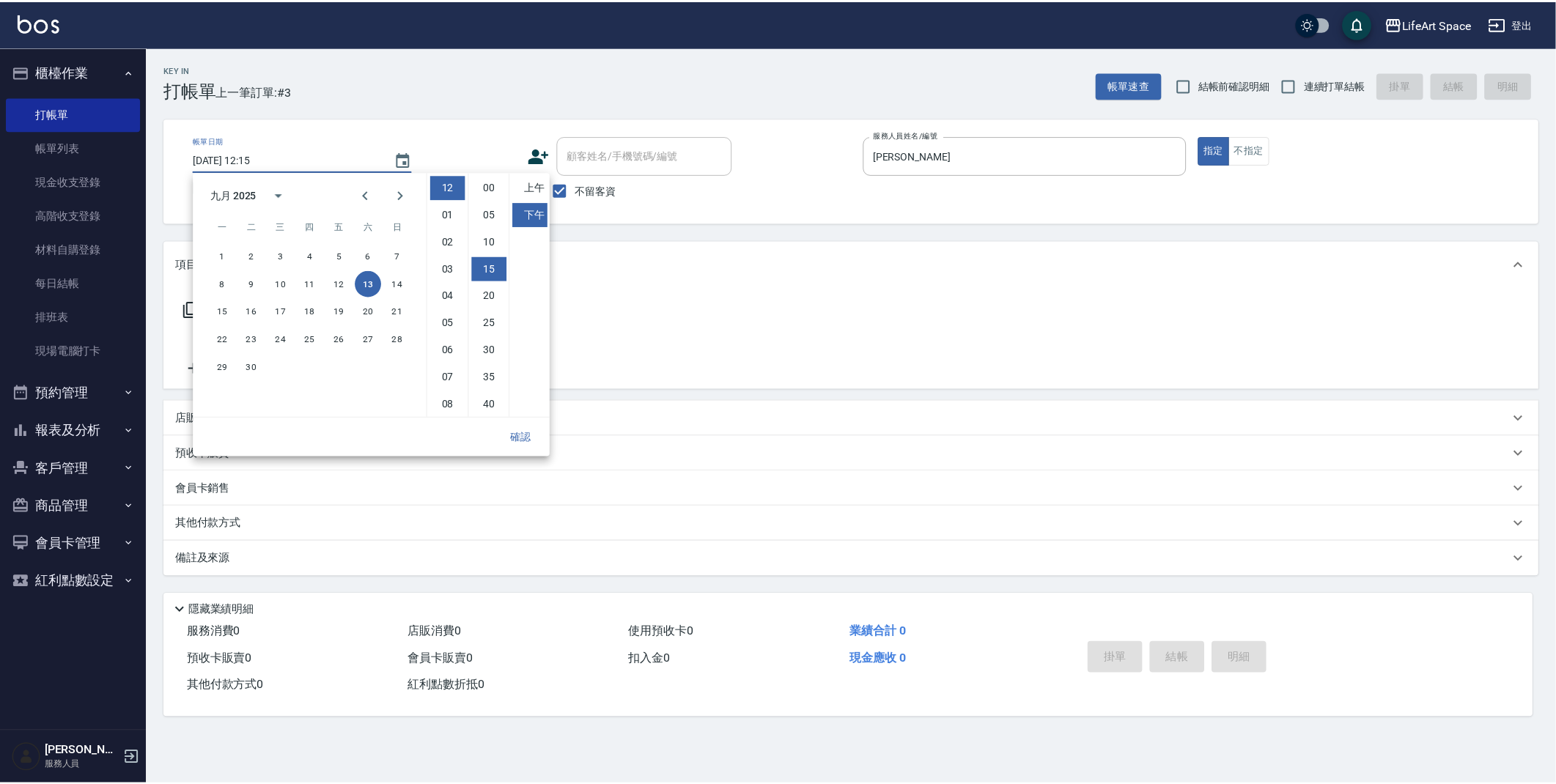
scroll to position [80, 0]
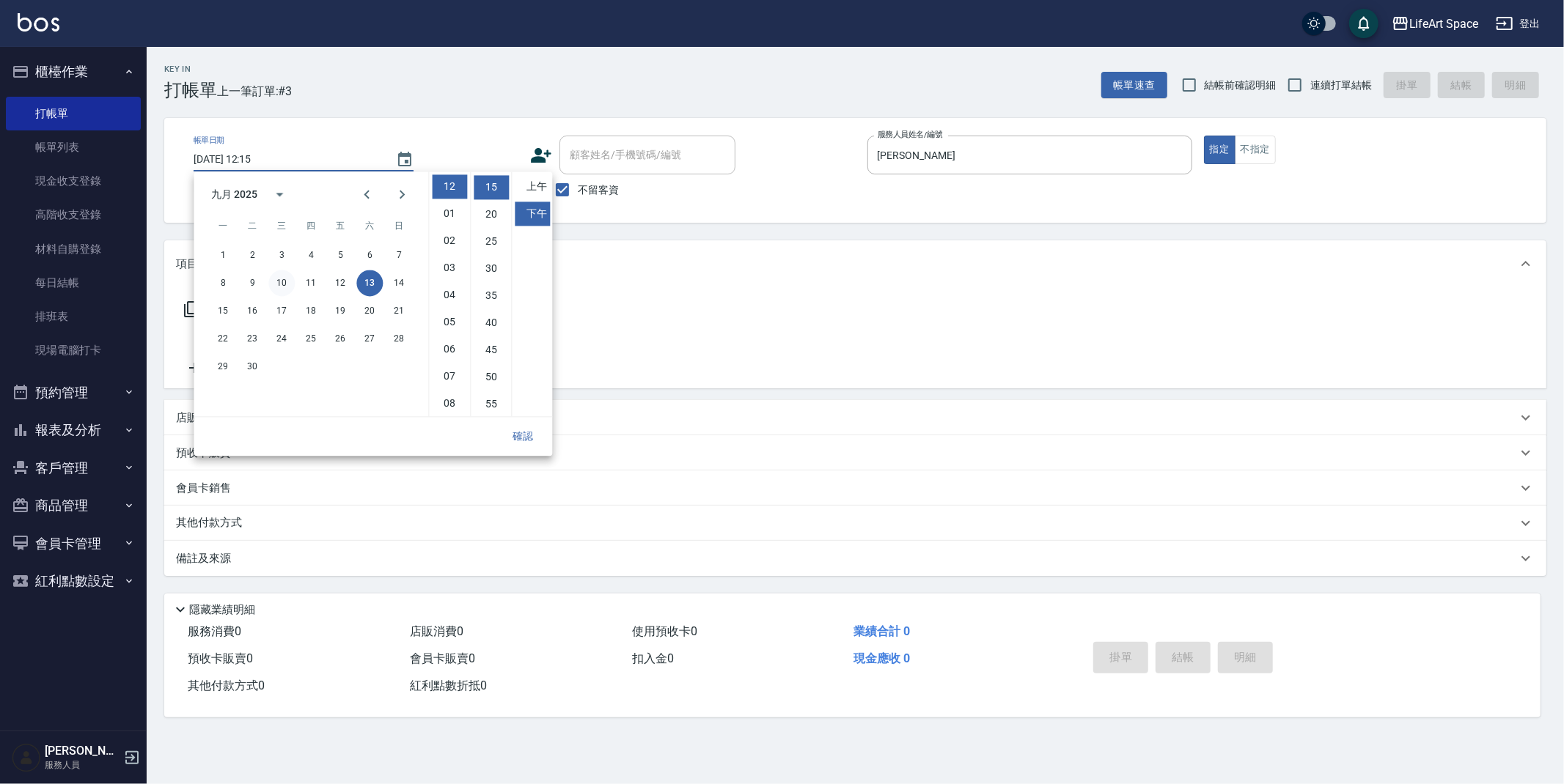
click at [289, 283] on button "10" at bounding box center [281, 282] width 26 height 26
type input "2025/09/10 12:15"
click at [504, 434] on button "確認" at bounding box center [523, 436] width 47 height 27
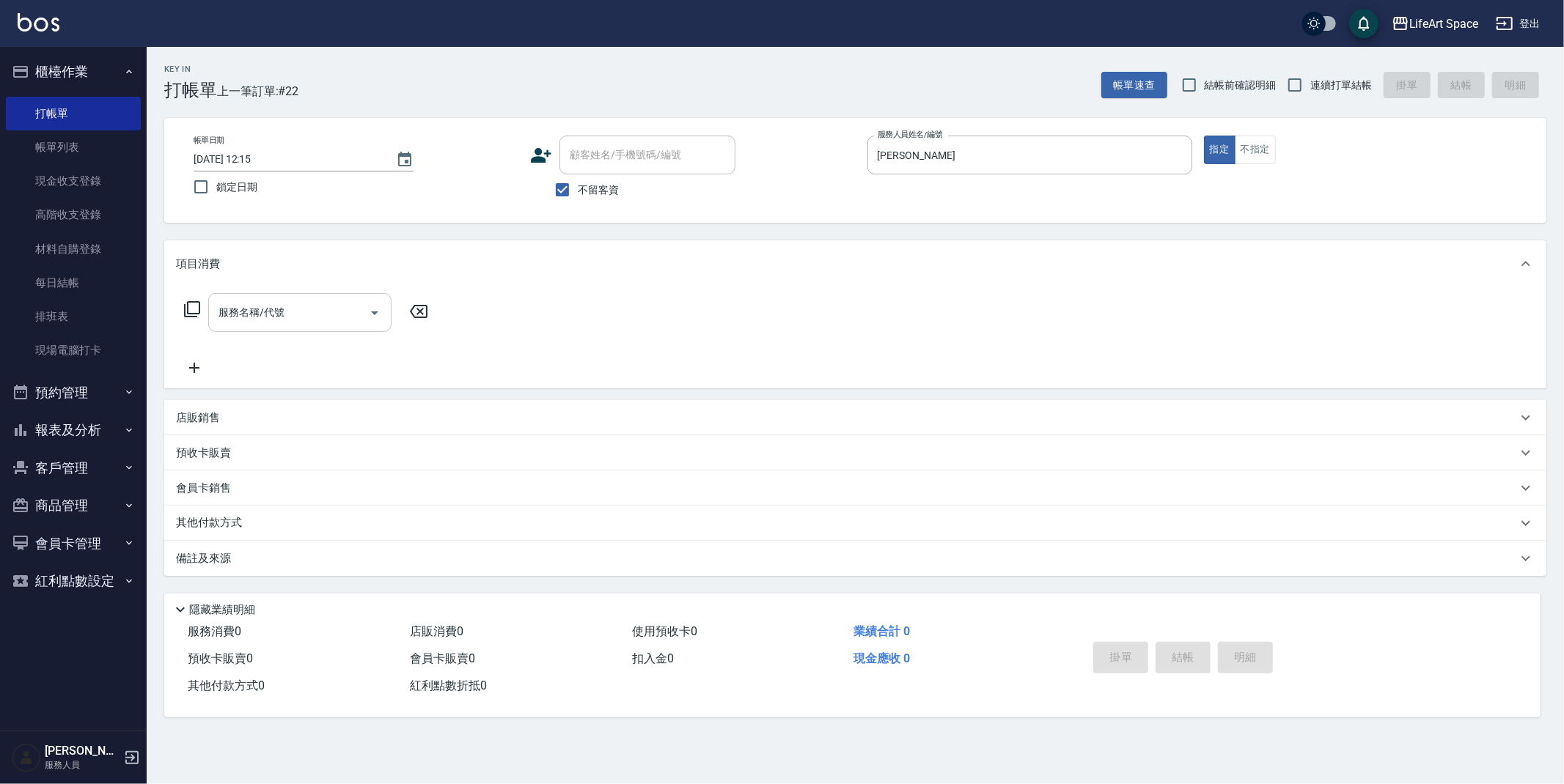
click at [245, 327] on div "服務名稱/代號" at bounding box center [299, 313] width 183 height 39
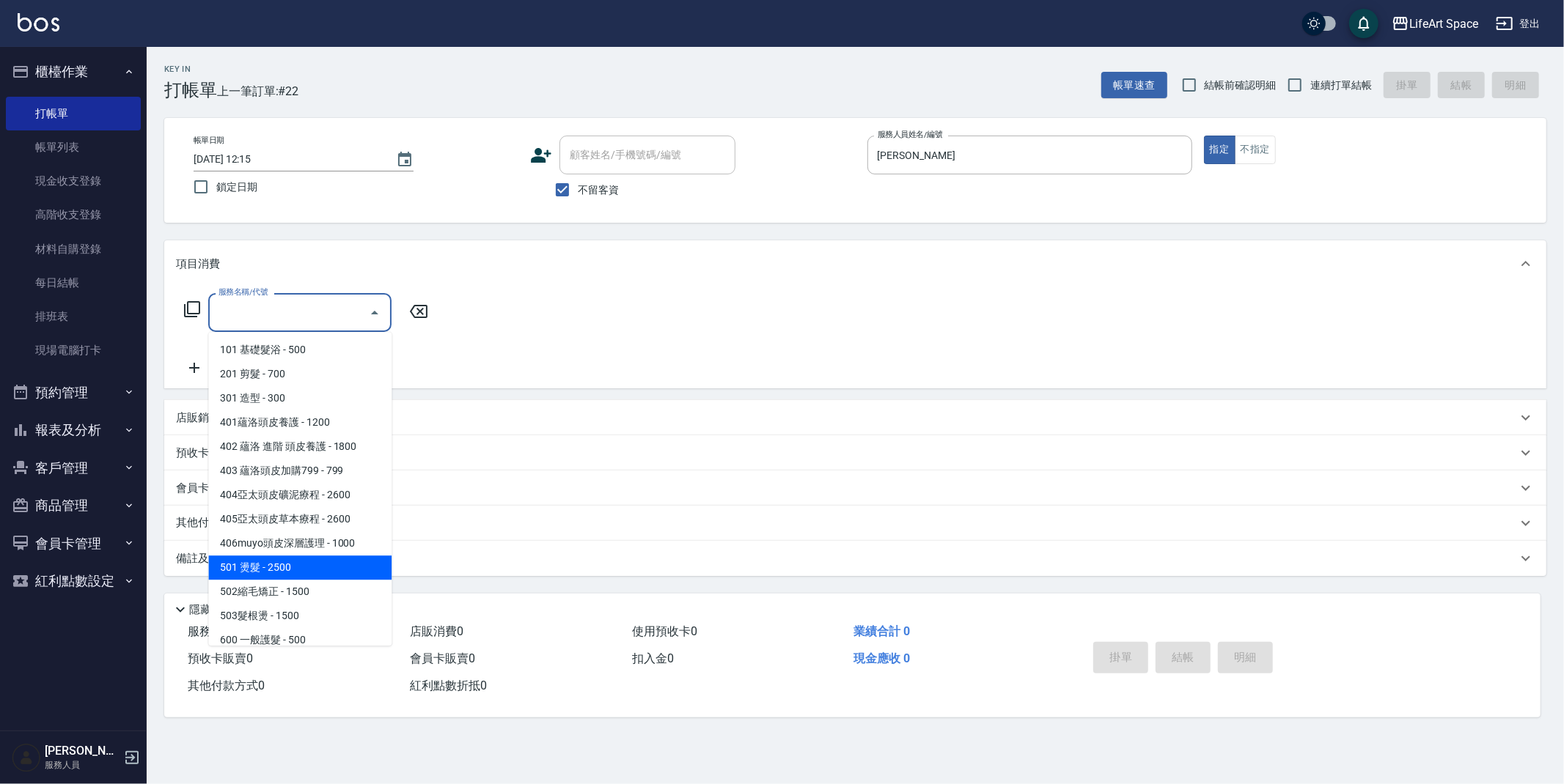
drag, startPoint x: 267, startPoint y: 573, endPoint x: 321, endPoint y: 461, distance: 124.3
click at [267, 573] on span "501 燙髮 - 2500" at bounding box center [299, 567] width 183 height 24
type input "501 燙髮(501)"
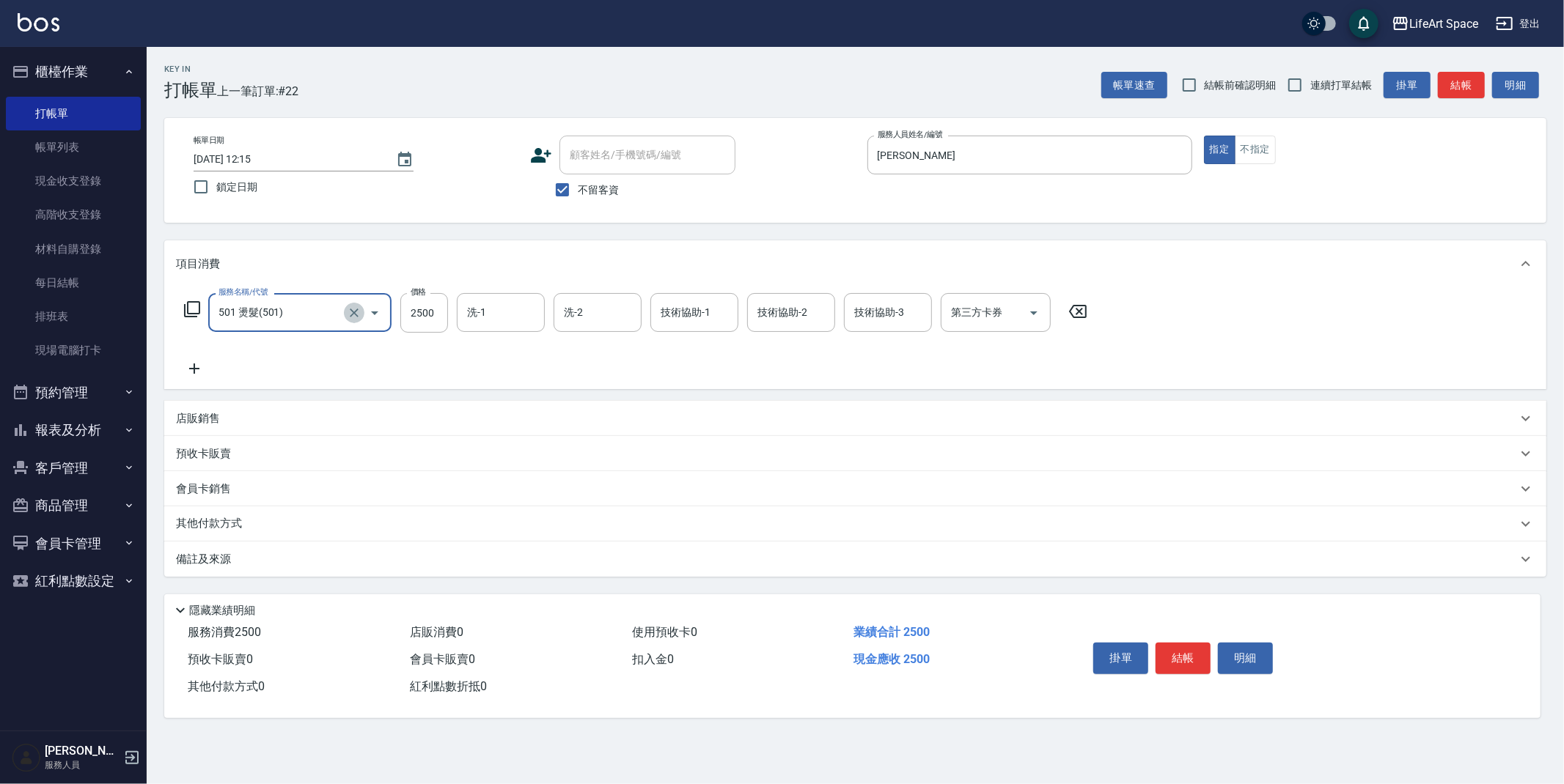
click at [353, 314] on icon "Clear" at bounding box center [354, 313] width 15 height 15
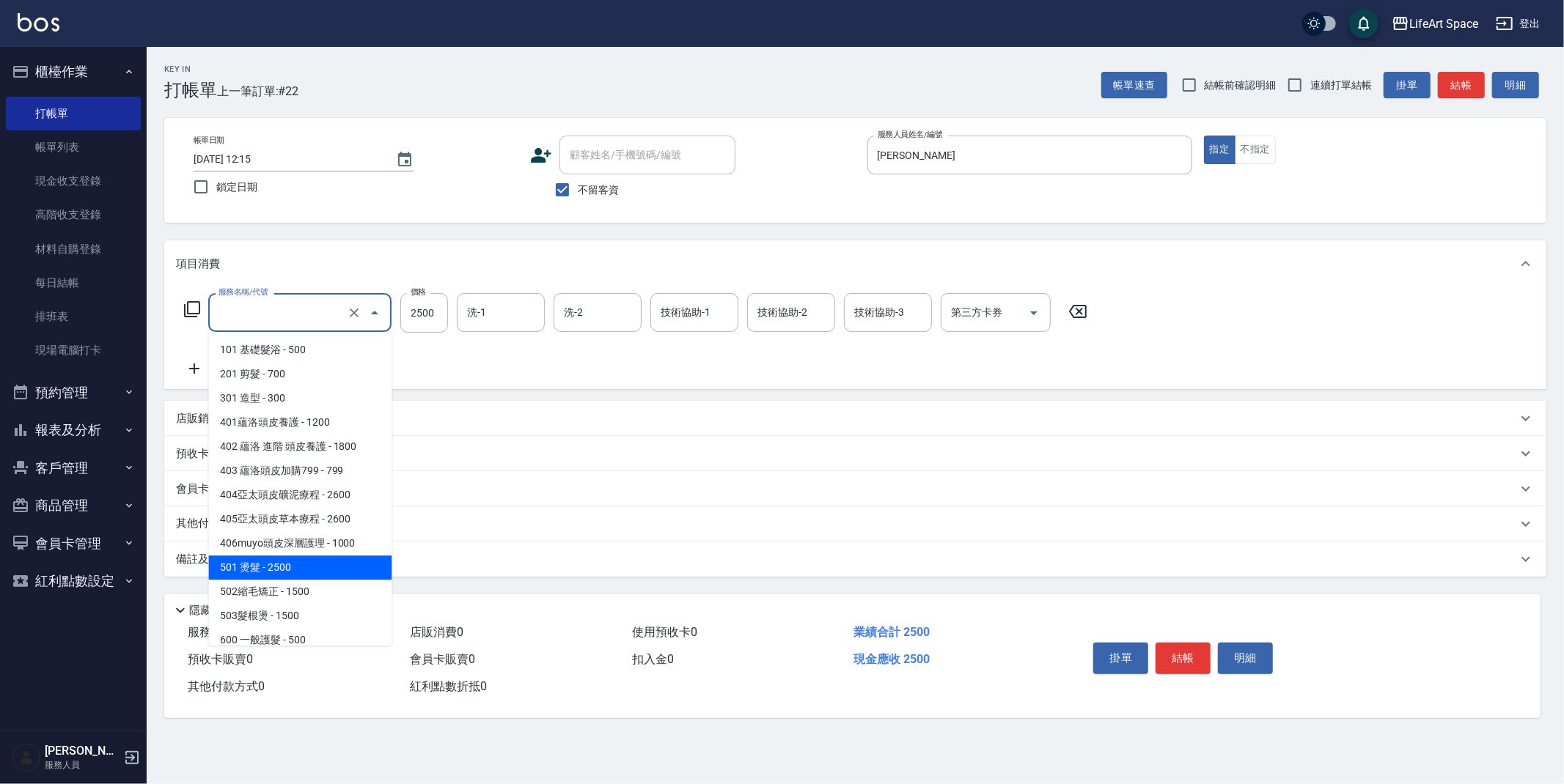
click at [319, 312] on input "服務名稱/代號" at bounding box center [279, 313] width 129 height 25
click at [273, 368] on span "201 剪髮 - 700" at bounding box center [299, 373] width 183 height 24
type input "201 剪髮(201)"
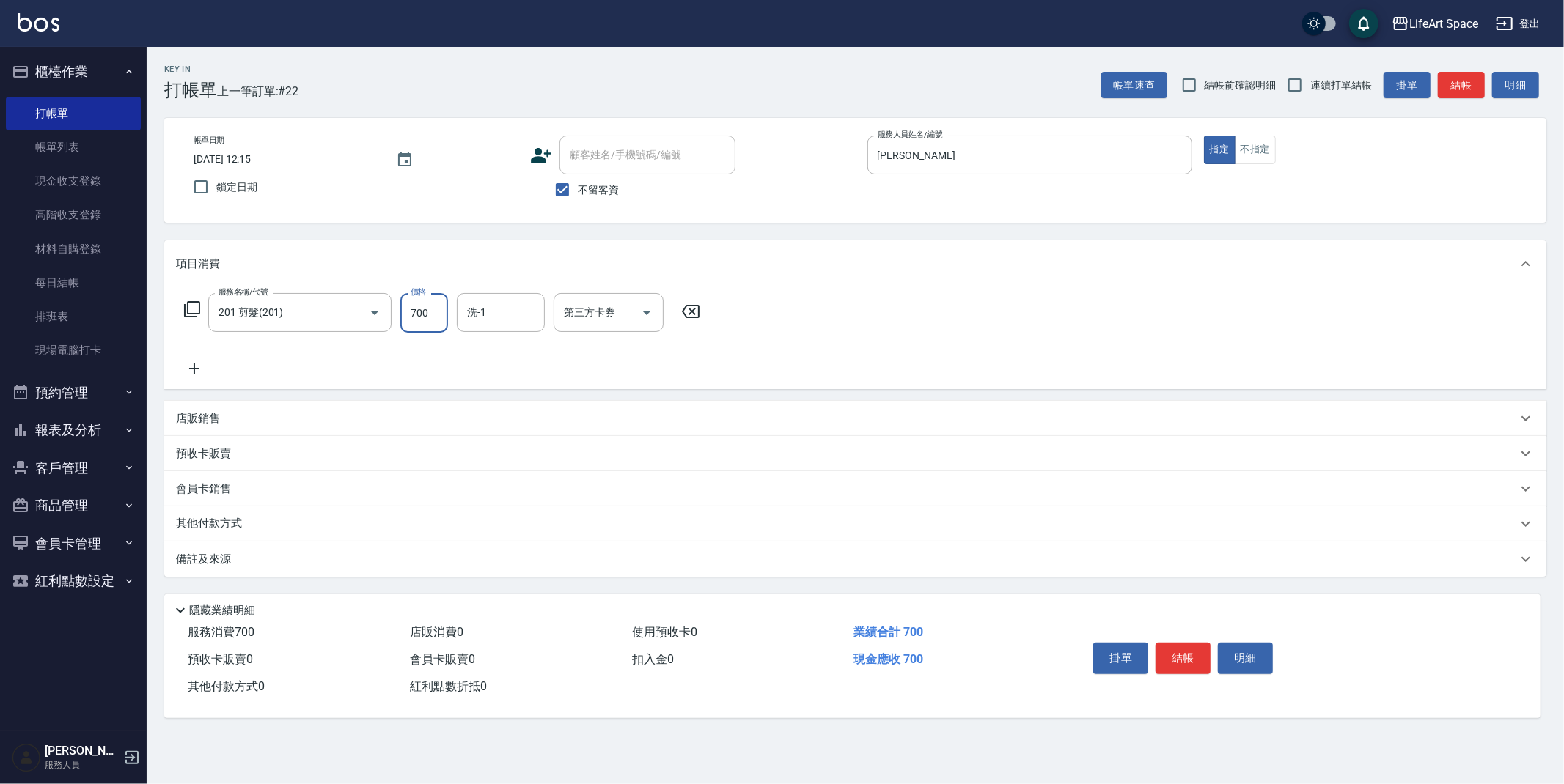
click at [433, 315] on input "700" at bounding box center [424, 313] width 48 height 39
type input "800"
click at [1176, 665] on button "結帳" at bounding box center [1183, 658] width 55 height 30
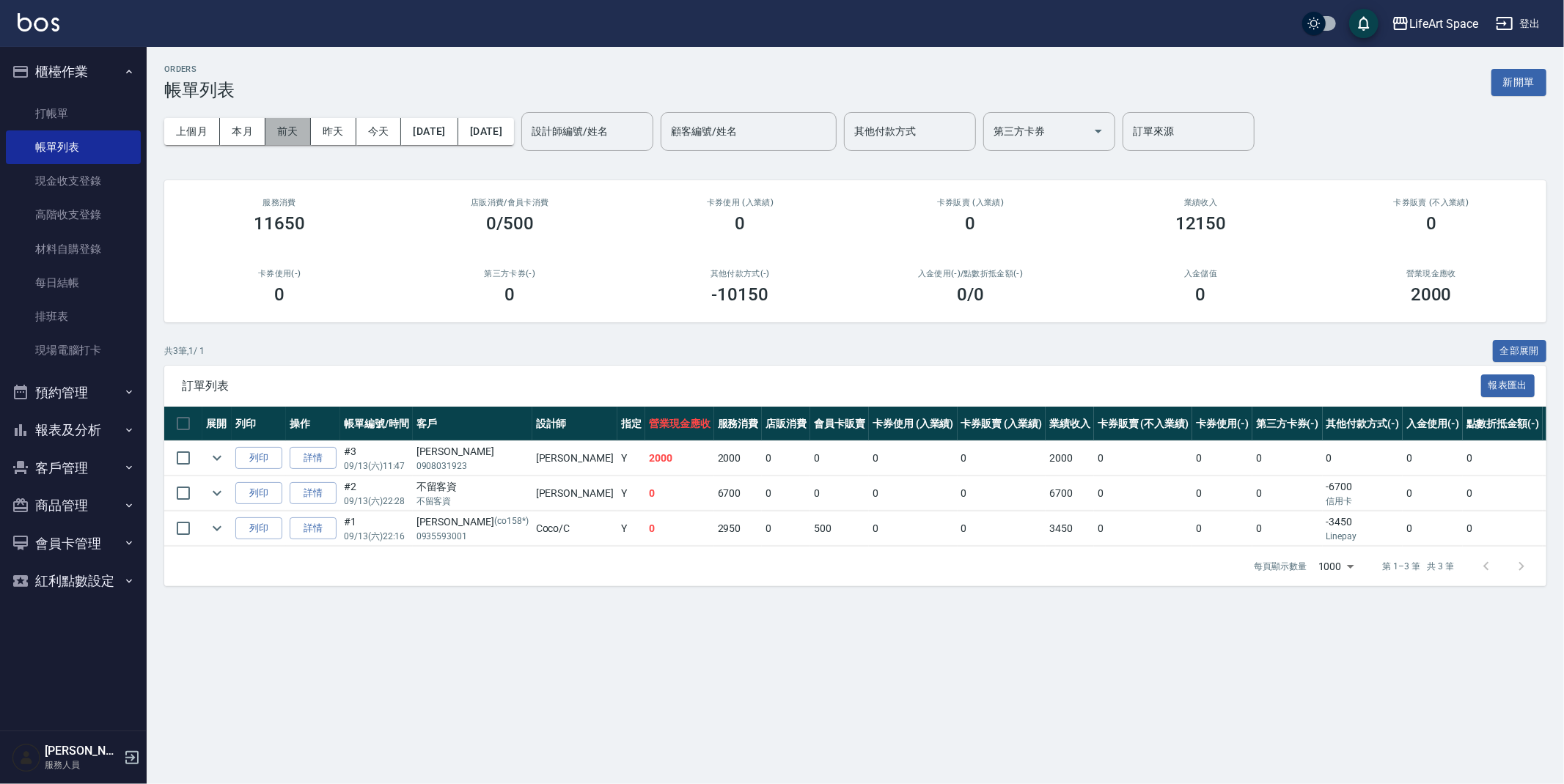
click at [280, 134] on button "前天" at bounding box center [288, 131] width 45 height 27
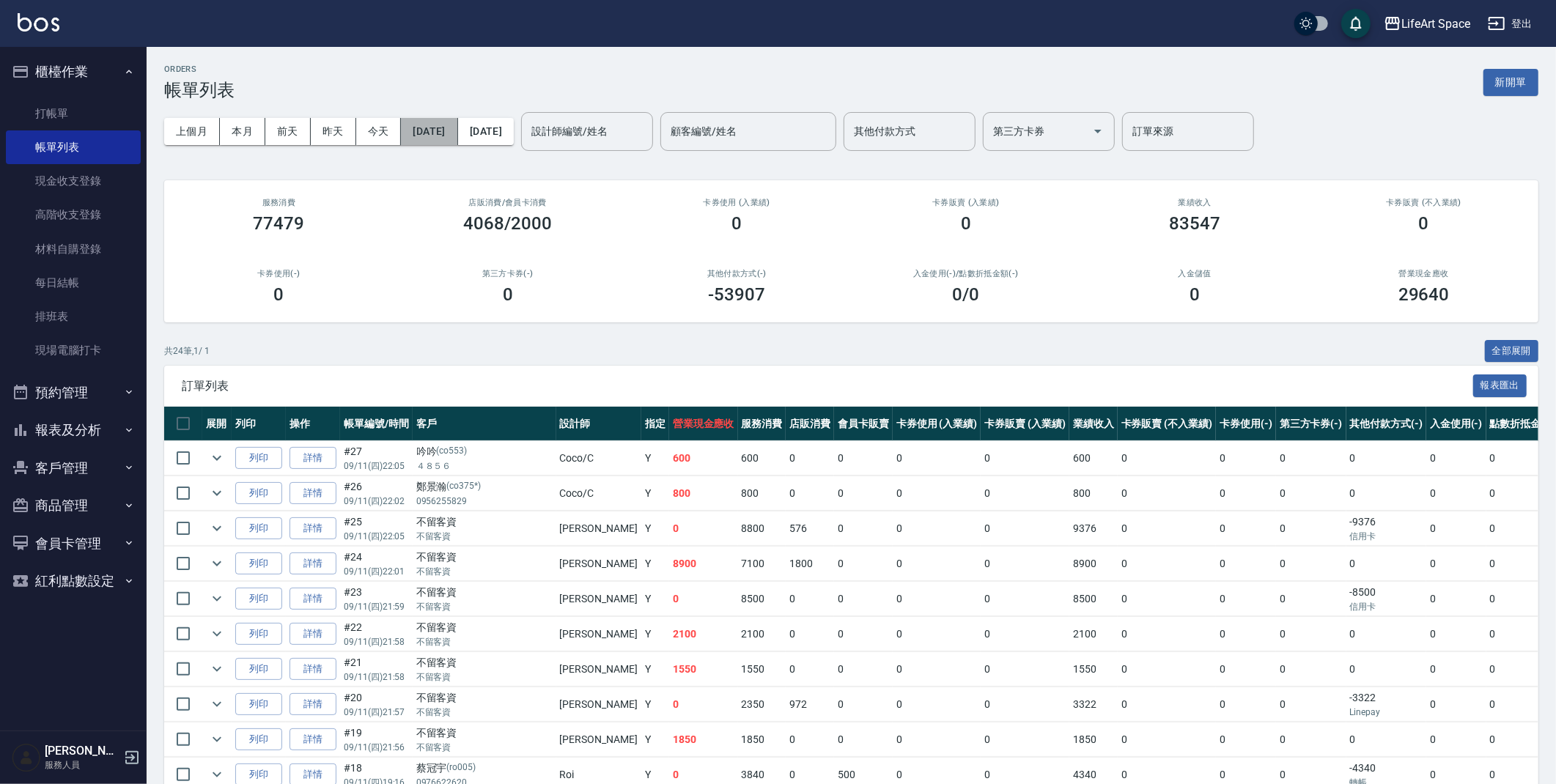
click at [431, 139] on button "[DATE]" at bounding box center [429, 131] width 57 height 27
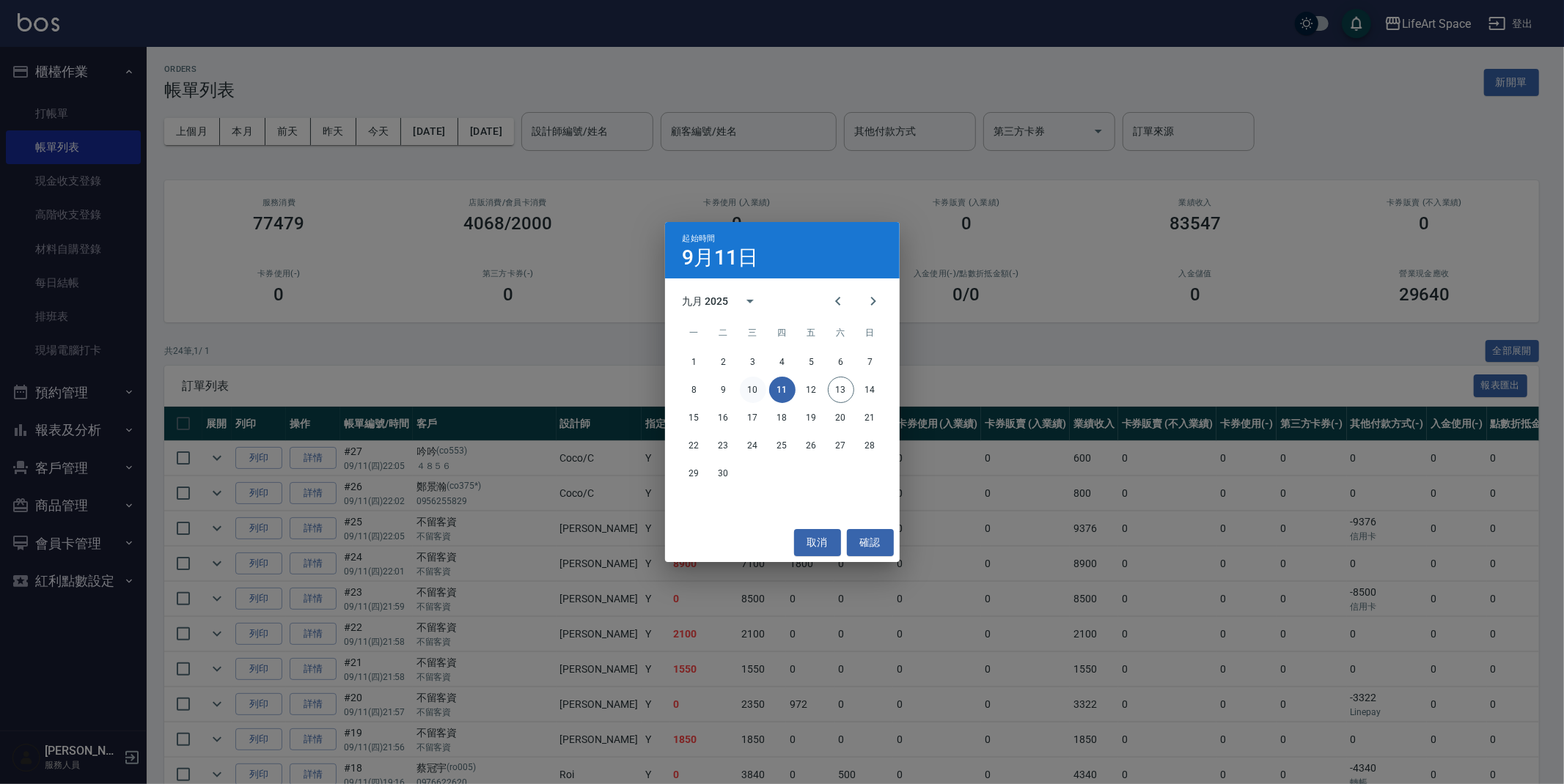
click at [751, 388] on button "10" at bounding box center [752, 389] width 26 height 26
click at [752, 388] on button "10" at bounding box center [752, 389] width 26 height 26
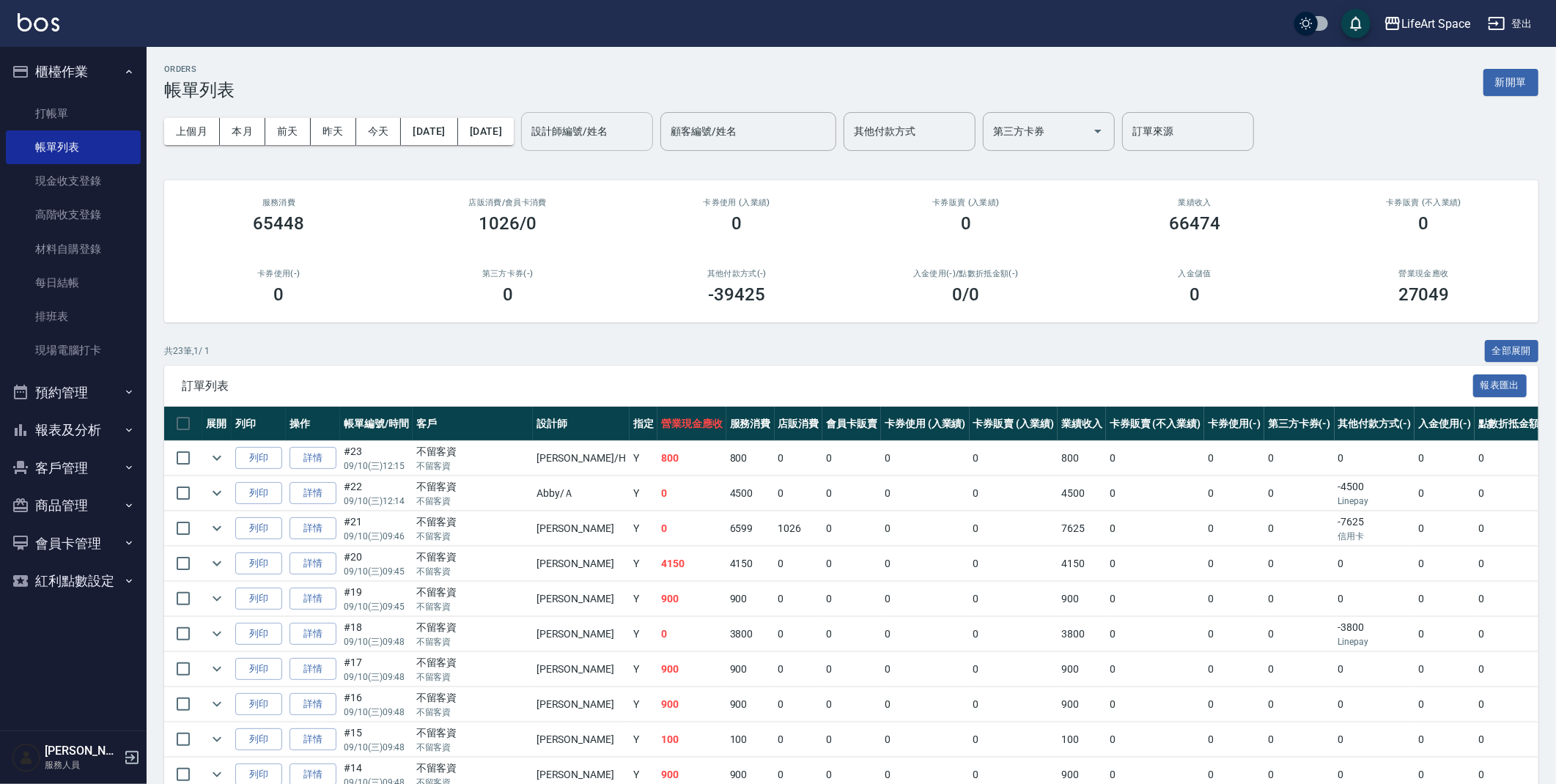
click at [646, 135] on input "設計師編號/姓名" at bounding box center [586, 131] width 119 height 25
click at [951, 126] on input "其他付款方式" at bounding box center [909, 131] width 119 height 25
click at [938, 171] on span "轉帳" at bounding box center [960, 169] width 132 height 24
type input "轉帳"
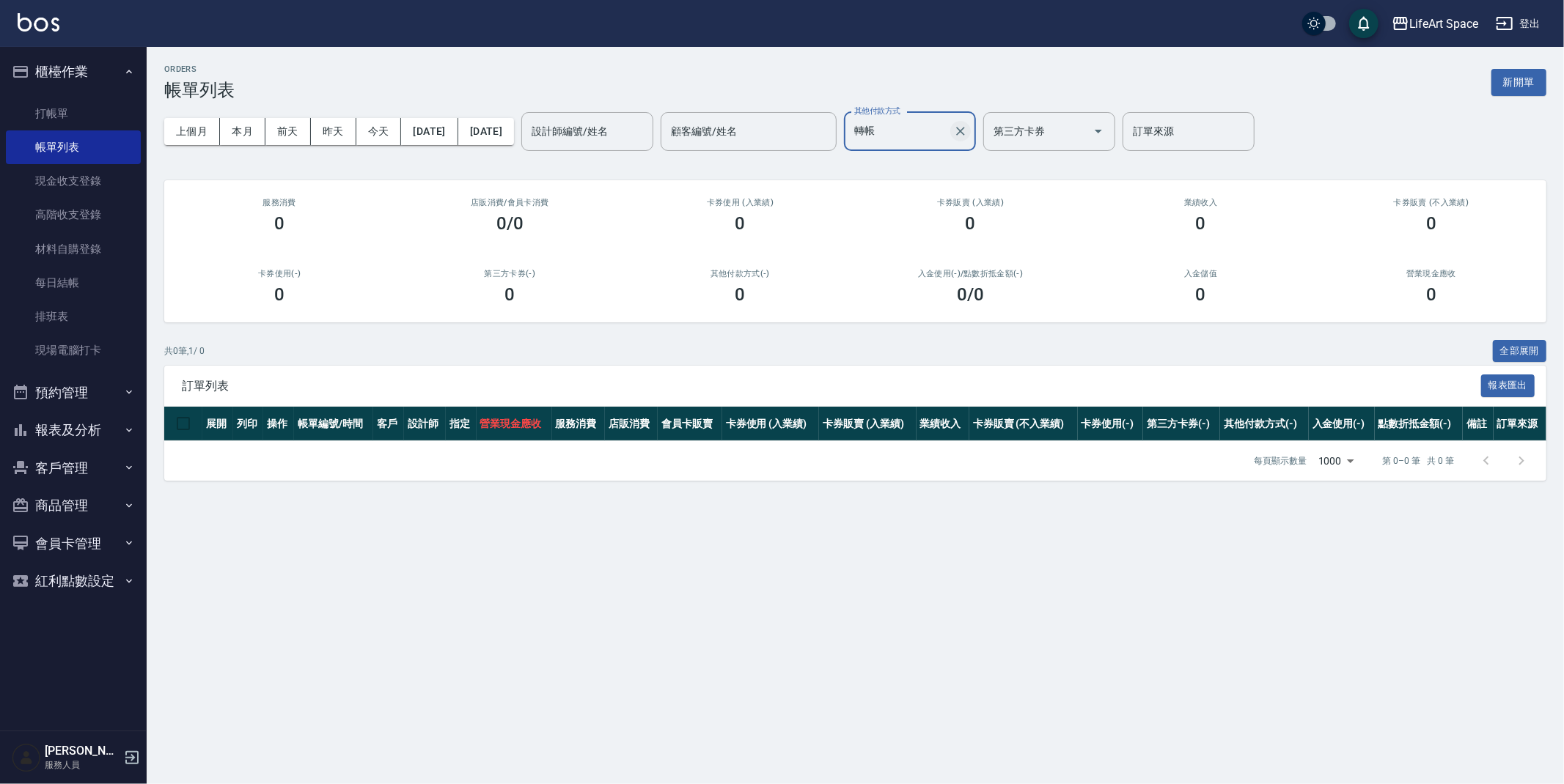
click at [968, 134] on icon "Clear" at bounding box center [960, 130] width 15 height 15
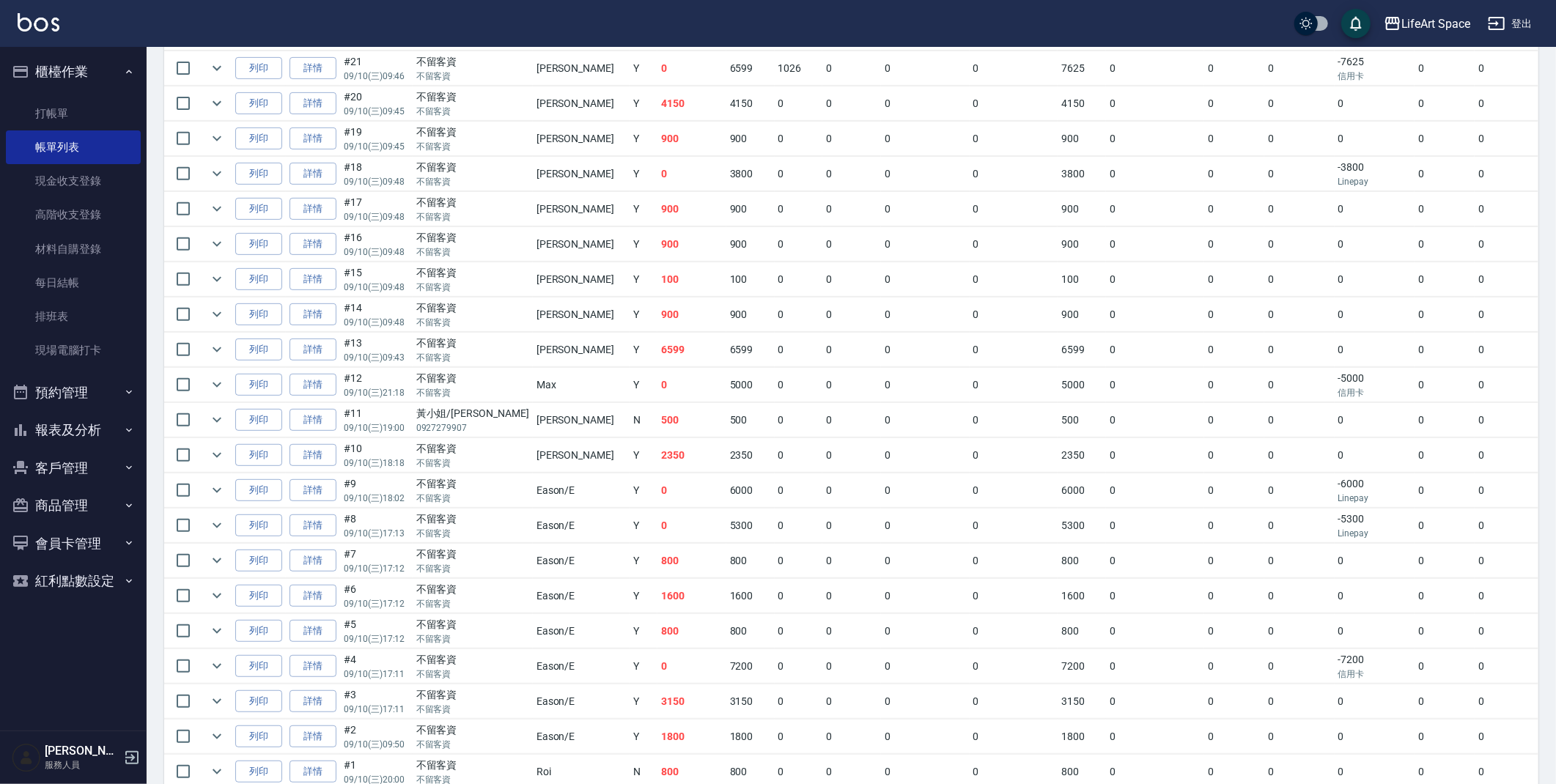
scroll to position [295, 0]
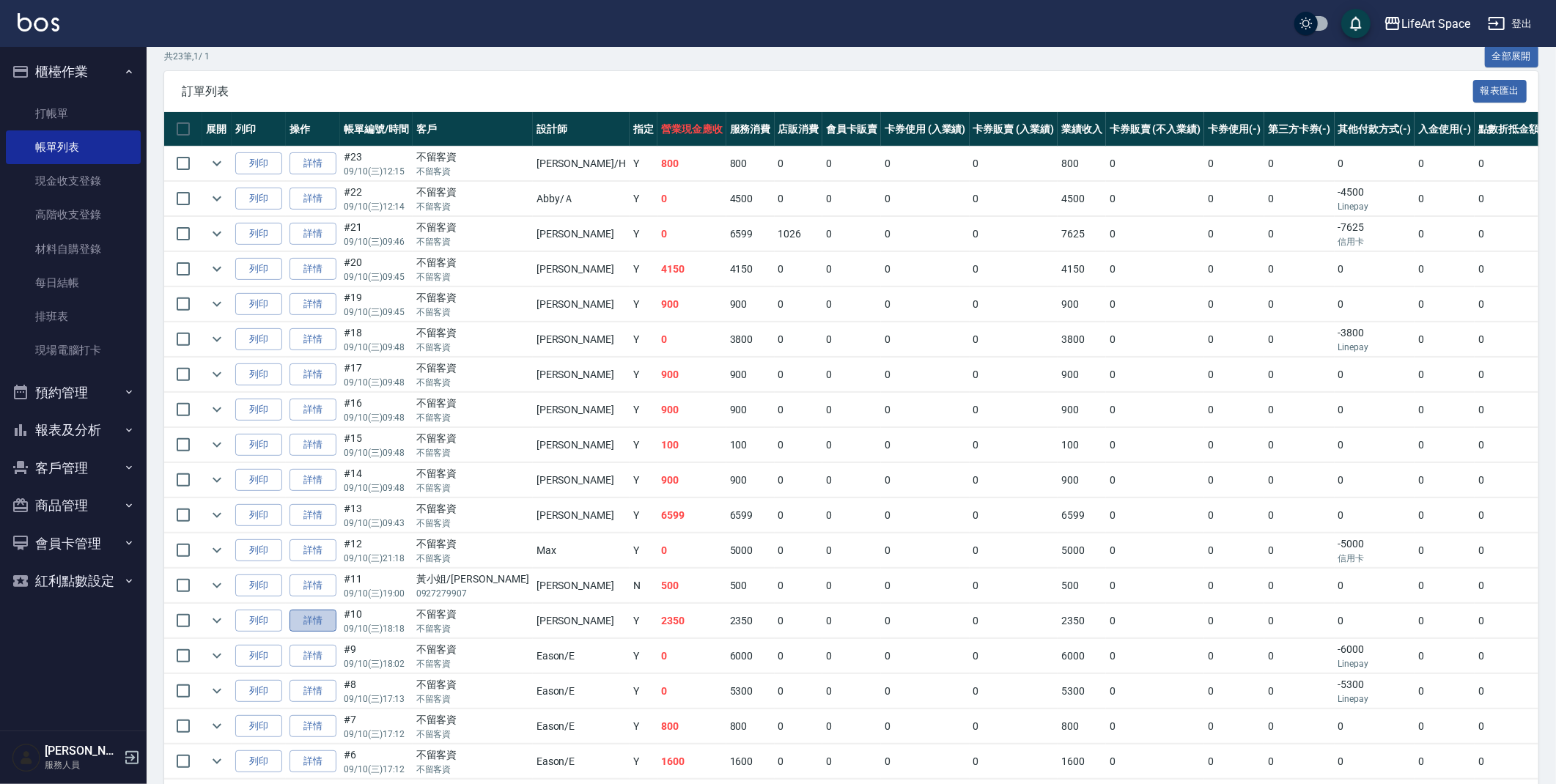
click at [306, 616] on link "詳情" at bounding box center [313, 620] width 47 height 23
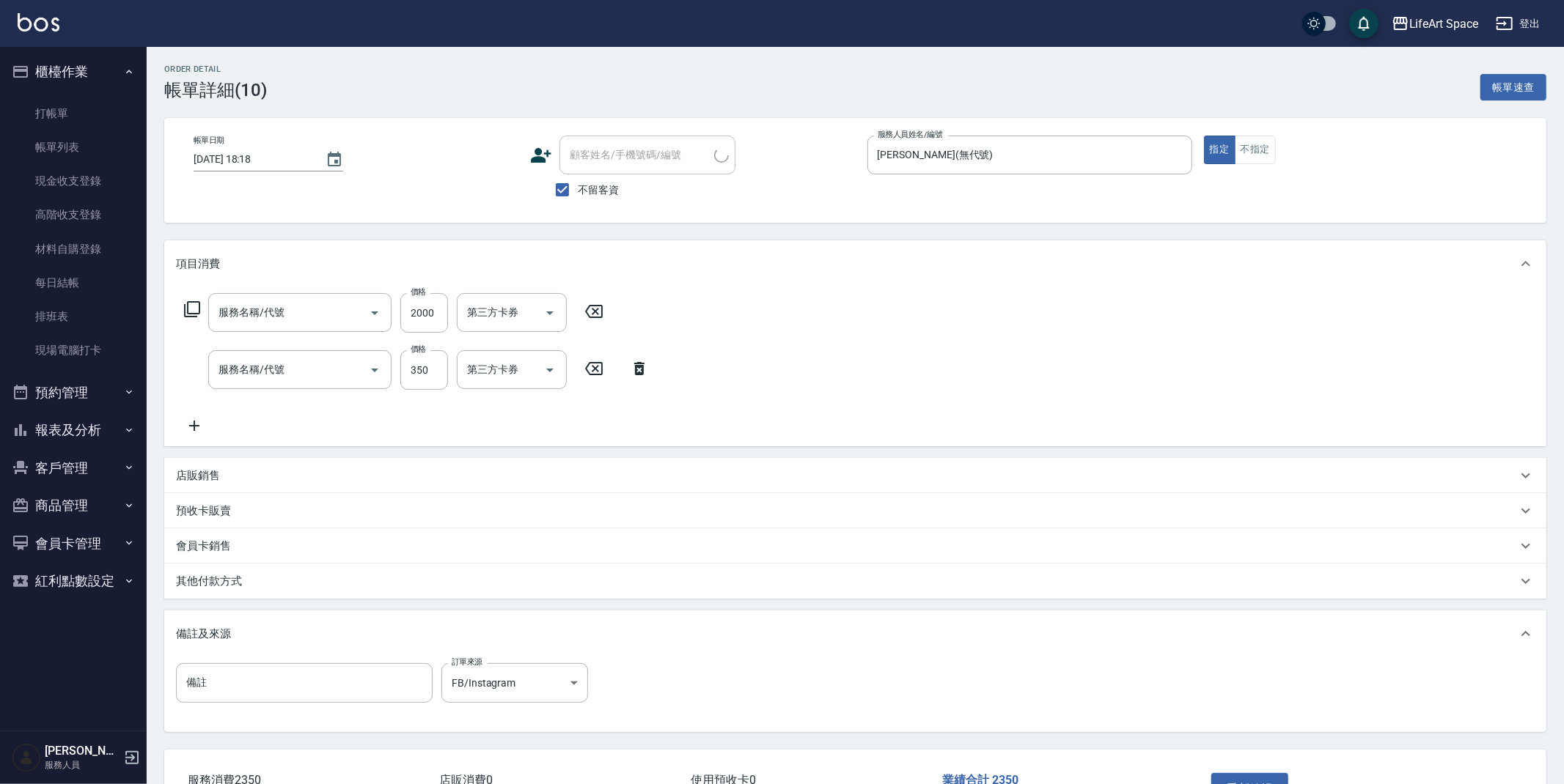
type input "2025/09/10 18:18"
checkbox input "true"
type input "Lillian(無代號)"
type input "FB/Instagram"
type input "501 燙髮(501)"
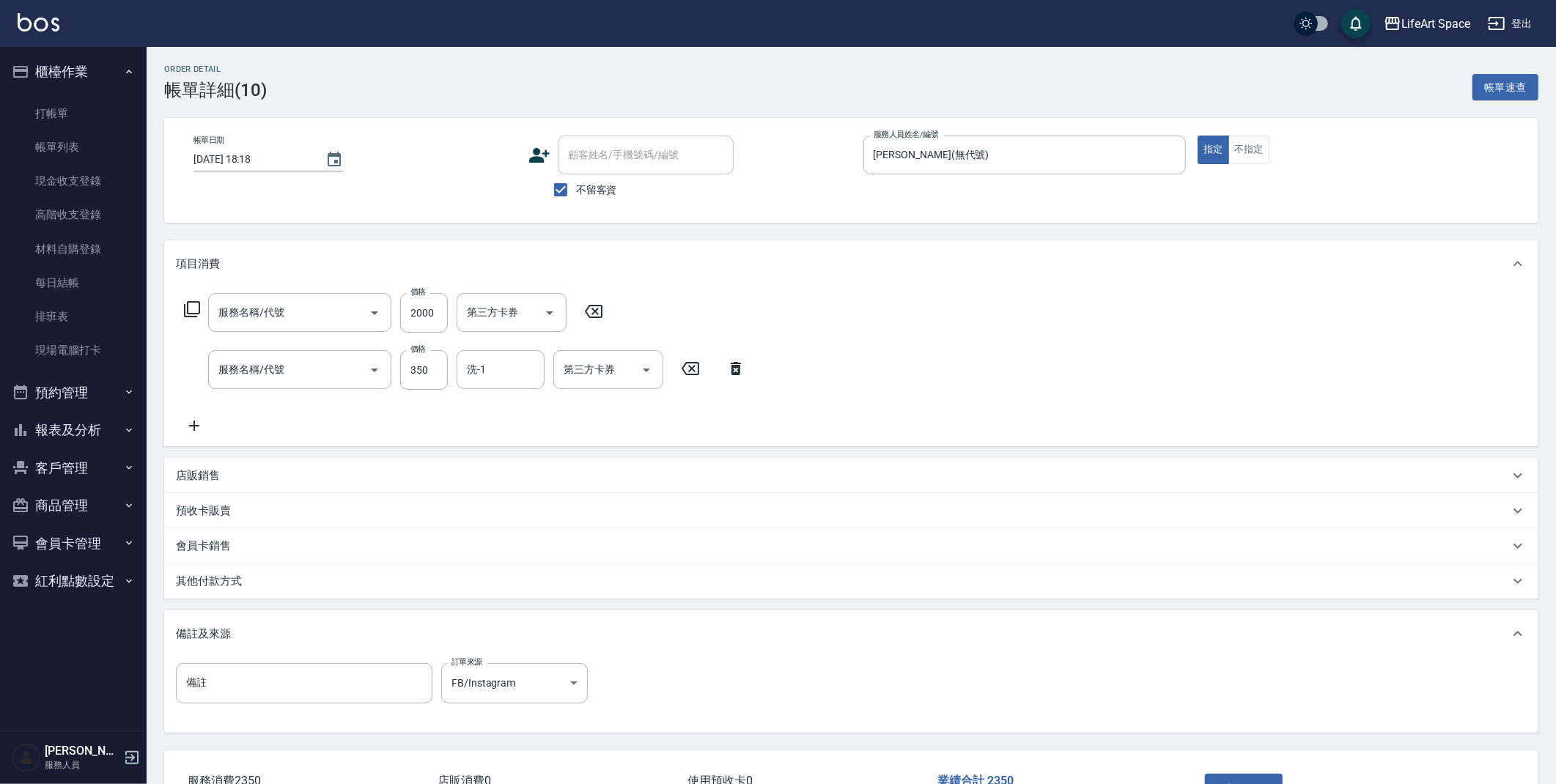
type input "201 剪髮(201)"
click at [215, 591] on div "其他付款方式" at bounding box center [851, 581] width 1375 height 35
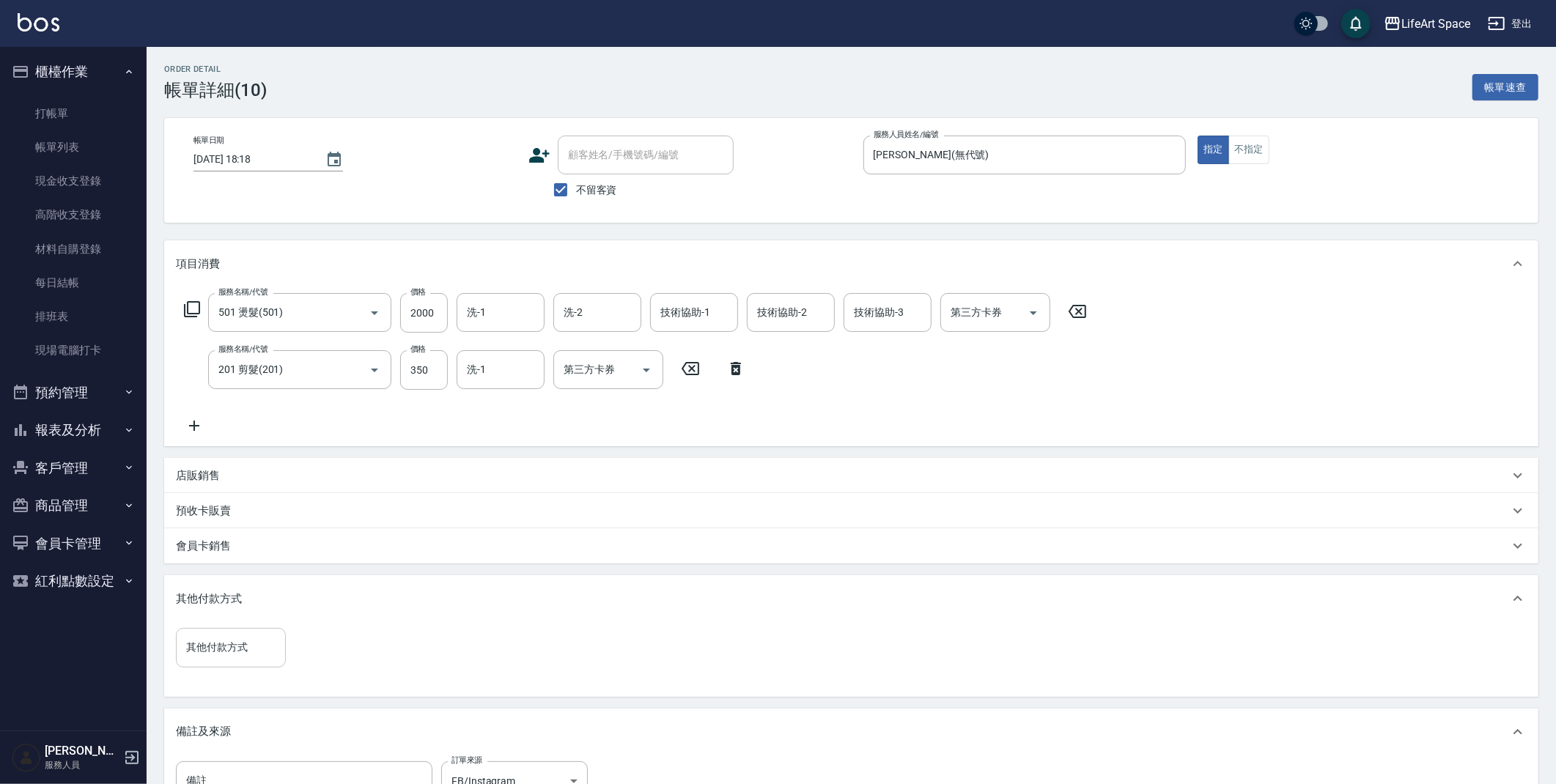
click at [226, 631] on div "其他付款方式" at bounding box center [230, 648] width 110 height 39
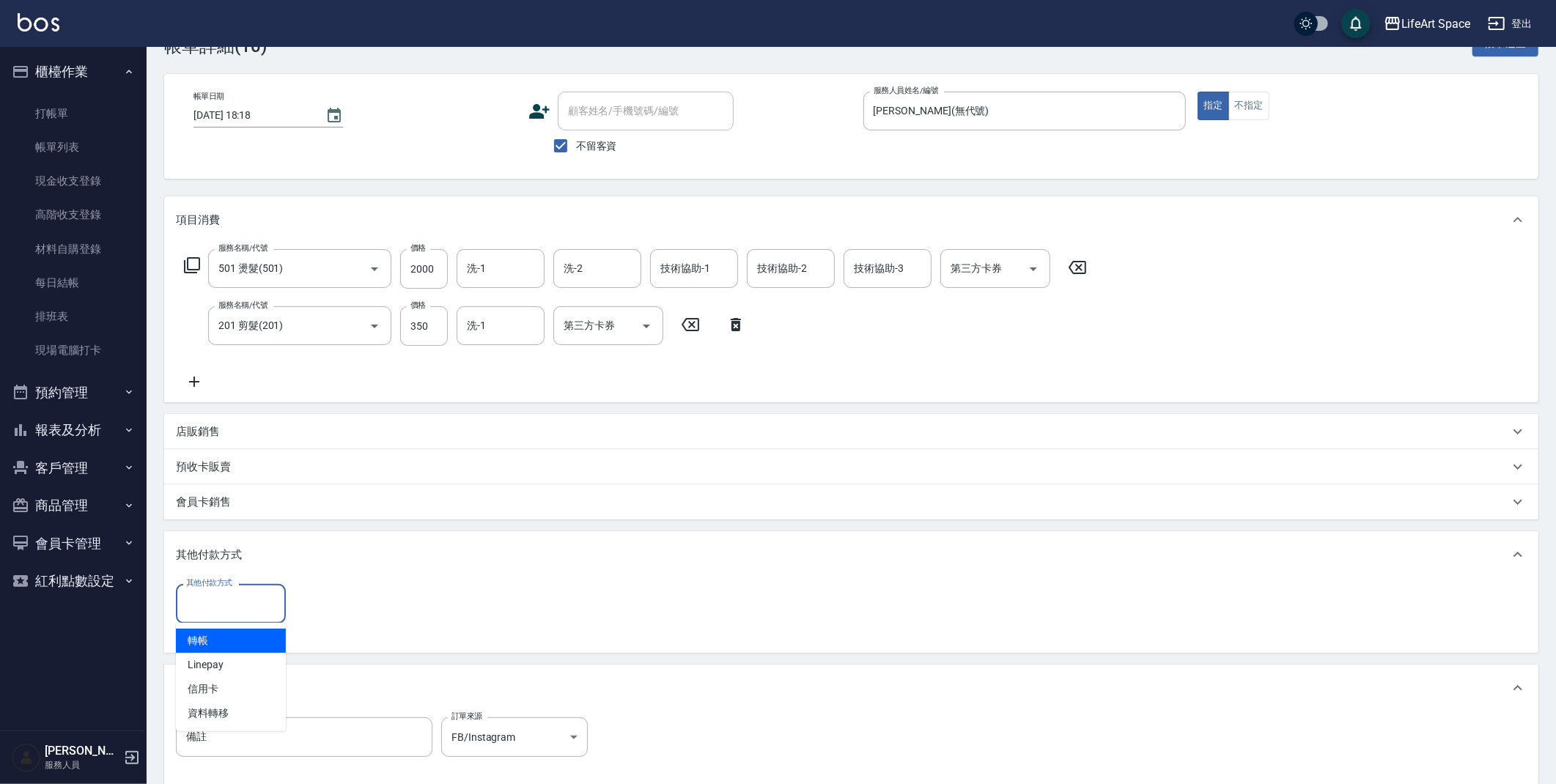
scroll to position [47, 0]
click at [218, 639] on span "轉帳" at bounding box center [230, 637] width 110 height 24
type input "轉帳"
click at [393, 596] on input "0" at bounding box center [350, 601] width 110 height 39
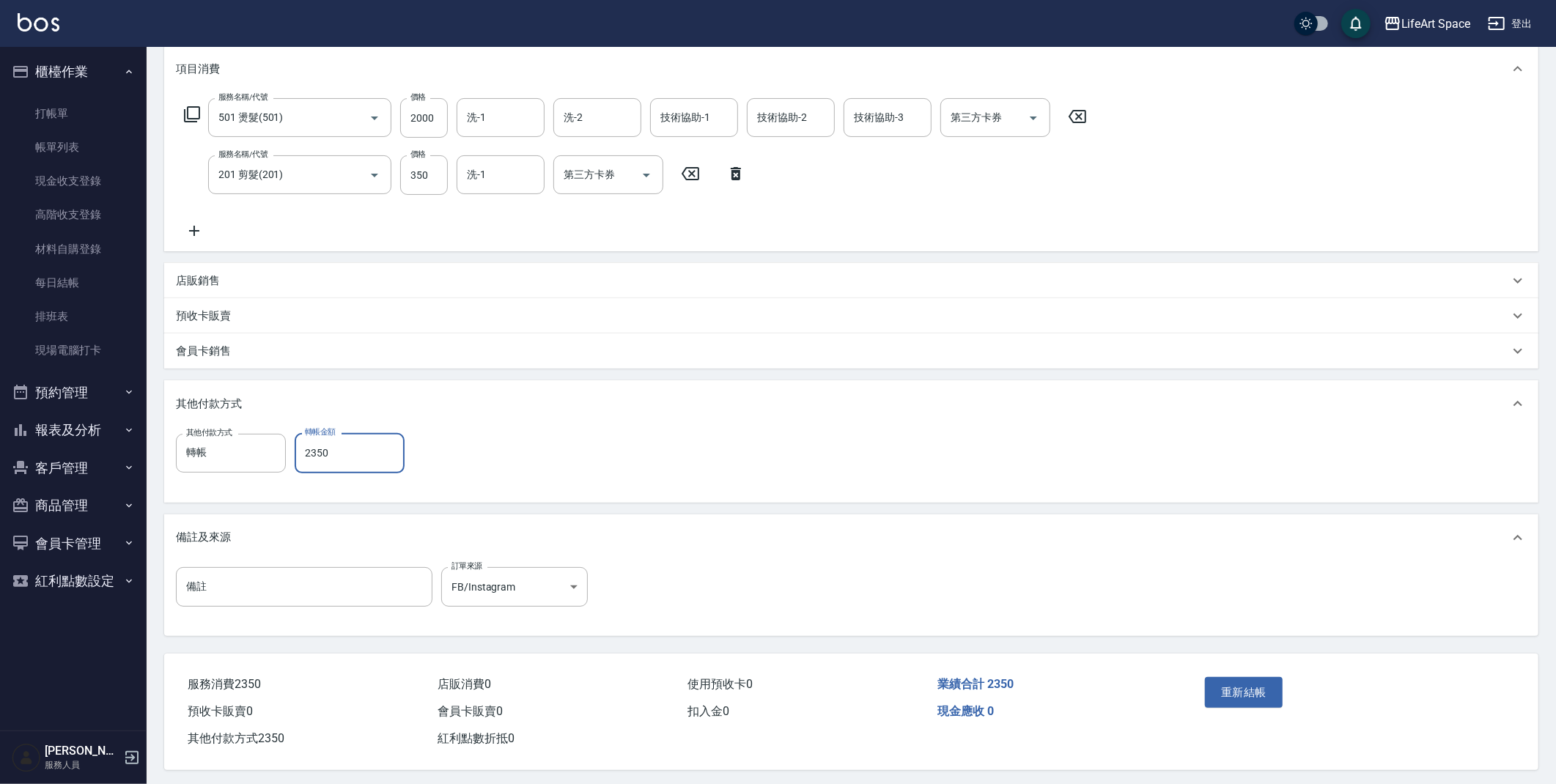
scroll to position [202, 0]
type input "2350"
click at [1229, 681] on button "重新結帳" at bounding box center [1243, 688] width 77 height 30
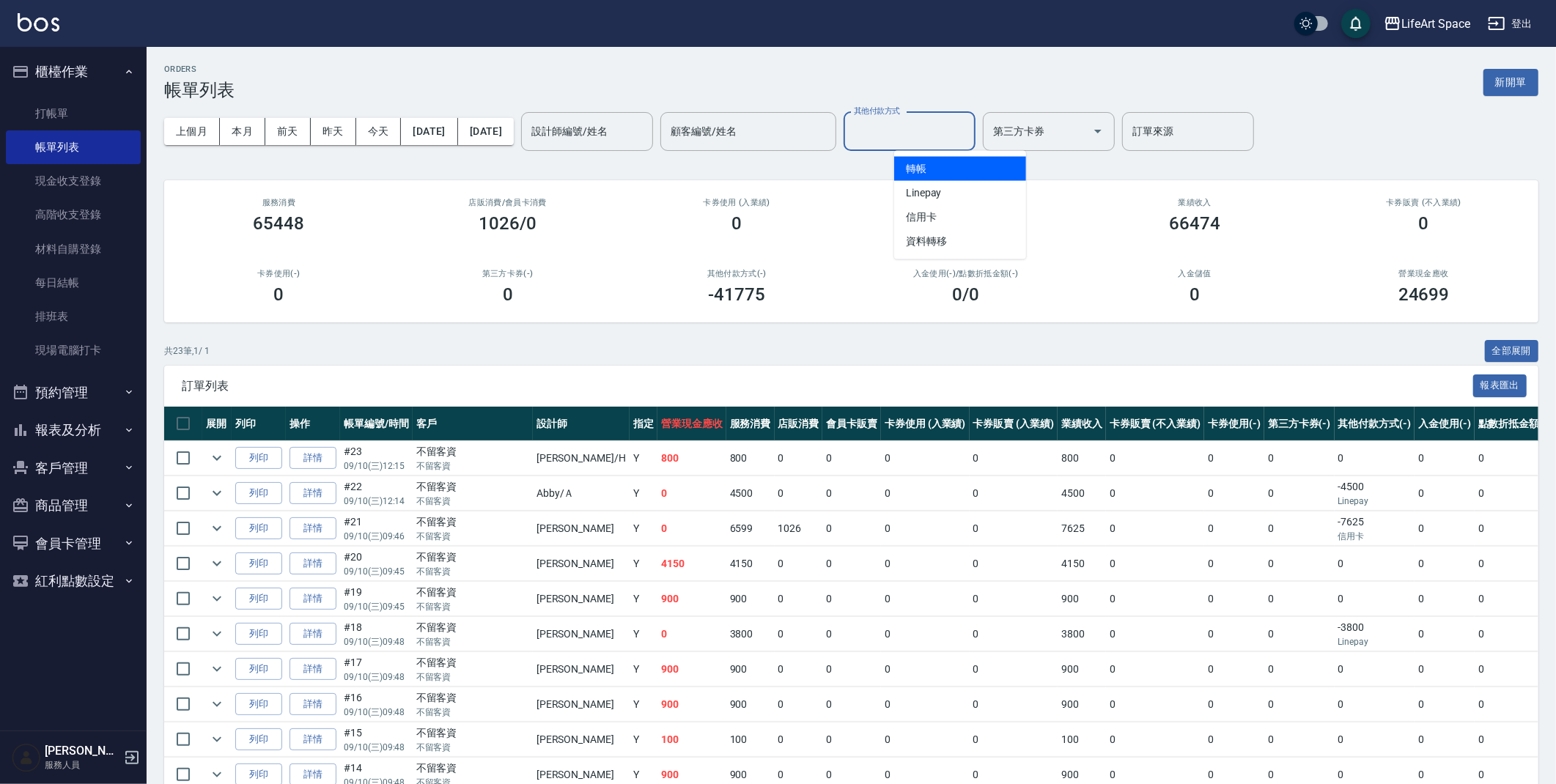
click at [967, 137] on input "其他付款方式" at bounding box center [909, 131] width 119 height 25
click at [948, 192] on span "Linepay" at bounding box center [960, 193] width 132 height 24
type input "Linepay"
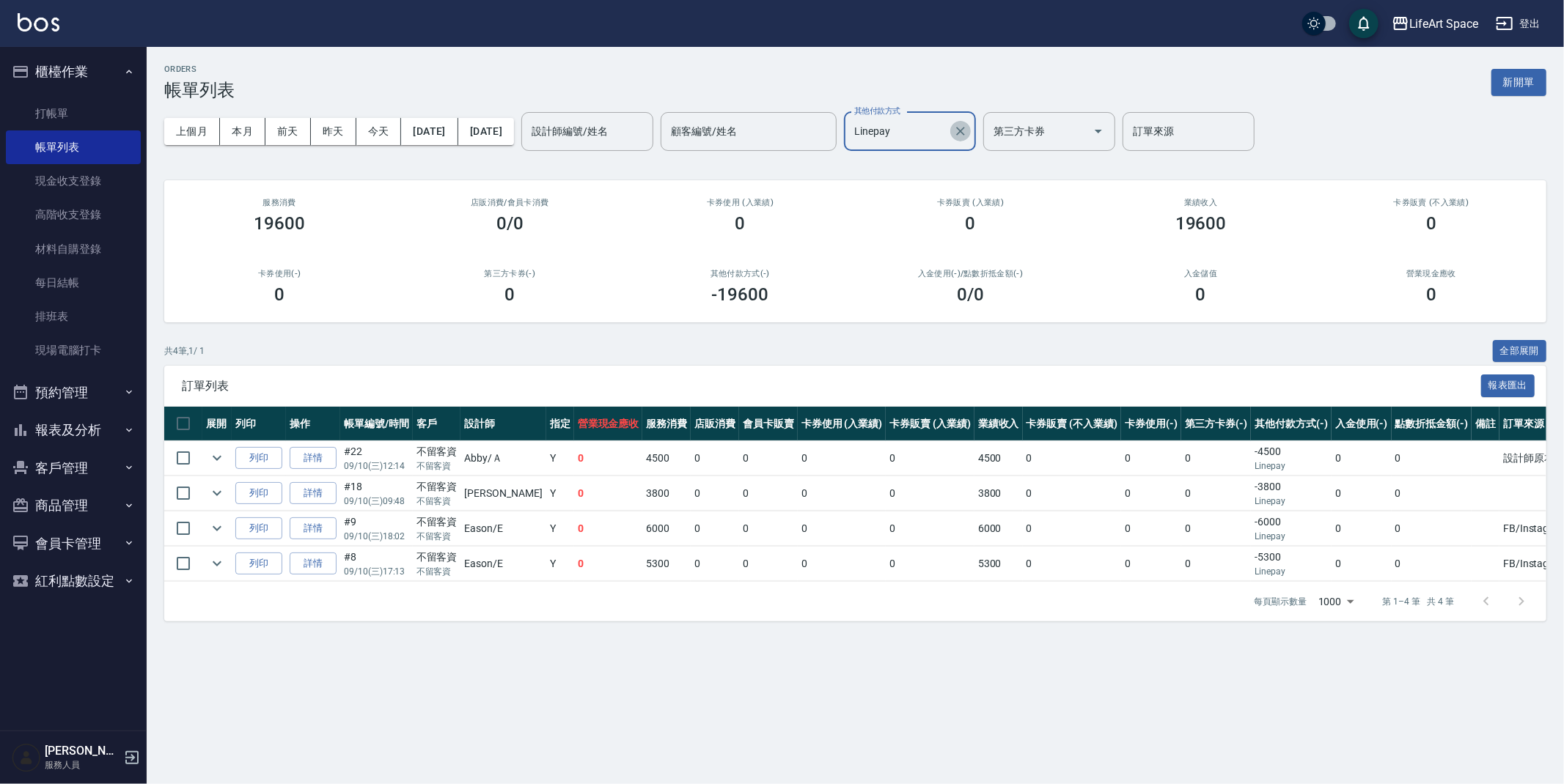
click at [968, 126] on icon "Clear" at bounding box center [960, 130] width 15 height 15
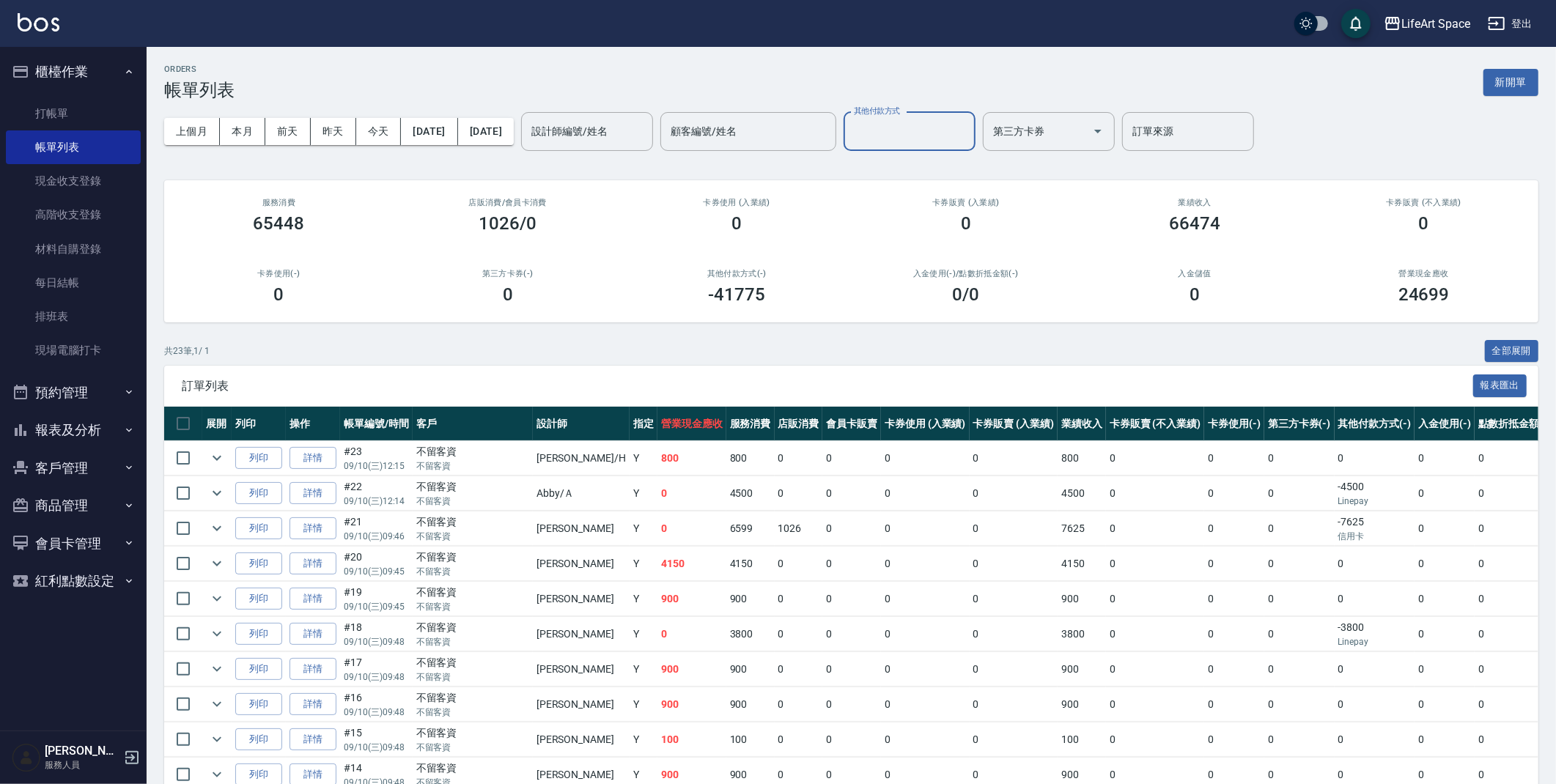
click at [943, 138] on input "其他付款方式" at bounding box center [909, 131] width 119 height 25
click at [948, 214] on span "信用卡" at bounding box center [960, 217] width 132 height 24
type input "信用卡"
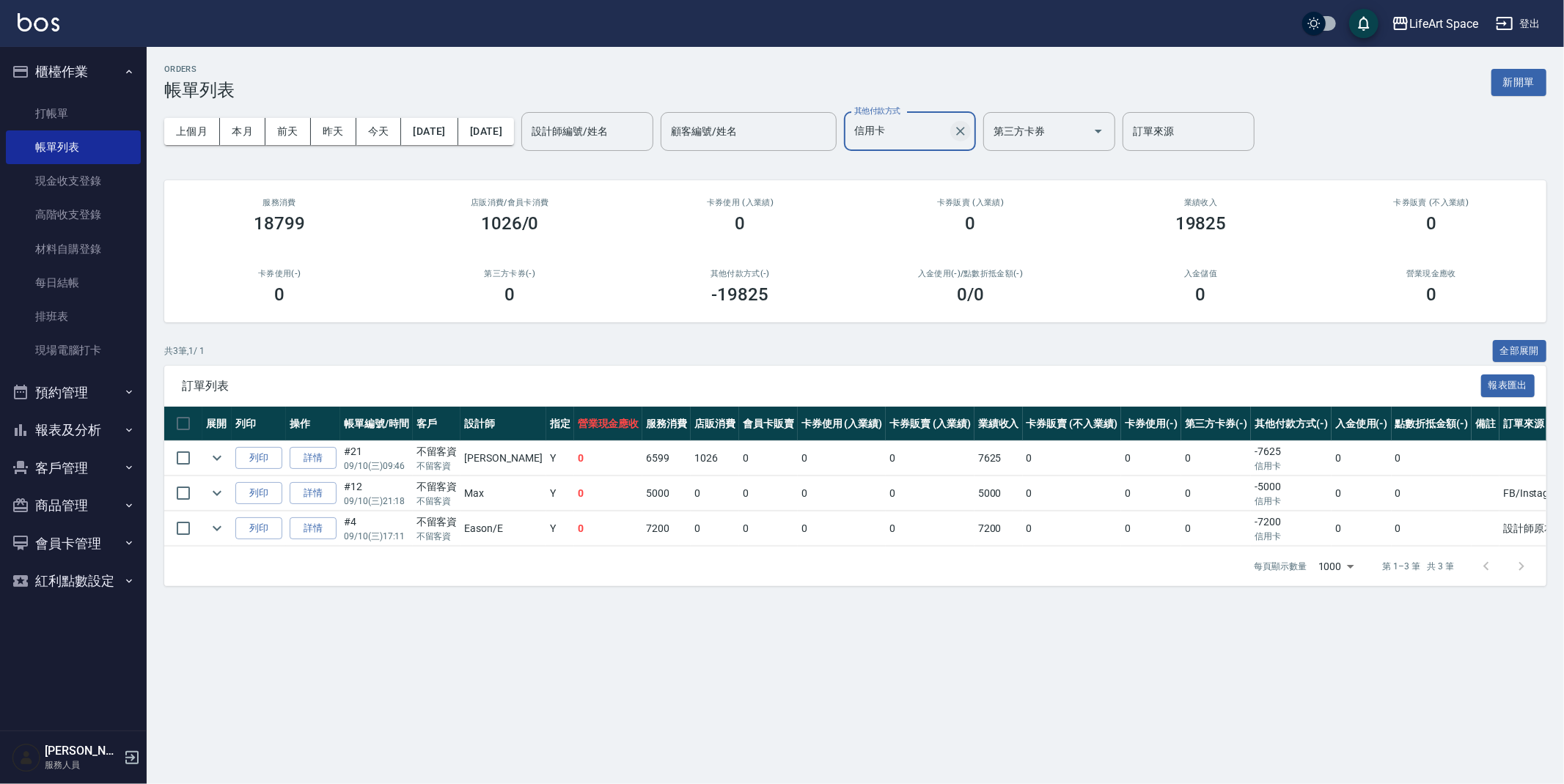
click at [968, 134] on icon "Clear" at bounding box center [960, 130] width 15 height 15
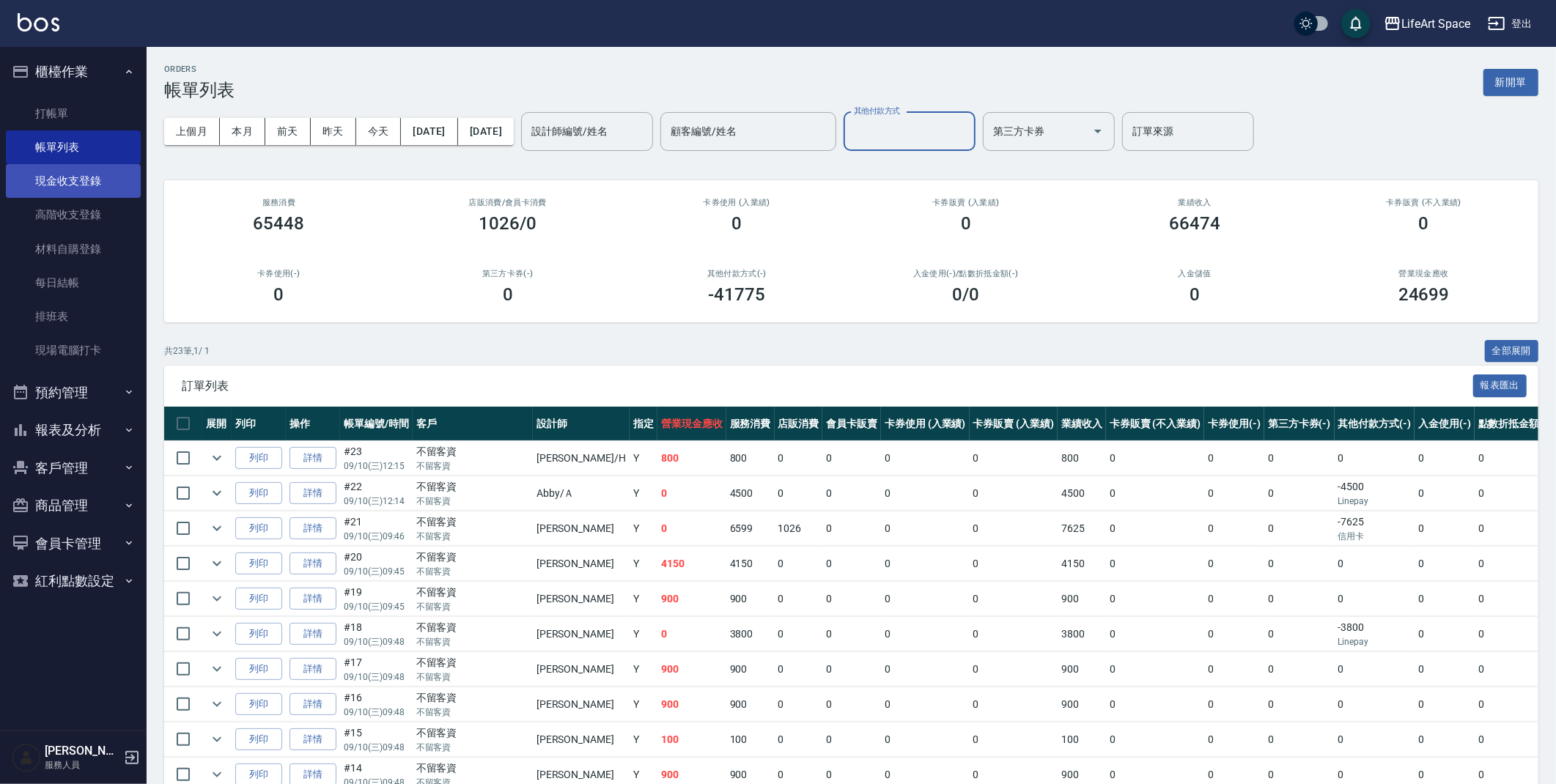
click at [54, 182] on link "現金收支登錄" at bounding box center [74, 180] width 135 height 33
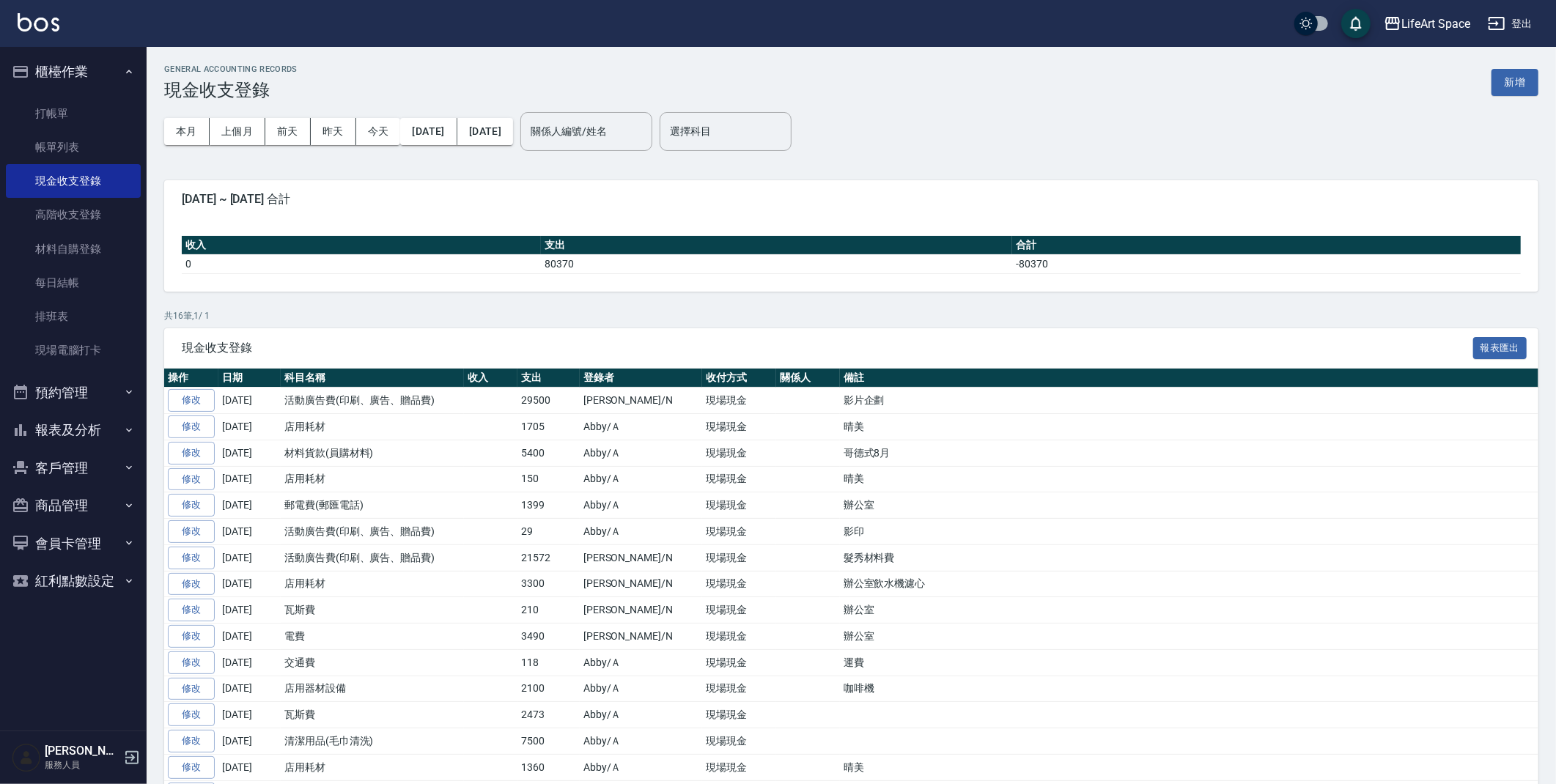
click at [1505, 77] on button "新增" at bounding box center [1515, 82] width 47 height 27
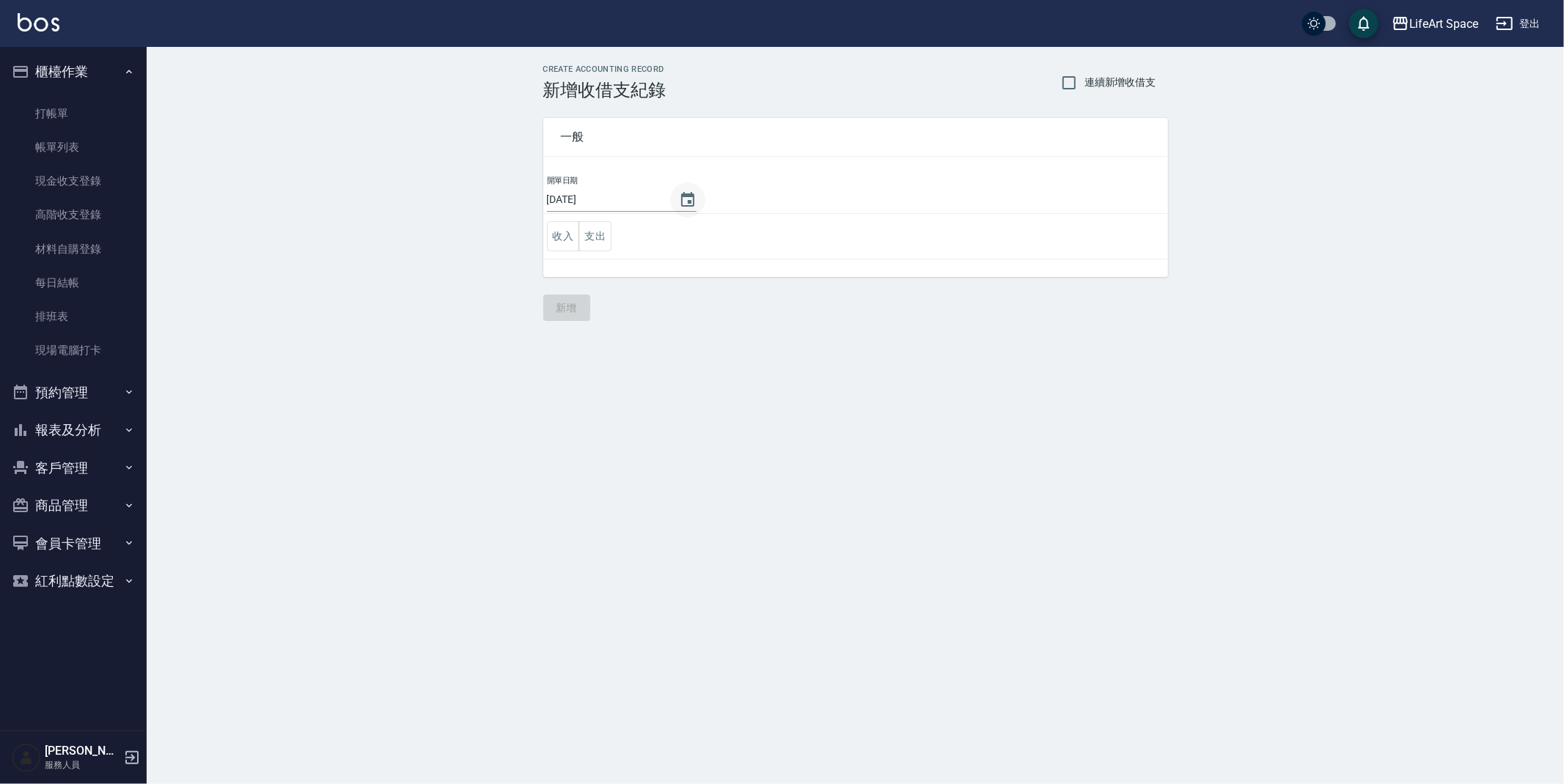
click at [681, 206] on icon "Choose date, selected date is 2025-09-13" at bounding box center [687, 199] width 13 height 15
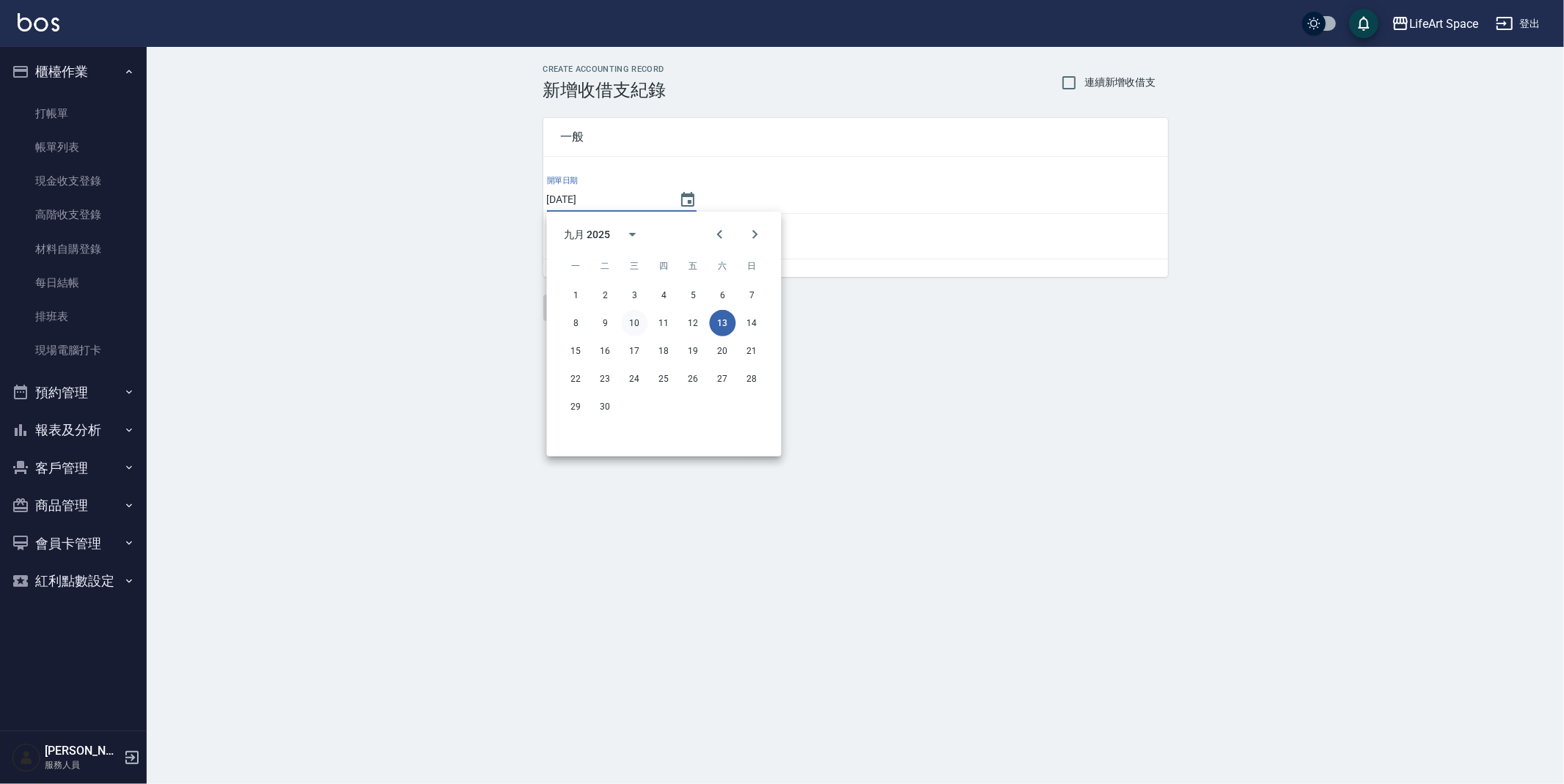
click at [635, 318] on button "10" at bounding box center [634, 322] width 26 height 26
type input "[DATE]"
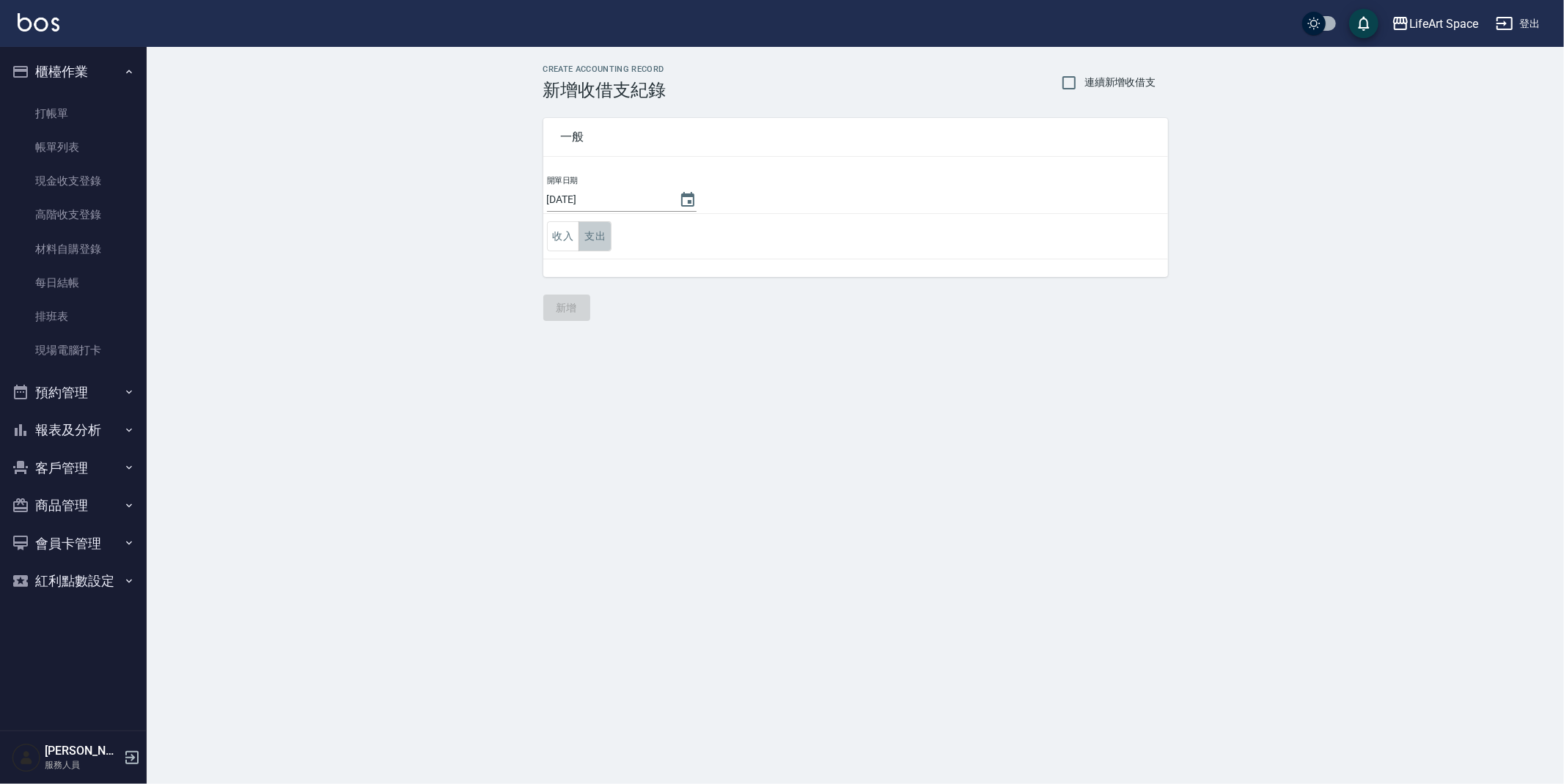
click at [588, 247] on button "支出" at bounding box center [595, 236] width 33 height 30
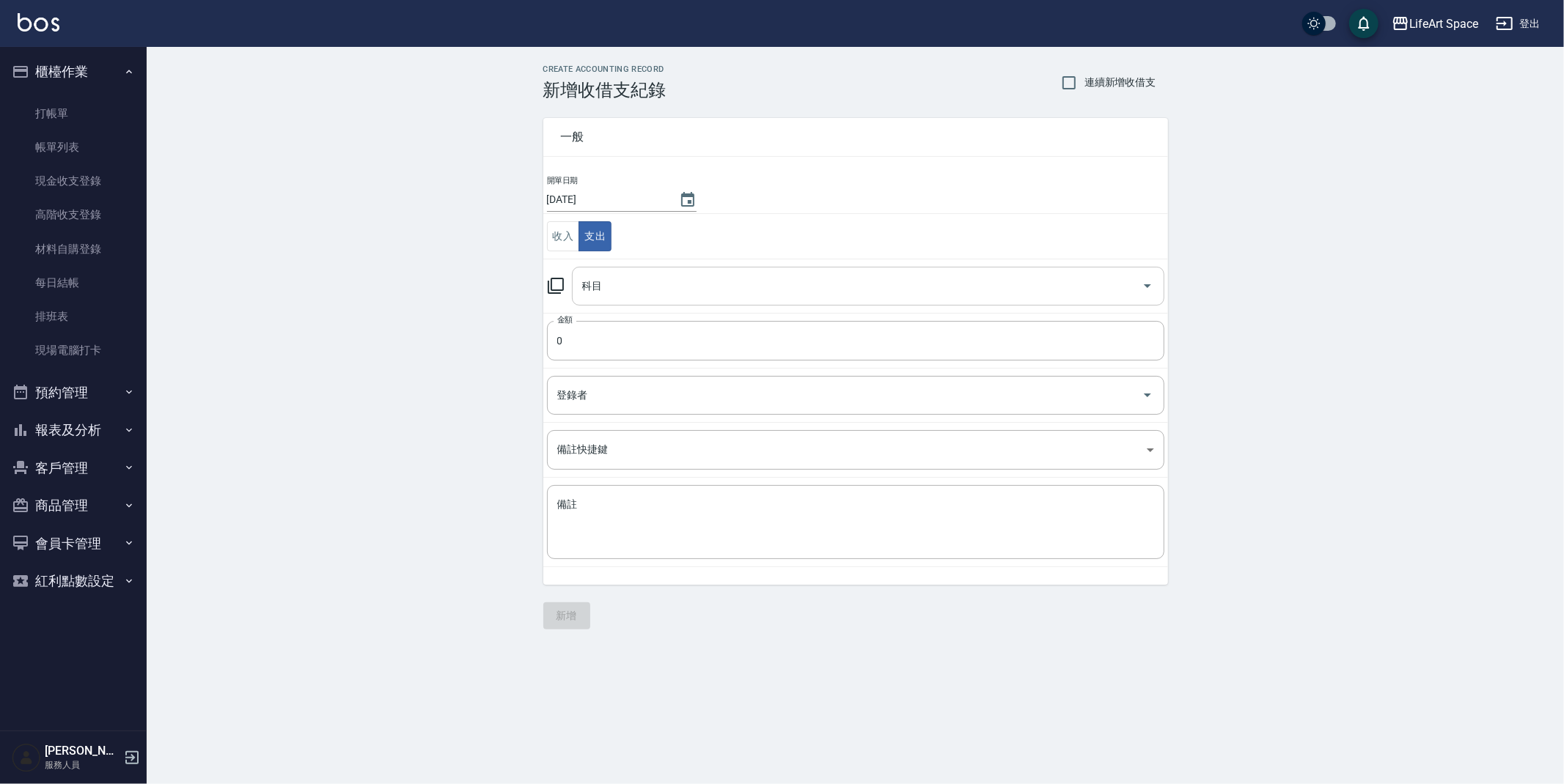
click at [606, 298] on input "科目" at bounding box center [857, 286] width 557 height 25
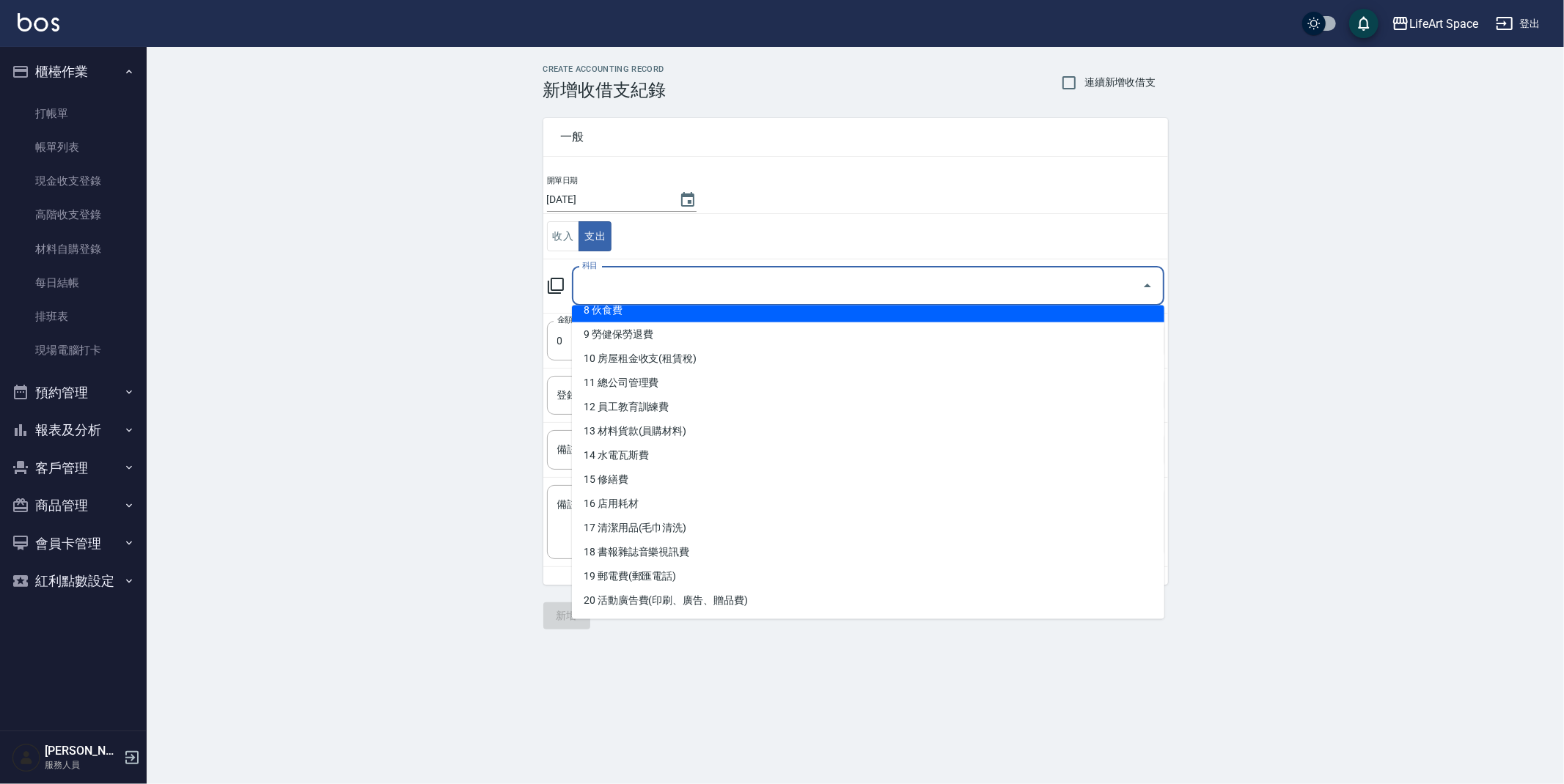
scroll to position [208, 0]
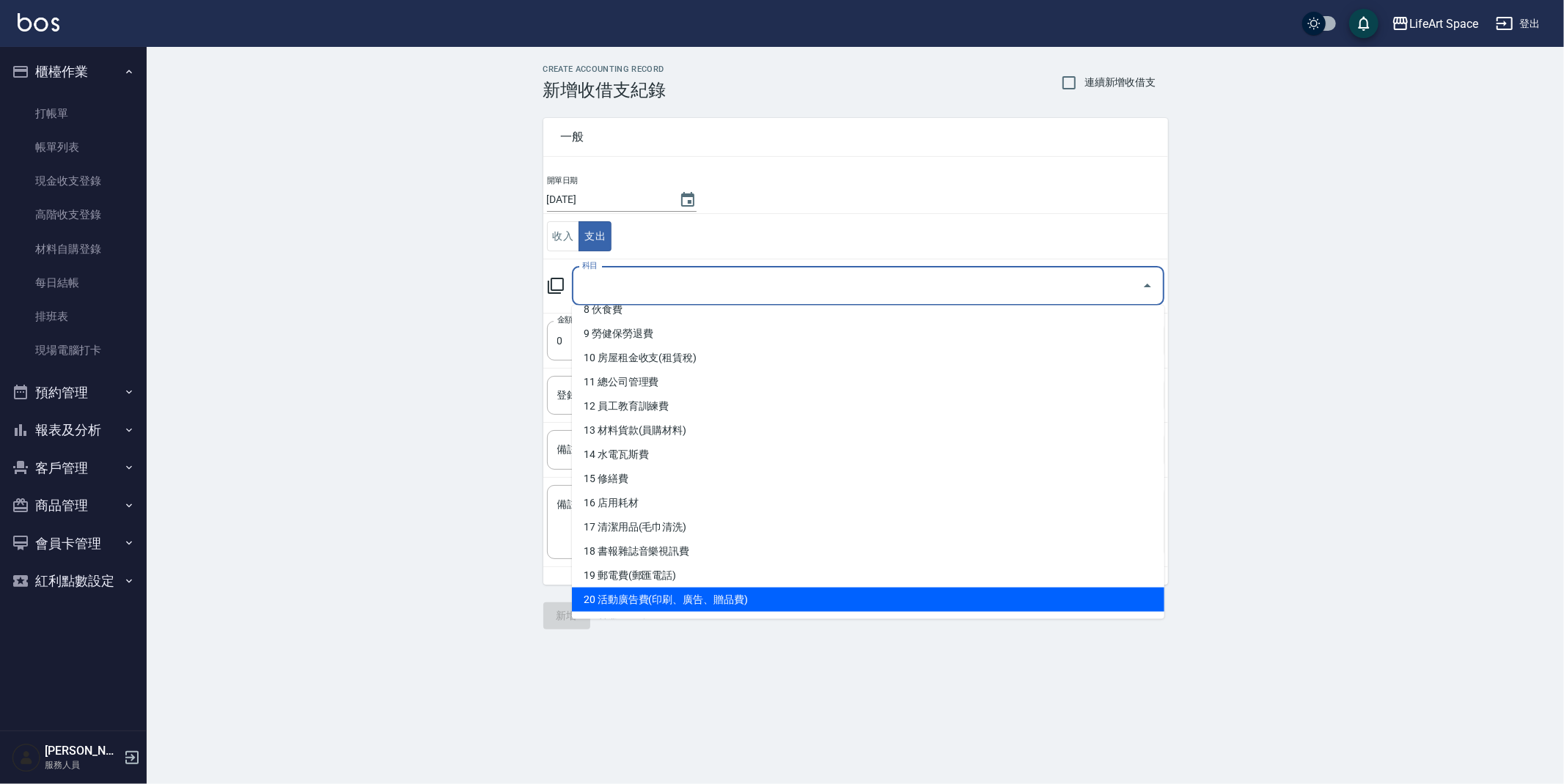
click at [644, 596] on li "20 活動廣告費(印刷、廣告、贈品費)" at bounding box center [868, 600] width 592 height 24
type input "20 活動廣告費(印刷、廣告、贈品費)"
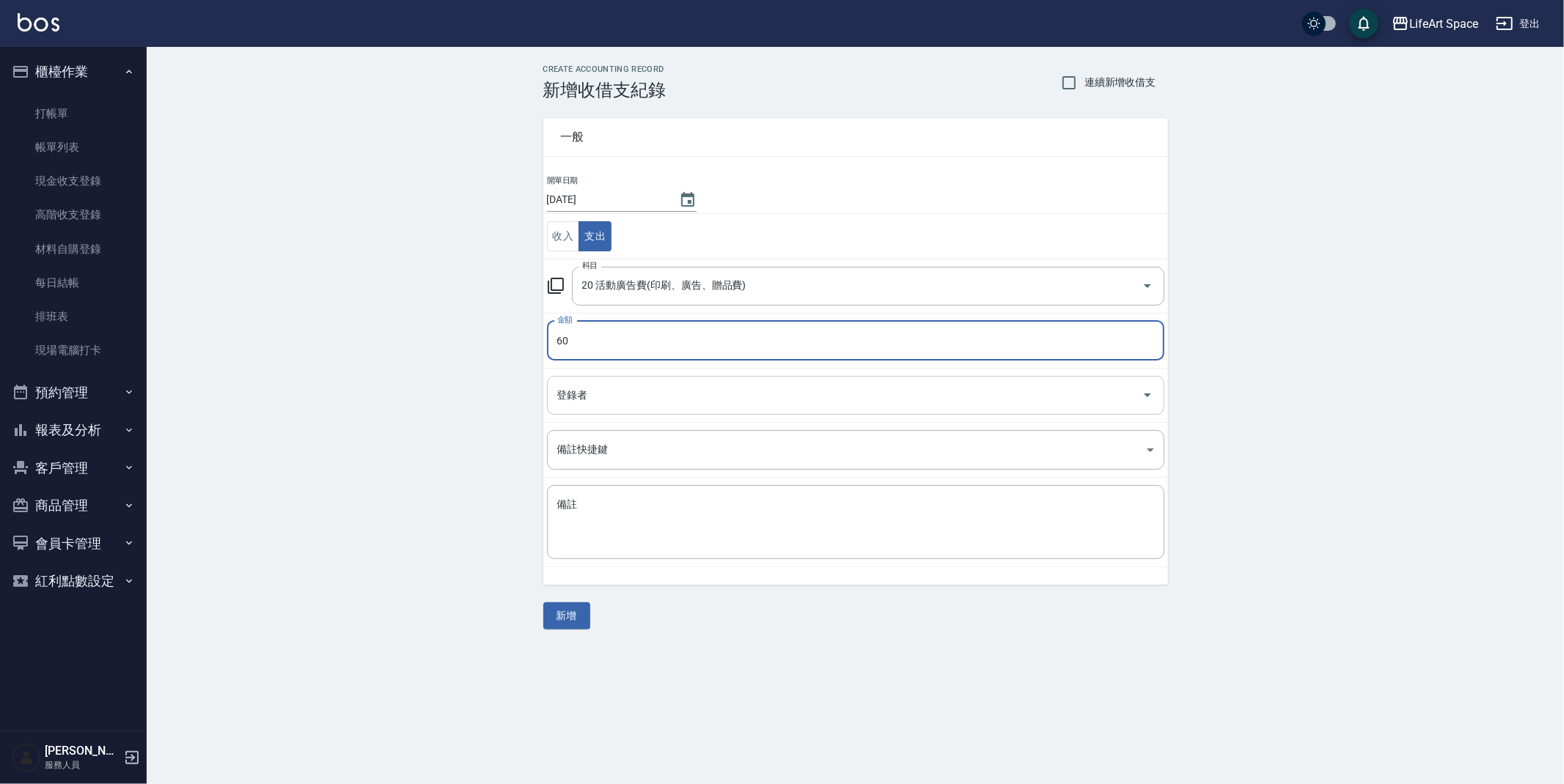
type input "60"
click at [687, 387] on input "登錄者" at bounding box center [844, 395] width 582 height 25
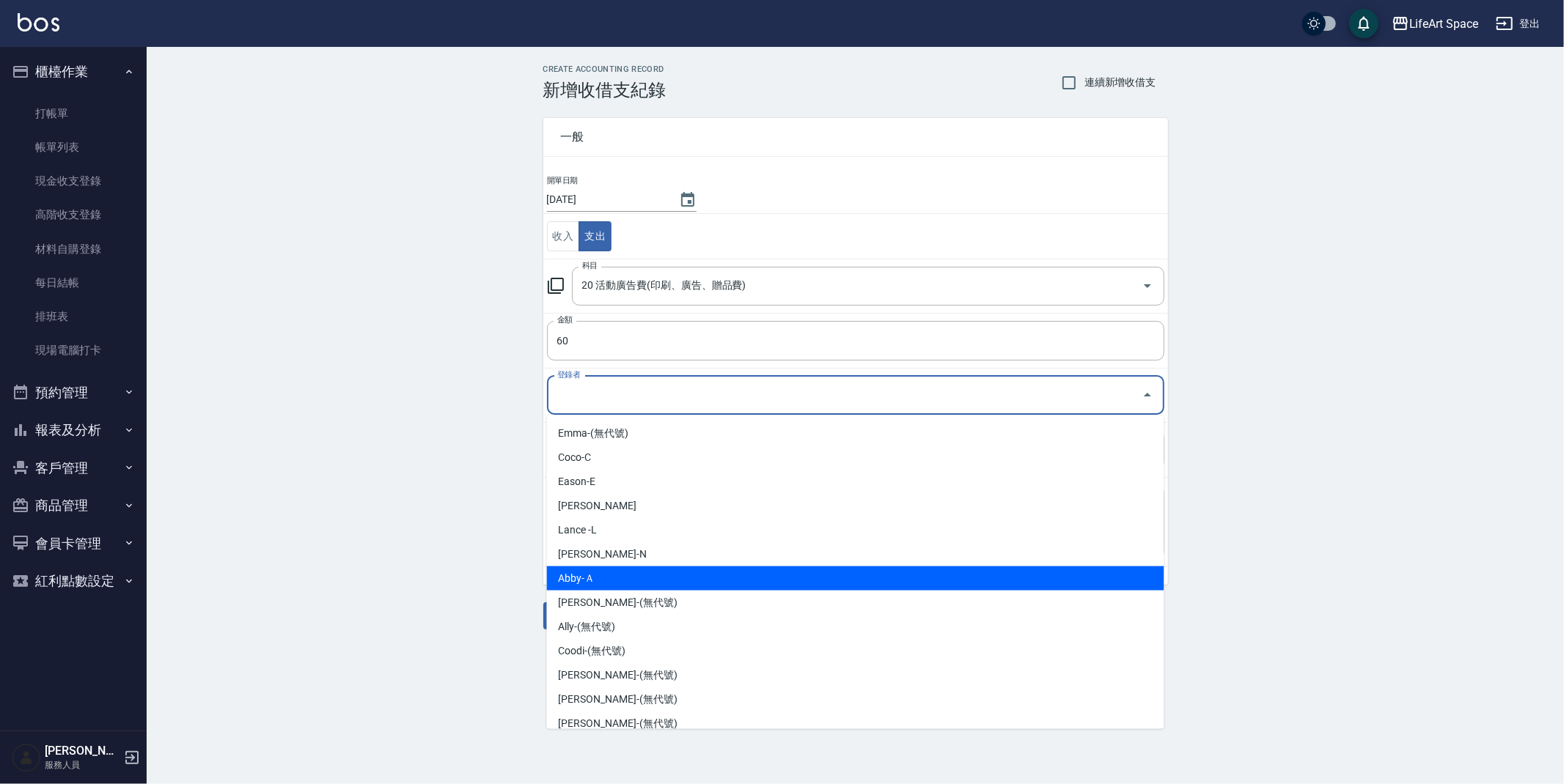
click at [659, 576] on li "Abby-Ａ" at bounding box center [855, 578] width 617 height 24
type input "Abby-Ａ"
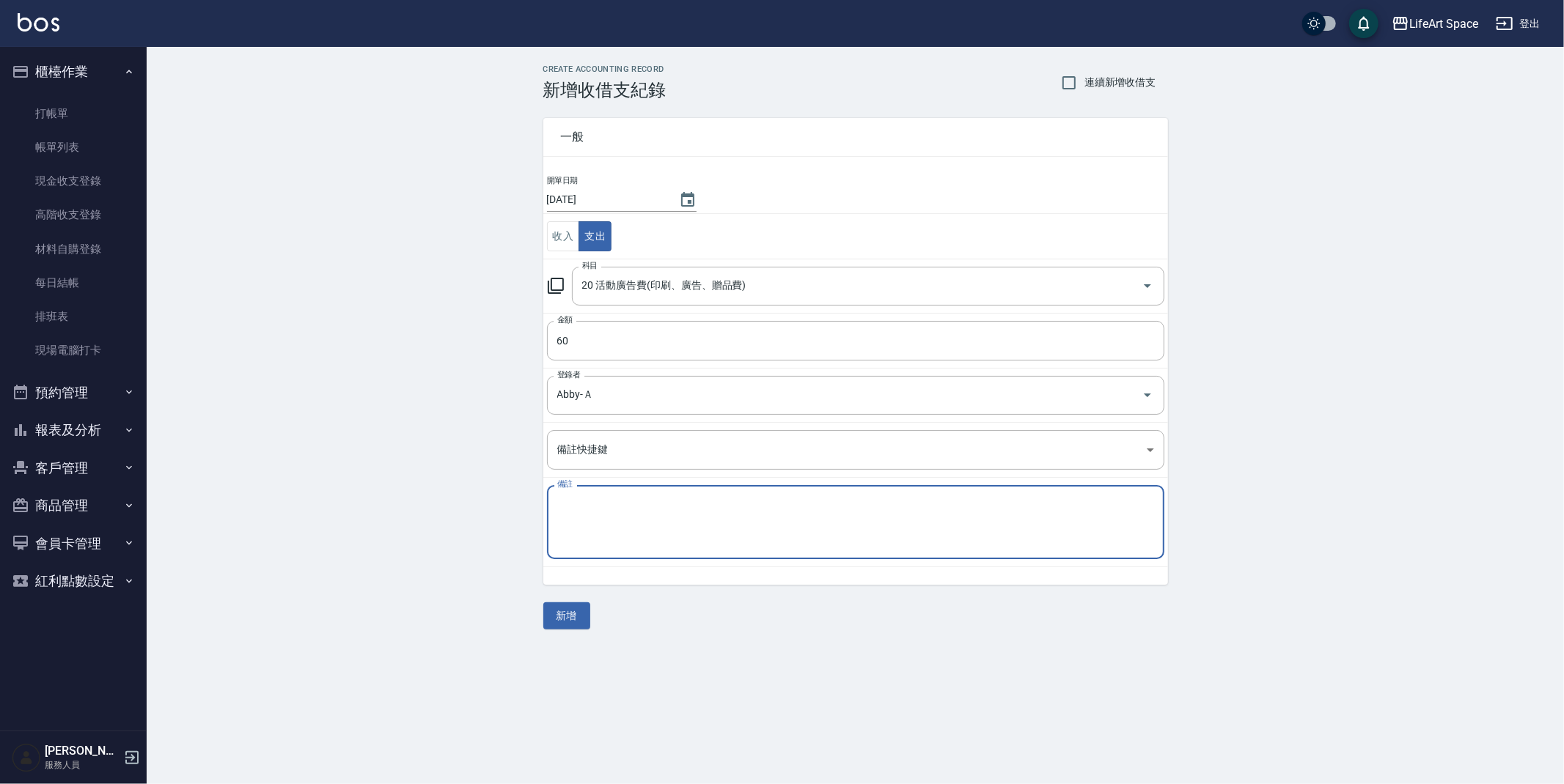
drag, startPoint x: 640, startPoint y: 543, endPoint x: 637, endPoint y: 536, distance: 7.6
click at [640, 543] on textarea "備註" at bounding box center [855, 522] width 597 height 50
click at [770, 275] on input "20 活動廣告費(印刷、廣告、贈品費)" at bounding box center [847, 286] width 538 height 25
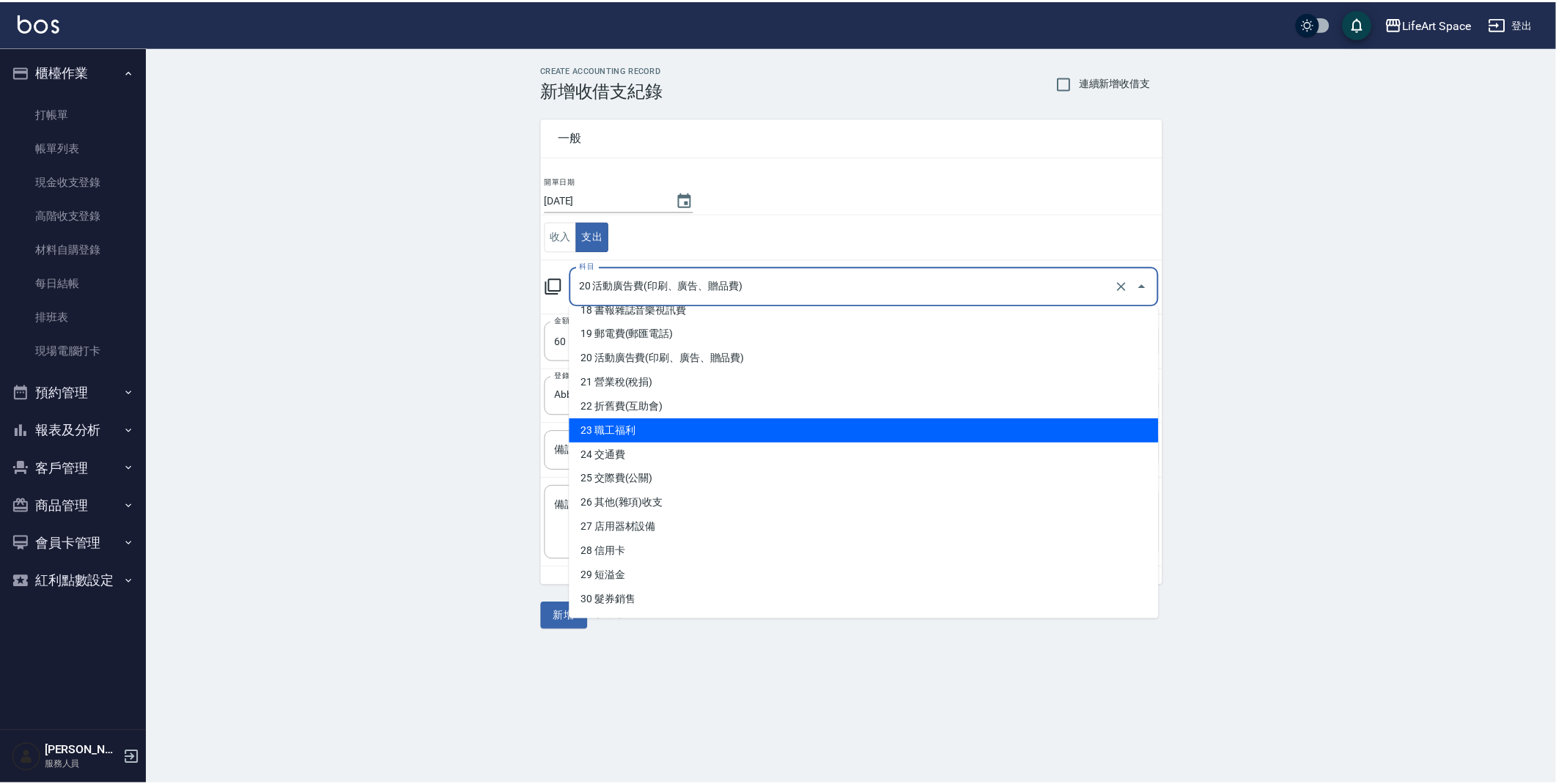
scroll to position [312, 0]
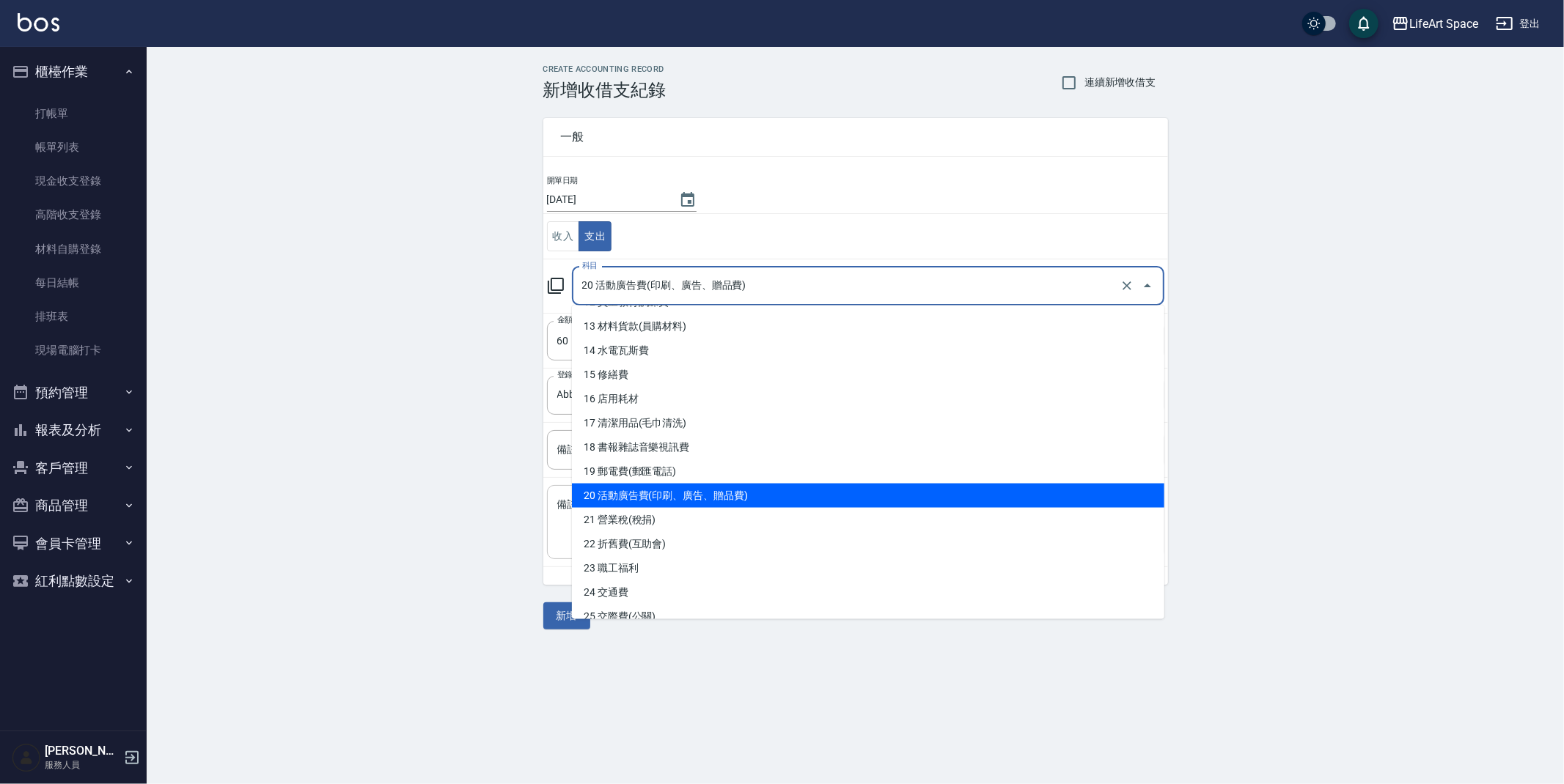
click at [681, 502] on li "20 活動廣告費(印刷、廣告、贈品費)" at bounding box center [868, 495] width 592 height 24
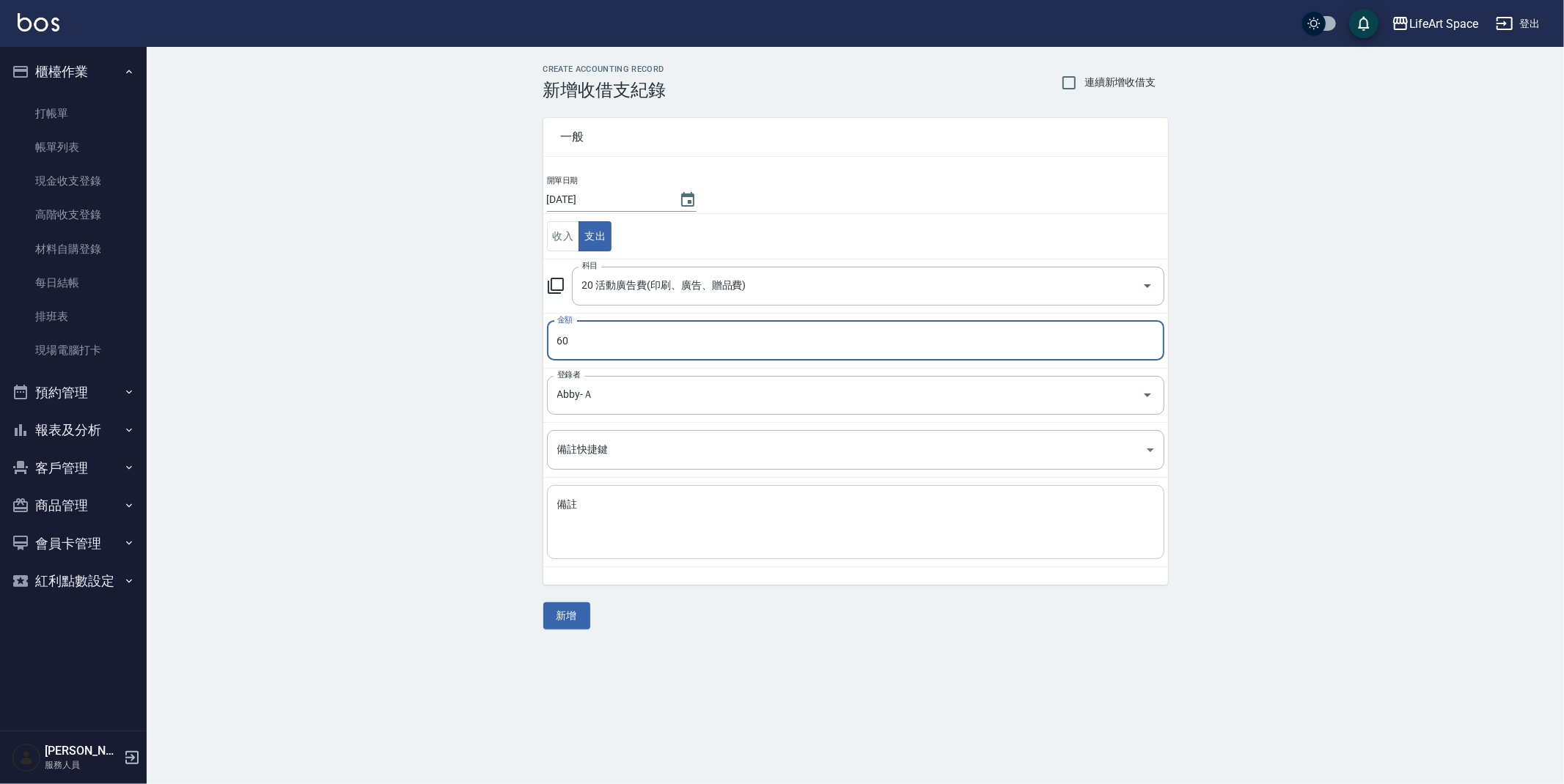
click at [637, 547] on div "x 備註" at bounding box center [855, 522] width 617 height 74
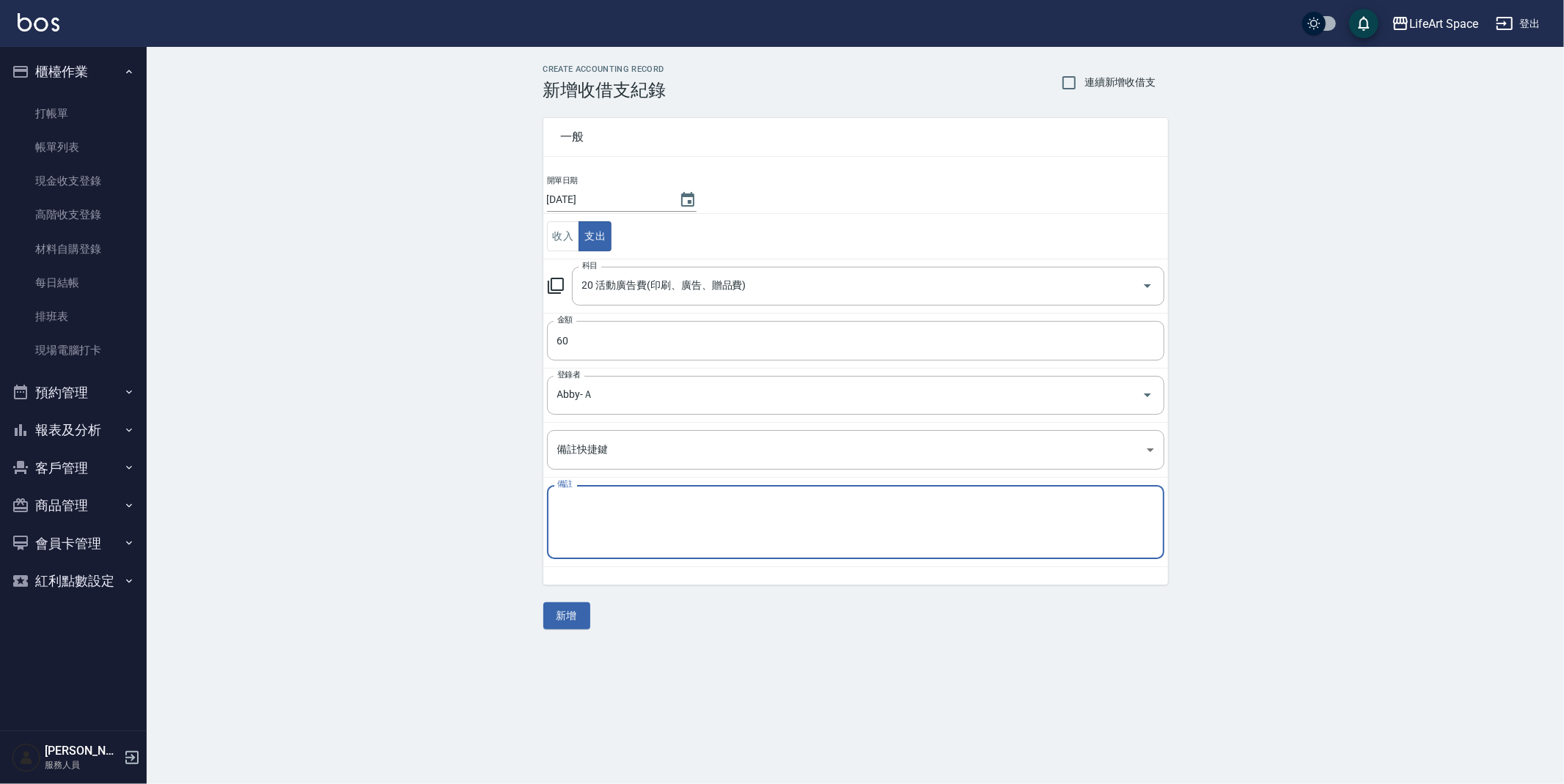
type textarea "ㄨ"
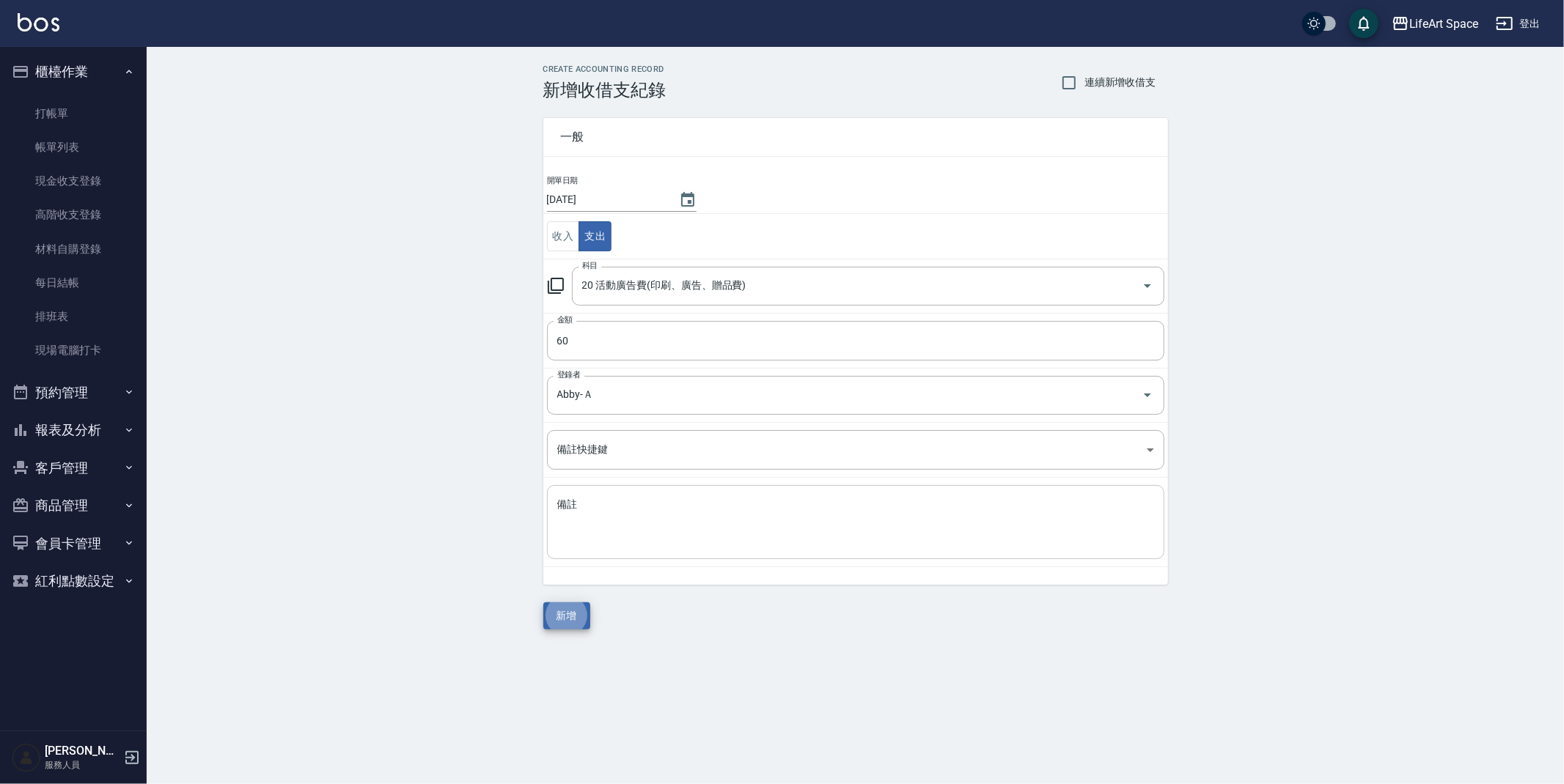
click at [686, 527] on textarea "備註" at bounding box center [855, 522] width 597 height 50
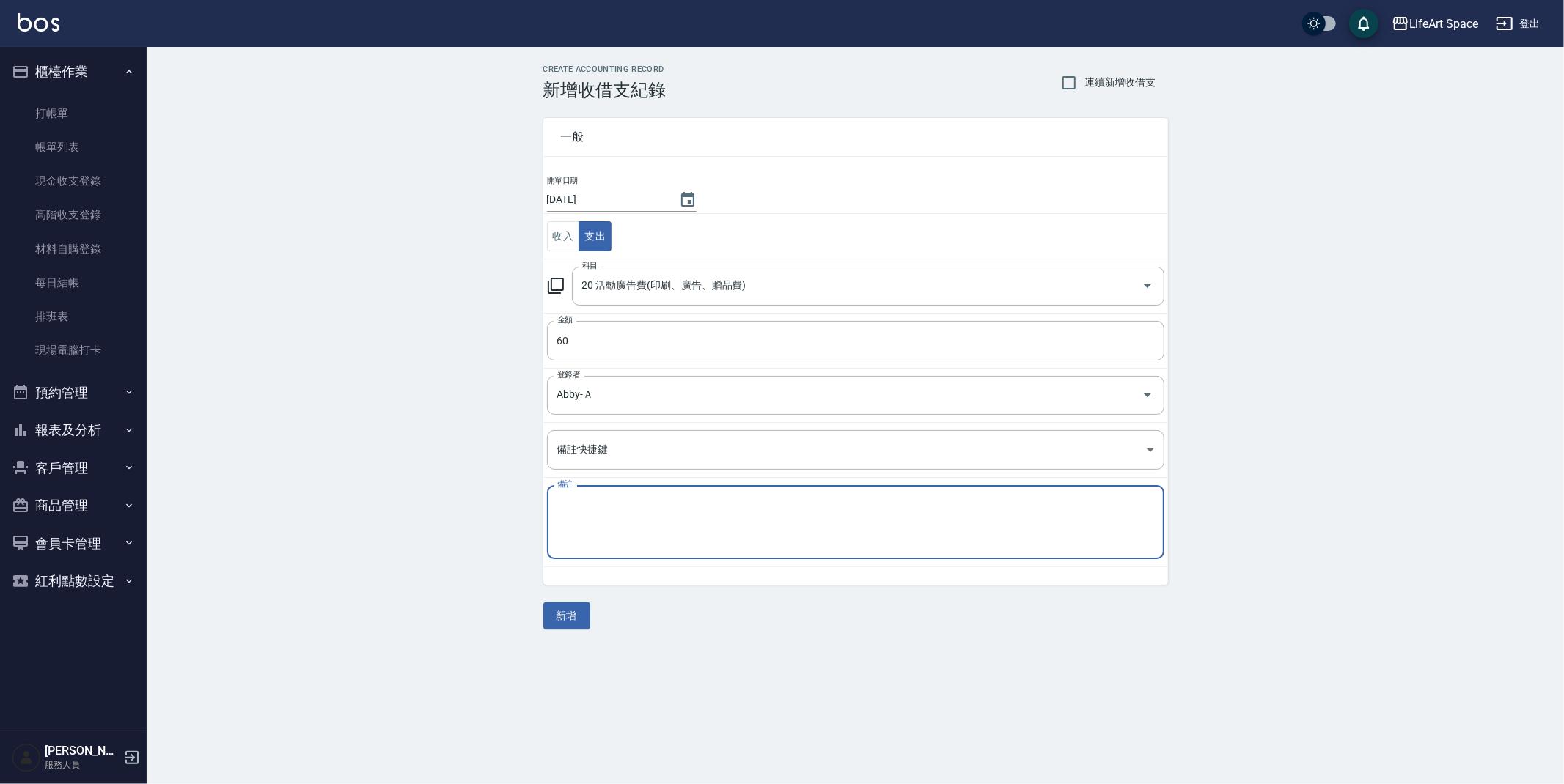
type textarea "ㄨ"
type textarea "影印"
click at [571, 623] on button "新增" at bounding box center [567, 616] width 47 height 27
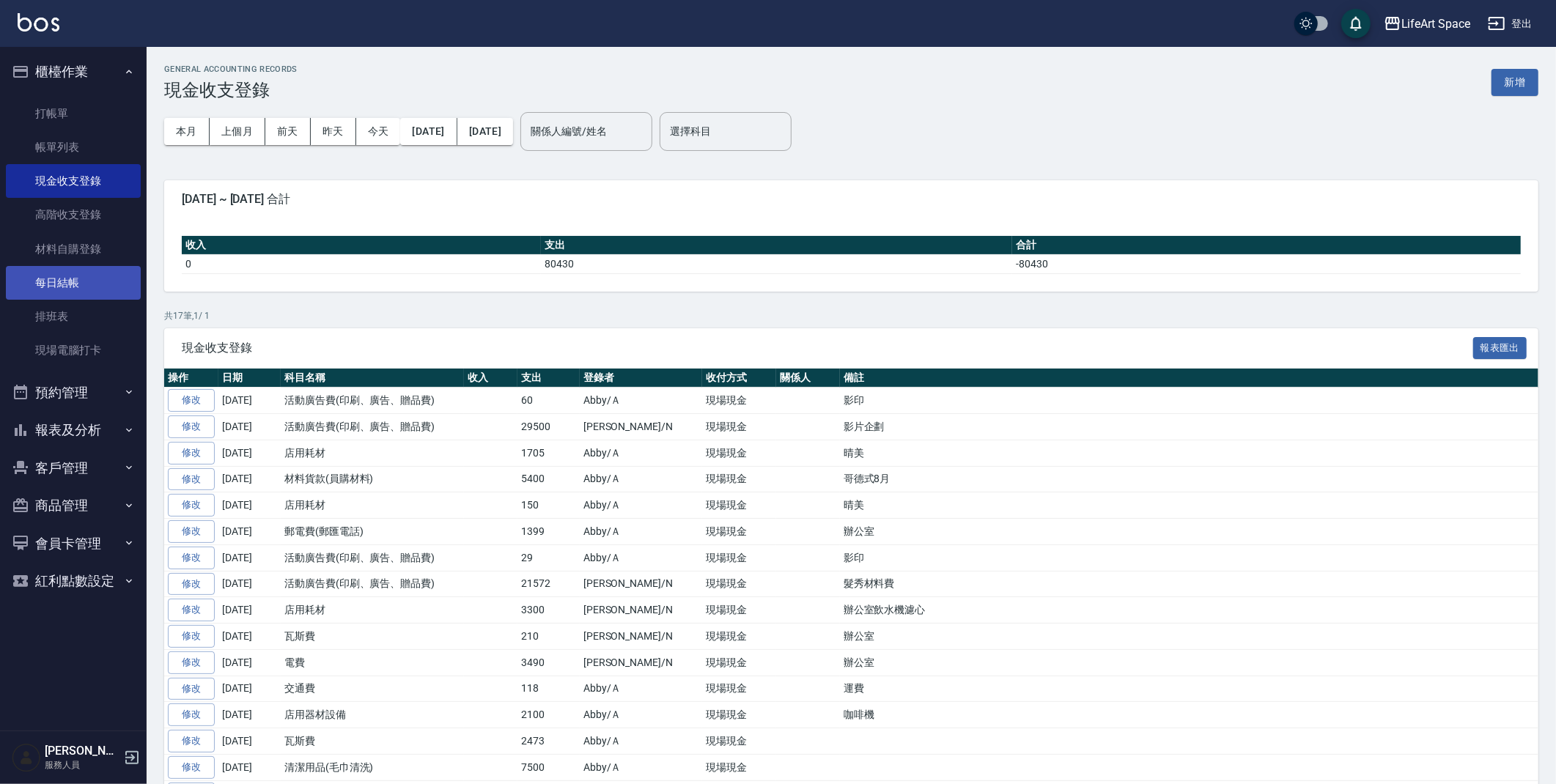
click at [108, 282] on link "每日結帳" at bounding box center [74, 282] width 135 height 33
click at [107, 282] on link "每日結帳" at bounding box center [74, 282] width 135 height 33
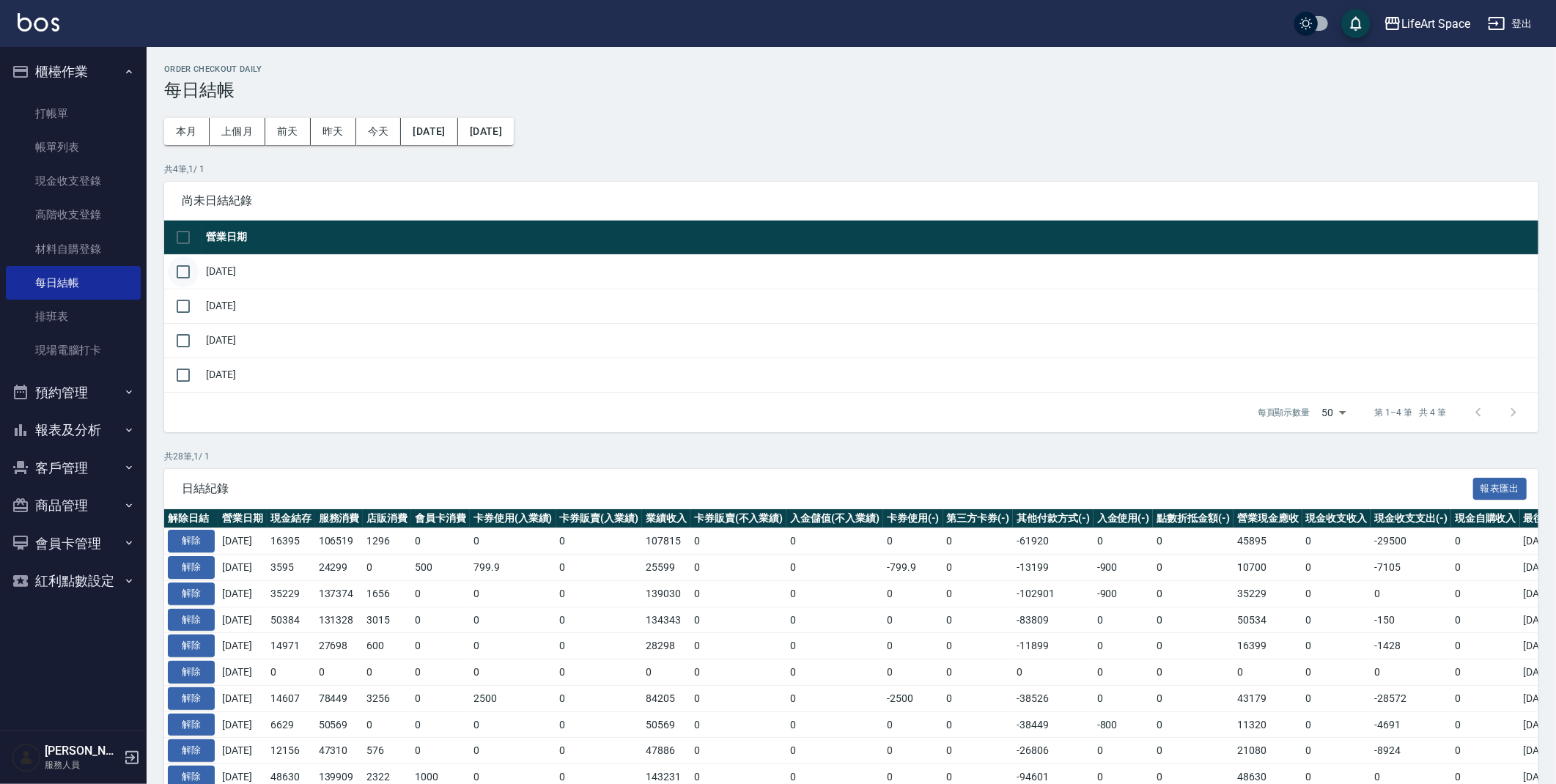
click at [176, 276] on input "checkbox" at bounding box center [182, 271] width 30 height 30
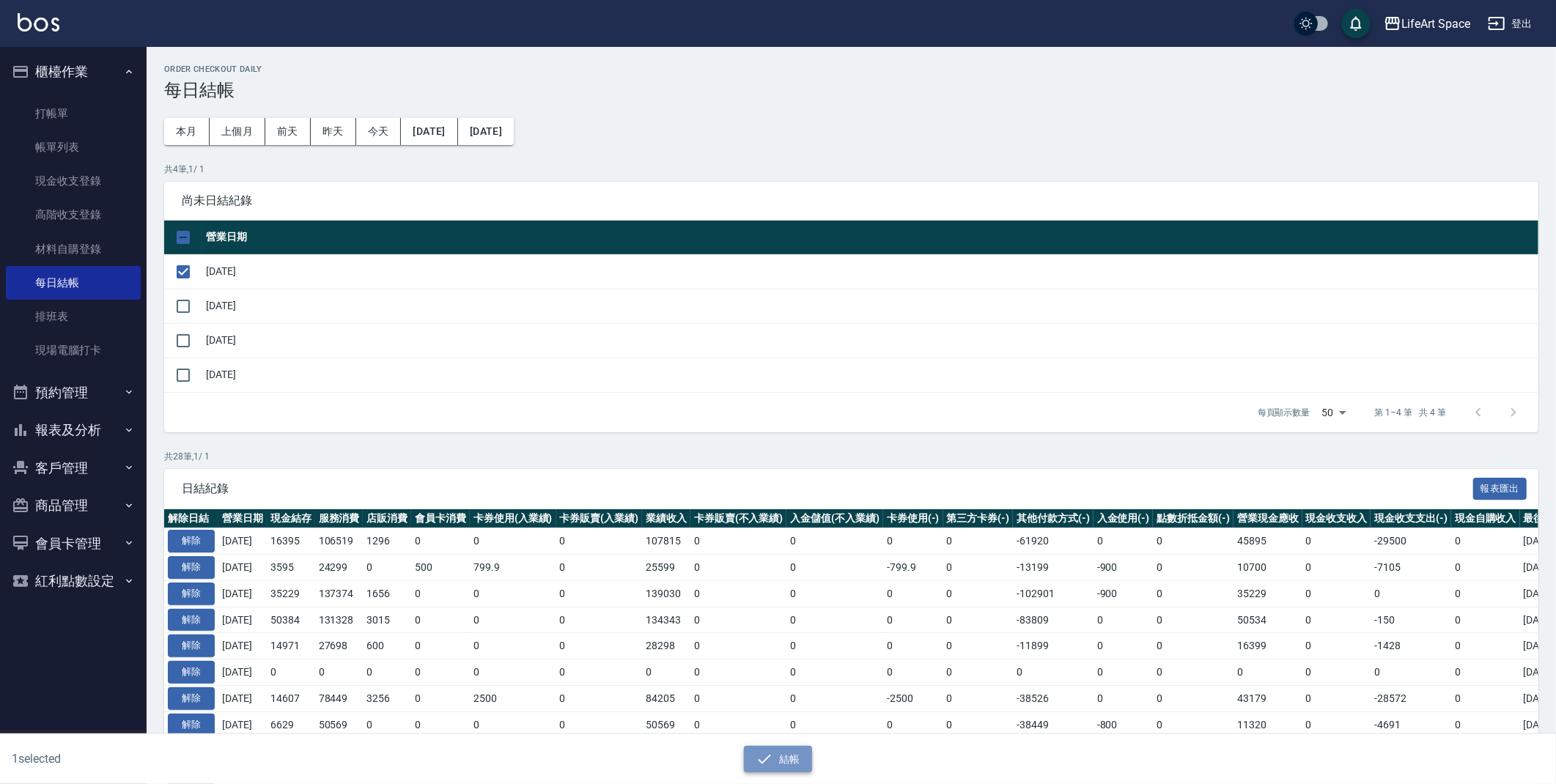
drag, startPoint x: 775, startPoint y: 755, endPoint x: 725, endPoint y: 748, distance: 50.5
click at [775, 755] on button "結帳" at bounding box center [778, 760] width 69 height 27
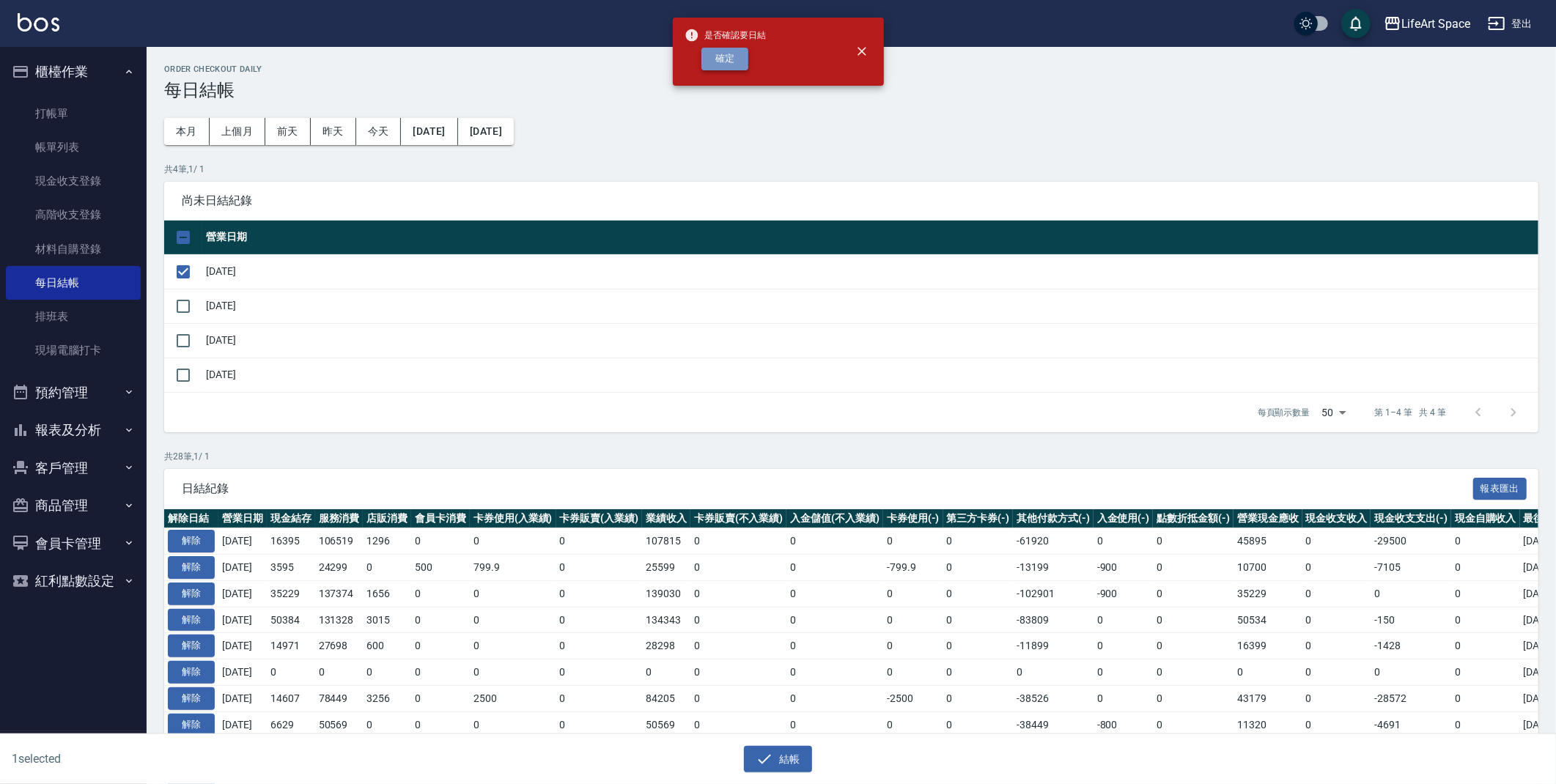
click at [741, 55] on button "確定" at bounding box center [725, 59] width 47 height 23
checkbox input "false"
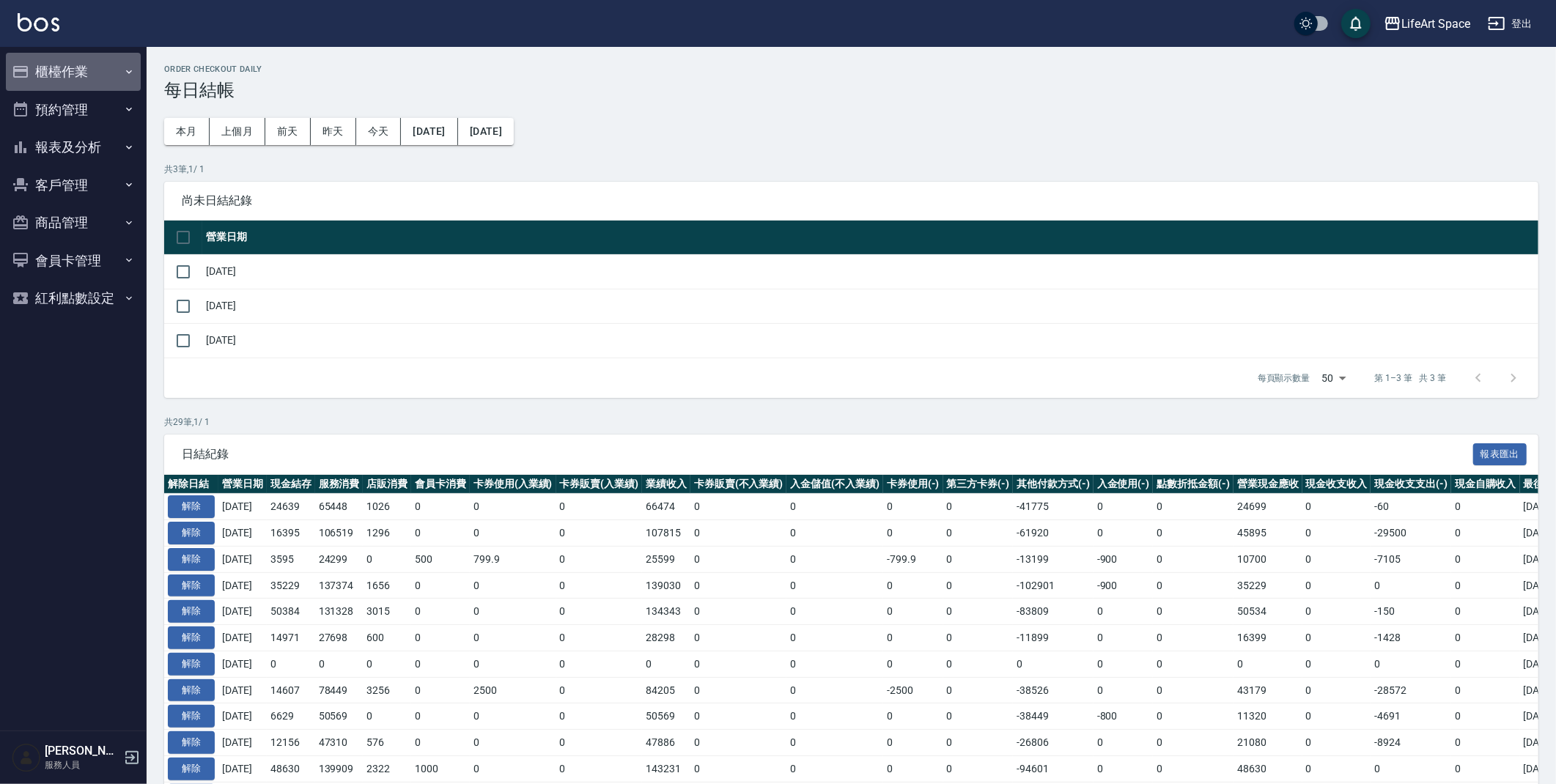
click at [65, 83] on button "櫃檯作業" at bounding box center [74, 72] width 135 height 38
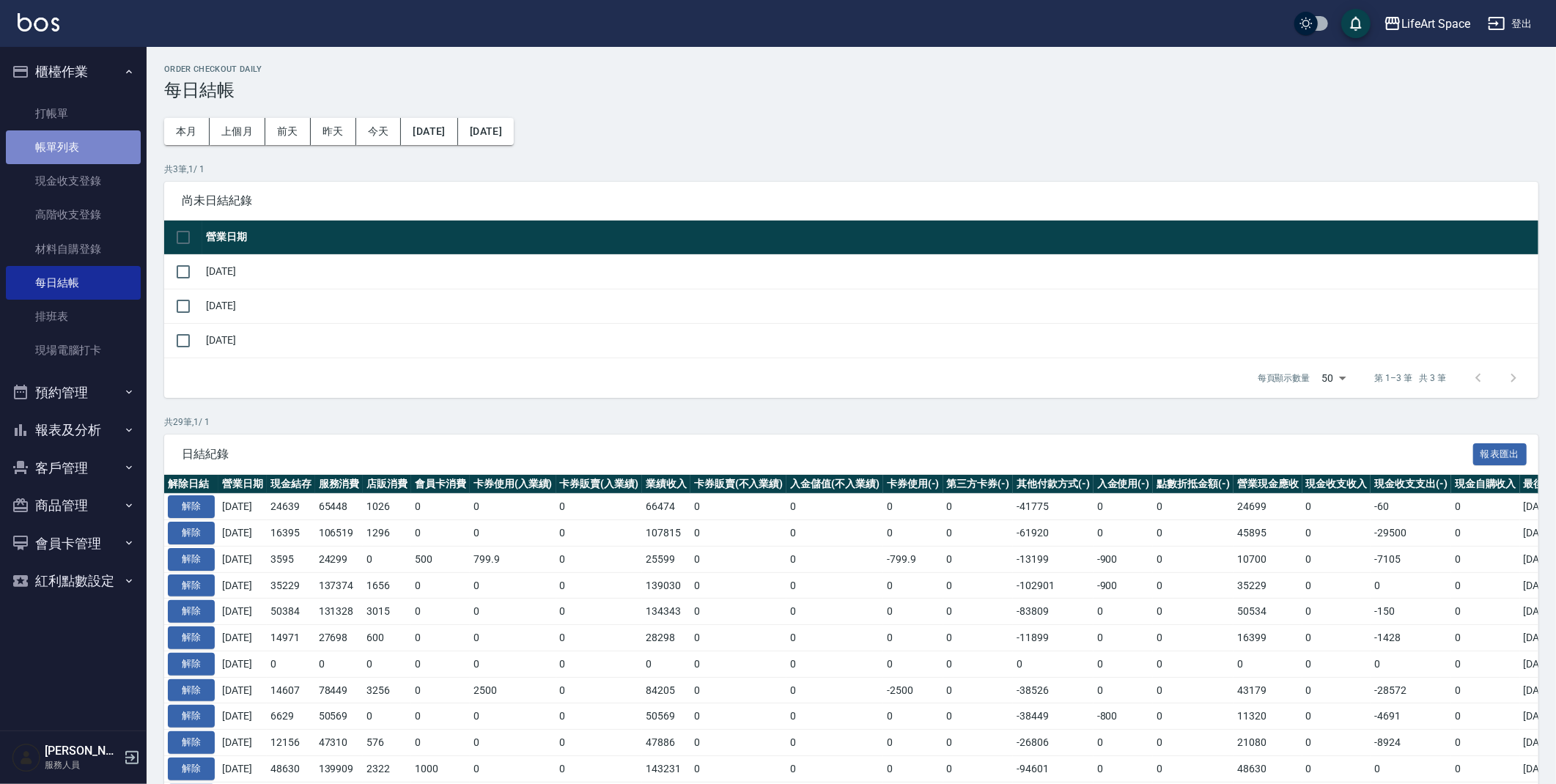
click at [85, 135] on link "帳單列表" at bounding box center [74, 147] width 135 height 33
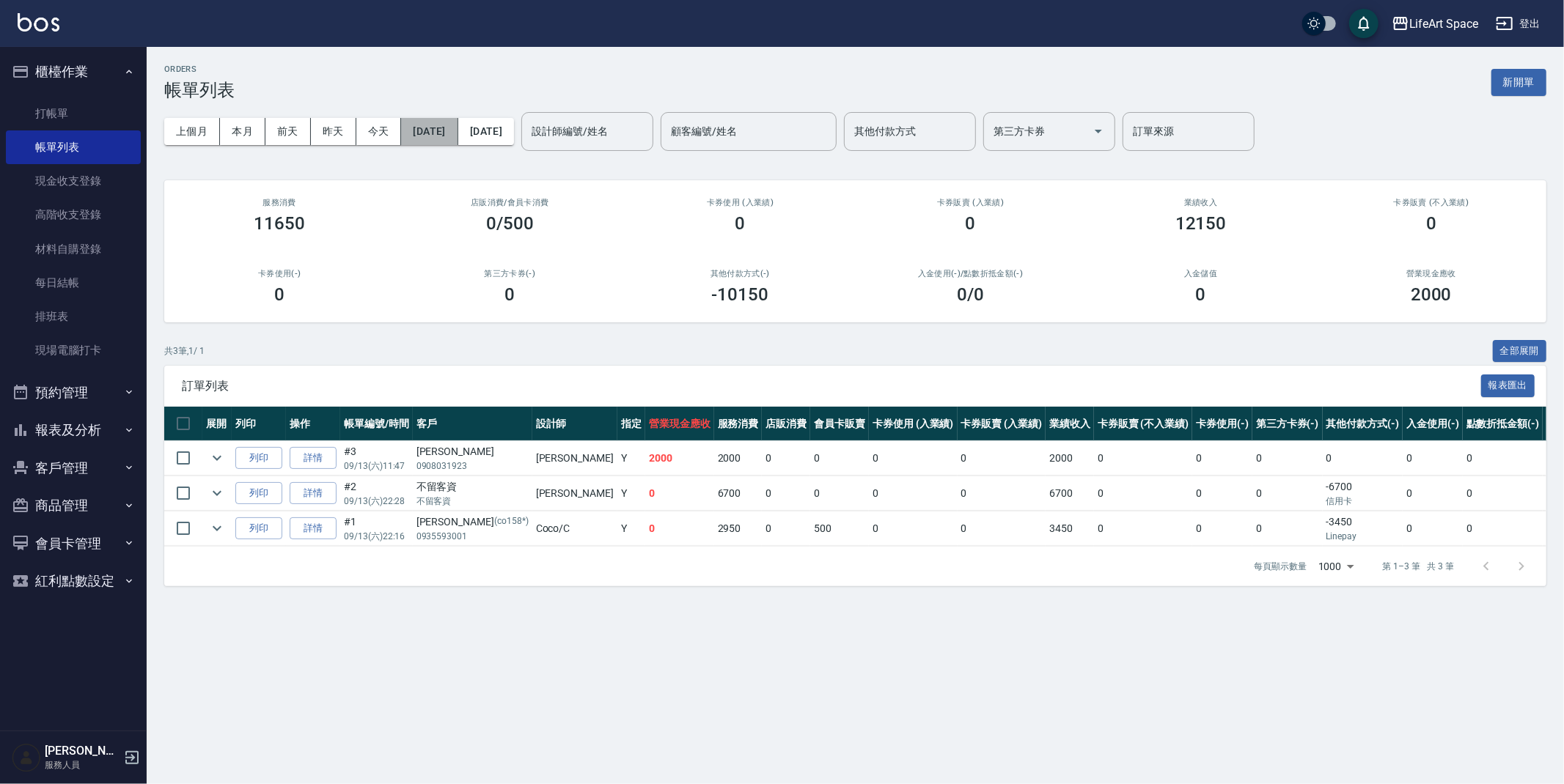
click at [458, 135] on button "[DATE]" at bounding box center [429, 131] width 57 height 27
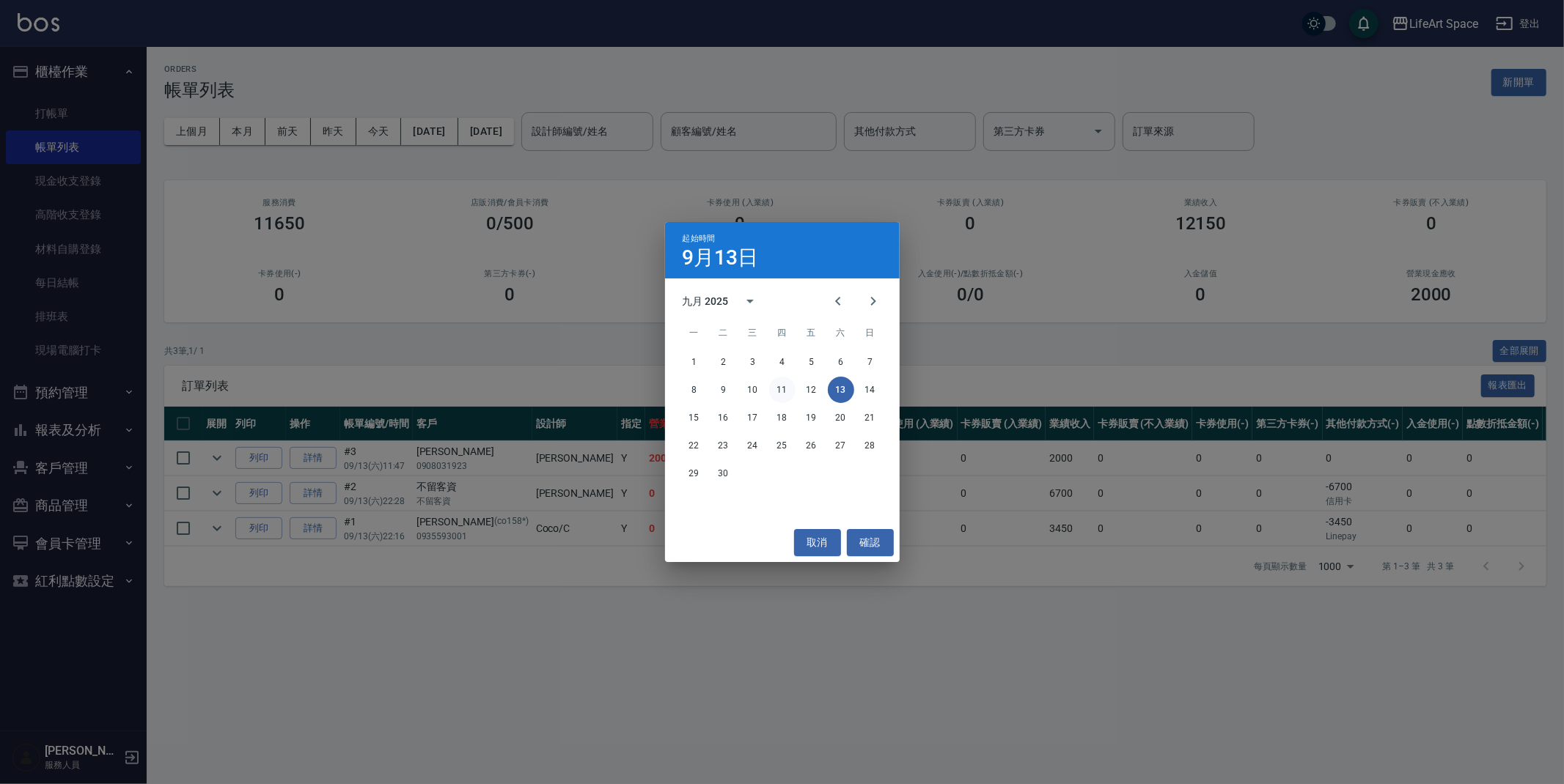
click at [788, 387] on button "11" at bounding box center [782, 389] width 26 height 26
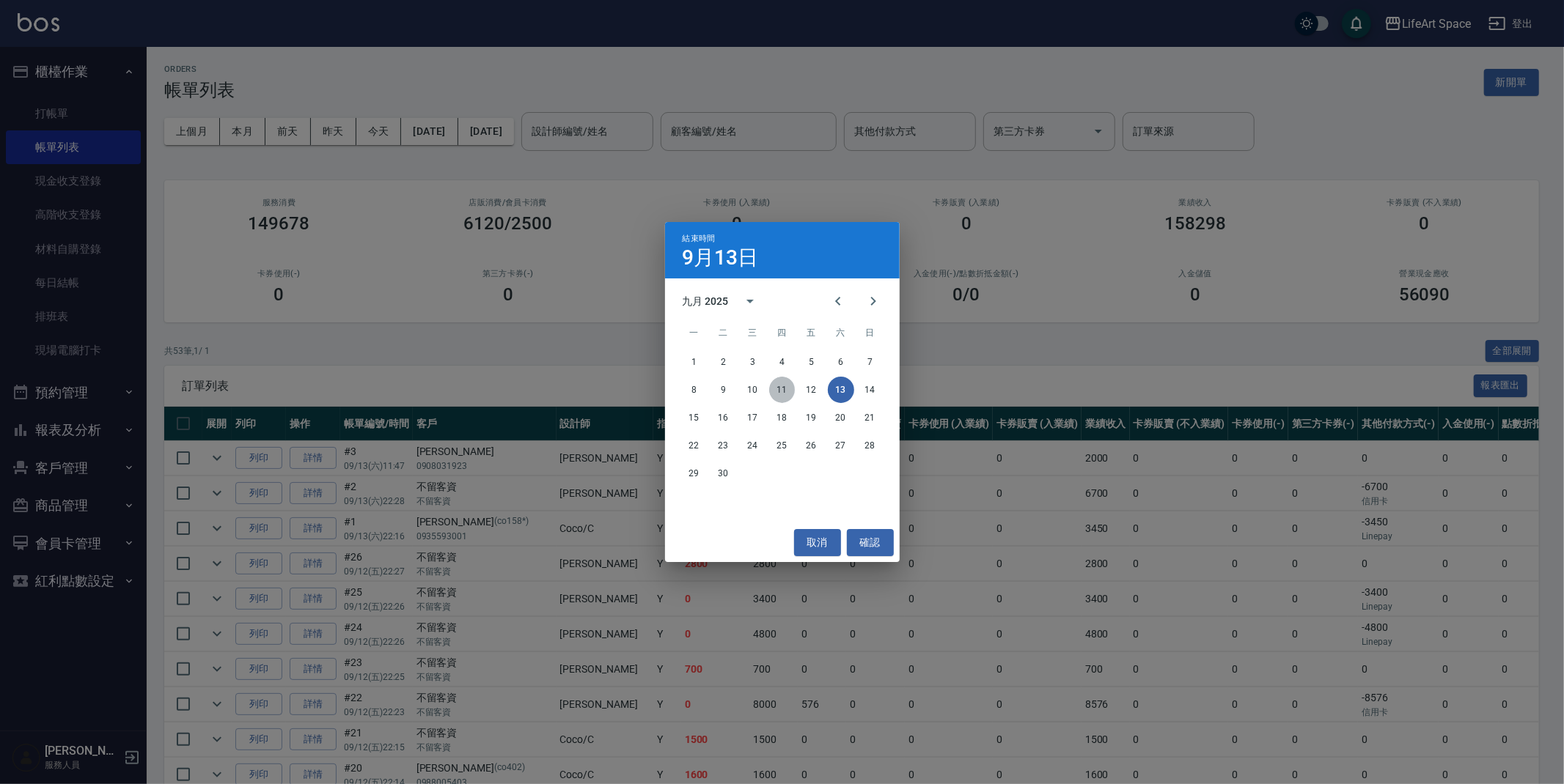
click at [780, 388] on button "11" at bounding box center [782, 389] width 26 height 26
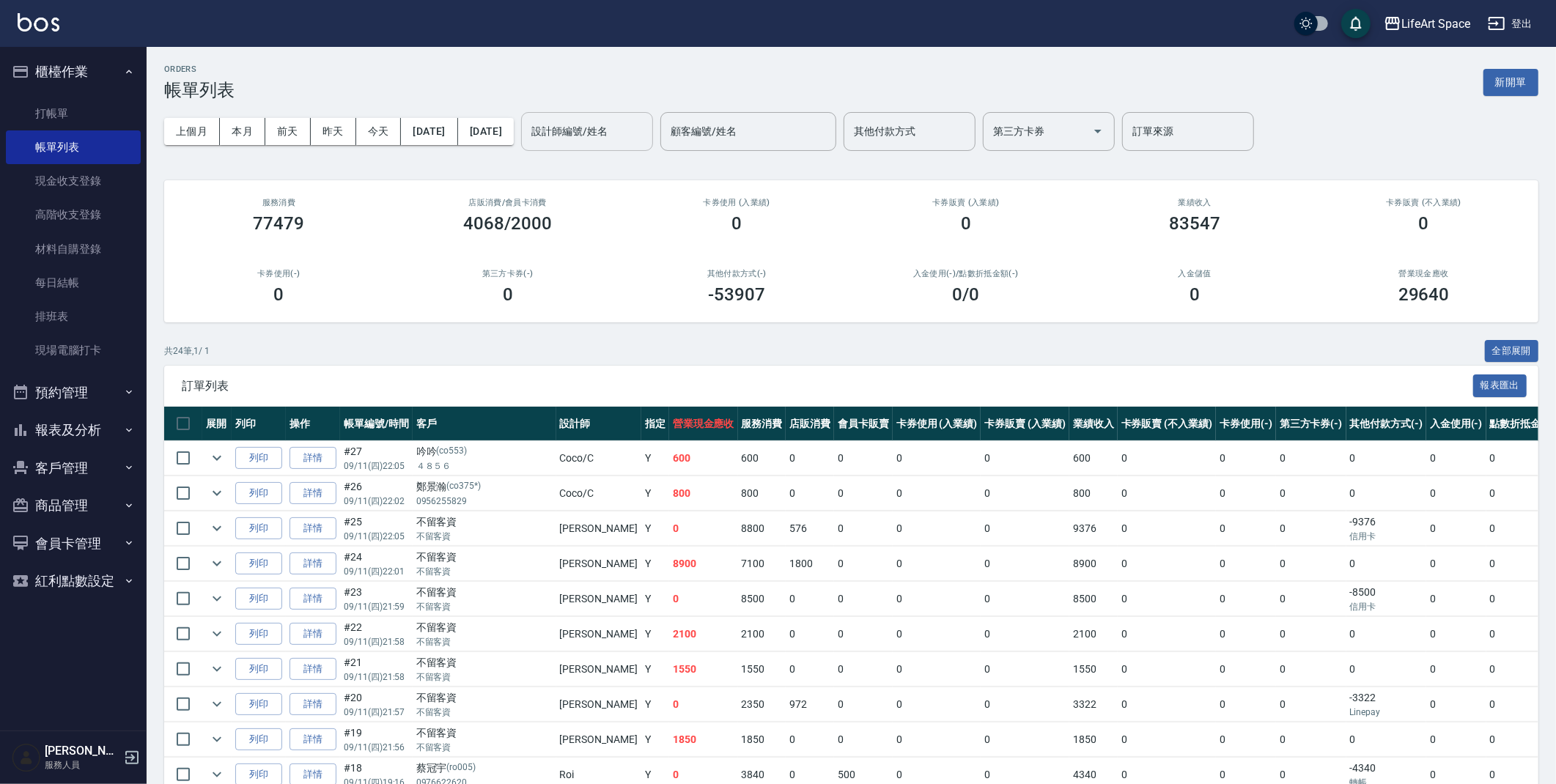
click at [646, 138] on input "設計師編號/姓名" at bounding box center [586, 131] width 119 height 25
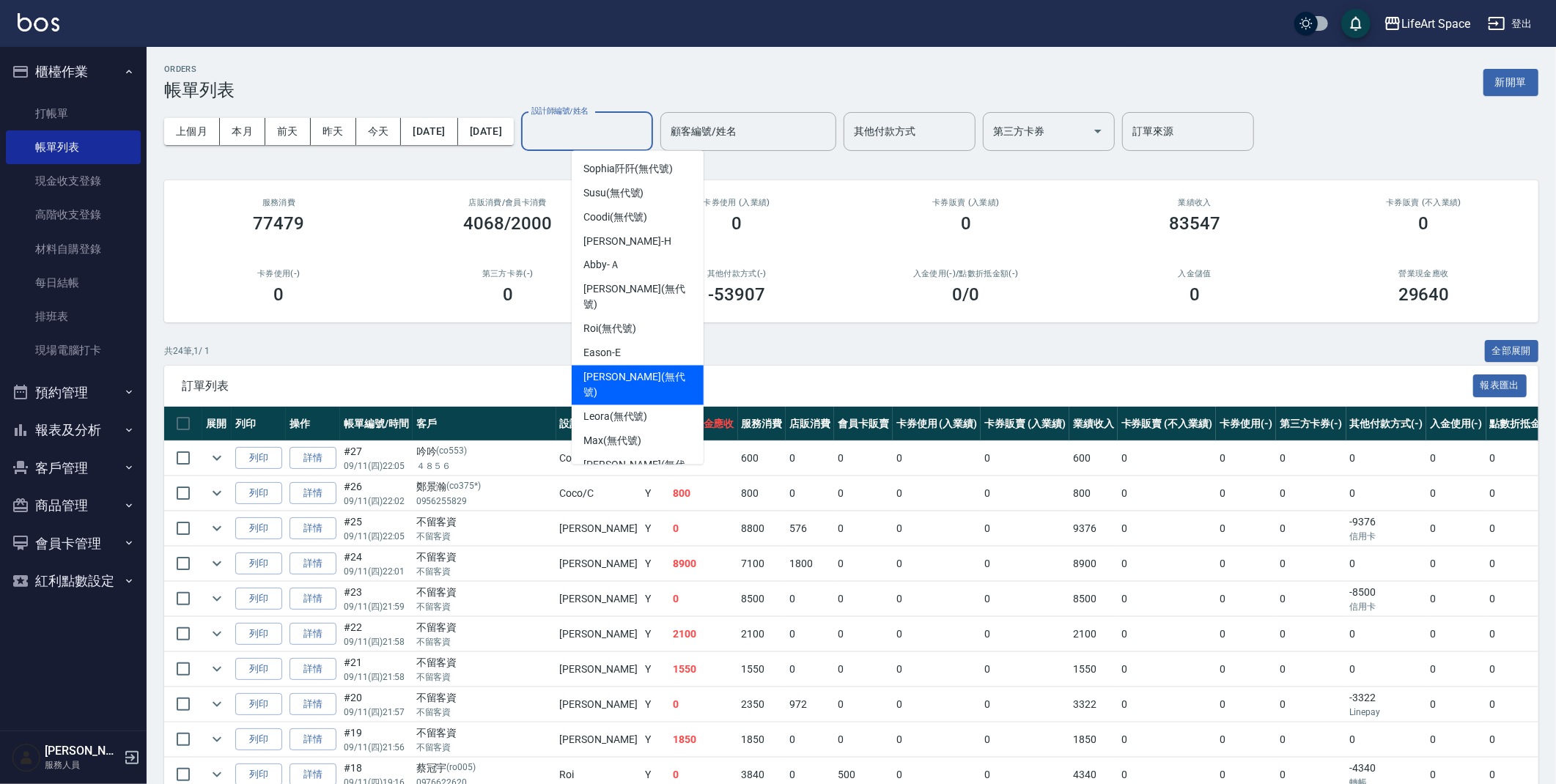
type input "ㄏ"
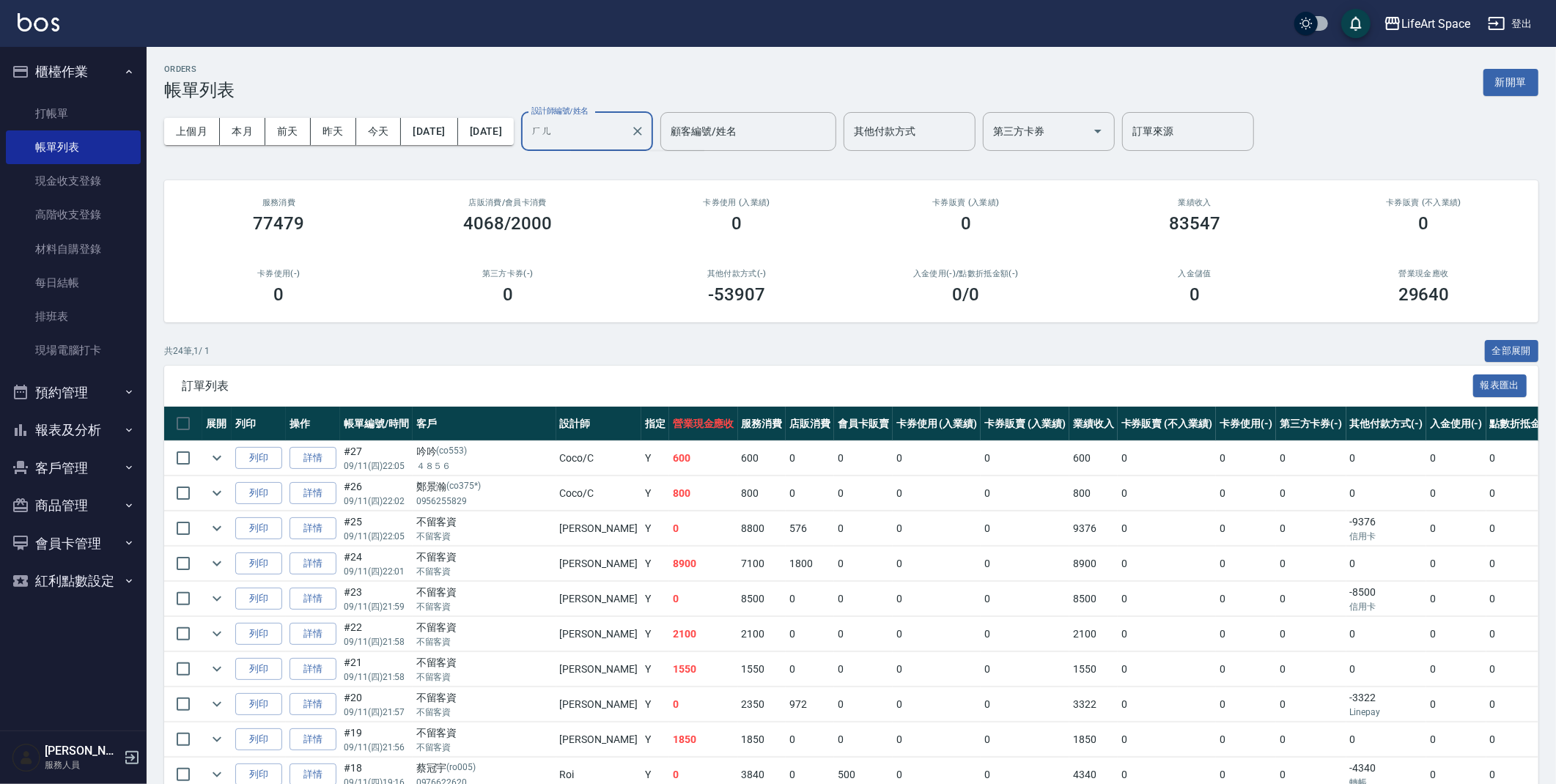
type input "ㄏ"
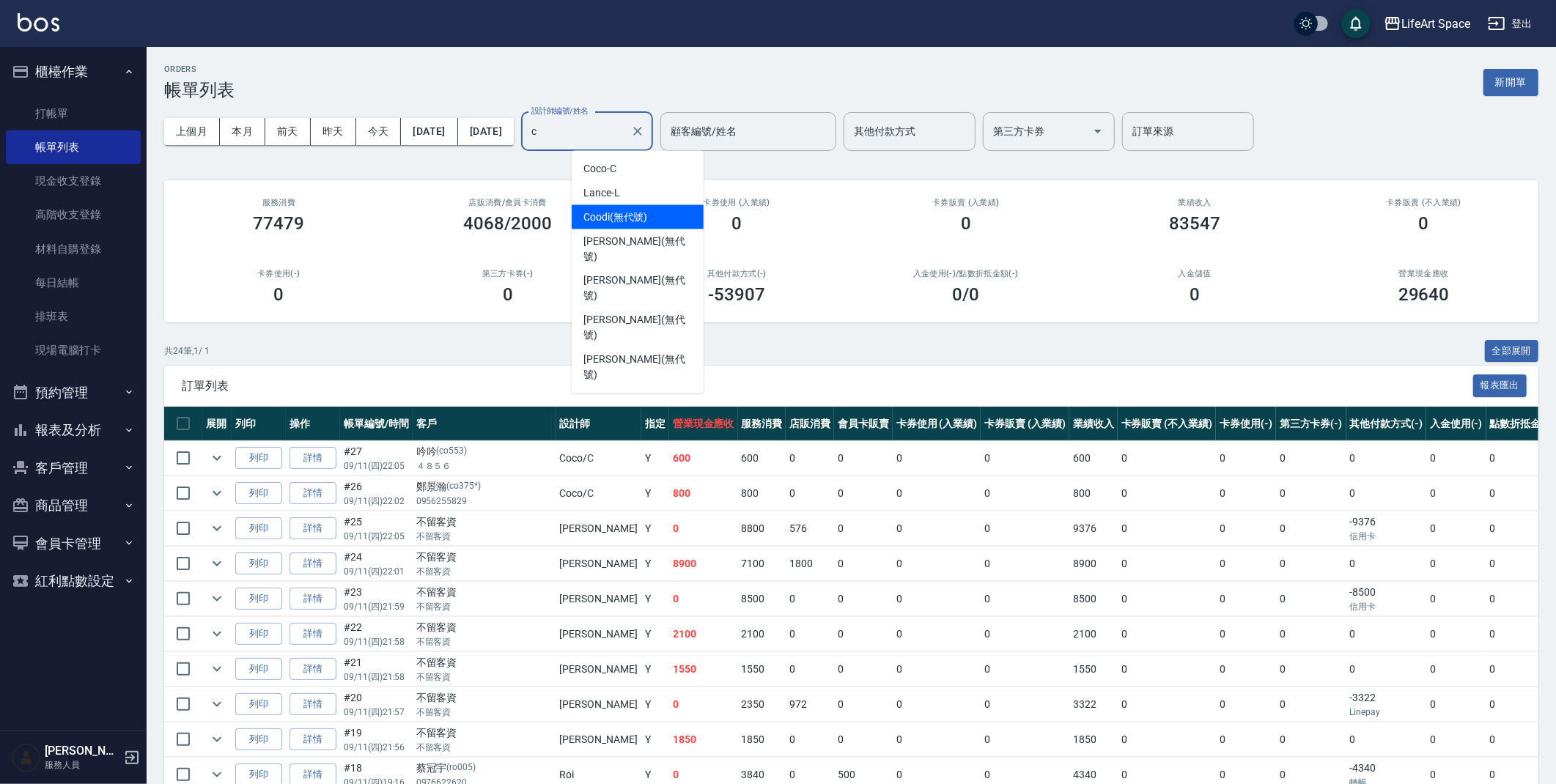
click at [643, 216] on span "Coodi (無代號)" at bounding box center [616, 218] width 65 height 16
type input "Coodi(無代號)"
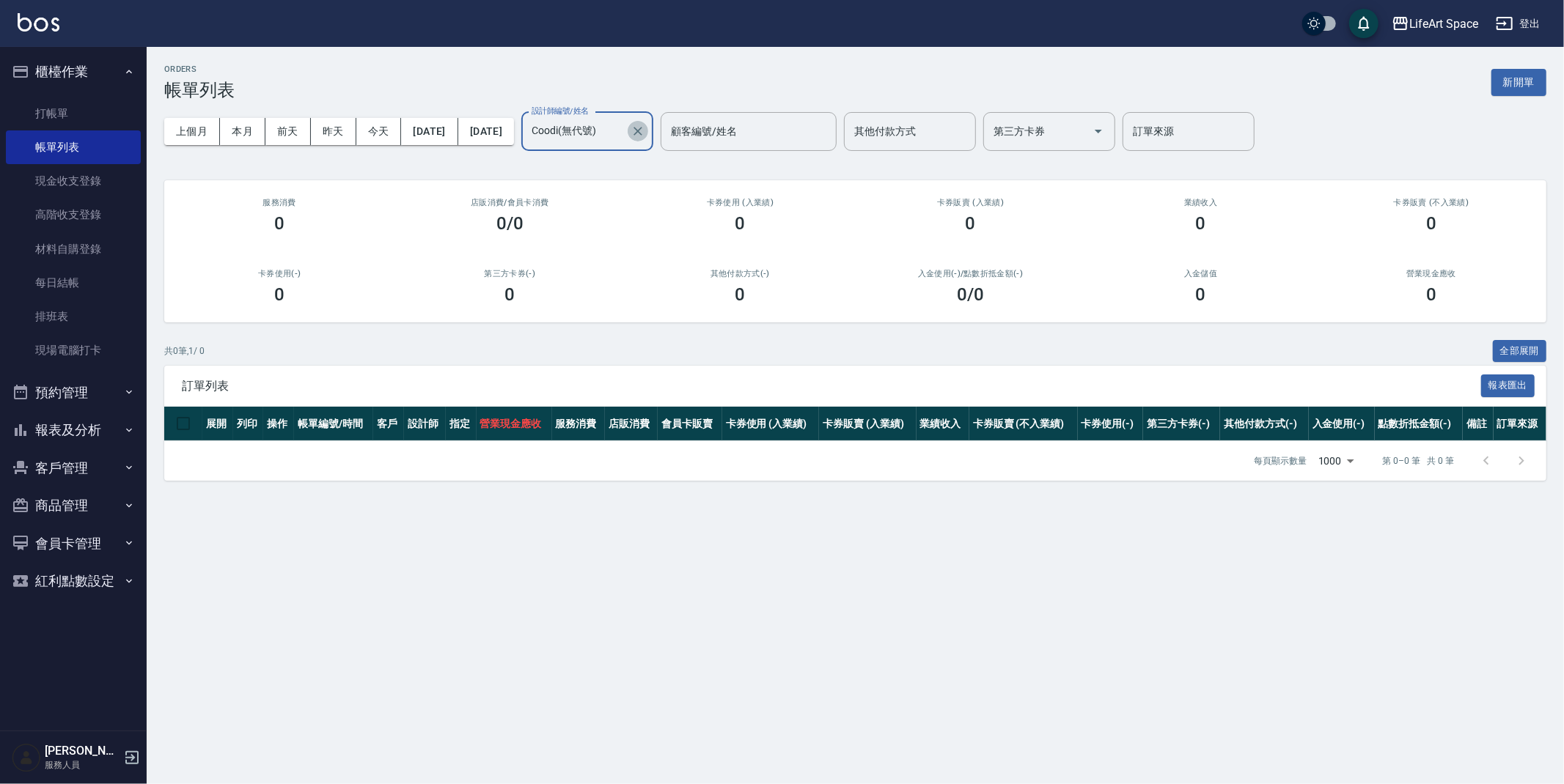
click at [645, 126] on icon "Clear" at bounding box center [637, 130] width 15 height 15
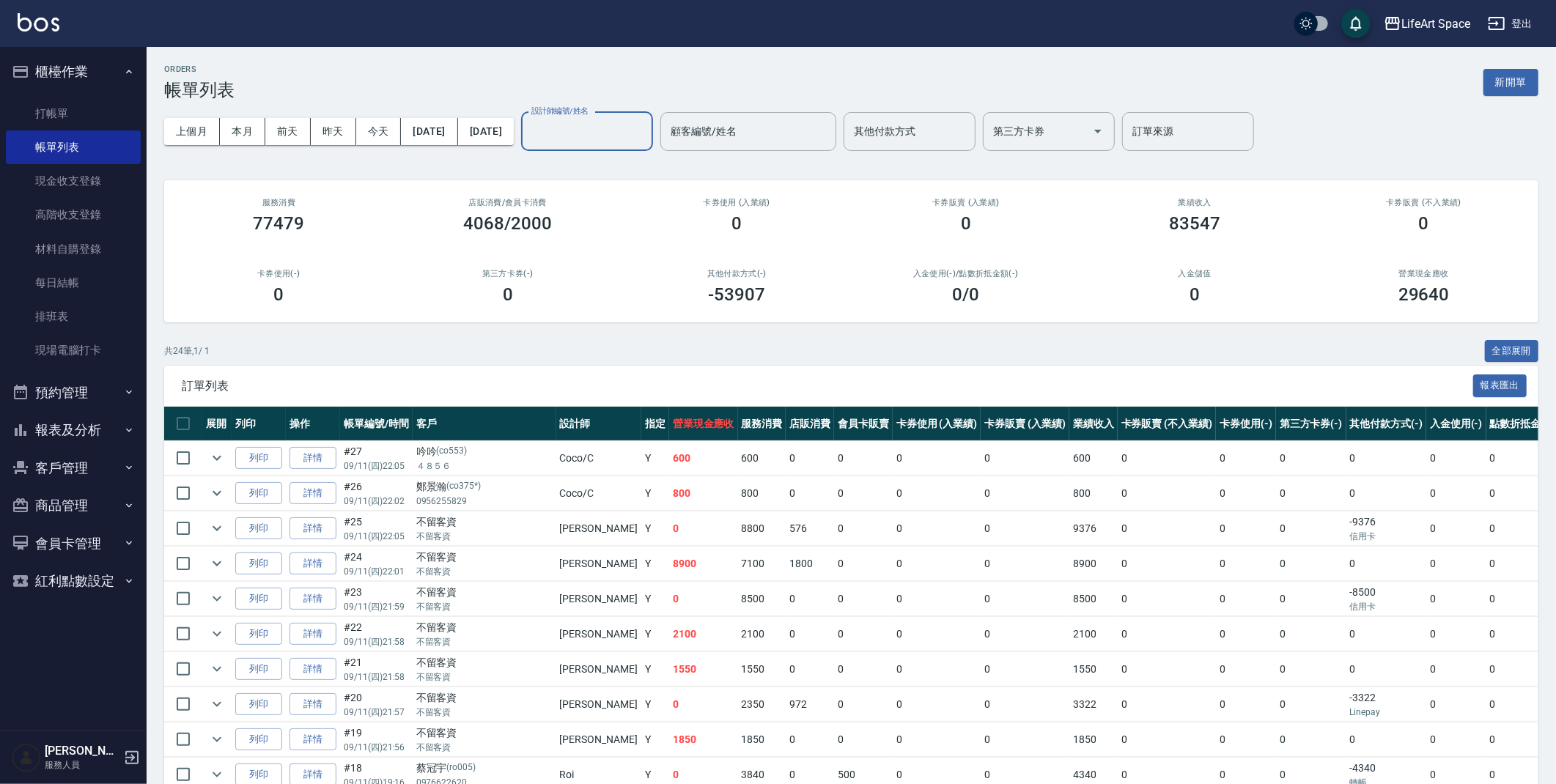
click at [602, 139] on input "設計師編號/姓名" at bounding box center [586, 131] width 119 height 25
click at [641, 196] on span "[PERSON_NAME]阡 (無代號)" at bounding box center [627, 193] width 89 height 16
type input "[PERSON_NAME]阡(無代號)"
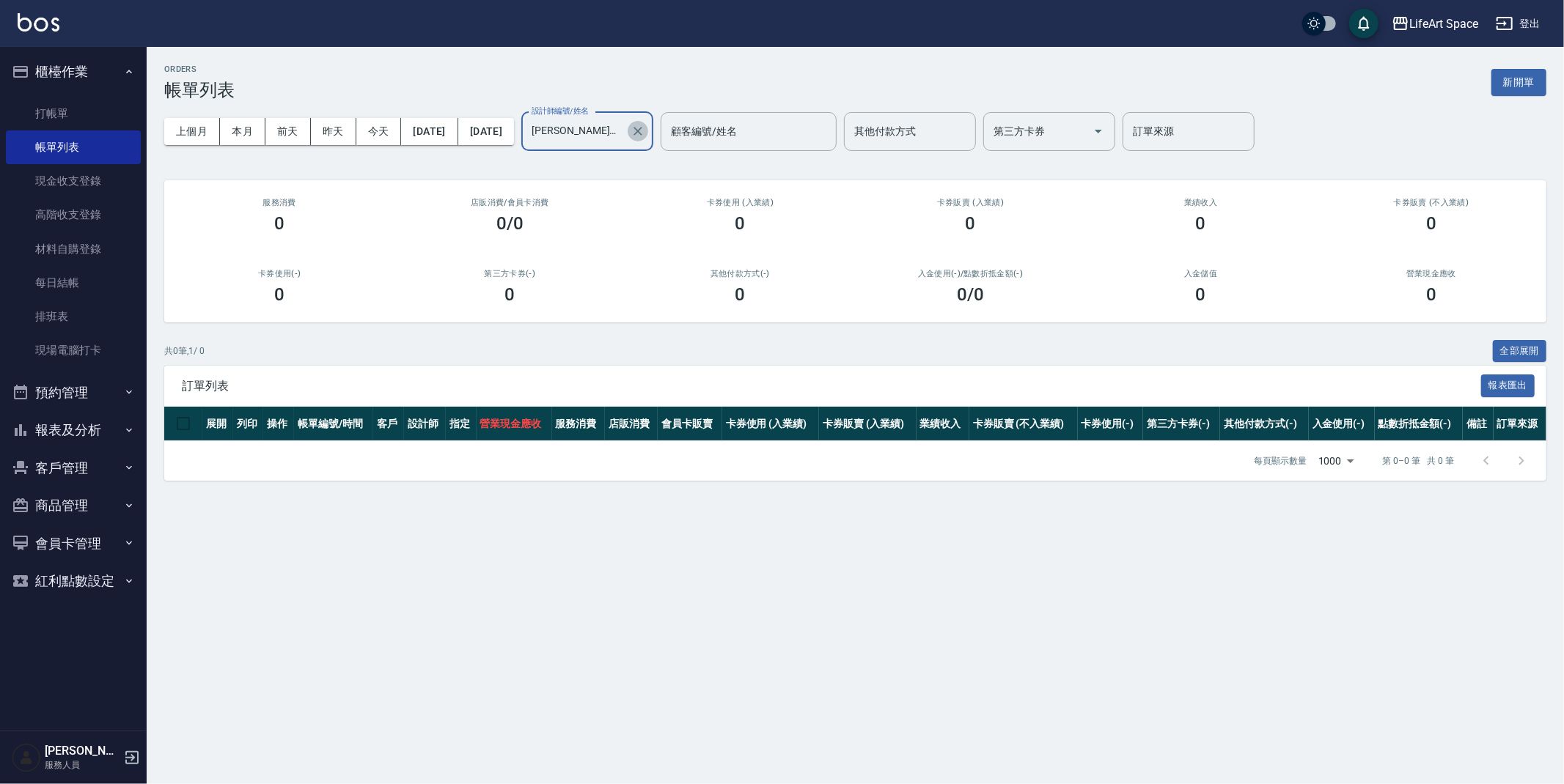
click at [645, 131] on icon "Clear" at bounding box center [637, 130] width 15 height 15
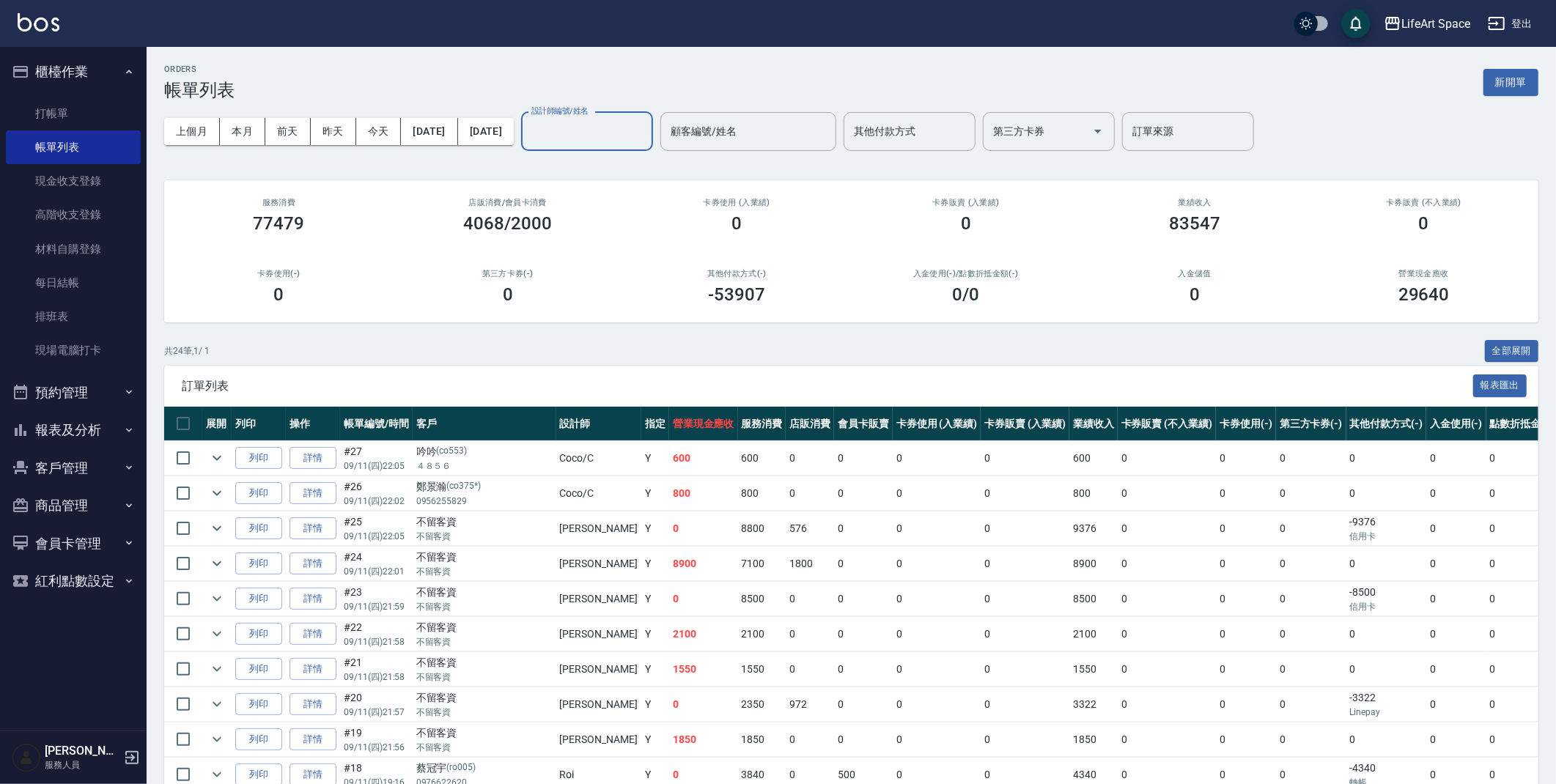
click at [672, 101] on div "上個月 本月 前天 昨天 今天 [DATE] [DATE] 設計師編號/姓名 設計師編號/姓名 顧客編號/姓名 顧客編號/姓名 其他付款方式 其他付款方式 第…" at bounding box center [851, 131] width 1375 height 63
click at [454, 131] on button "[DATE]" at bounding box center [429, 131] width 57 height 27
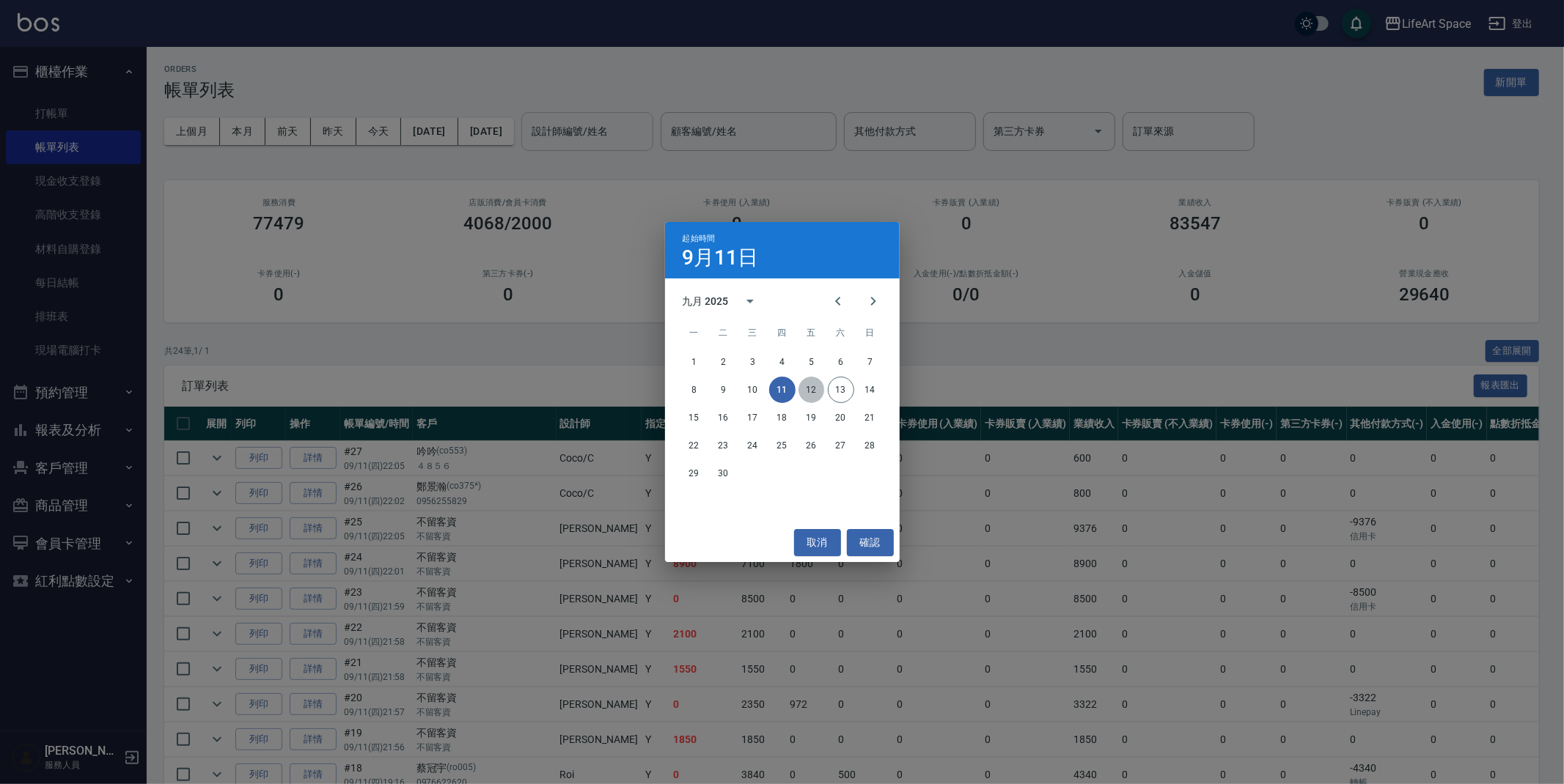
click at [815, 390] on button "12" at bounding box center [811, 389] width 26 height 26
